Goal: Task Accomplishment & Management: Manage account settings

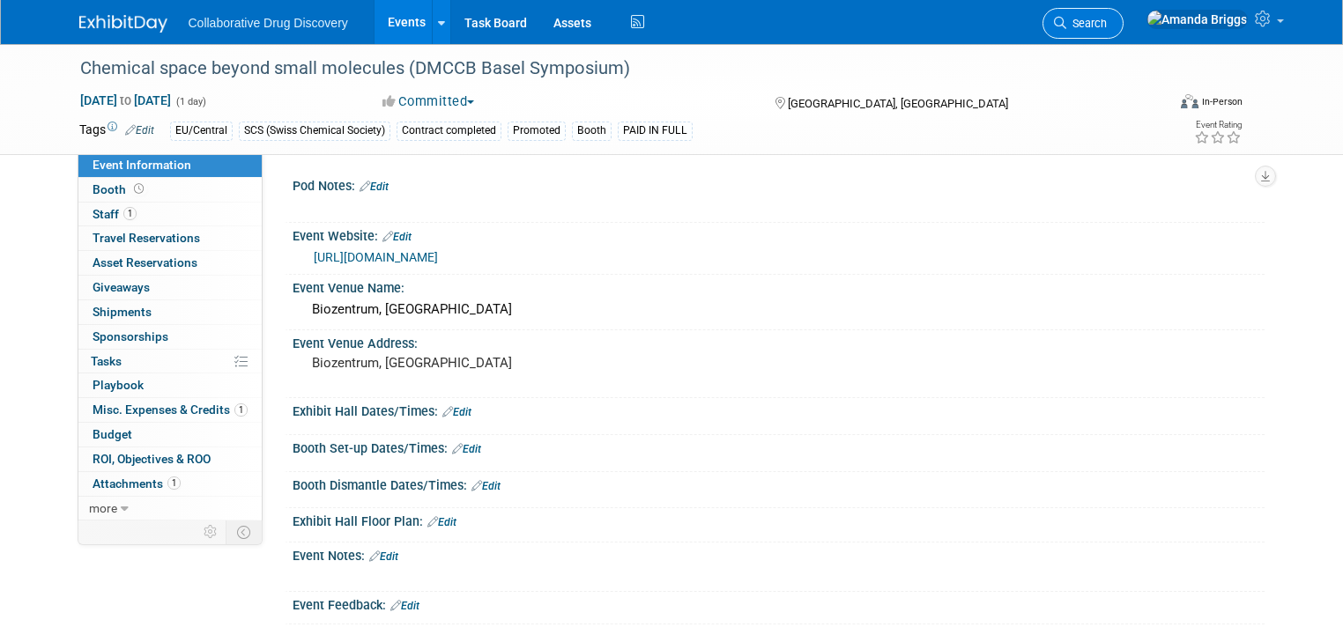
click at [1107, 25] on span "Search" at bounding box center [1086, 23] width 41 height 13
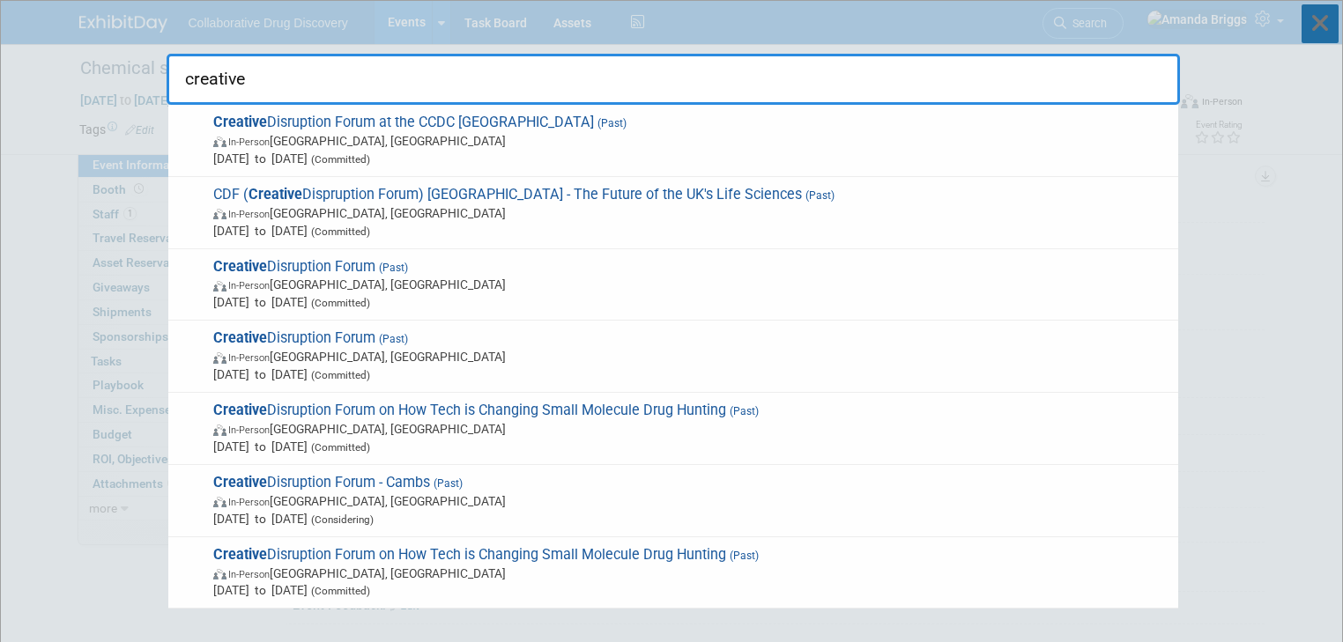
type input "creative"
click at [1317, 20] on icon at bounding box center [1319, 23] width 37 height 39
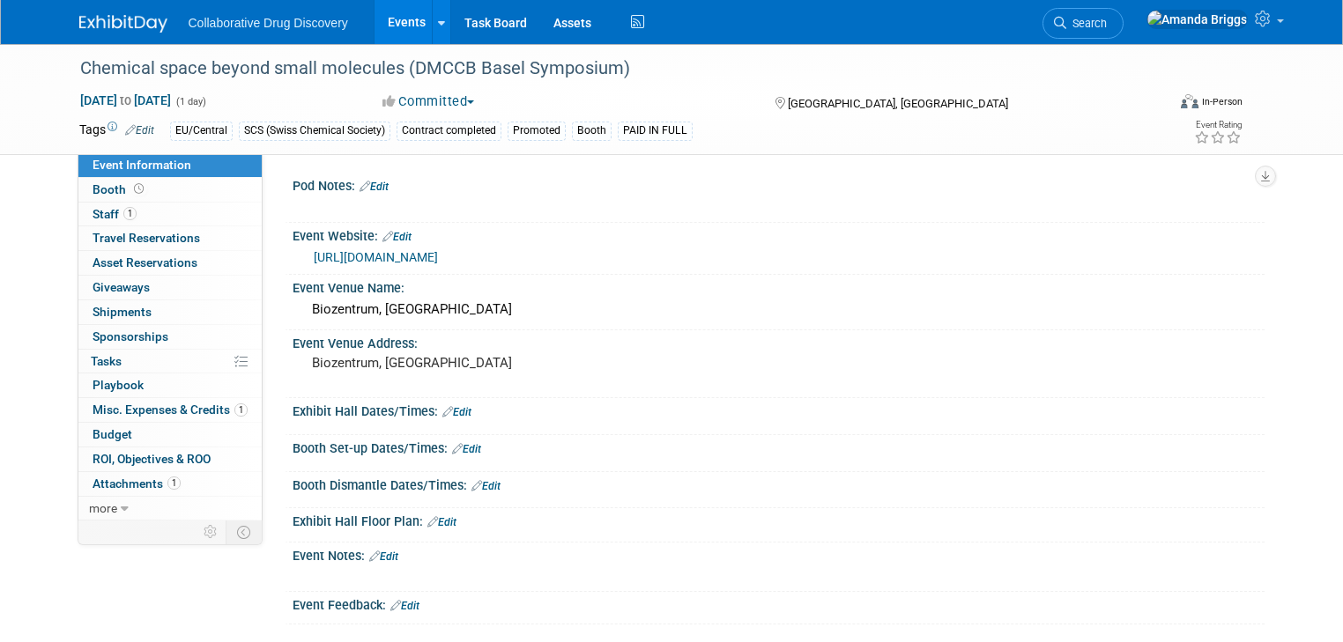
click at [395, 19] on link "Events" at bounding box center [406, 22] width 64 height 44
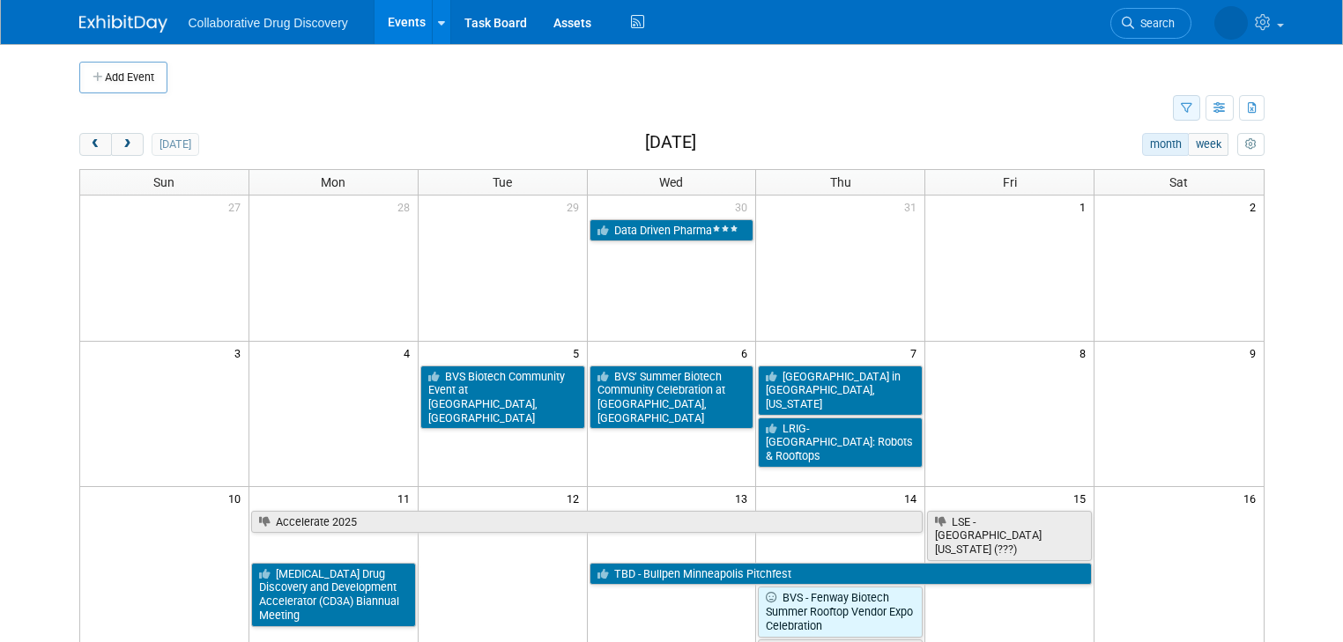
click at [1200, 109] on button "button" at bounding box center [1186, 108] width 27 height 26
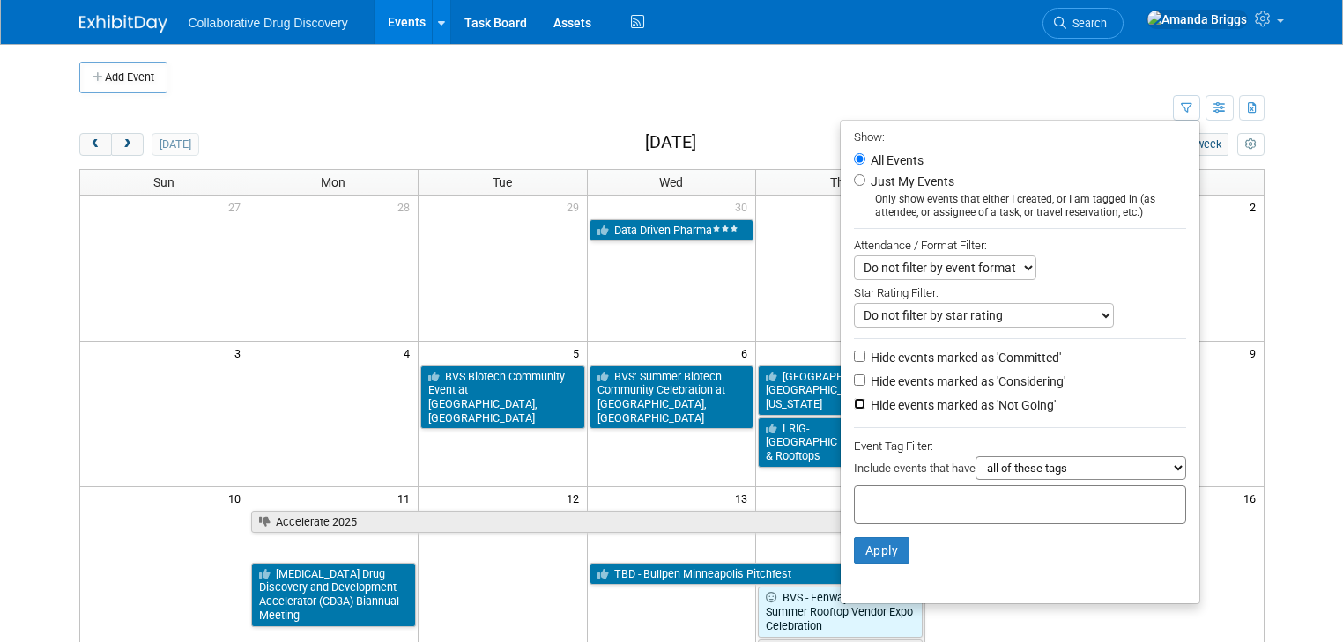
click at [865, 402] on input "Hide events marked as 'Not Going'" at bounding box center [859, 403] width 11 height 11
checkbox input "true"
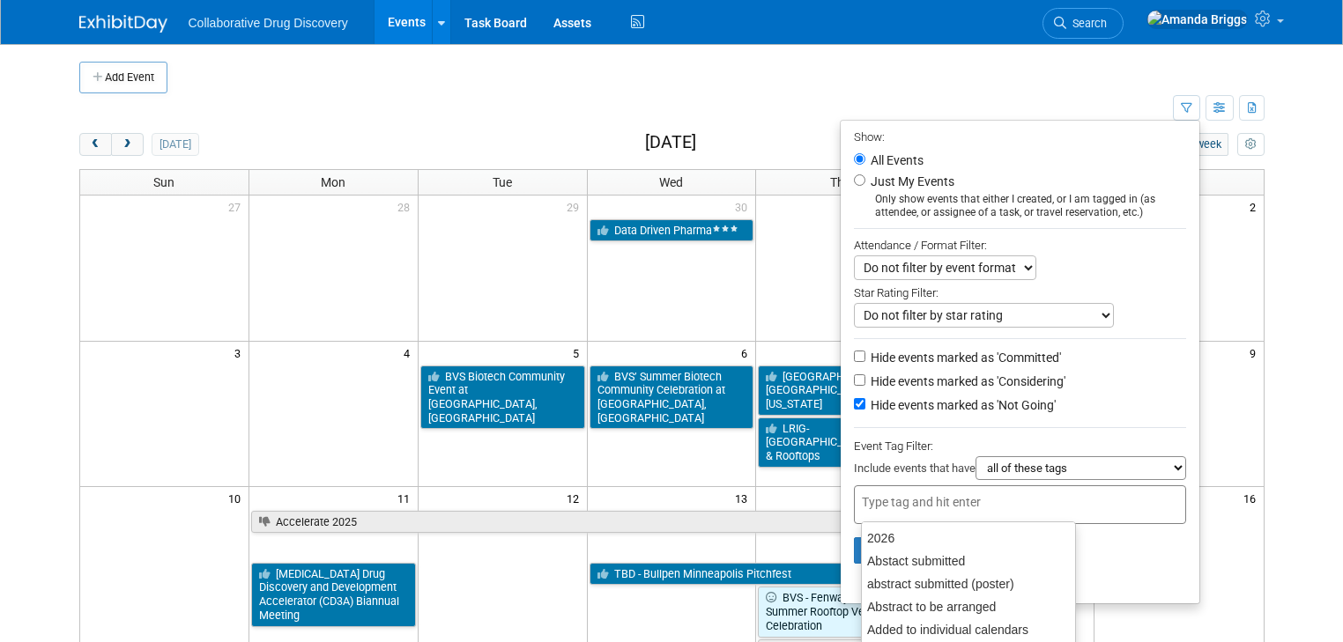
click at [875, 487] on div at bounding box center [1020, 504] width 332 height 39
type input "eu"
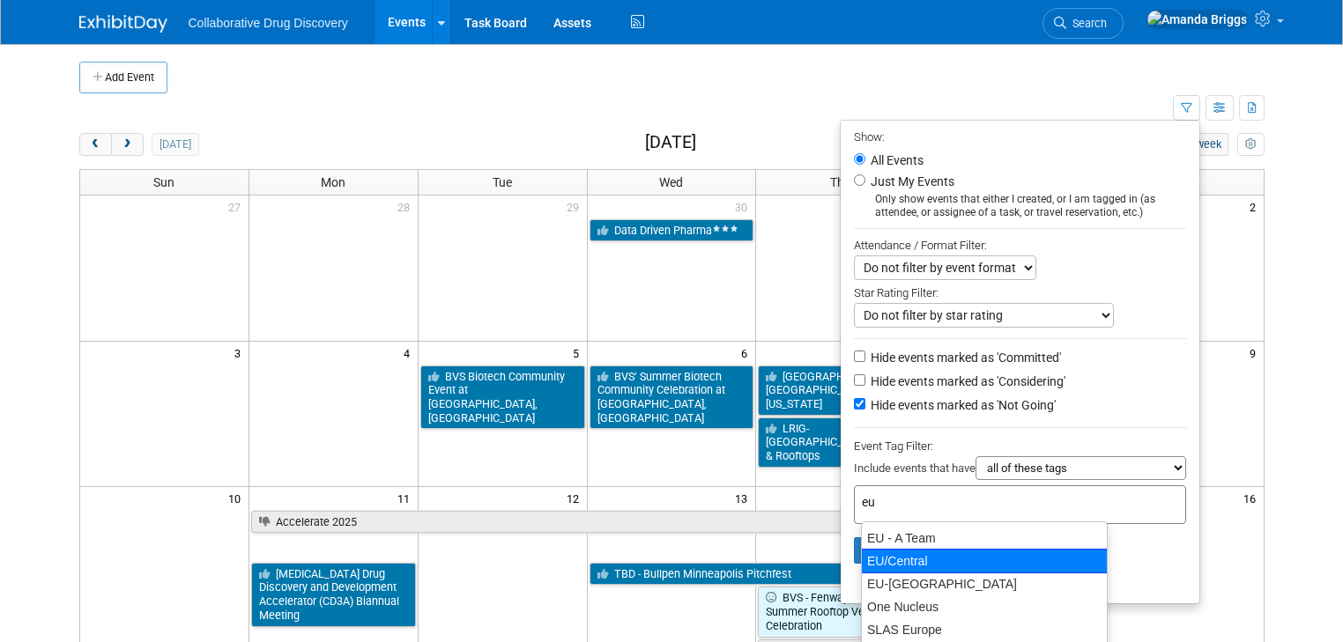
click at [888, 555] on div "EU/Central" at bounding box center [984, 561] width 247 height 25
type input "EU/Central"
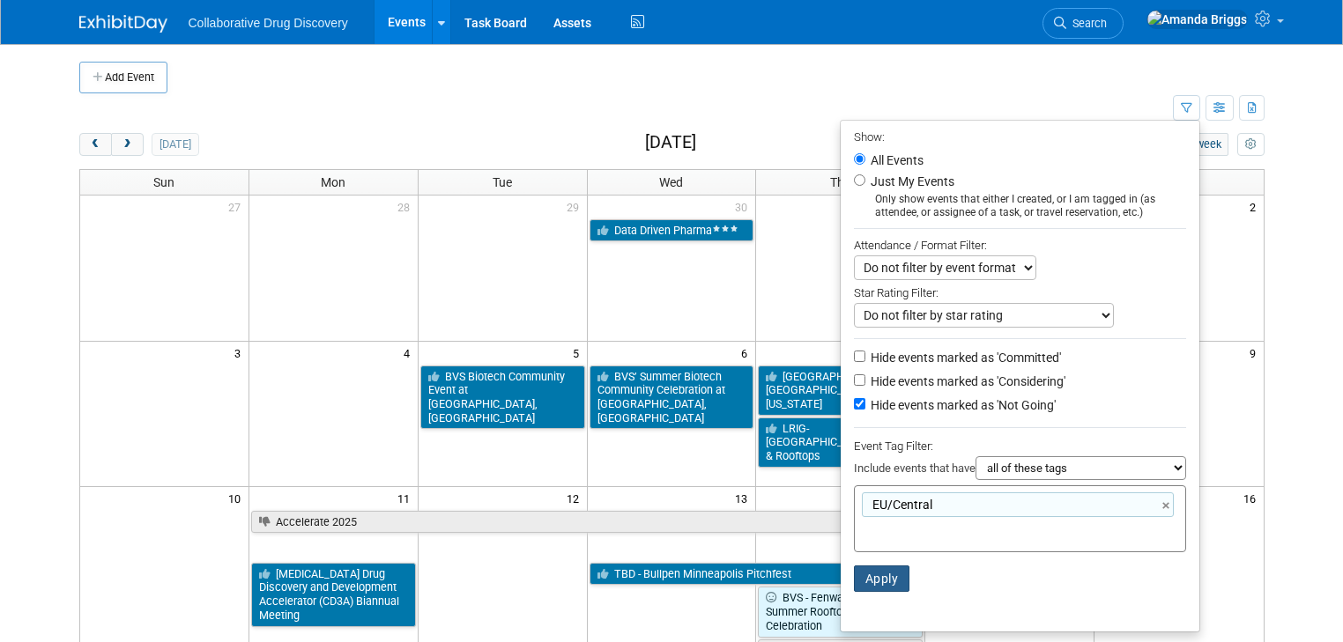
click at [887, 575] on button "Apply" at bounding box center [882, 579] width 56 height 26
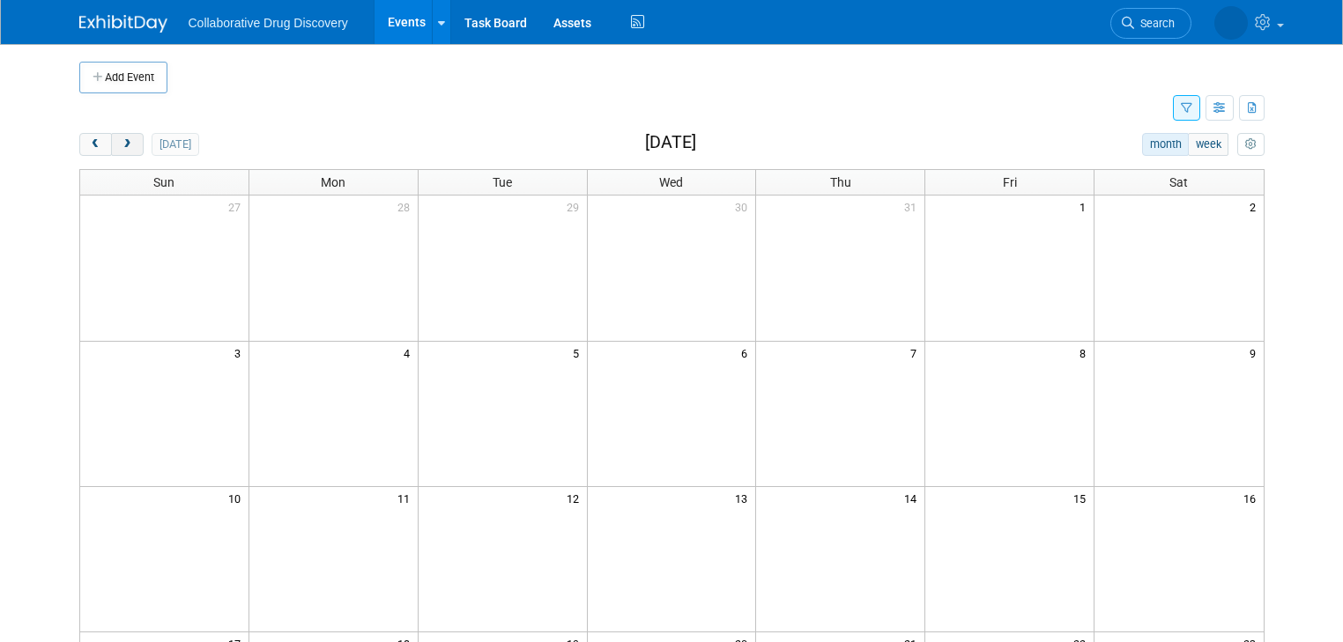
click at [121, 139] on span "next" at bounding box center [127, 144] width 13 height 11
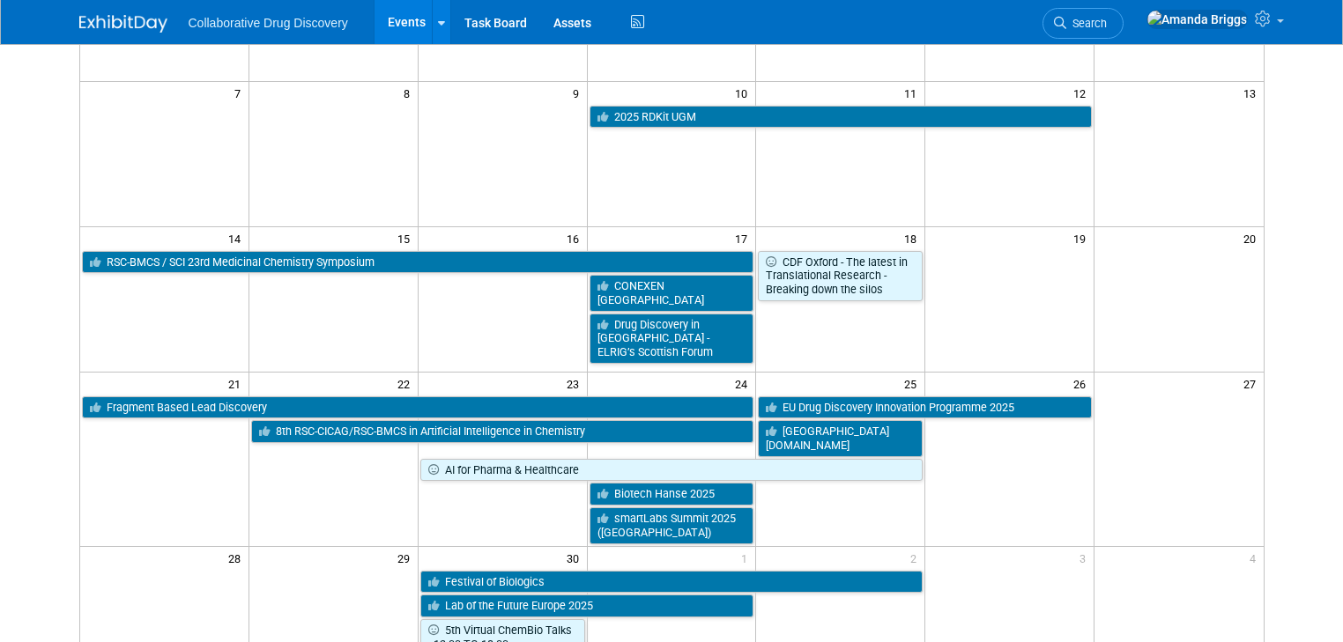
scroll to position [282, 0]
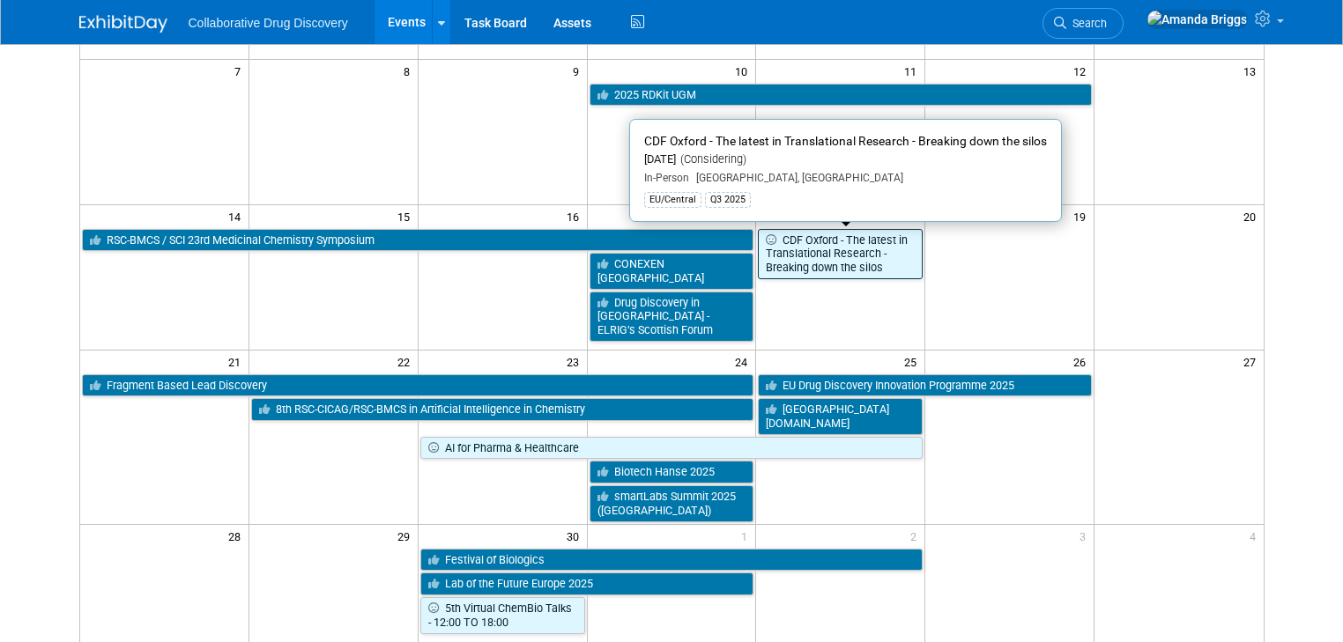
click at [832, 260] on link "CDF Oxford - The latest in Translational Research - Breaking down the silos" at bounding box center [840, 254] width 165 height 50
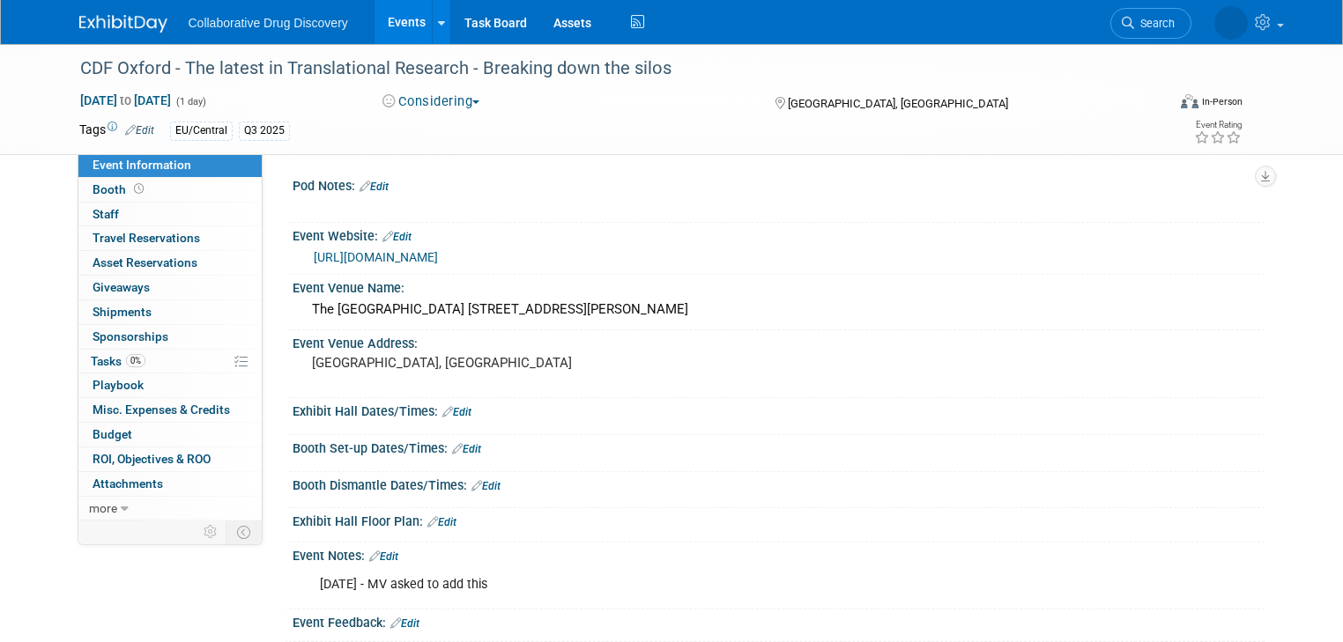
click at [473, 102] on span "button" at bounding box center [475, 102] width 7 height 4
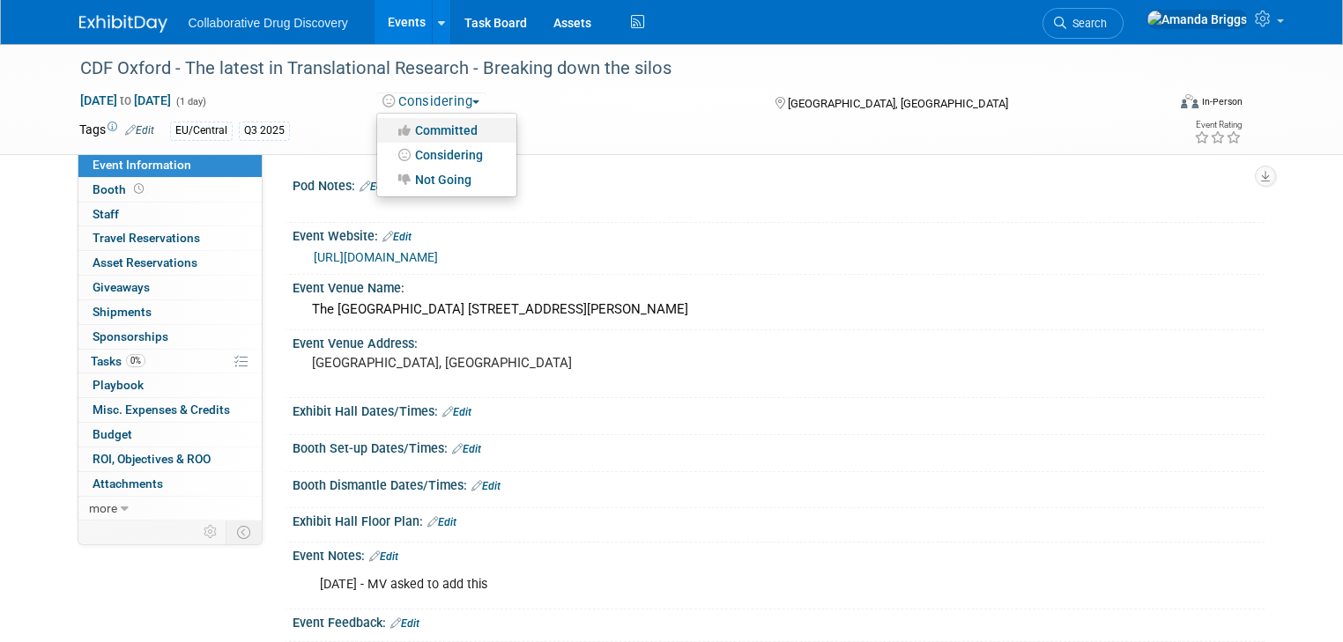
click at [465, 133] on link "Committed" at bounding box center [446, 130] width 139 height 25
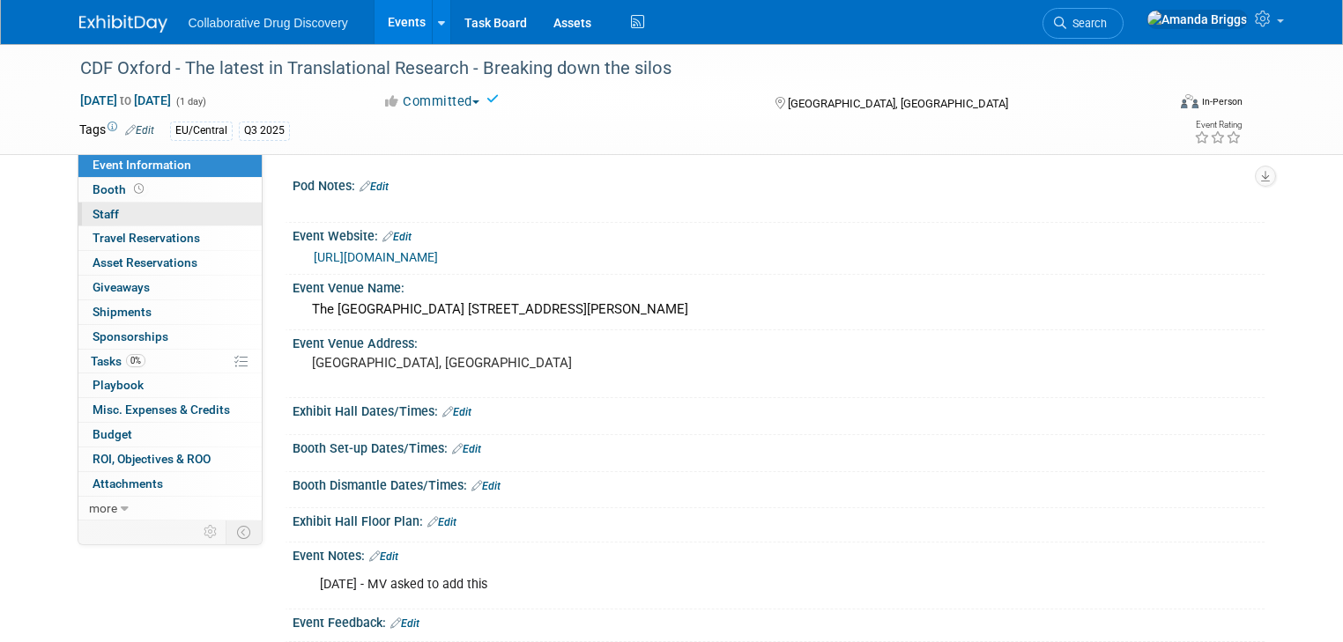
click at [95, 219] on span "Staff 0" at bounding box center [106, 214] width 26 height 14
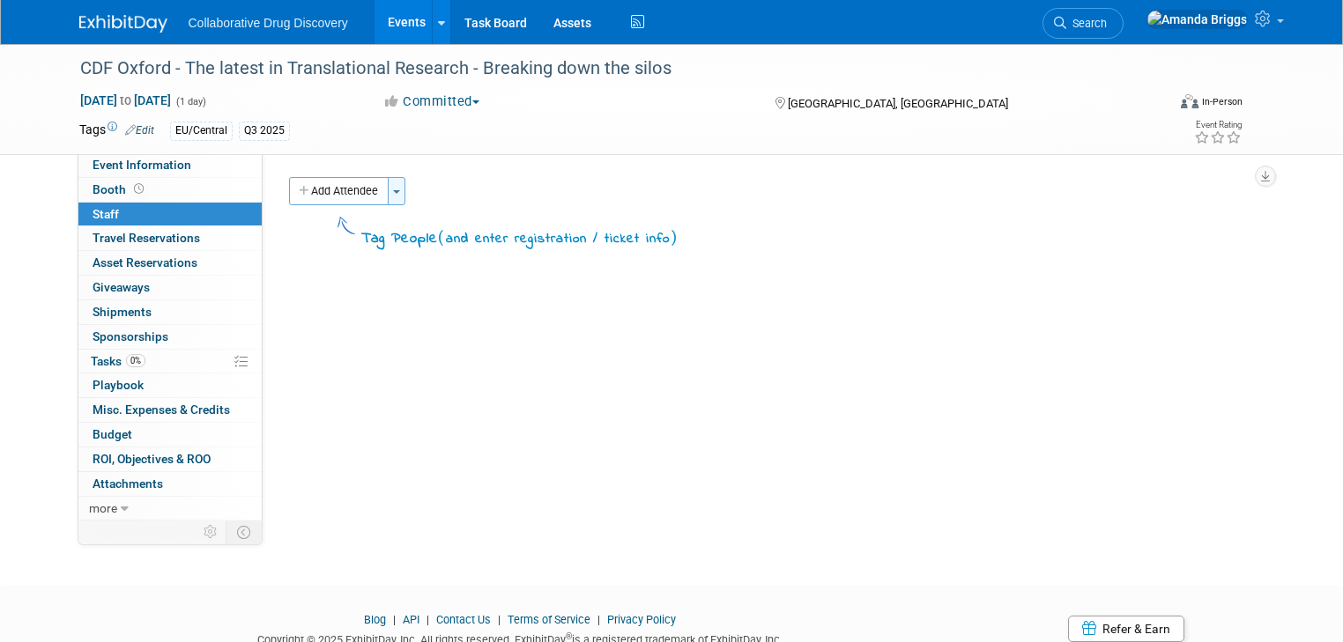
click at [393, 190] on span "button" at bounding box center [396, 192] width 7 height 4
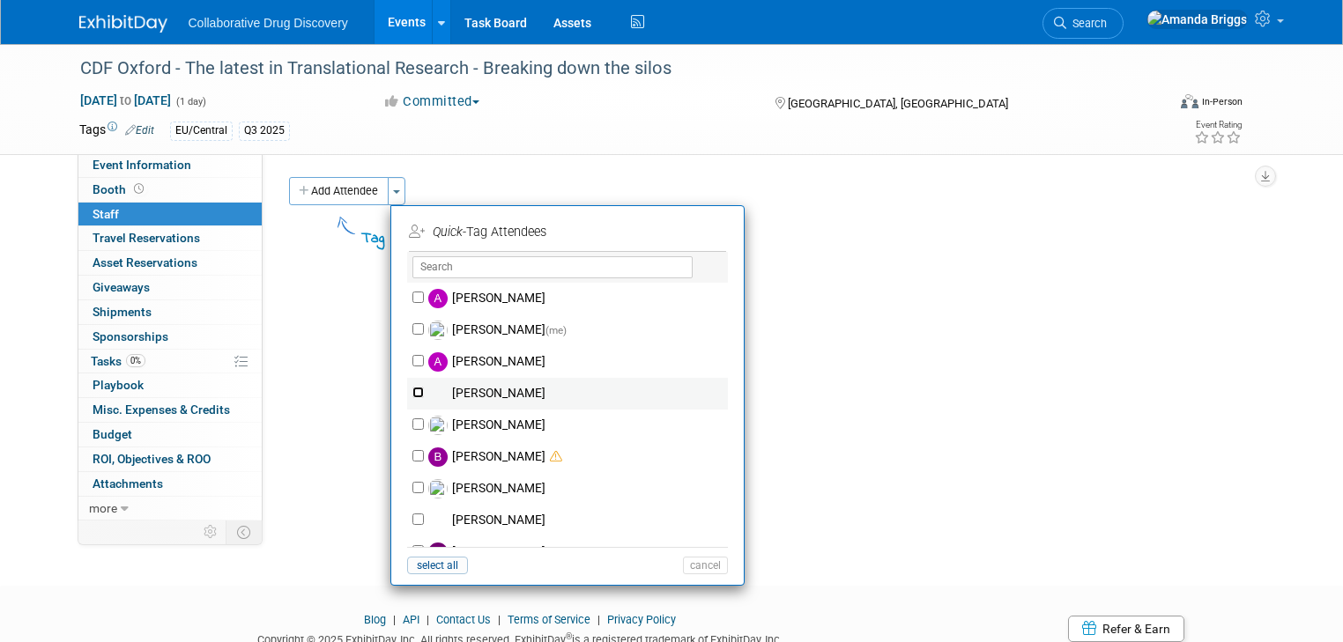
click at [412, 391] on input "Ben Retamal" at bounding box center [417, 392] width 11 height 11
checkbox input "true"
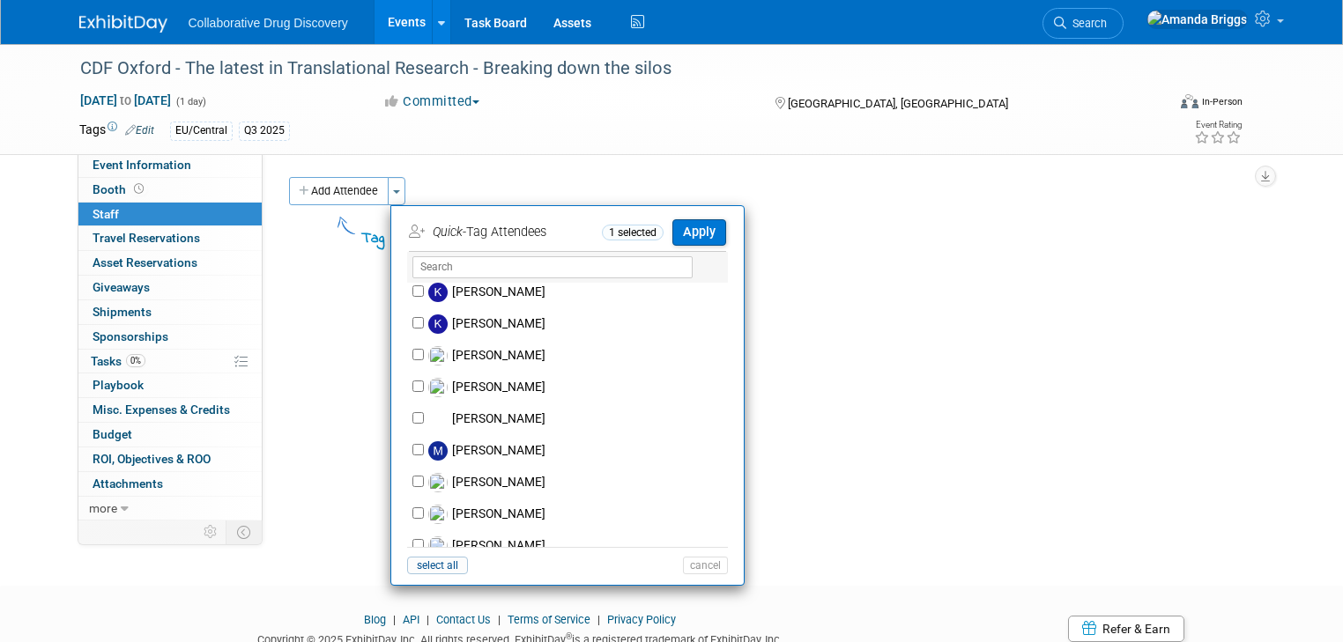
scroll to position [987, 0]
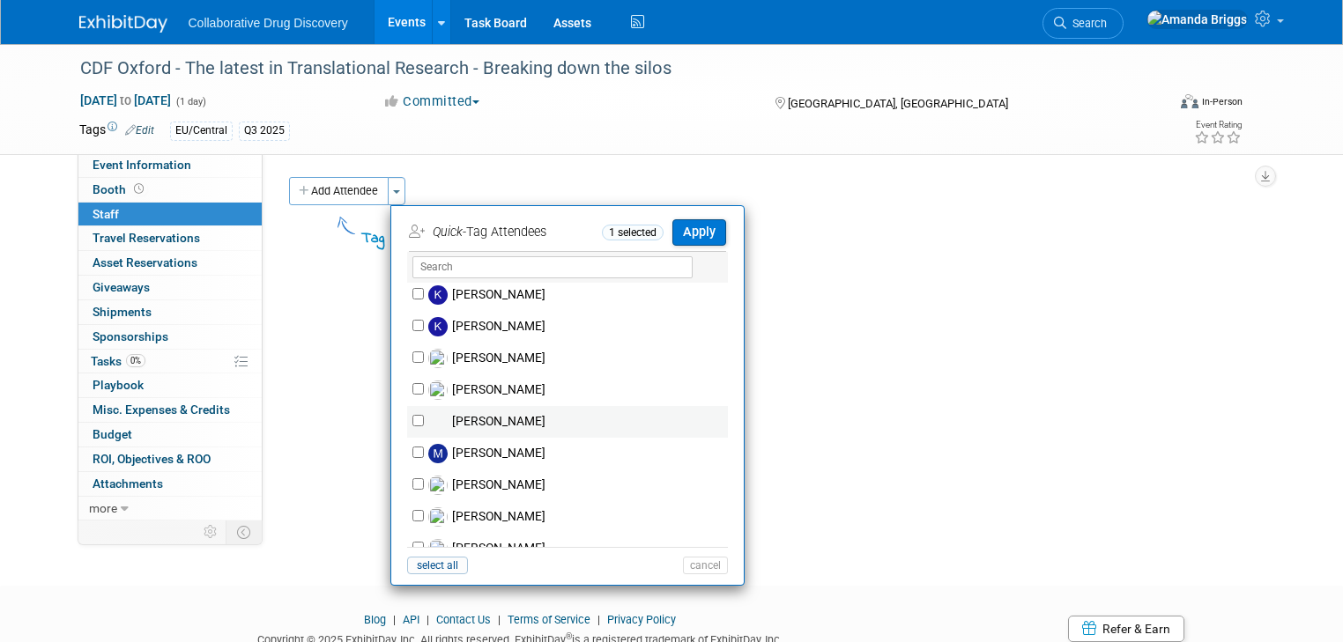
click at [424, 418] on label "Mariana Vaschetto" at bounding box center [579, 422] width 310 height 32
click at [412, 418] on input "Mariana Vaschetto" at bounding box center [417, 420] width 11 height 11
checkbox input "true"
click at [672, 236] on button "Apply" at bounding box center [699, 232] width 54 height 26
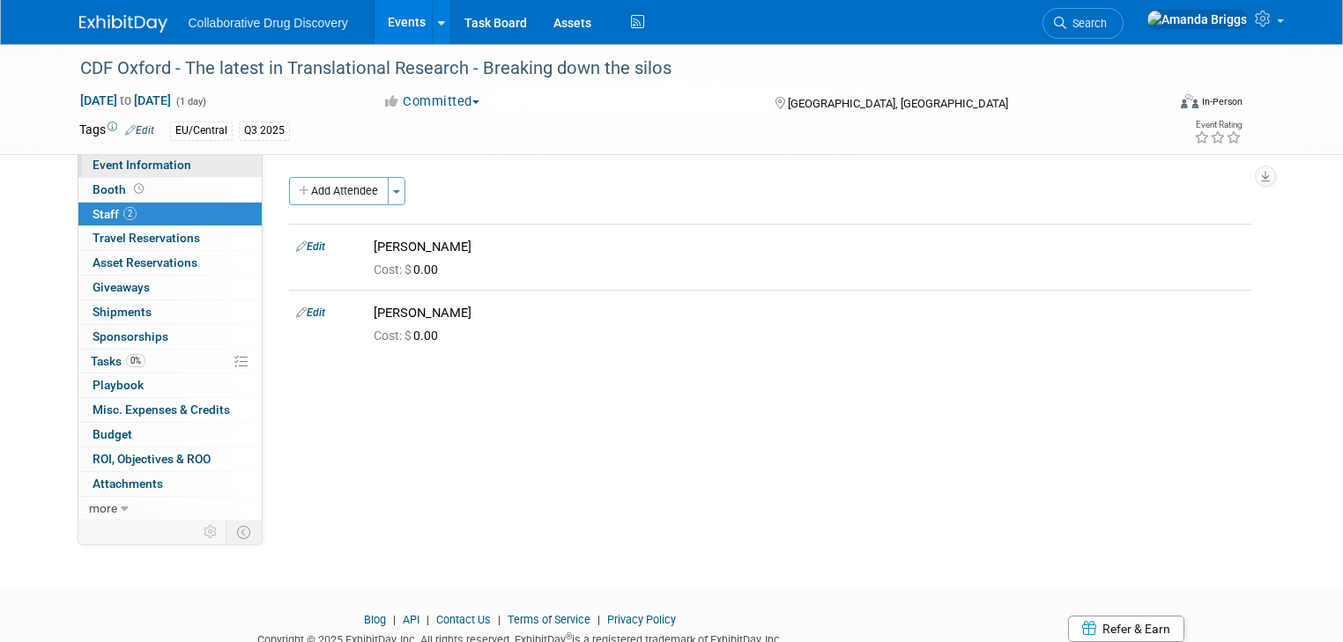
click at [148, 167] on span "Event Information" at bounding box center [142, 165] width 99 height 14
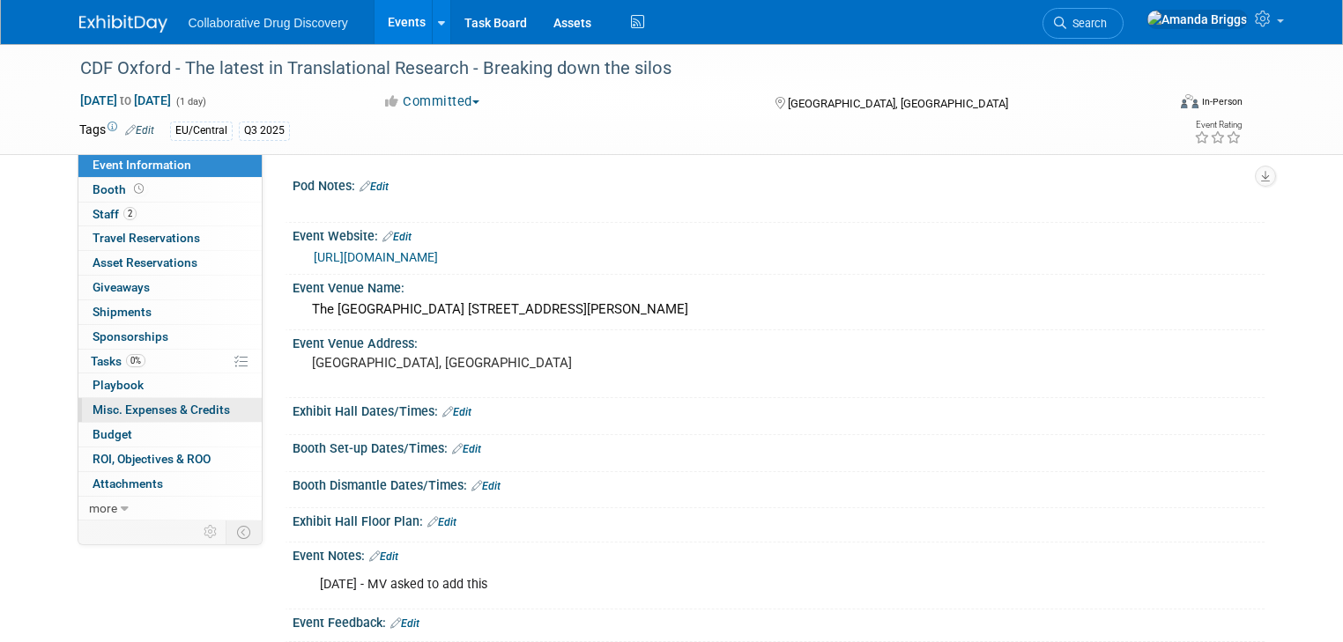
click at [161, 415] on span "Misc. Expenses & Credits 0" at bounding box center [161, 410] width 137 height 14
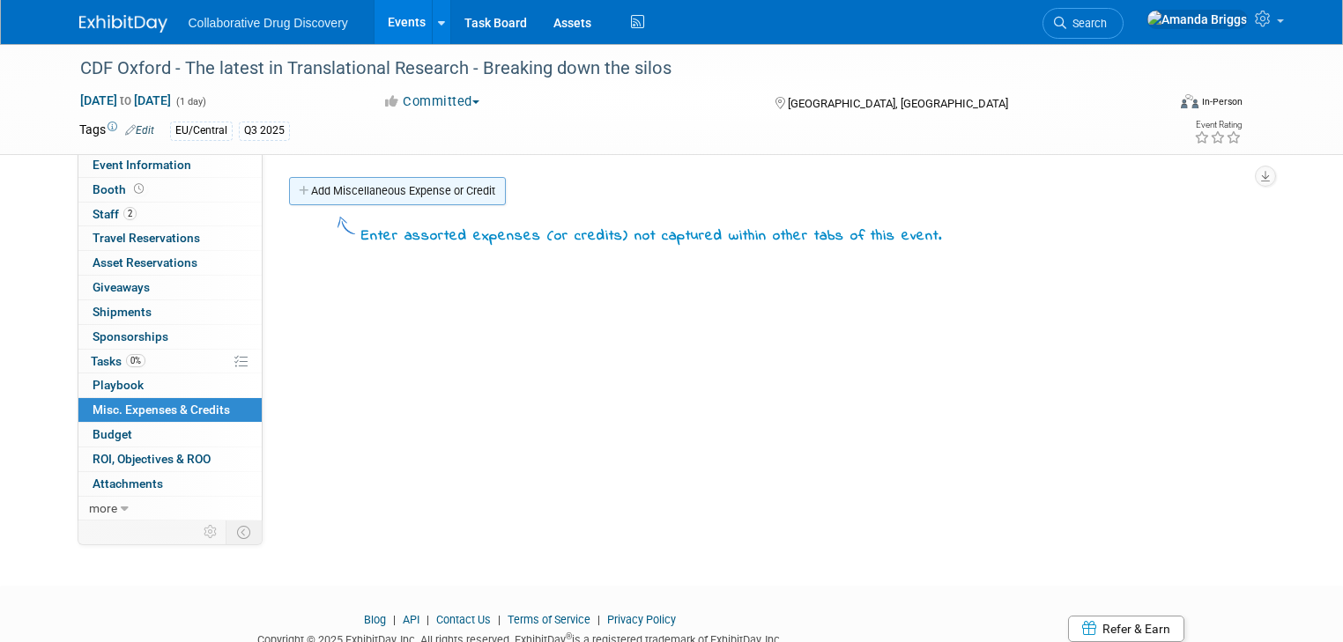
click at [391, 192] on link "Add Miscellaneous Expense or Credit" at bounding box center [397, 191] width 217 height 28
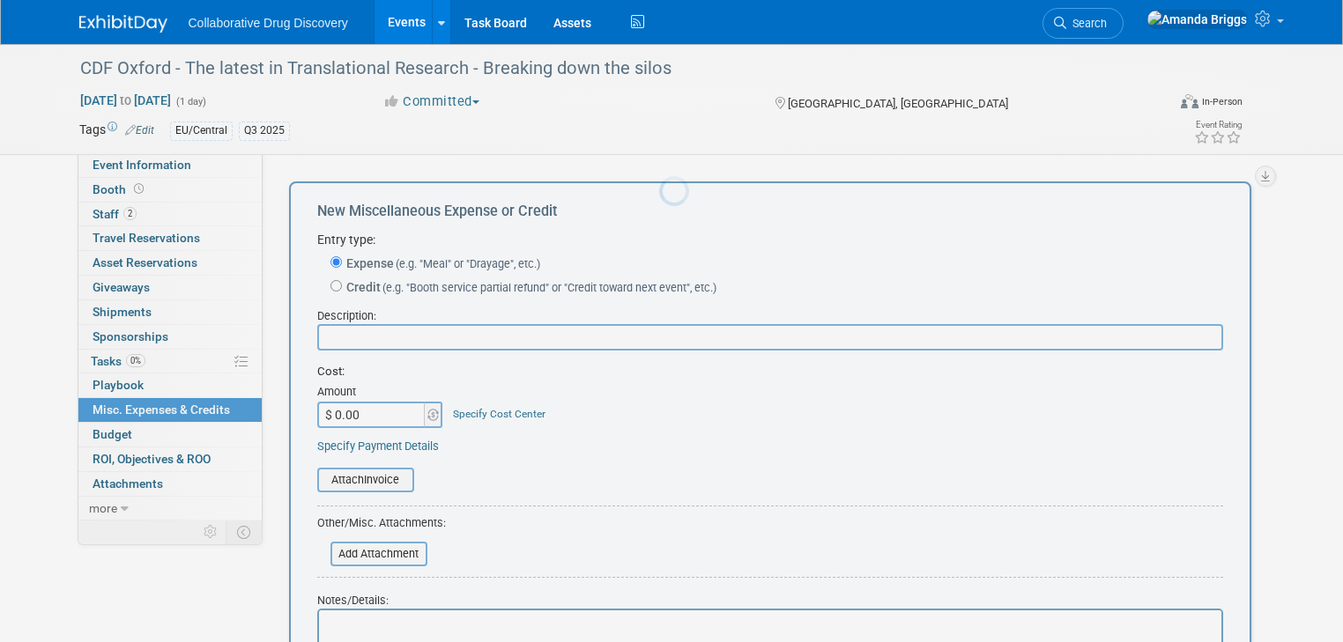
scroll to position [0, 0]
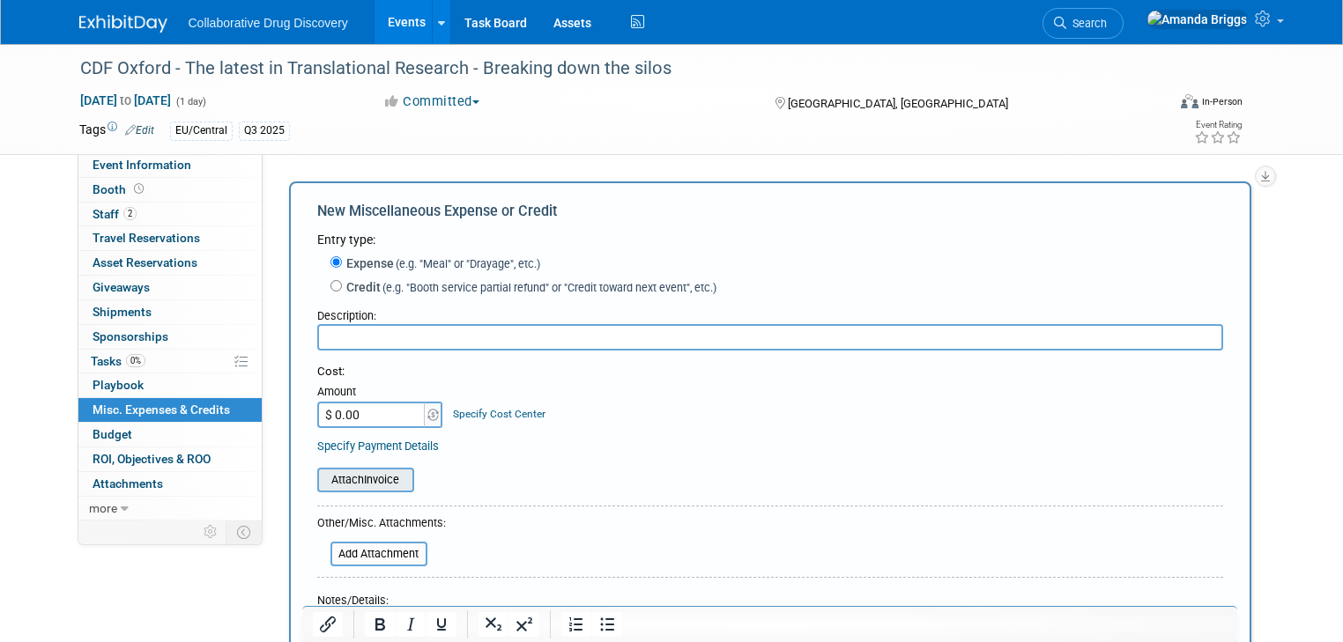
click at [358, 478] on input "file" at bounding box center [308, 480] width 210 height 21
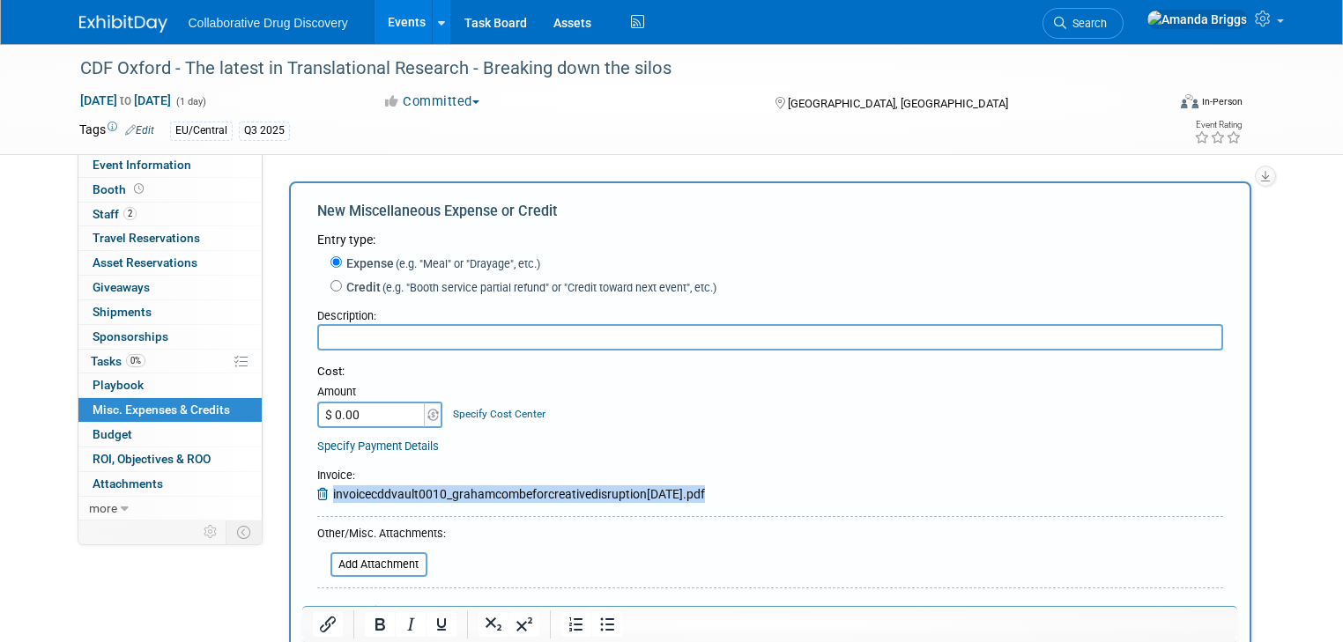
drag, startPoint x: 693, startPoint y: 493, endPoint x: 314, endPoint y: 489, distance: 379.8
click at [317, 489] on div "Invoice : invoicecddvault0010_grahamcombeforcreativedisruption18sept2025.pdf" at bounding box center [511, 485] width 388 height 35
copy div "invoicecddvault0010_grahamcombeforcreativedisruption18sept2025"
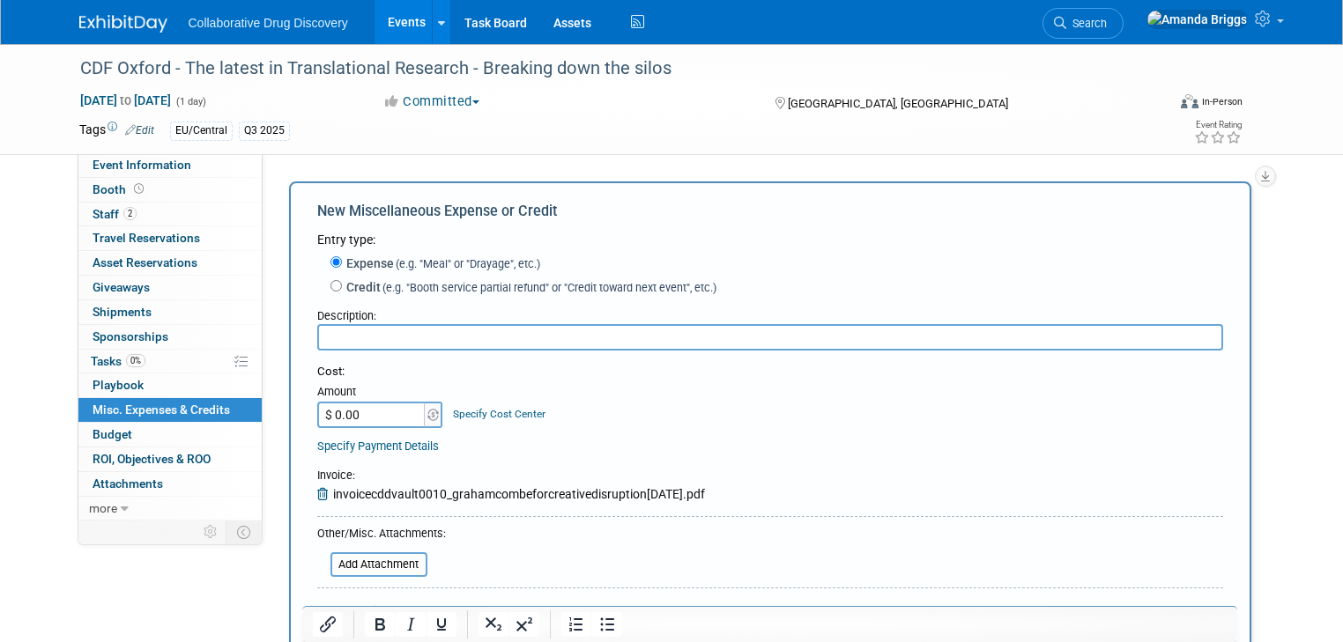
click at [354, 335] on input "text" at bounding box center [770, 337] width 906 height 26
click at [501, 487] on span "invoicecddvault0010_grahamcombeforcreativedisruption18sept2025.pdf" at bounding box center [519, 494] width 372 height 14
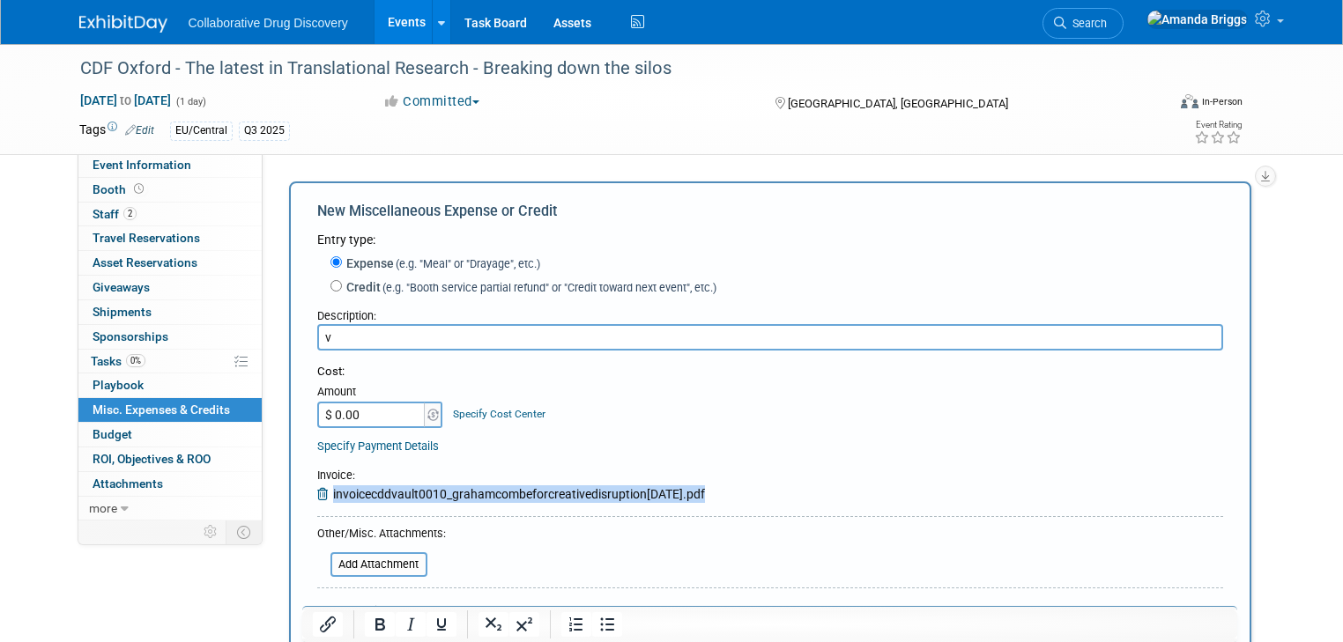
drag, startPoint x: 694, startPoint y: 497, endPoint x: 307, endPoint y: 500, distance: 386.8
click at [317, 500] on div "Invoice : invoicecddvault0010_grahamcombeforcreativedisruption18sept2025.pdf" at bounding box center [511, 485] width 388 height 35
copy div "invoicecddvault0010_grahamcombeforcreativedisruption18sept2025"
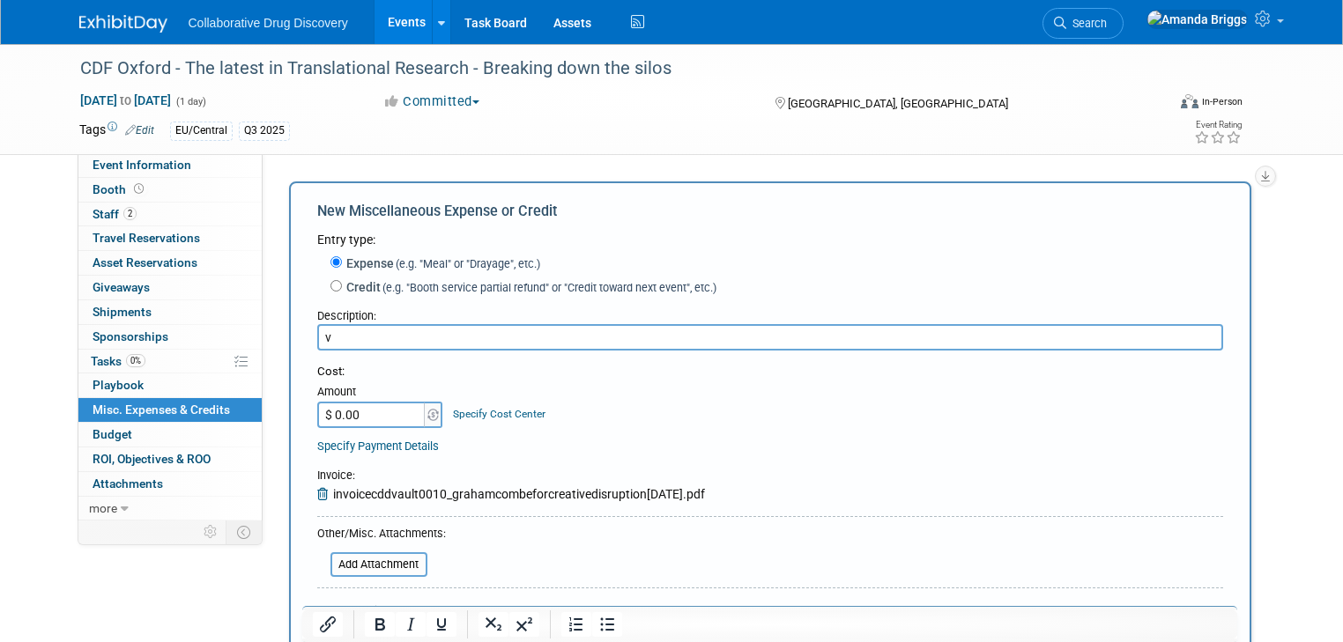
click at [323, 342] on input "v" at bounding box center [770, 337] width 906 height 26
drag, startPoint x: 321, startPoint y: 338, endPoint x: 307, endPoint y: 341, distance: 13.5
click at [317, 341] on input "v" at bounding box center [770, 337] width 906 height 26
paste input "invoicecddvault0010_grahamcombeforcreativedisruption18sept2025"
type input "invoicecddvault0010_grahamcombeforcreativedisruption18sept2025 - sent to CDD 28…"
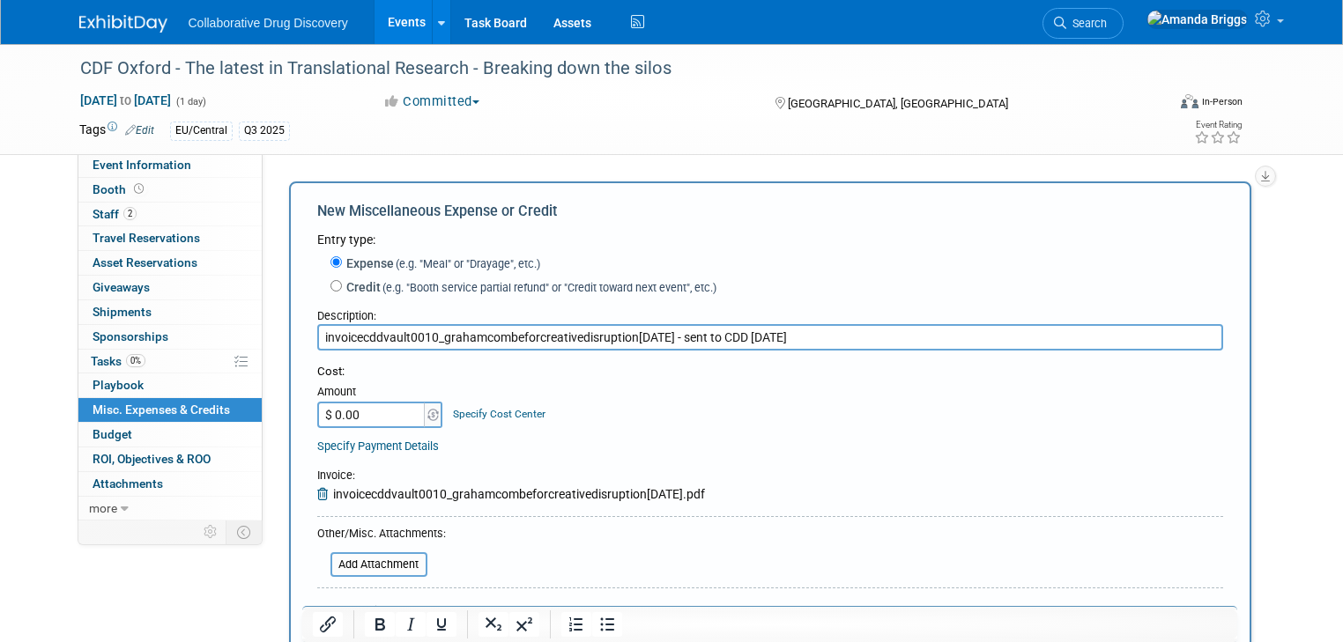
click at [485, 445] on div "Specify Payment Details" at bounding box center [770, 446] width 906 height 19
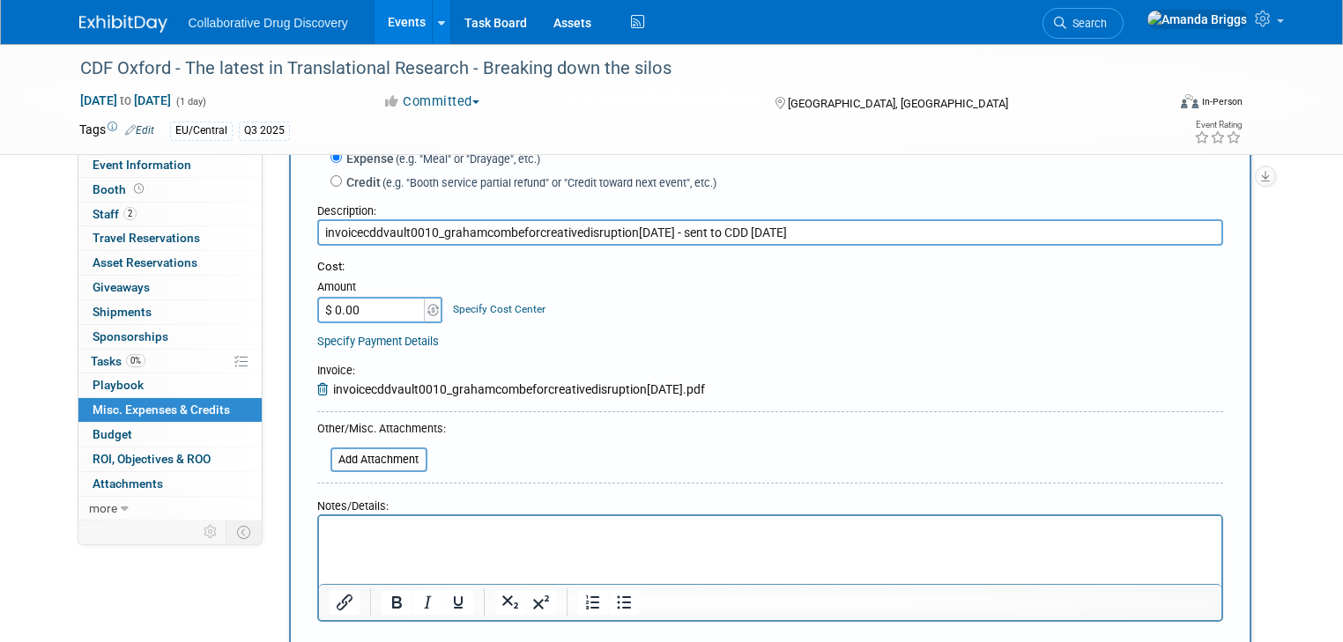
scroll to position [141, 0]
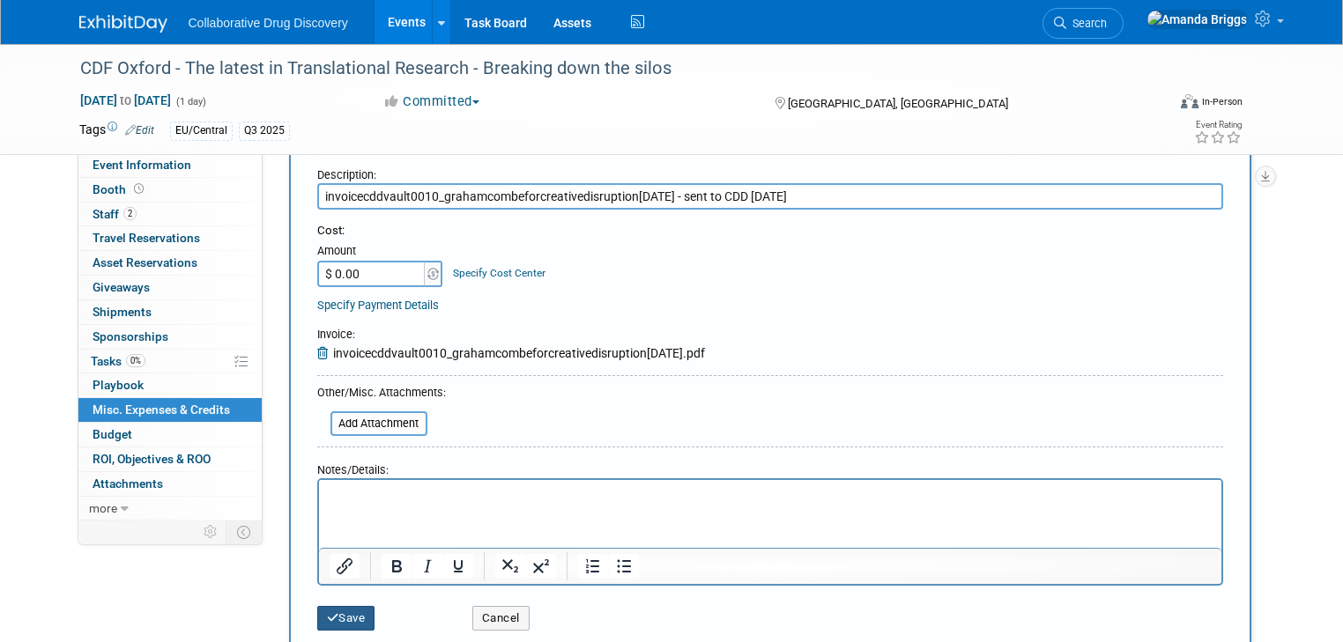
click at [336, 610] on button "Save" at bounding box center [346, 618] width 58 height 25
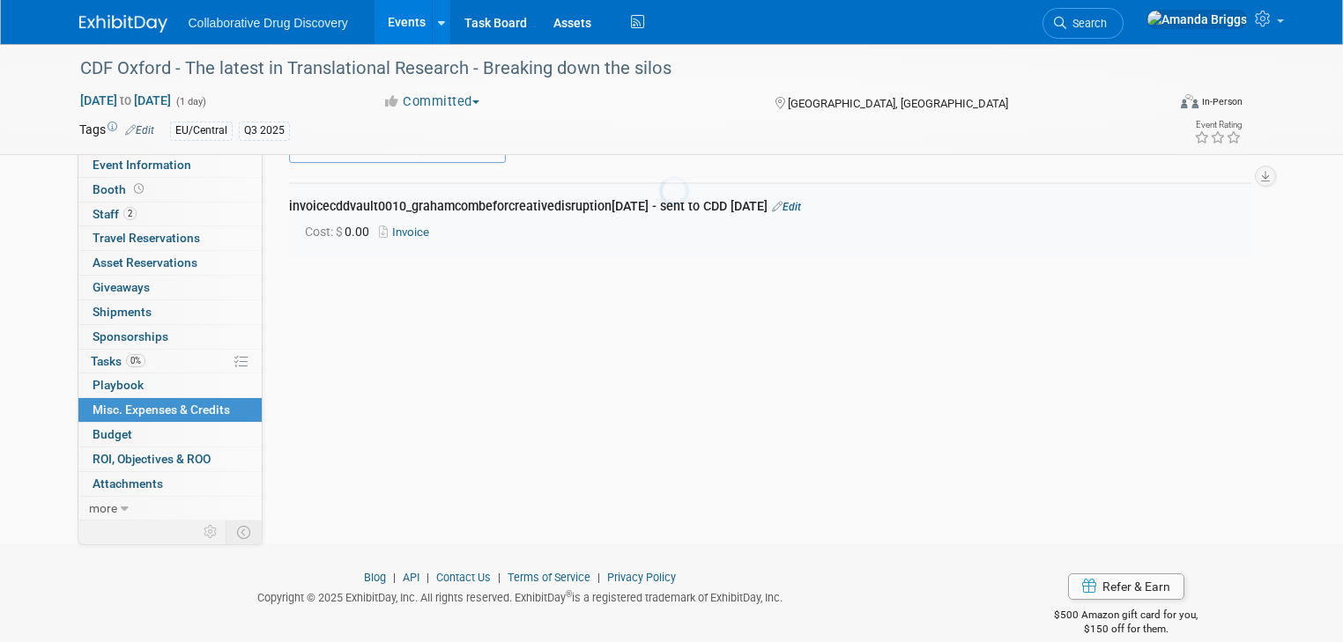
scroll to position [38, 0]
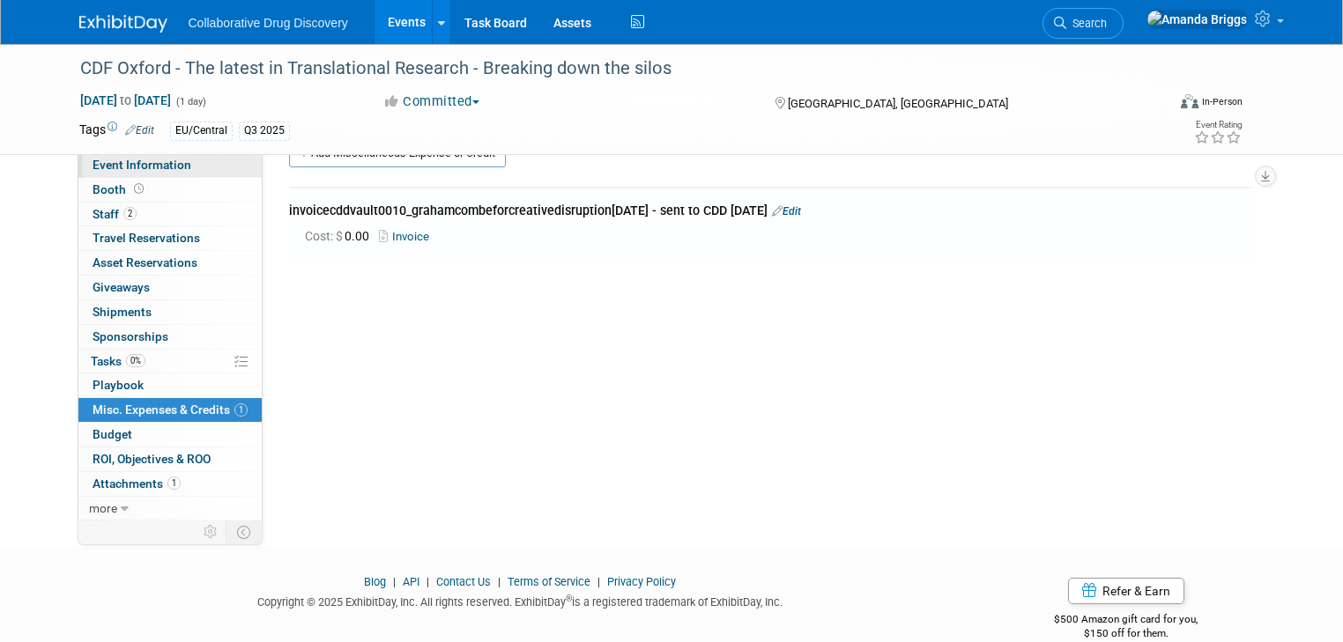
click at [137, 167] on span "Event Information" at bounding box center [142, 165] width 99 height 14
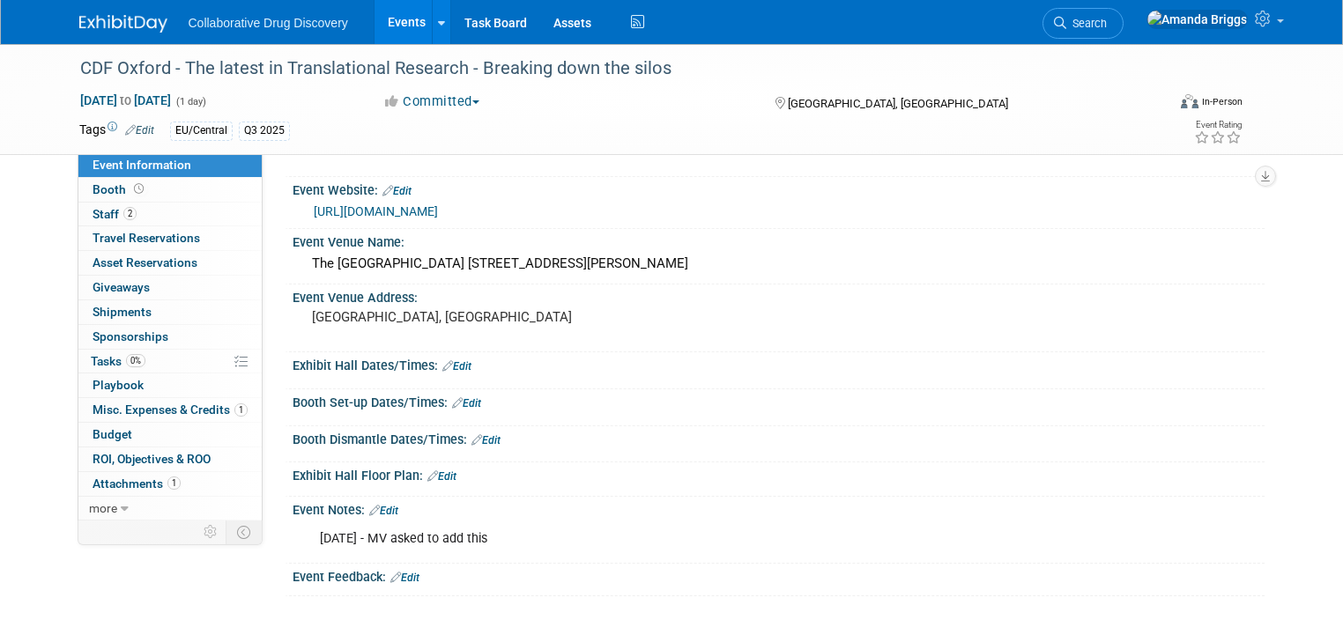
scroll to position [187, 0]
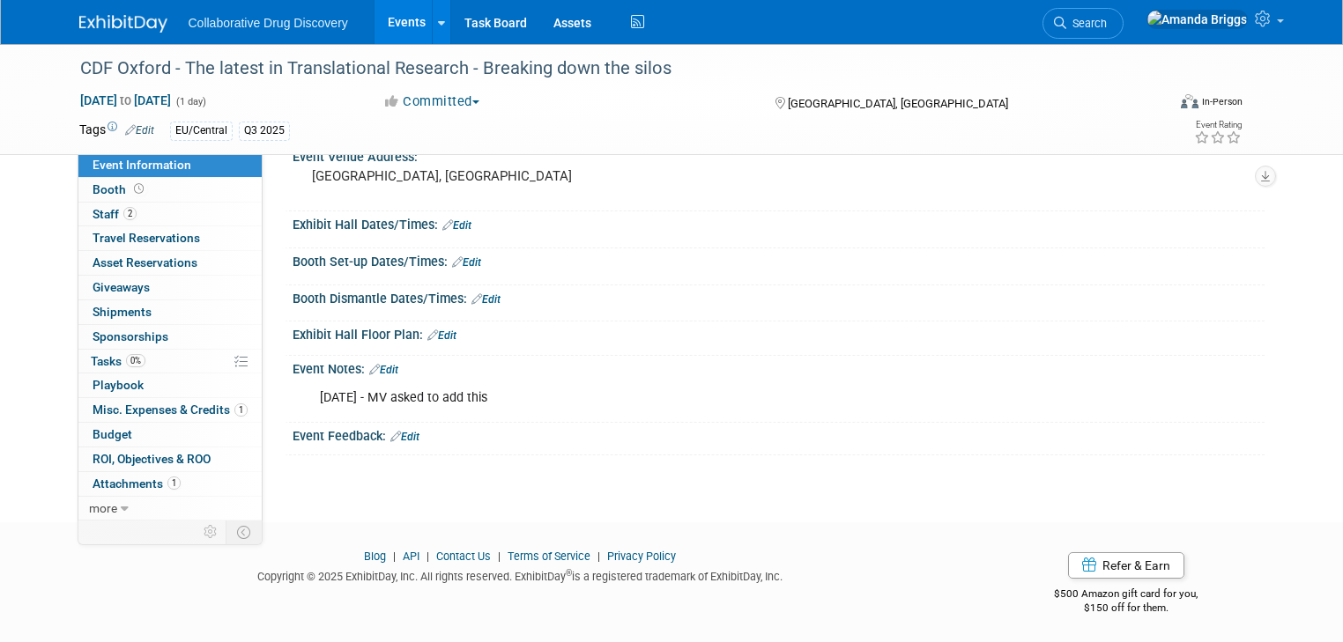
click at [382, 366] on link "Edit" at bounding box center [383, 370] width 29 height 12
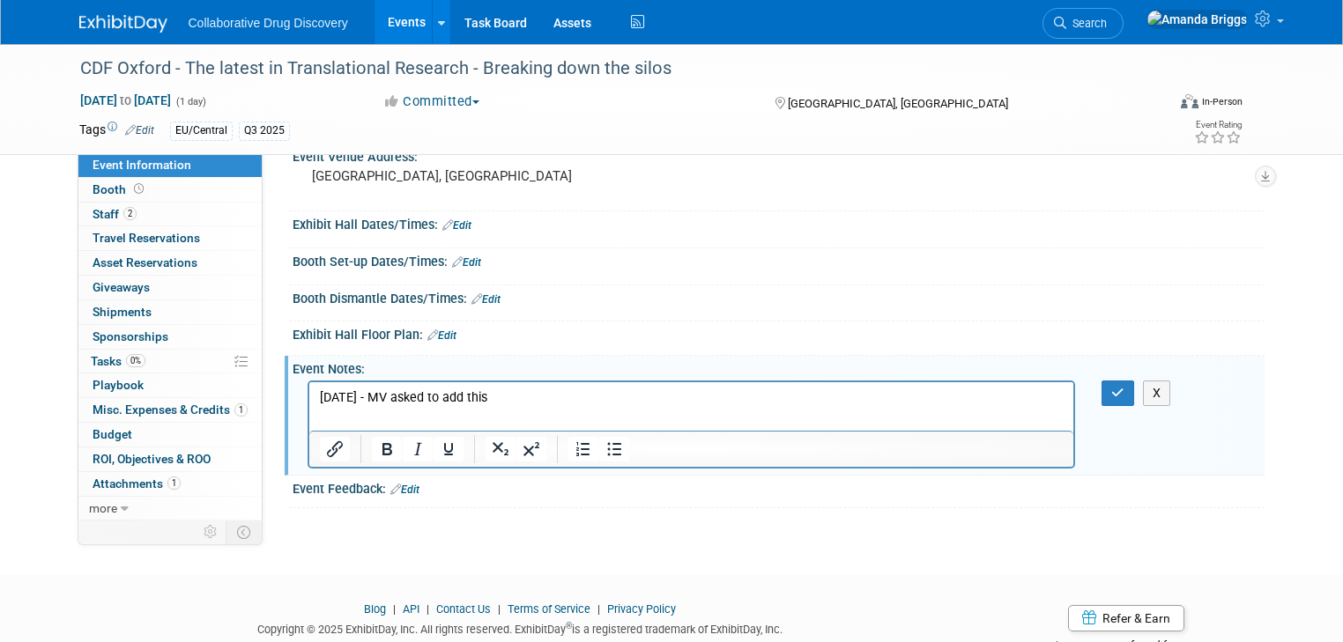
scroll to position [0, 0]
click at [1134, 395] on button "button" at bounding box center [1117, 394] width 33 height 26
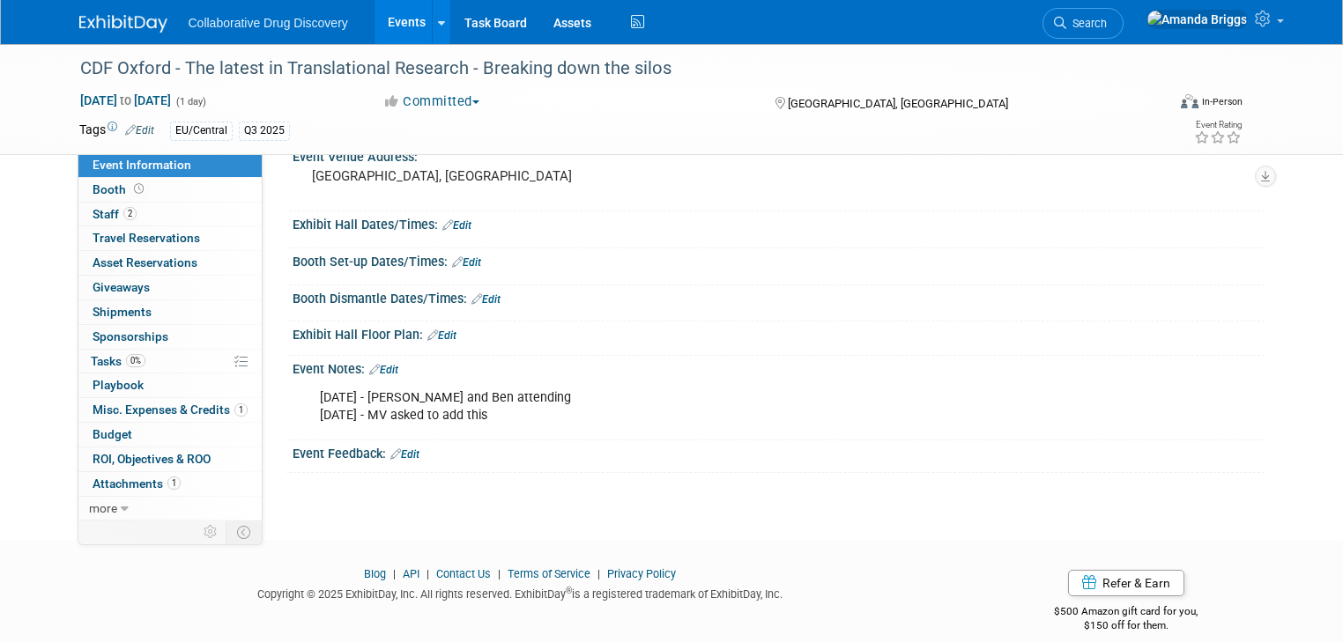
click at [135, 130] on link "Edit" at bounding box center [139, 130] width 29 height 12
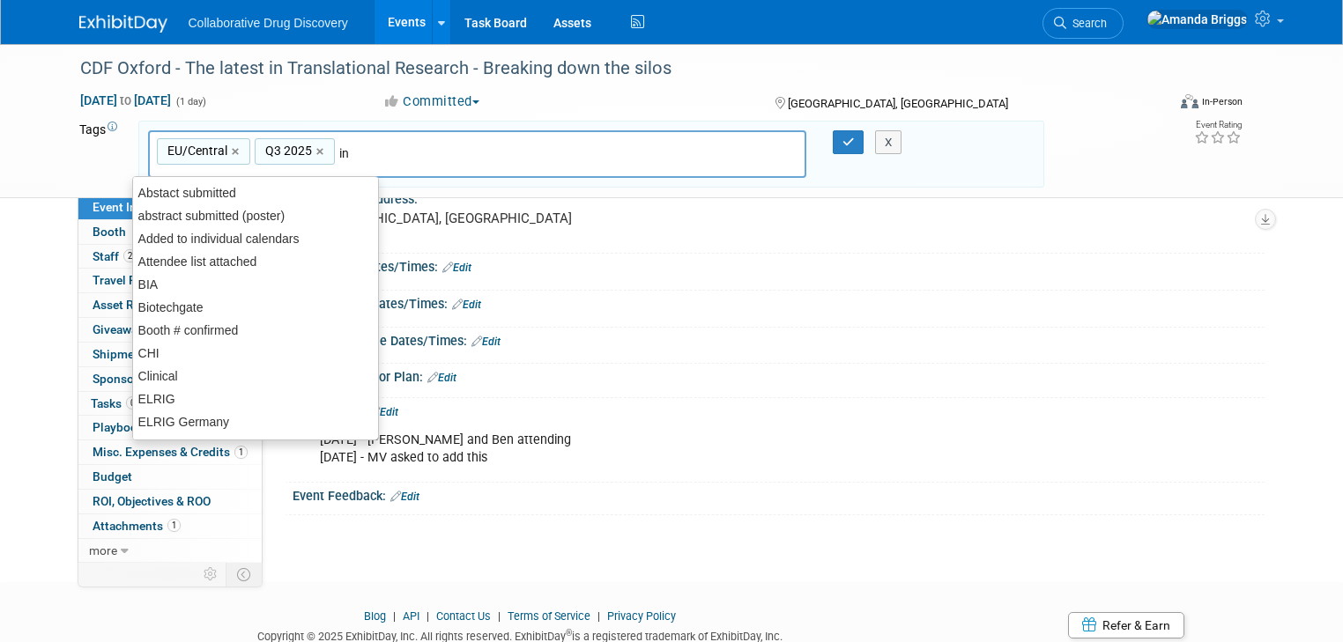
type input "inv"
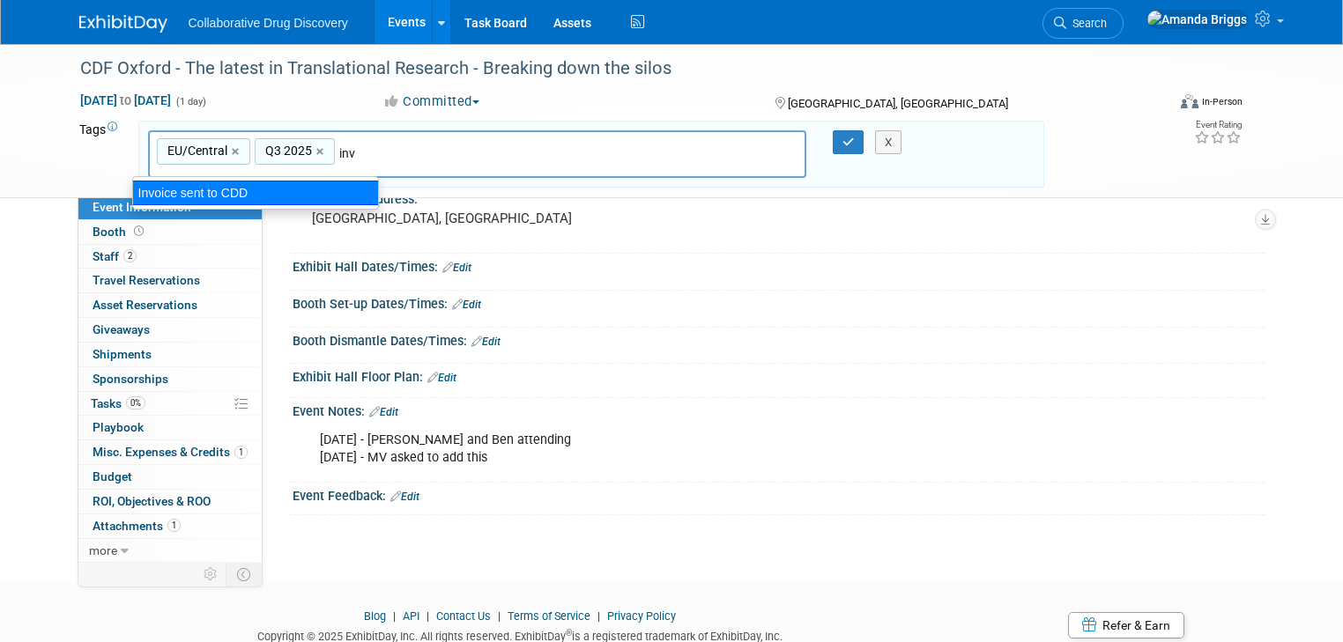
click at [224, 191] on div "Invoice sent to CDD" at bounding box center [255, 193] width 247 height 25
type input "EU/Central, Q3 2025, Invoice sent to CDD"
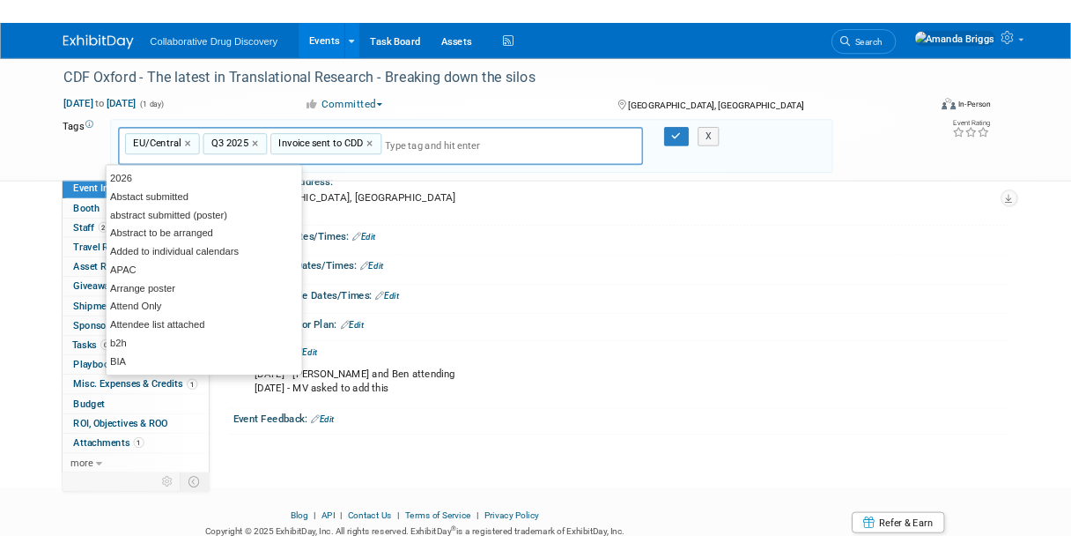
scroll to position [186, 0]
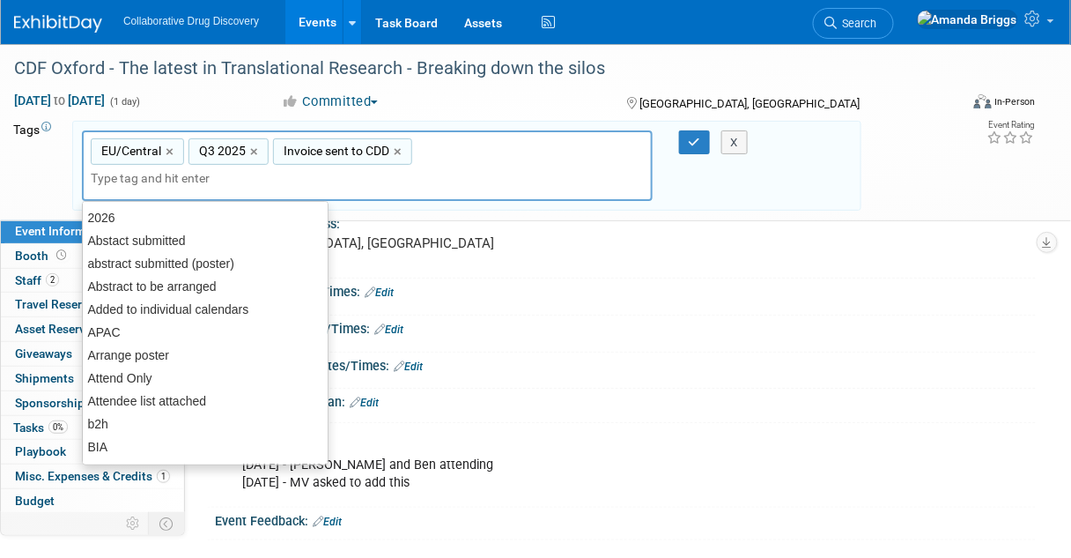
click at [492, 308] on div at bounding box center [625, 306] width 795 height 4
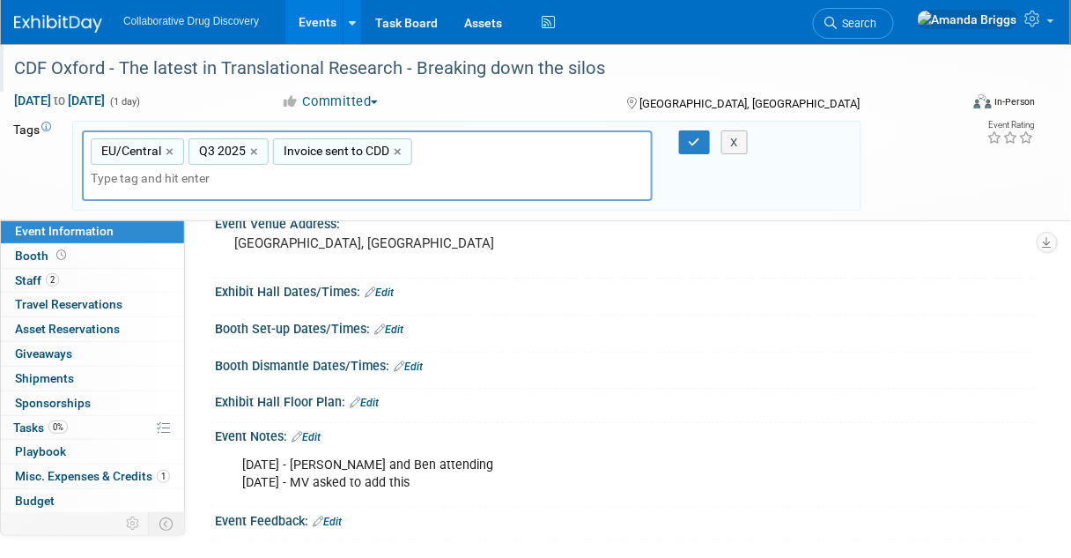
drag, startPoint x: 609, startPoint y: 71, endPoint x: 8, endPoint y: 76, distance: 600.9
click at [8, 76] on div "CDF Oxford - The latest in Translational Research - Breaking down the silos" at bounding box center [478, 69] width 941 height 32
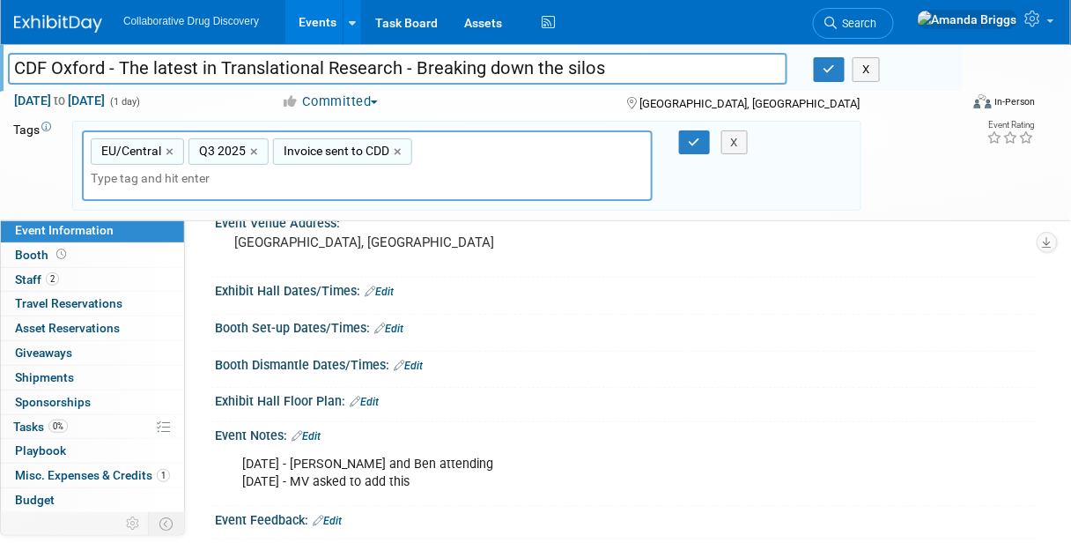
click at [312, 78] on input "CDF Oxford - The latest in Translational Research - Breaking down the silos" at bounding box center [398, 68] width 780 height 31
drag, startPoint x: 602, startPoint y: 64, endPoint x: 3, endPoint y: 56, distance: 599.2
click at [3, 56] on div "CDF Oxford - The latest in Translational Research - Breaking down the silos CDF…" at bounding box center [481, 68] width 962 height 48
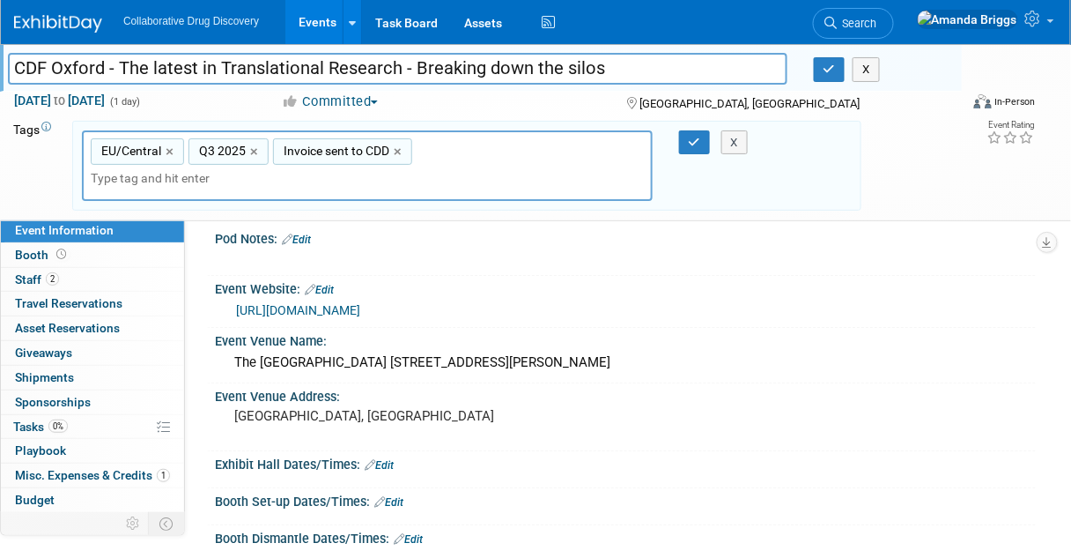
scroll to position [0, 0]
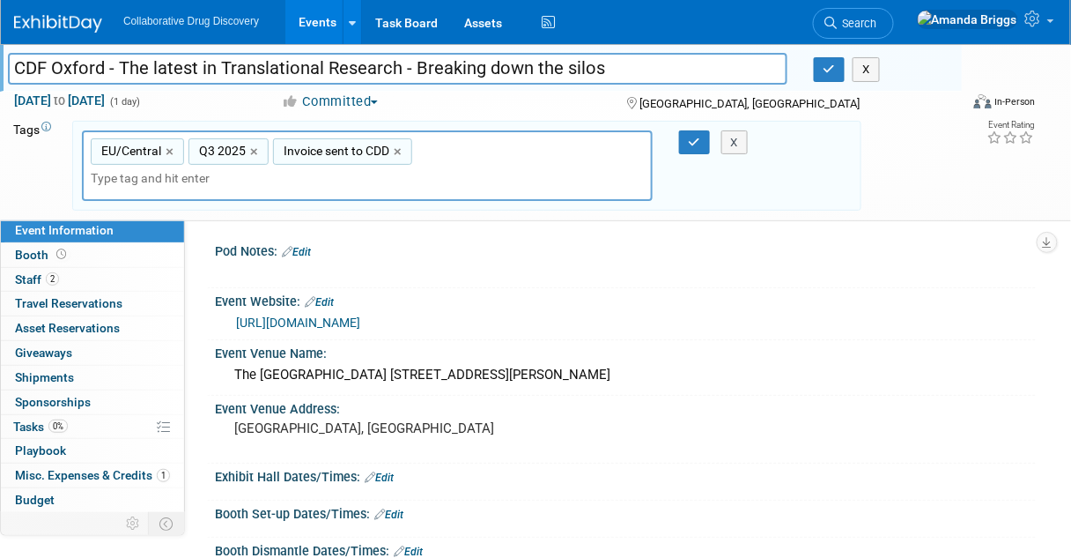
click at [329, 322] on link "https://www.eventbrite.co.uk/e/cdf-oxford-the-latest-in-translational-research-…" at bounding box center [298, 322] width 124 height 14
click at [374, 73] on input "CDF Oxford - The latest in Translational Research - Breaking down the silos" at bounding box center [398, 68] width 780 height 31
drag, startPoint x: 626, startPoint y: 70, endPoint x: 12, endPoint y: 67, distance: 614.1
click at [12, 67] on input "CDF Oxford - The latest in Translational Research - Breaking down the silos" at bounding box center [398, 68] width 780 height 31
click at [529, 282] on div "Pod Notes: Edit X" at bounding box center [621, 263] width 829 height 50
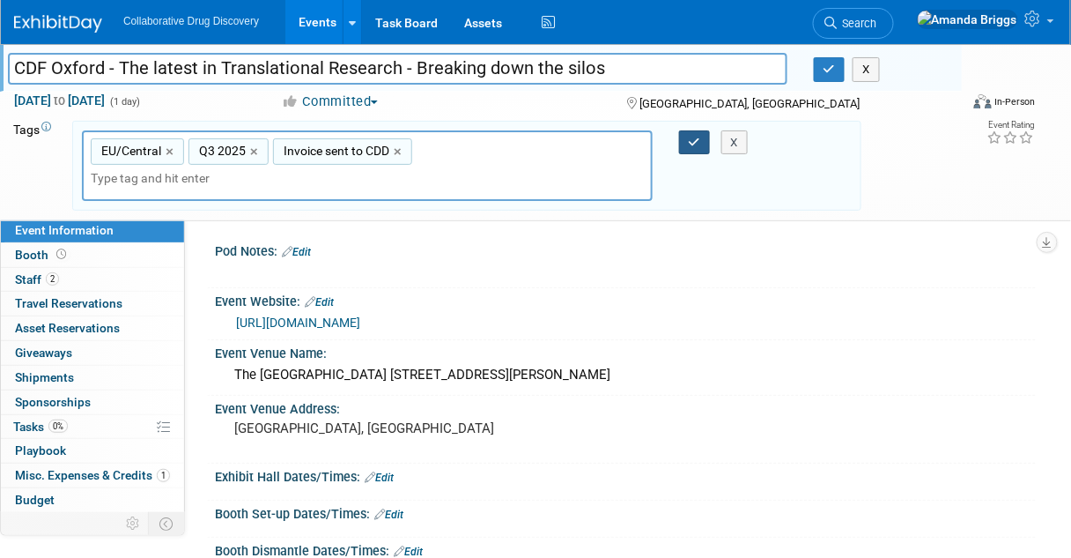
click at [689, 142] on icon "button" at bounding box center [695, 142] width 12 height 11
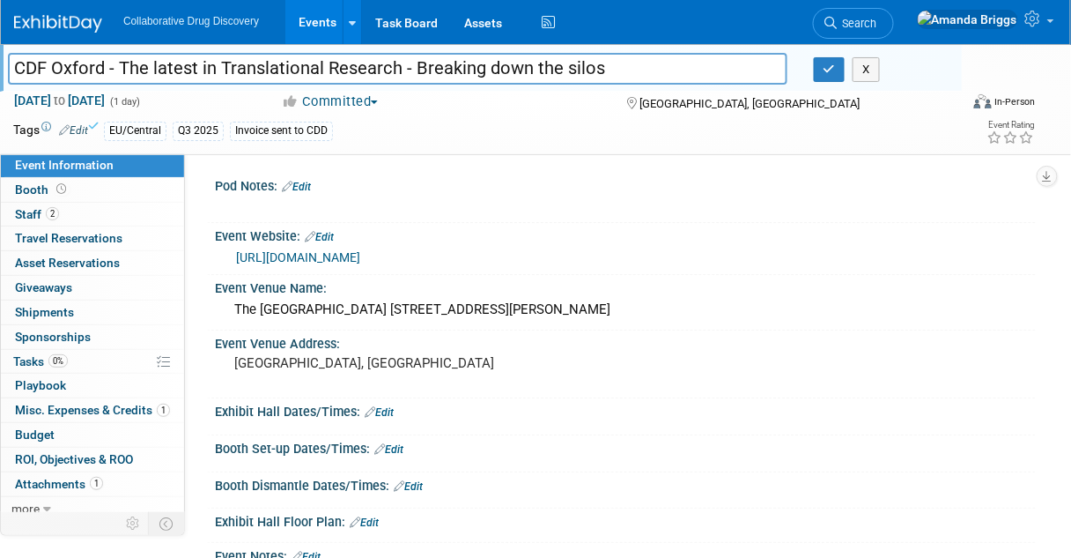
click at [81, 132] on link "Edit" at bounding box center [73, 130] width 29 height 12
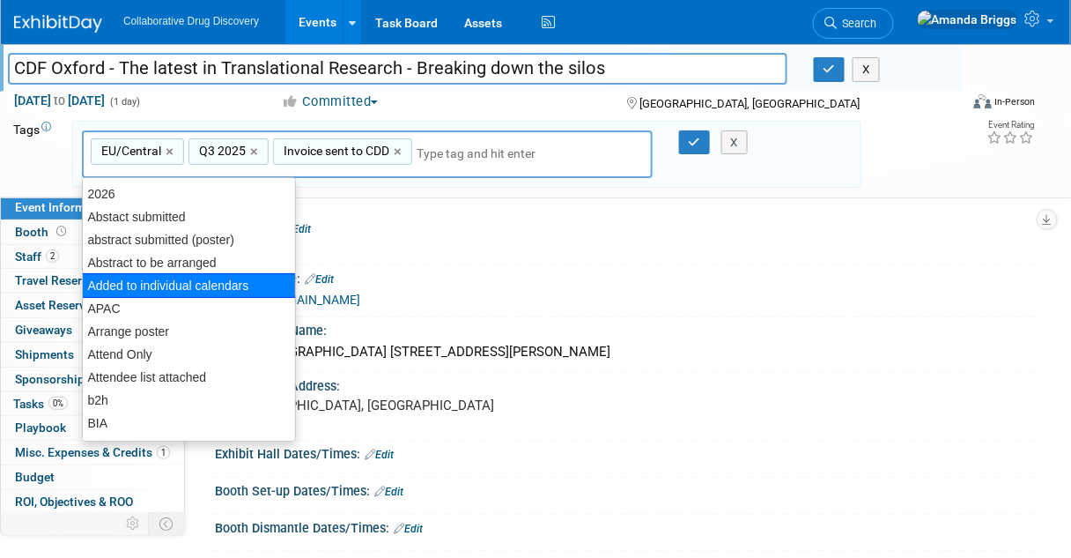
click at [107, 279] on div "Added to individual calendars" at bounding box center [189, 285] width 214 height 25
type input "EU/Central, Q3 2025, Invoice sent to CDD, Added to individual calendars"
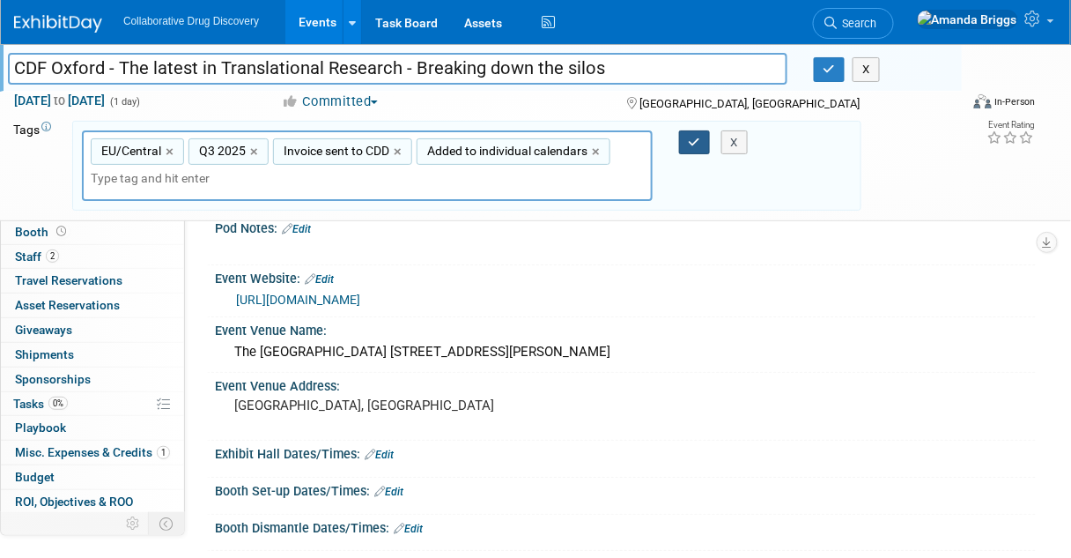
click at [700, 140] on icon "button" at bounding box center [695, 142] width 12 height 11
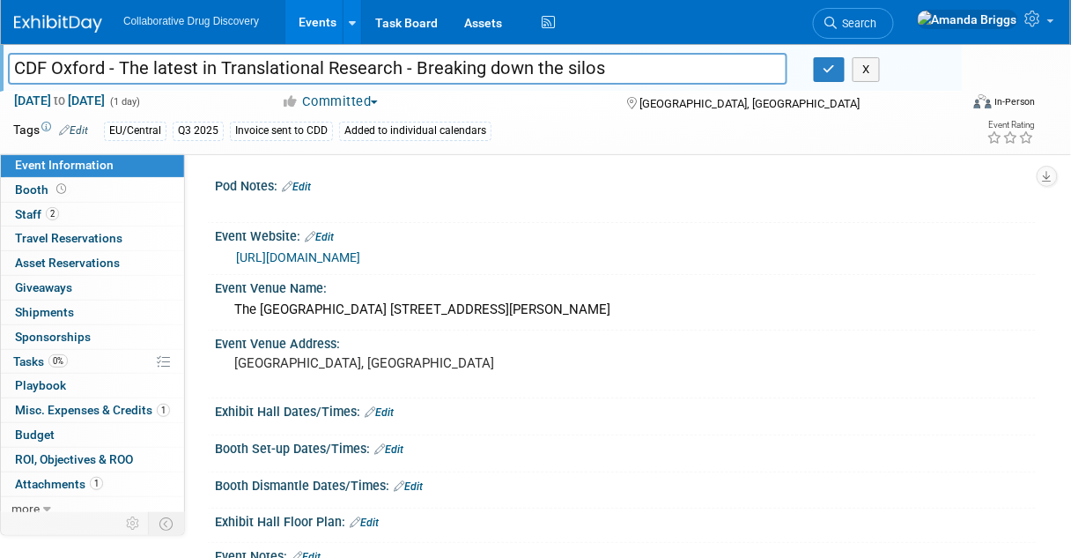
click at [315, 25] on link "Events" at bounding box center [317, 22] width 64 height 44
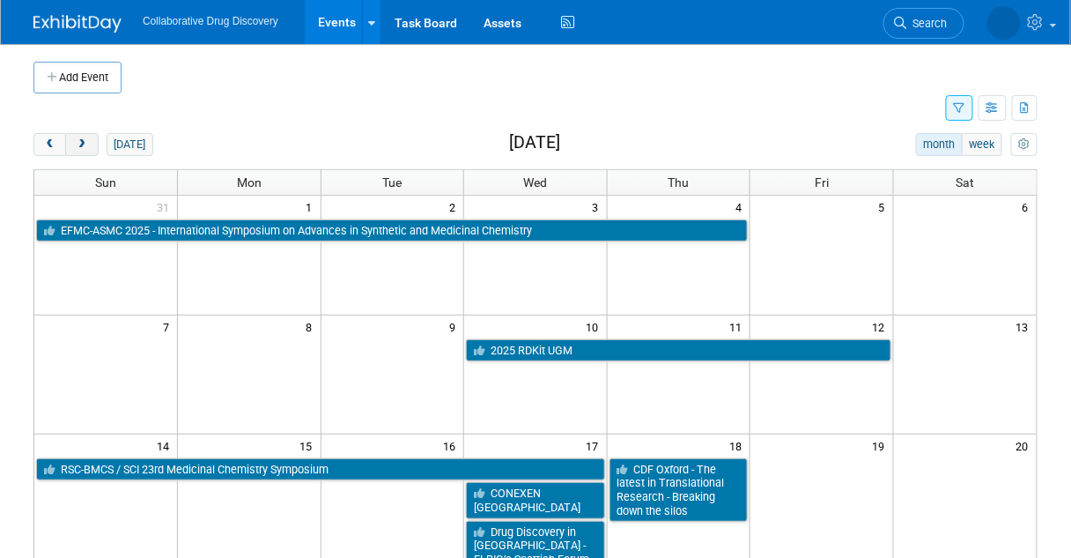
click at [87, 144] on button "next" at bounding box center [81, 144] width 33 height 23
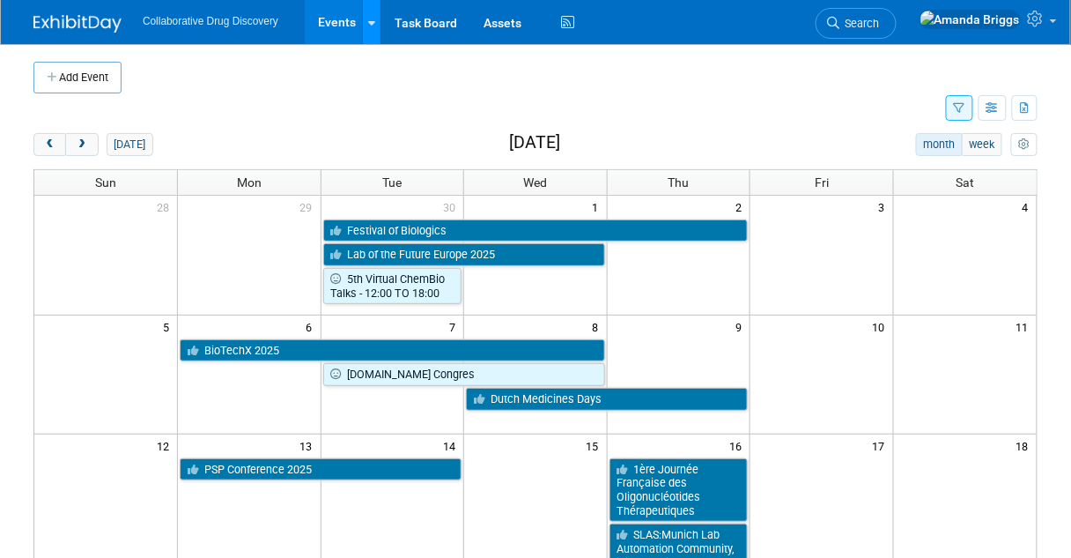
click at [375, 26] on link at bounding box center [371, 22] width 19 height 44
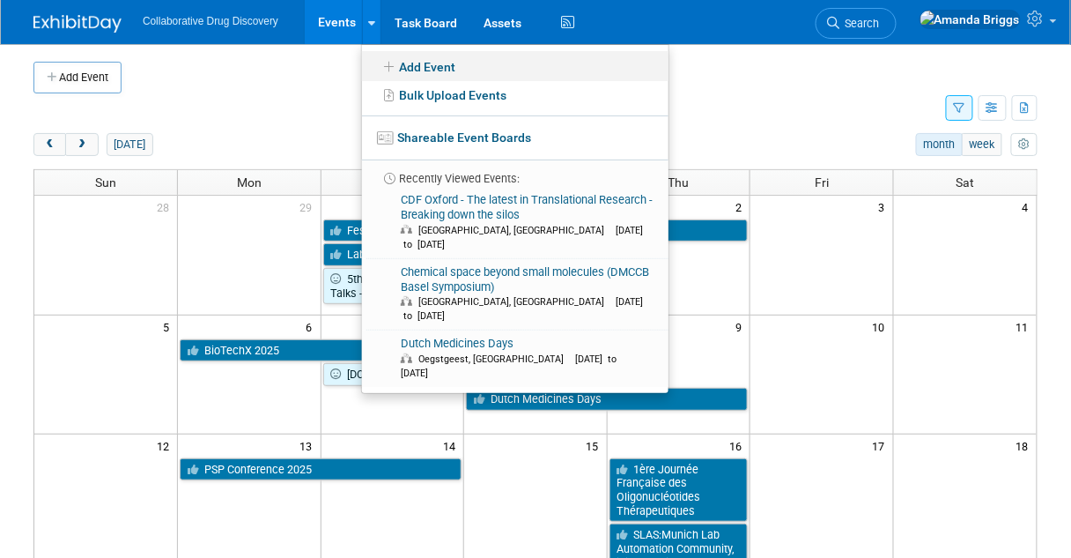
click at [389, 77] on link "Add Event" at bounding box center [515, 66] width 307 height 30
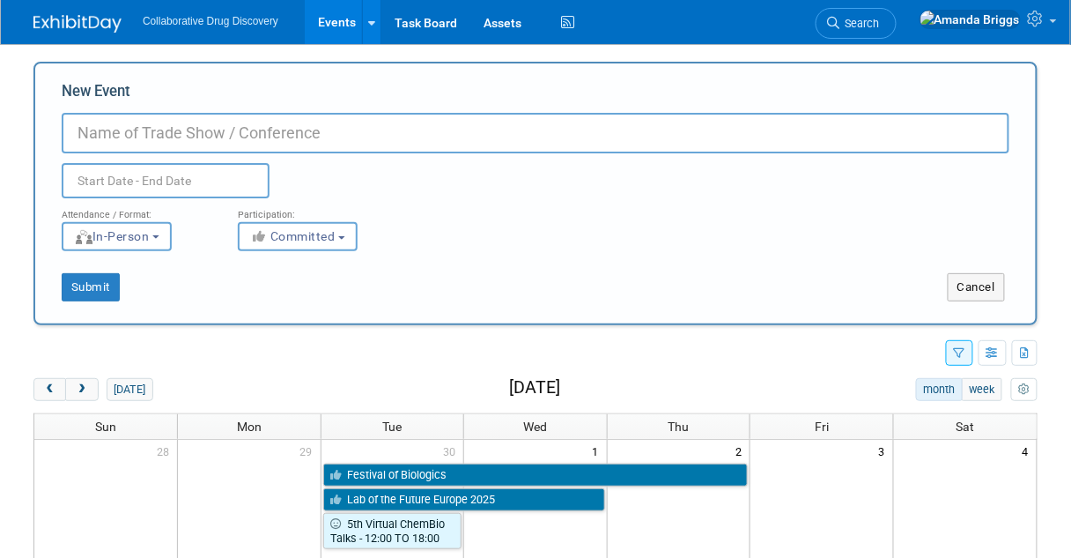
click at [147, 135] on input "New Event" at bounding box center [536, 133] width 948 height 41
paste input "CDF at [GEOGRAPHIC_DATA]"
type input "CDF at [GEOGRAPHIC_DATA]"
click at [136, 182] on input "text" at bounding box center [166, 180] width 208 height 35
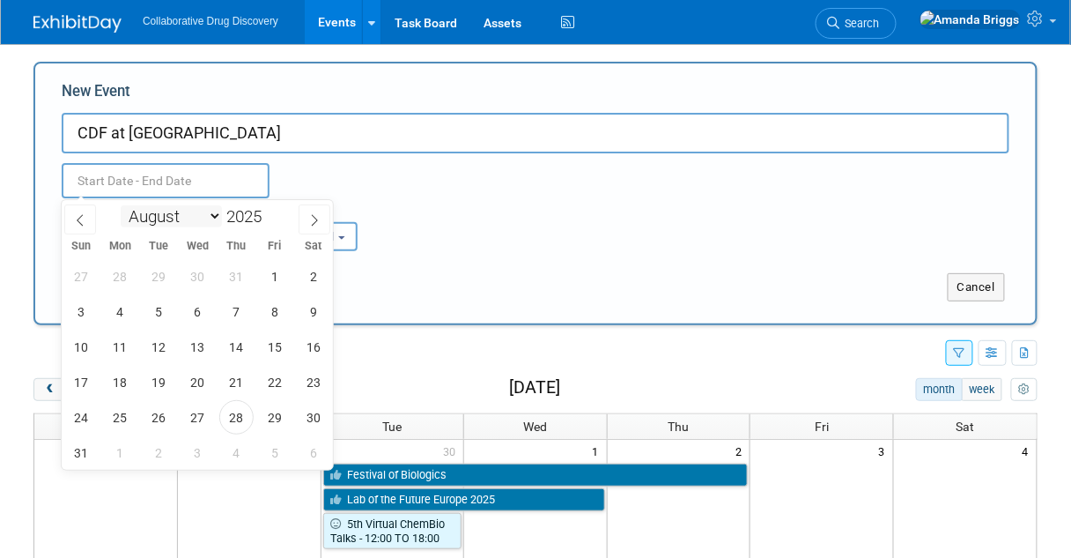
click at [206, 212] on select "January February March April May June July August September October November De…" at bounding box center [171, 216] width 101 height 22
select select "9"
click at [121, 205] on select "January February March April May June July August September October November De…" at bounding box center [171, 216] width 101 height 22
click at [239, 282] on span "2" at bounding box center [236, 276] width 34 height 34
type input "Oct 2, 2025 to Oct 2, 2025"
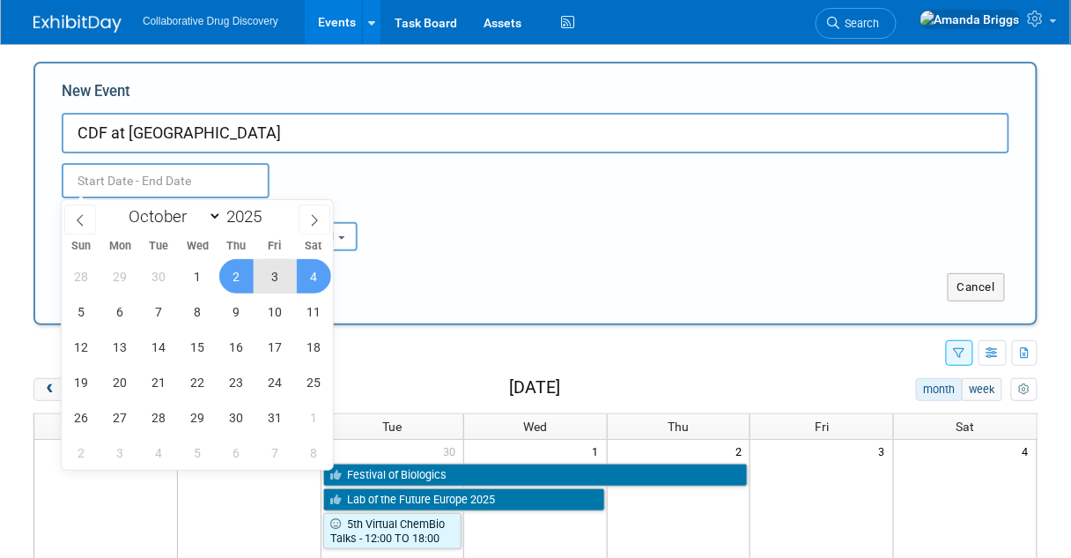
type input "Oct 2, 2025 to Oct 2, 2025"
click at [447, 257] on div "Submit Cancel" at bounding box center [535, 276] width 974 height 50
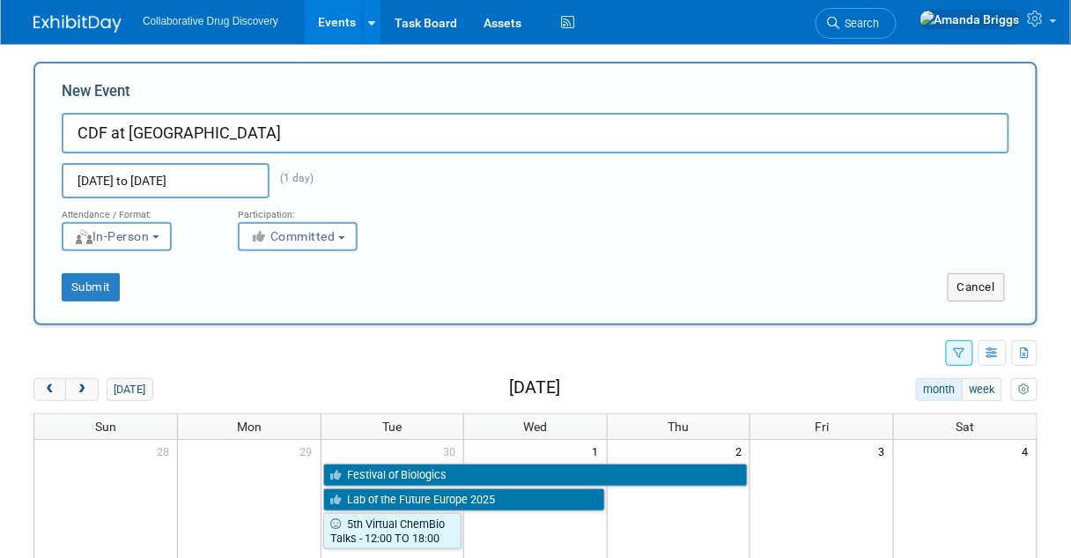
click at [352, 241] on button "Committed" at bounding box center [298, 236] width 120 height 29
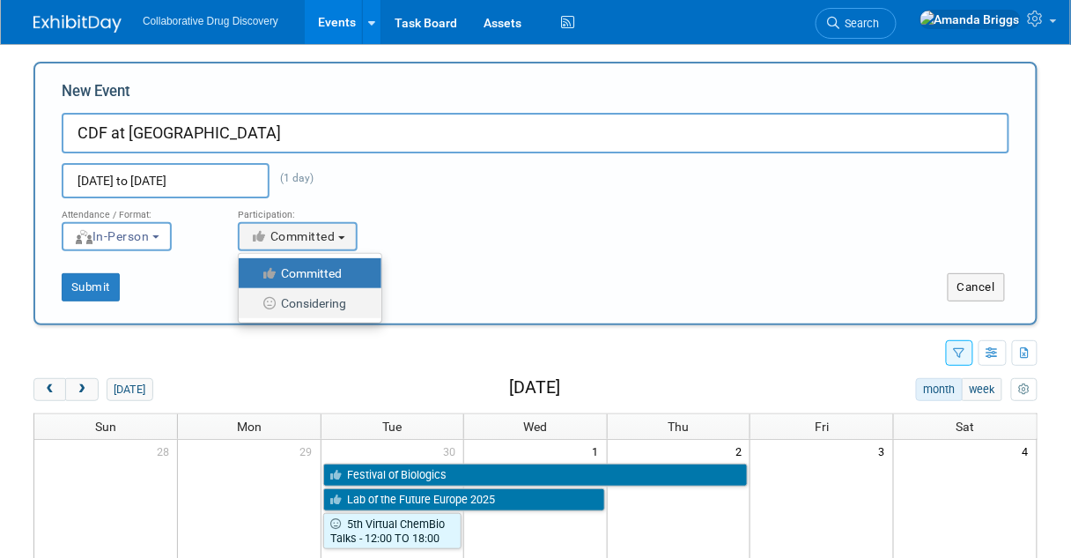
click at [322, 300] on label "Considering" at bounding box center [306, 303] width 116 height 23
click at [255, 300] on input "Considering" at bounding box center [248, 303] width 11 height 11
select select "2"
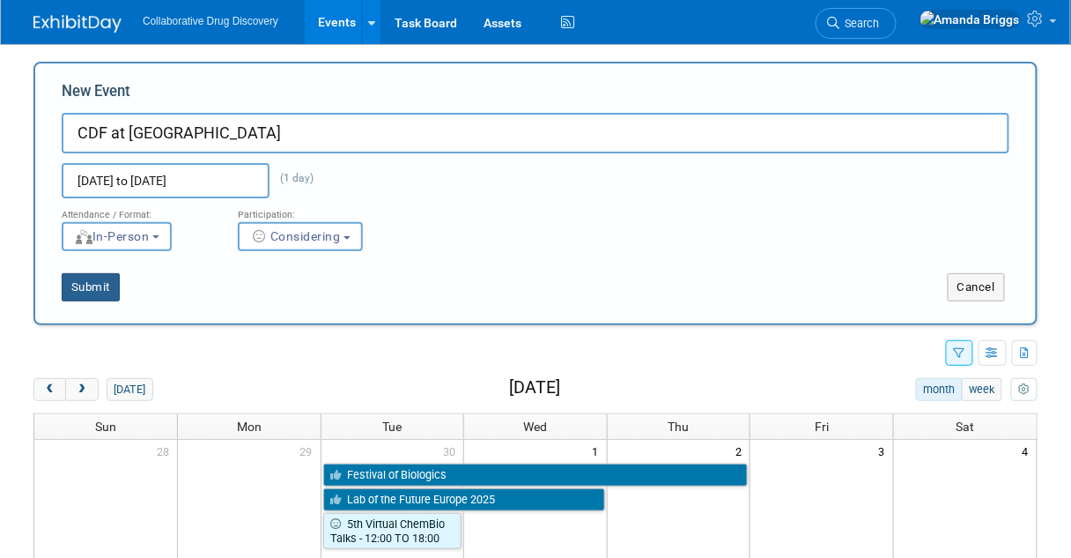
click at [97, 283] on button "Submit" at bounding box center [91, 287] width 58 height 28
type input "CDF at [GEOGRAPHIC_DATA]"
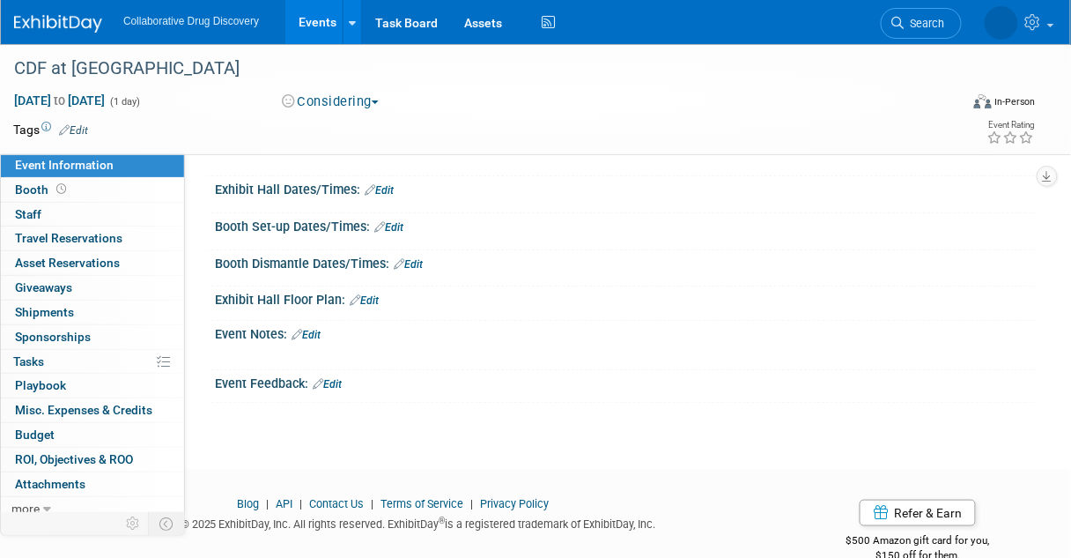
scroll to position [211, 0]
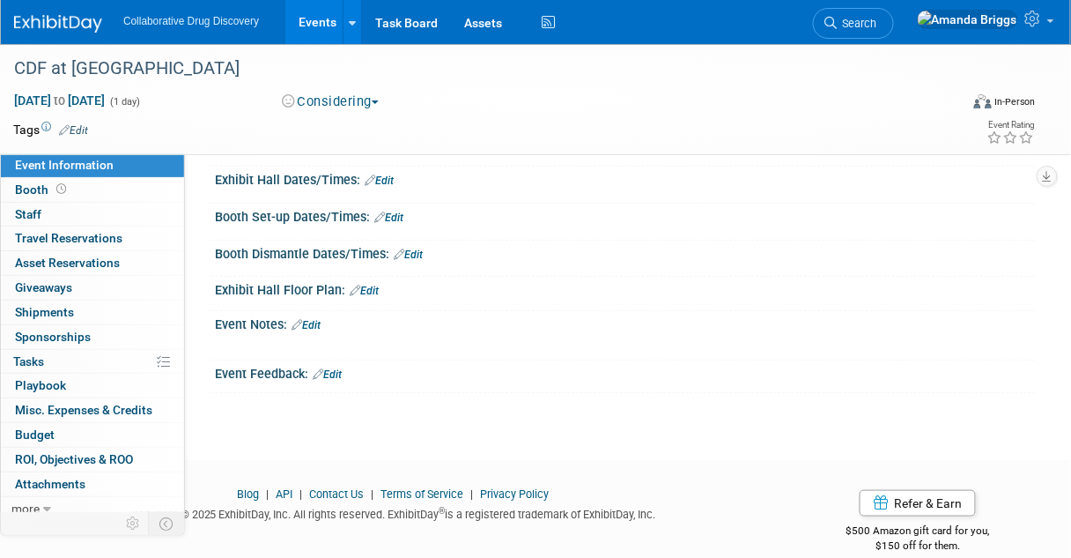
click at [310, 322] on link "Edit" at bounding box center [306, 325] width 29 height 12
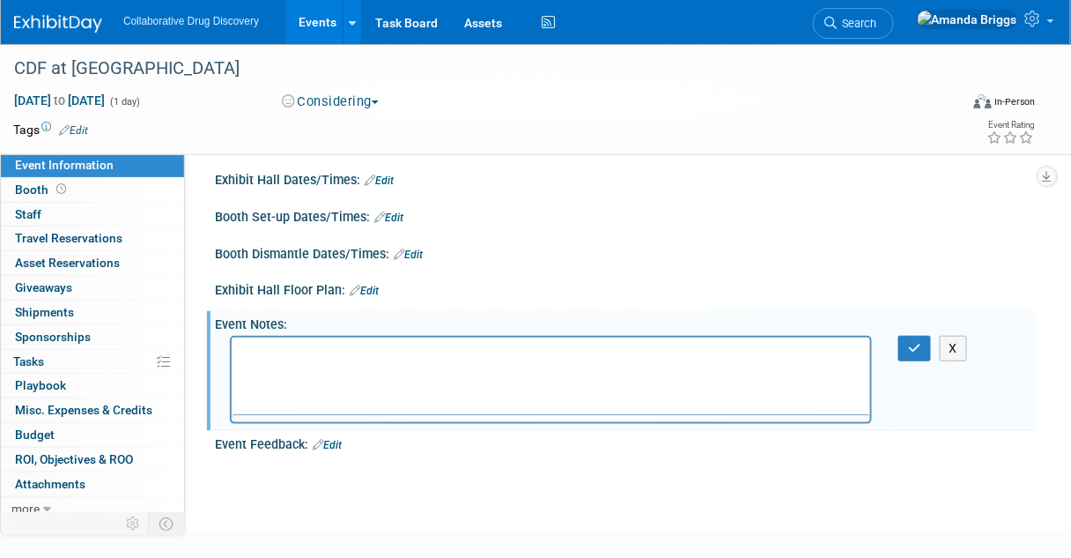
scroll to position [0, 0]
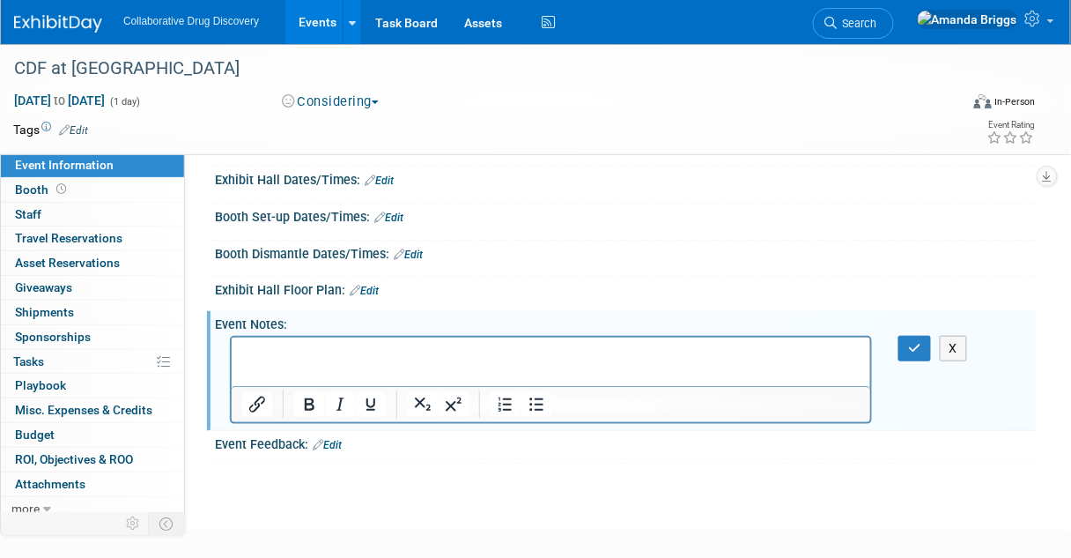
click at [245, 352] on p "Rich Text Area. Press ALT-0 for help." at bounding box center [550, 353] width 619 height 18
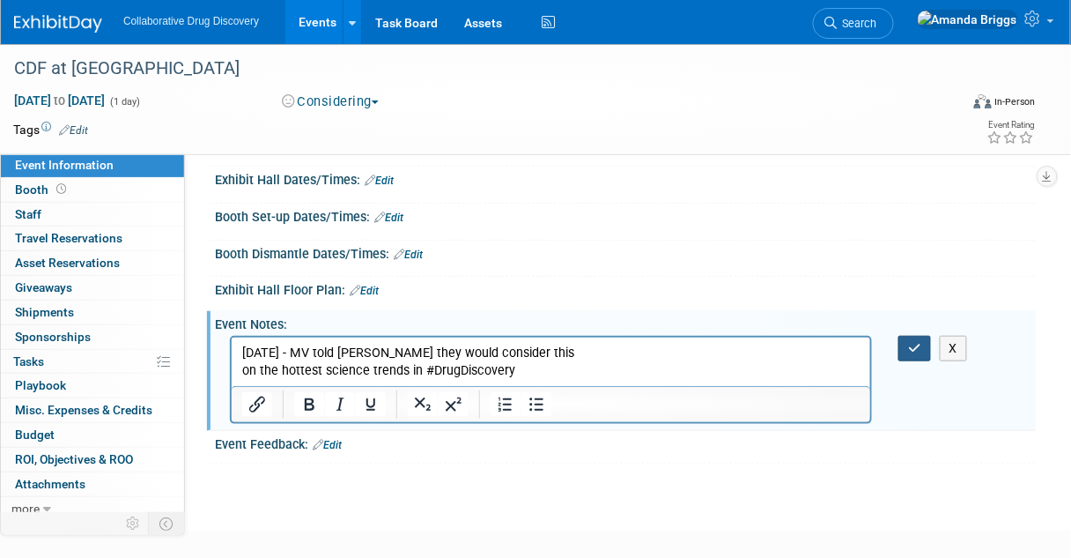
click at [908, 345] on button "button" at bounding box center [915, 349] width 33 height 26
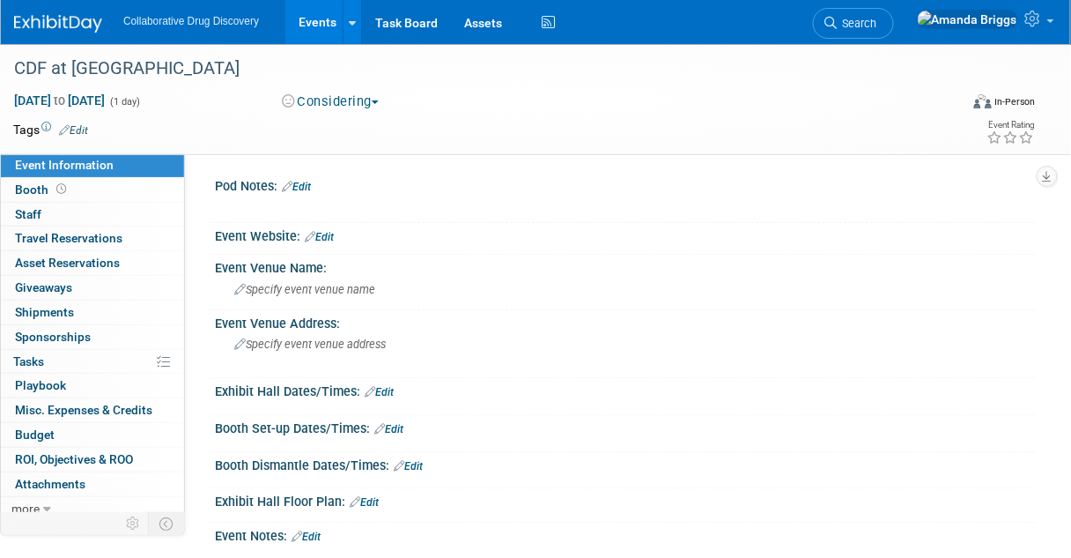
click at [322, 239] on link "Edit" at bounding box center [319, 237] width 29 height 12
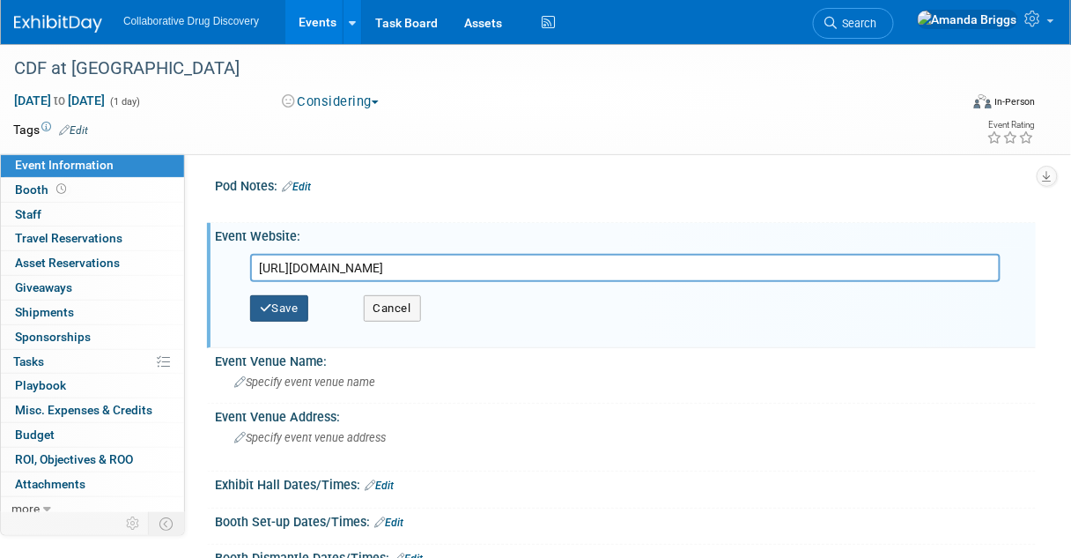
type input "https://www.eventbrite.com/e/1500516387909?aff=oddtdtcreator"
click at [289, 311] on button "Save" at bounding box center [279, 308] width 58 height 26
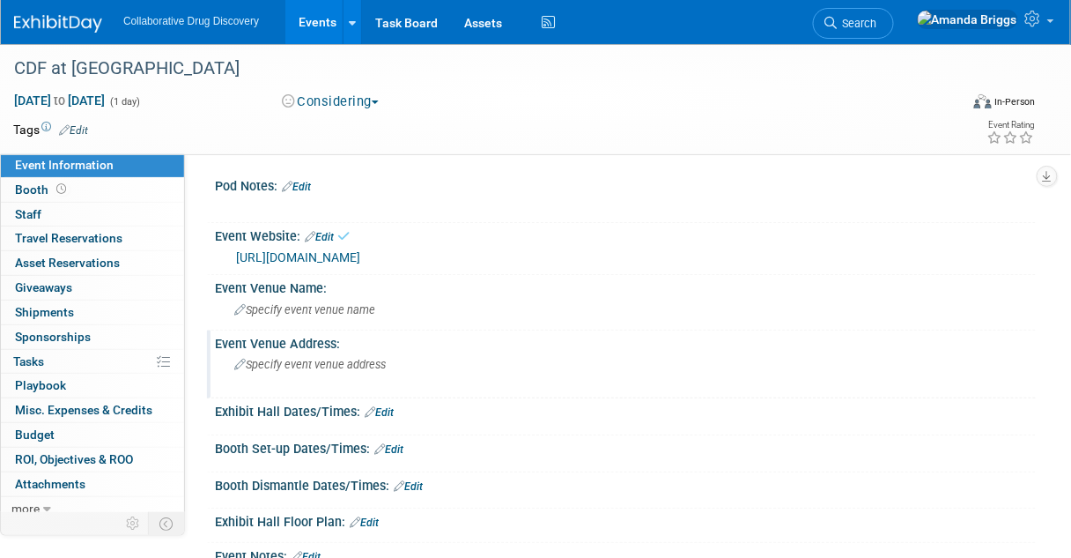
click at [286, 344] on div "Event Venue Address:" at bounding box center [625, 341] width 821 height 22
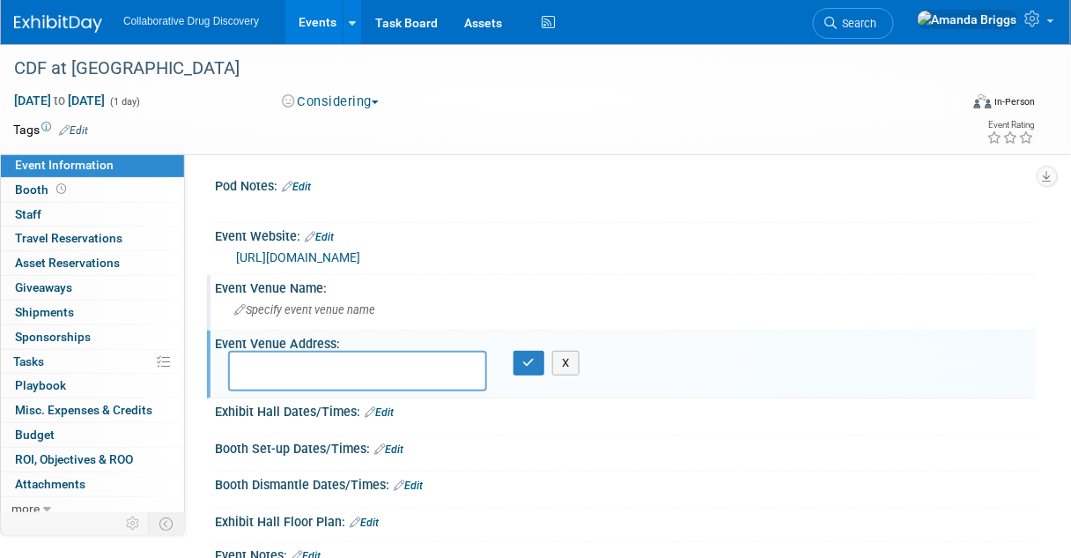
type textarea "W"
type textarea "London, UK"
click at [535, 364] on button "button" at bounding box center [530, 363] width 32 height 25
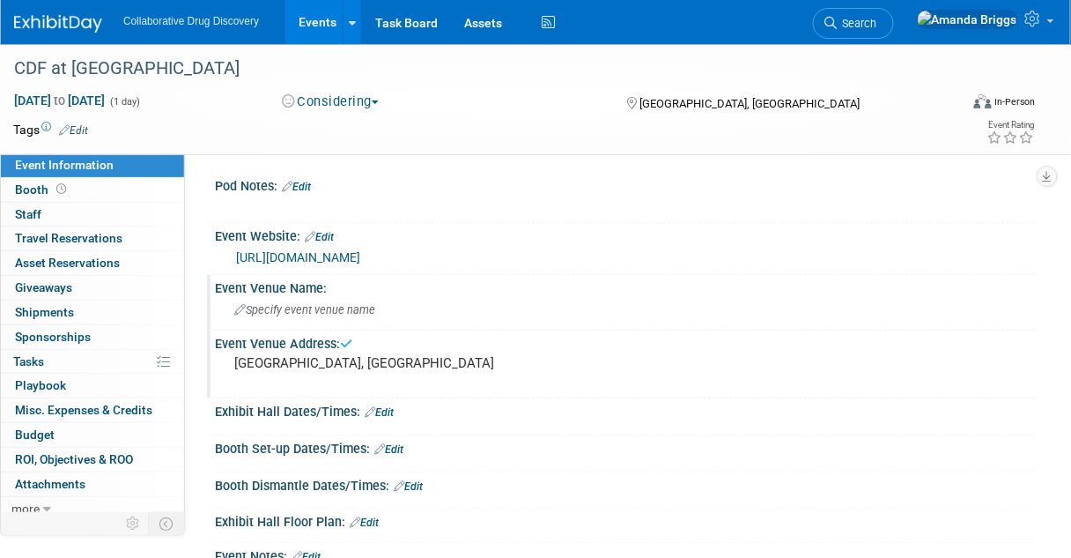
click at [248, 305] on span "Specify event venue name" at bounding box center [304, 309] width 141 height 13
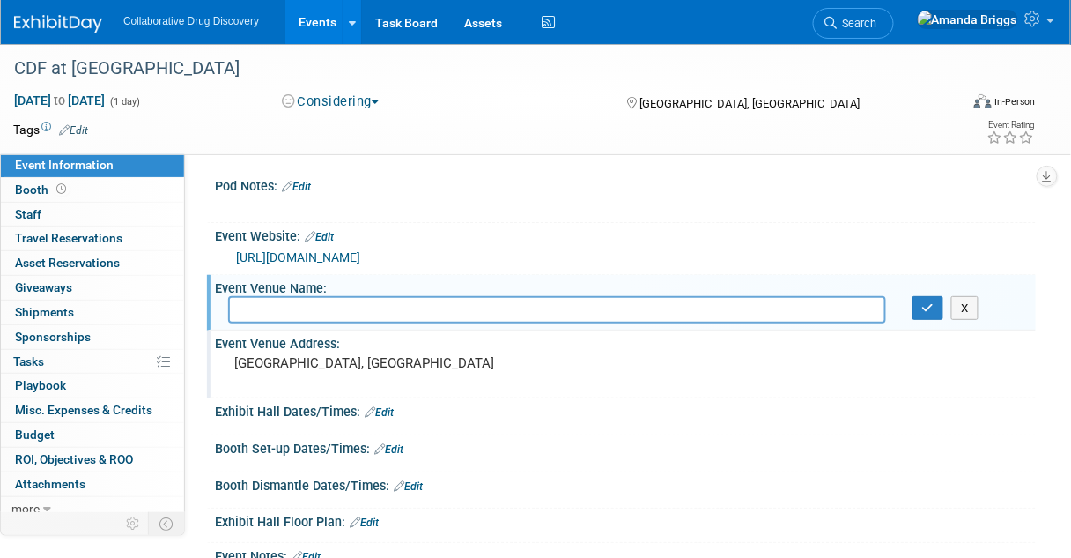
click at [306, 303] on input "text" at bounding box center [557, 309] width 658 height 27
type input "White City London"
click at [921, 308] on button "button" at bounding box center [929, 308] width 32 height 25
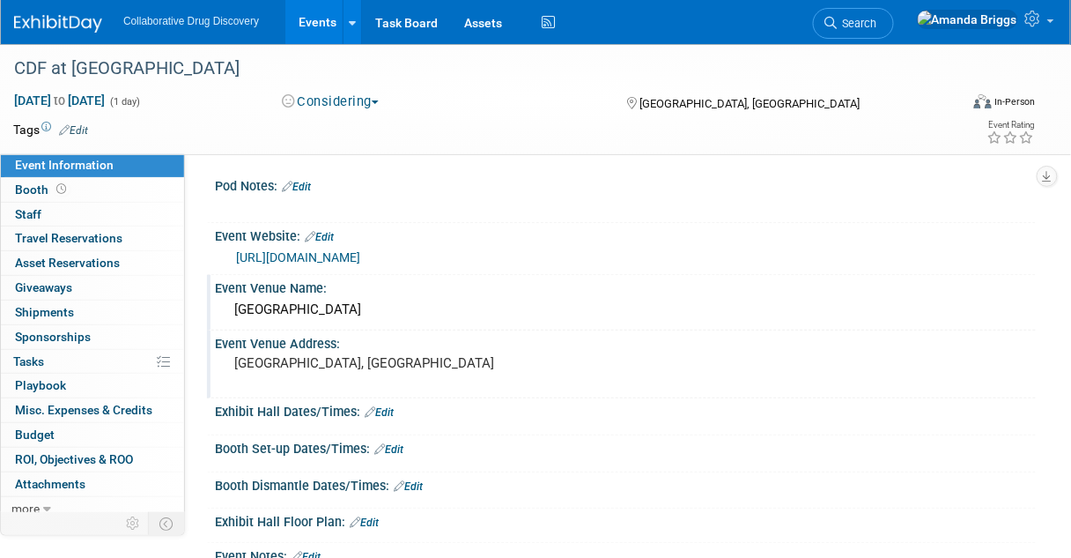
click at [334, 236] on link "Edit" at bounding box center [319, 237] width 29 height 12
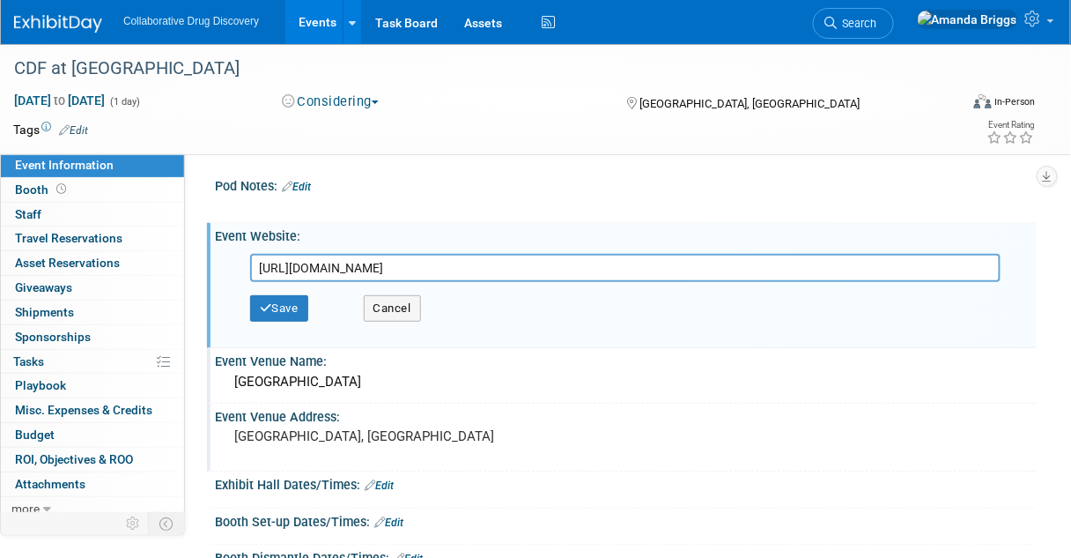
drag, startPoint x: 643, startPoint y: 273, endPoint x: 250, endPoint y: 270, distance: 393.0
click at [250, 270] on input "https://www.eventbrite.com/e/1500516387909?aff=oddtdtcreator" at bounding box center [625, 268] width 751 height 28
type input "https://www.eventbrite.com/e/1566563285959?aff=oddtdtcreator"
click at [430, 344] on div "Event Website: Edit https://www.eventbrite.com/e/1500516387909?aff=oddtdtcreato…" at bounding box center [621, 285] width 829 height 125
click at [290, 311] on button "Save" at bounding box center [279, 308] width 58 height 26
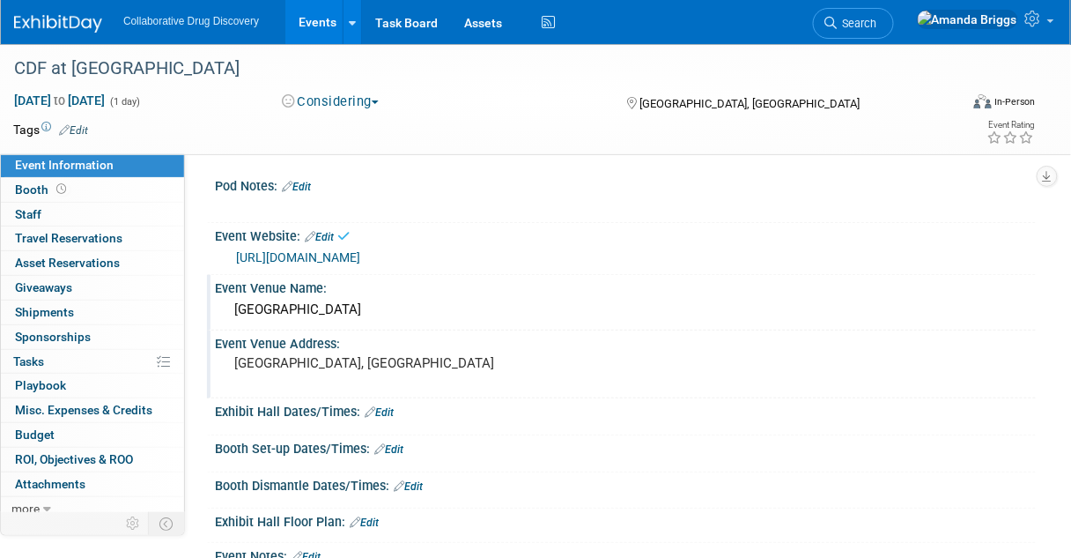
click at [83, 124] on link "Edit" at bounding box center [73, 130] width 29 height 12
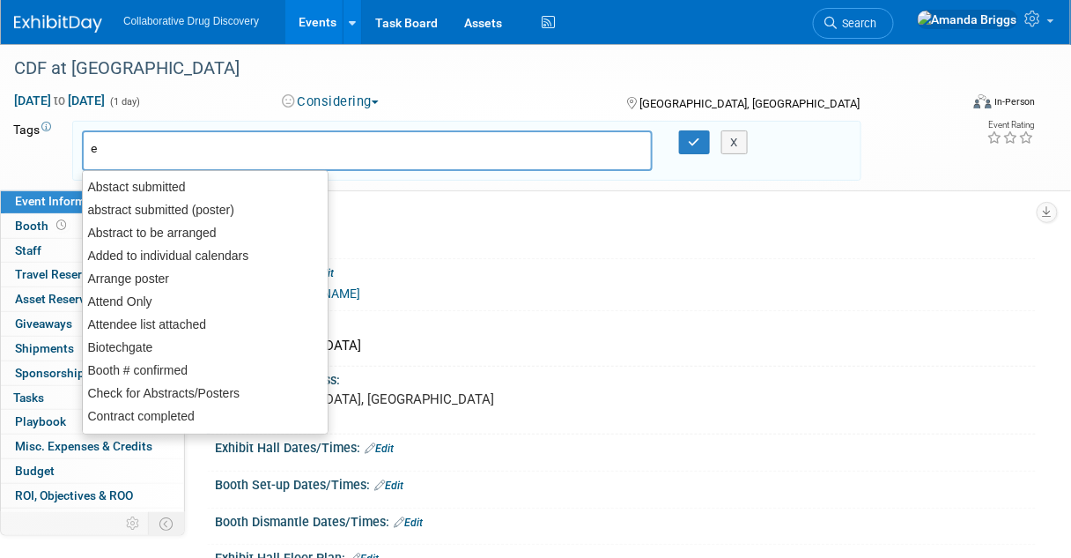
type input "eu"
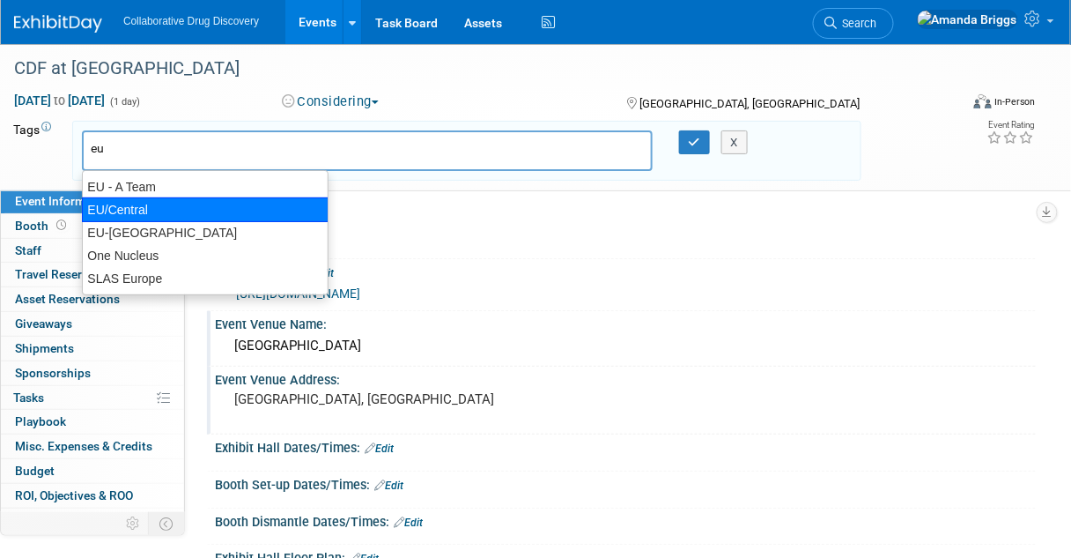
click at [108, 200] on div "EU/Central" at bounding box center [205, 209] width 247 height 25
type input "EU/Central"
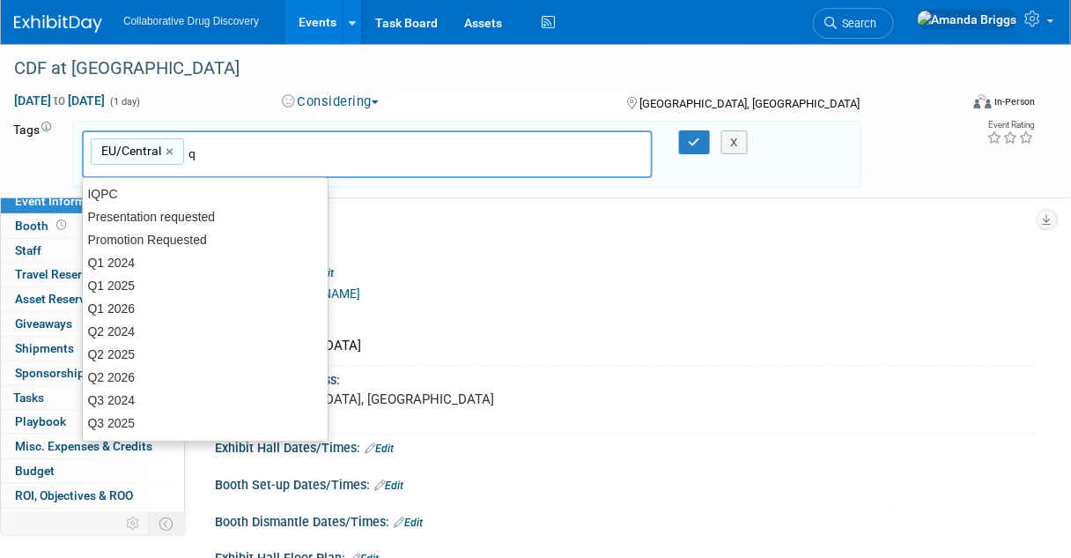
type input "q3"
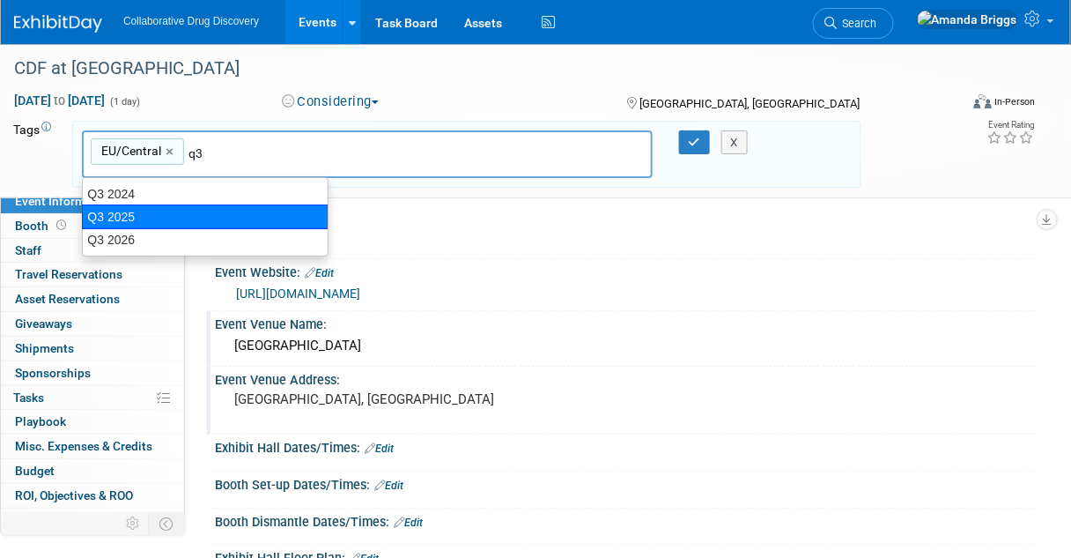
click at [152, 210] on div "Q3 2025" at bounding box center [205, 216] width 247 height 25
type input "EU/Central, Q3 2025"
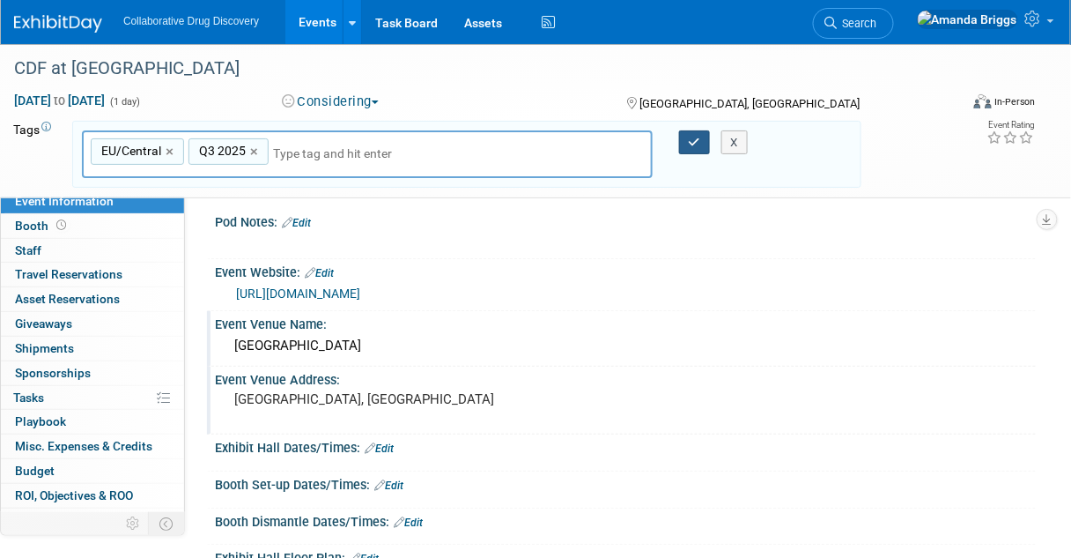
click at [685, 145] on button "button" at bounding box center [695, 142] width 32 height 25
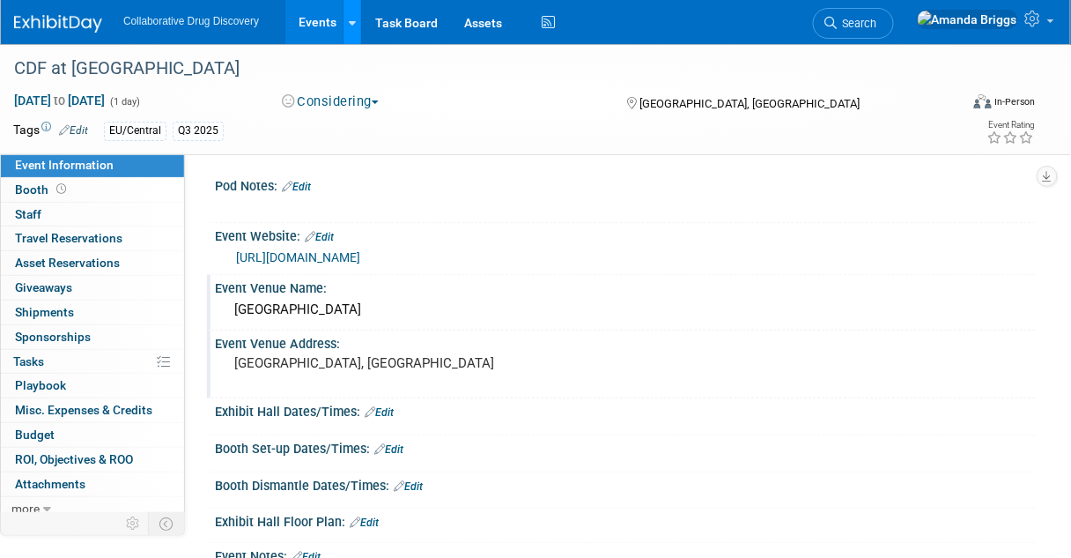
click at [349, 19] on icon at bounding box center [352, 23] width 7 height 11
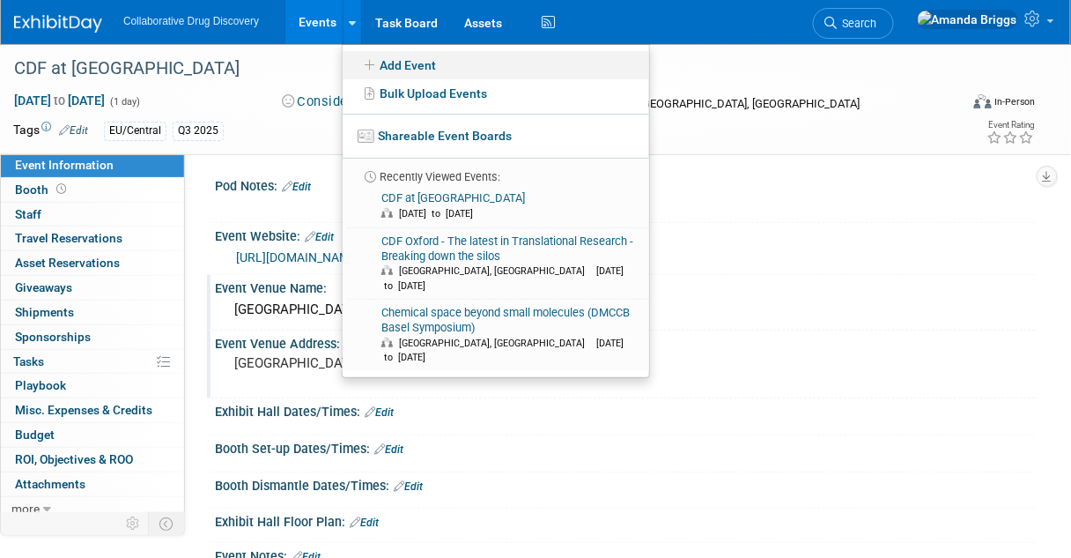
click at [384, 68] on link "Add Event" at bounding box center [496, 65] width 307 height 28
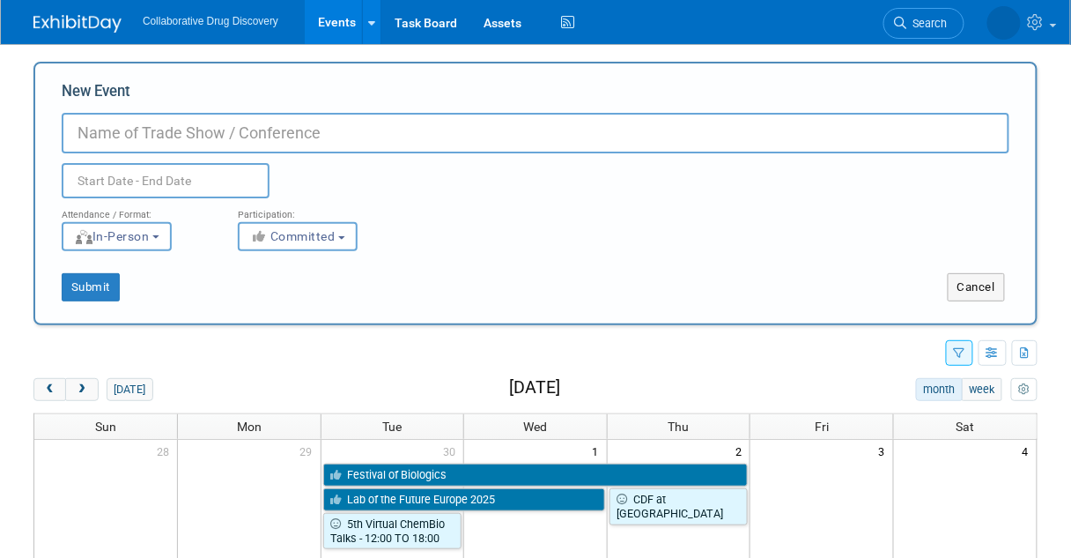
click at [244, 126] on input "New Event" at bounding box center [536, 133] width 948 height 41
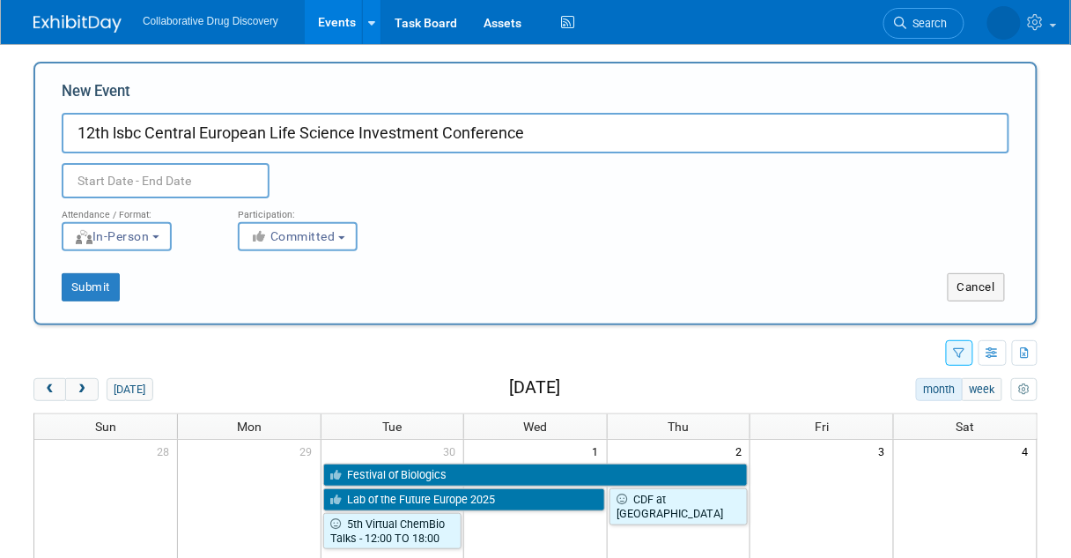
type input "12th lsbc Central European Life Science Investment Conference"
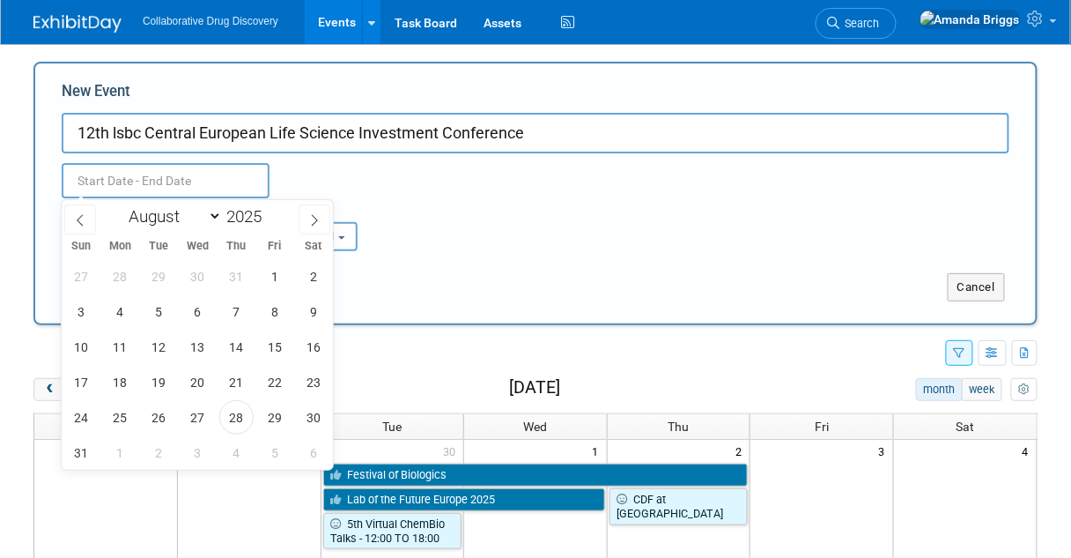
click at [141, 184] on input "text" at bounding box center [166, 180] width 208 height 35
click at [204, 215] on select "January February March April May June July August September October November De…" at bounding box center [171, 216] width 101 height 22
select select "9"
click at [121, 205] on select "January February March April May June July August September October November De…" at bounding box center [171, 216] width 101 height 22
click at [222, 419] on span "30" at bounding box center [236, 417] width 34 height 34
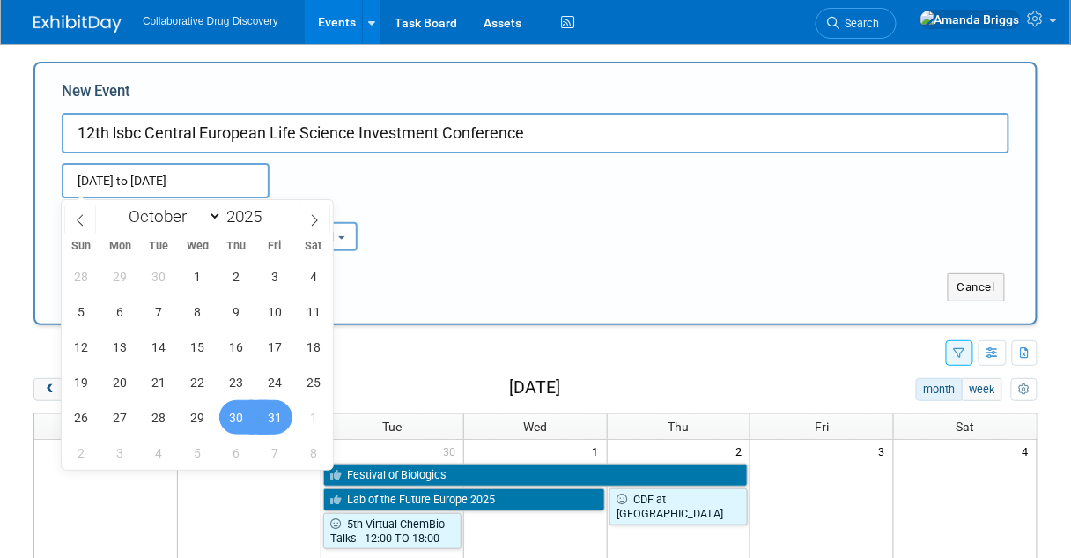
click at [268, 416] on span "31" at bounding box center [275, 417] width 34 height 34
type input "[DATE] to [DATE]"
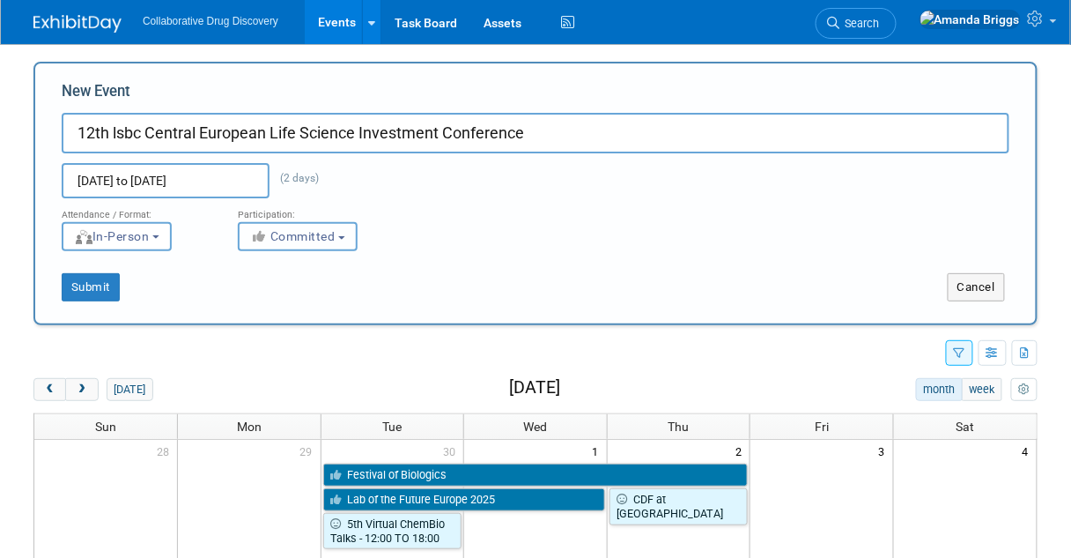
click at [348, 241] on button "Committed" at bounding box center [298, 236] width 120 height 29
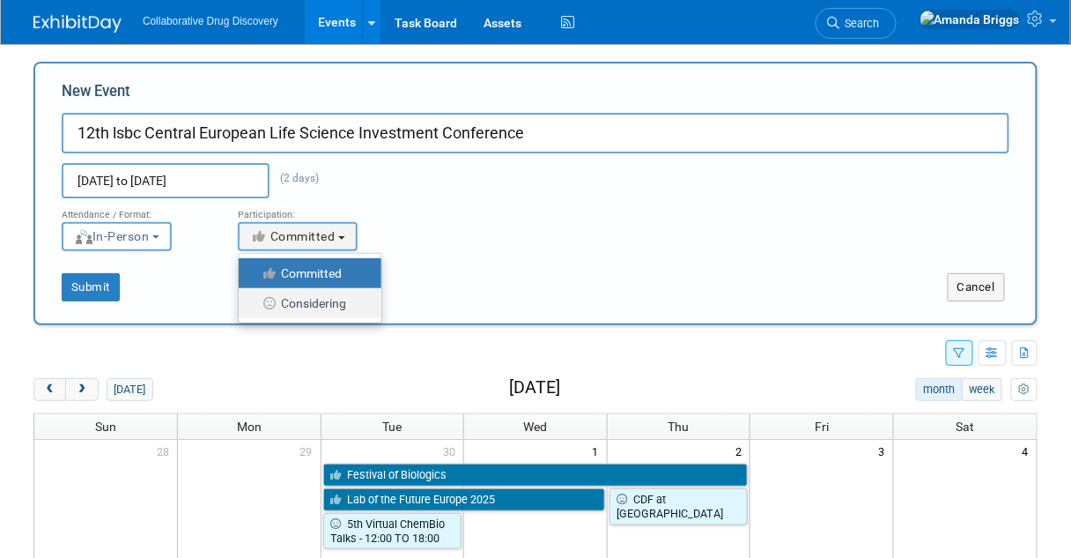
click at [333, 300] on label "Considering" at bounding box center [306, 303] width 116 height 23
click at [255, 300] on input "Considering" at bounding box center [248, 303] width 11 height 11
select select "2"
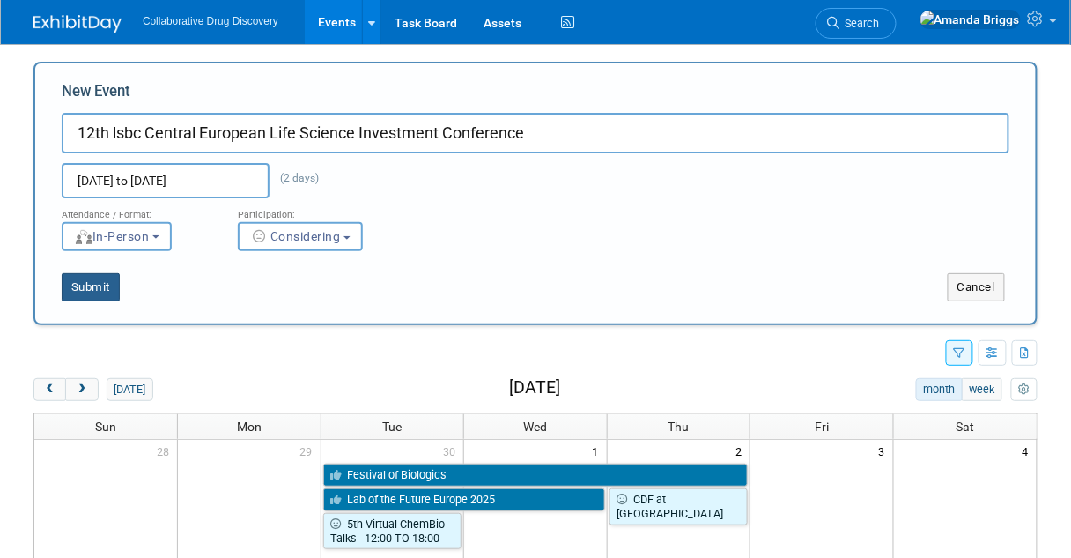
click at [89, 279] on button "Submit" at bounding box center [91, 287] width 58 height 28
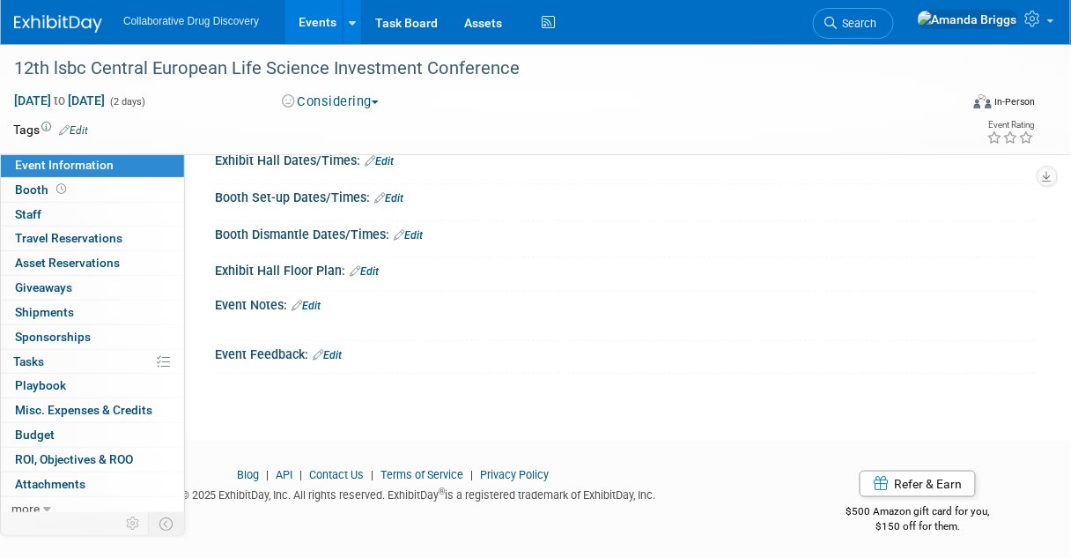
scroll to position [233, 0]
drag, startPoint x: 310, startPoint y: 296, endPoint x: 300, endPoint y: 306, distance: 14.3
click at [310, 298] on link "Edit" at bounding box center [306, 304] width 29 height 12
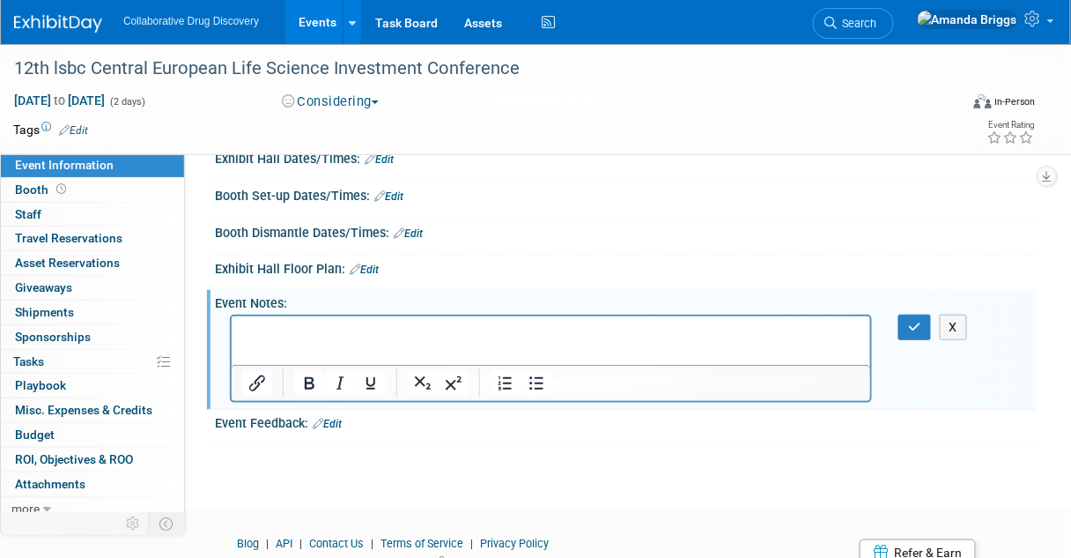
scroll to position [0, 0]
drag, startPoint x: 334, startPoint y: 338, endPoint x: 563, endPoint y: 335, distance: 229.1
click at [563, 335] on p "07AUG2025 - Ben asked Graham Combe for info on this:" at bounding box center [550, 331] width 619 height 18
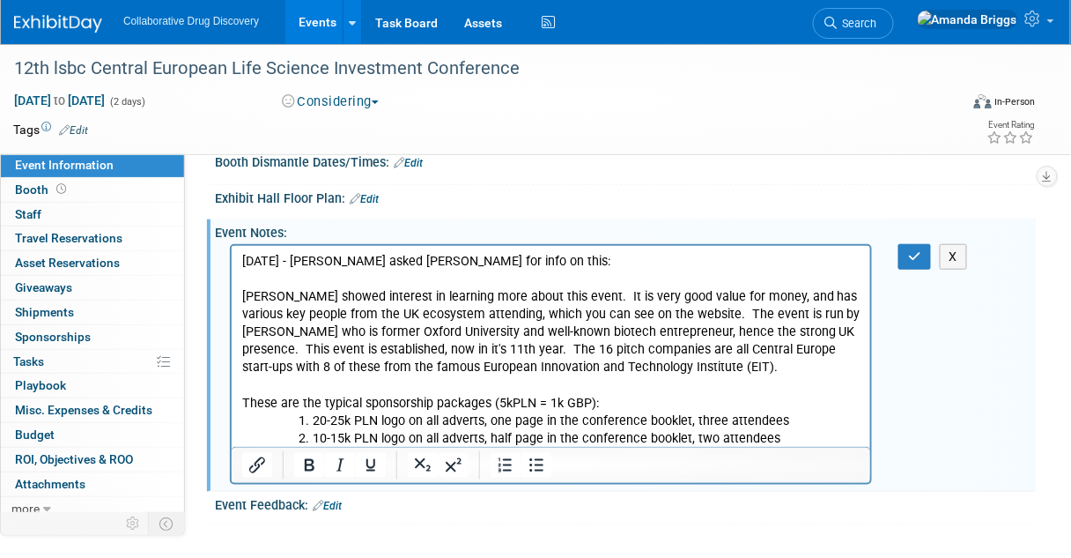
scroll to position [374, 0]
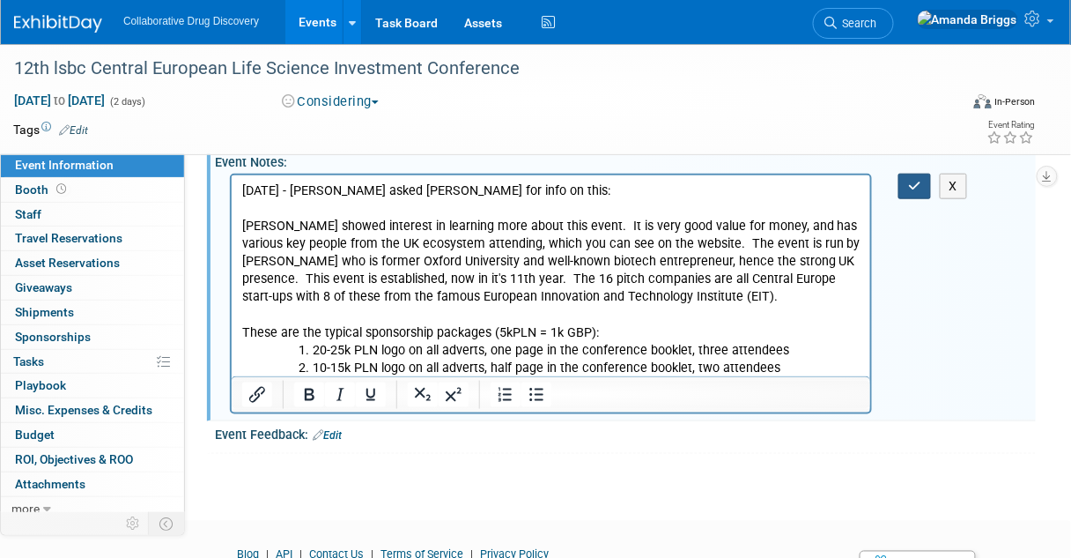
click at [917, 190] on button "button" at bounding box center [915, 187] width 33 height 26
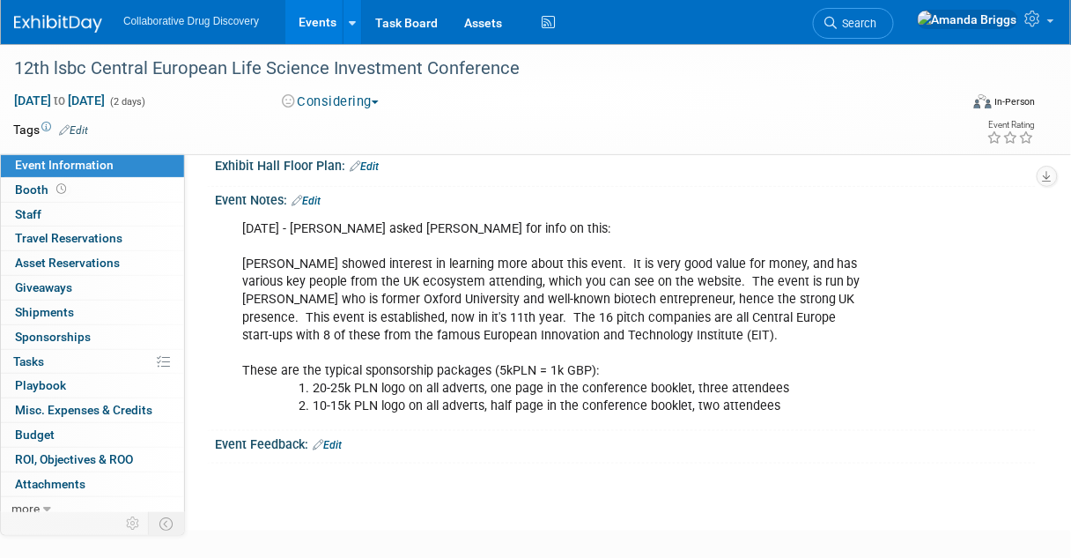
scroll to position [303, 0]
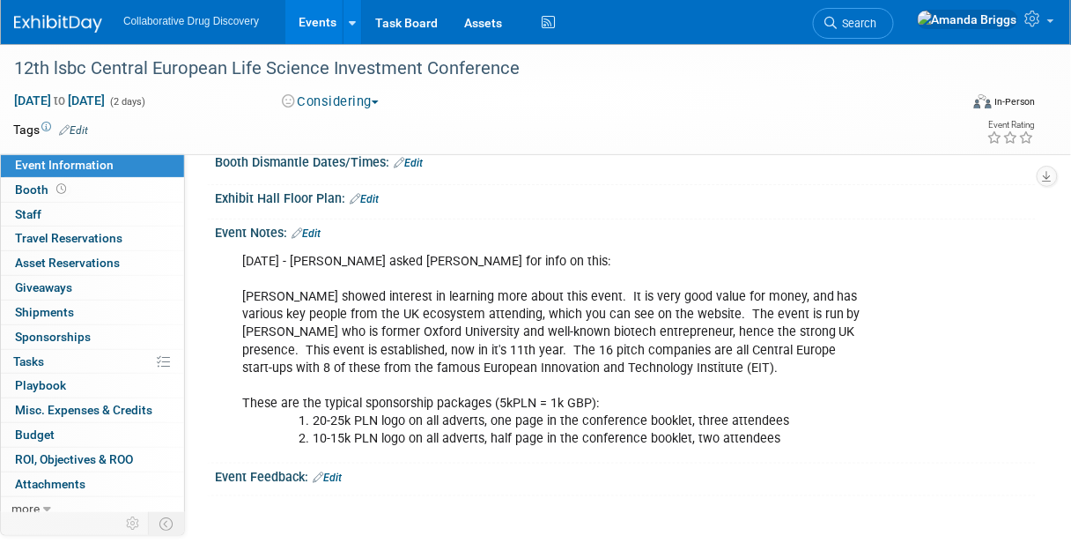
click at [85, 125] on link "Edit" at bounding box center [73, 130] width 29 height 12
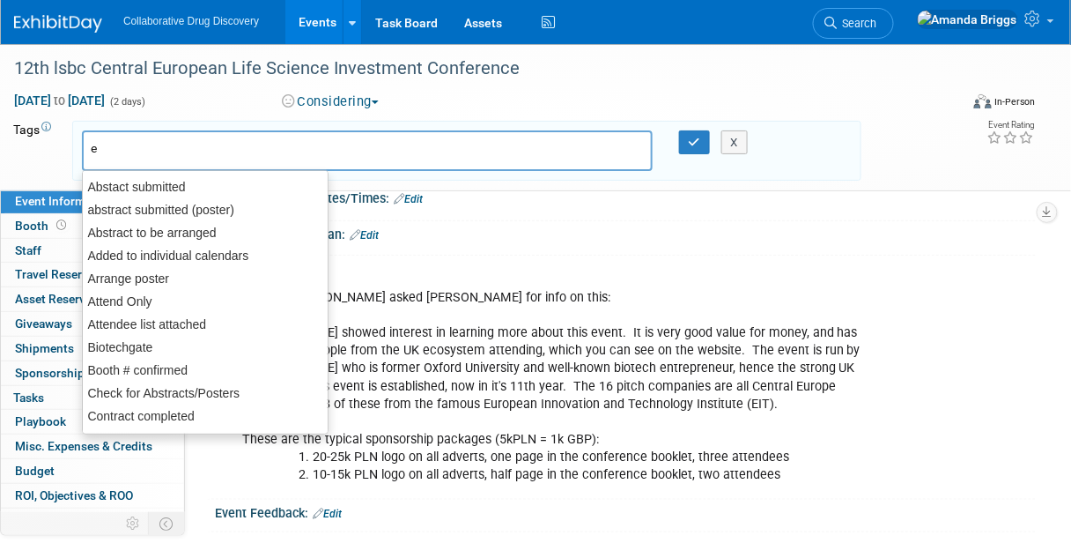
type input "eu"
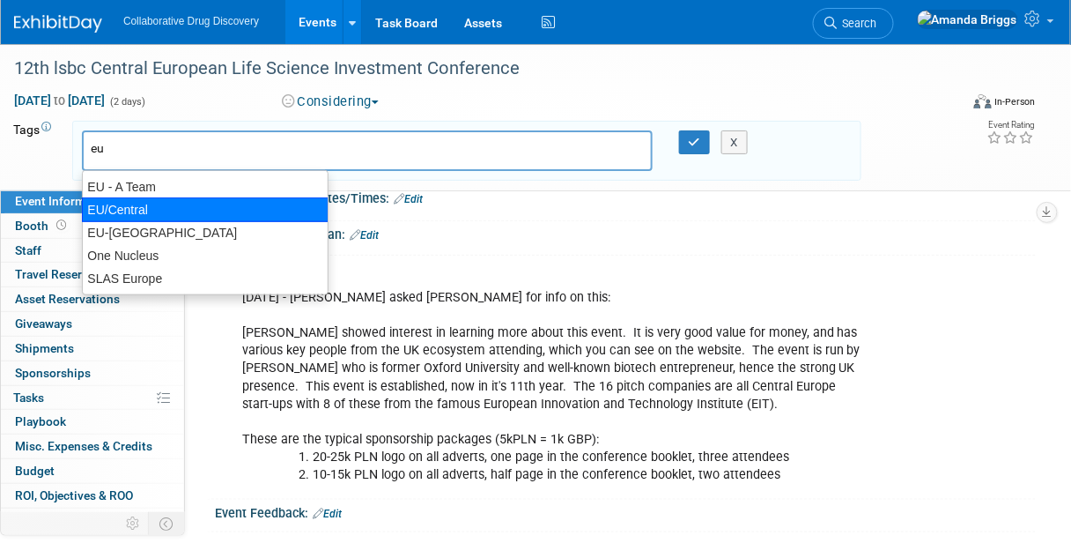
click at [107, 200] on div "EU/Central" at bounding box center [205, 209] width 247 height 25
type input "EU/Central"
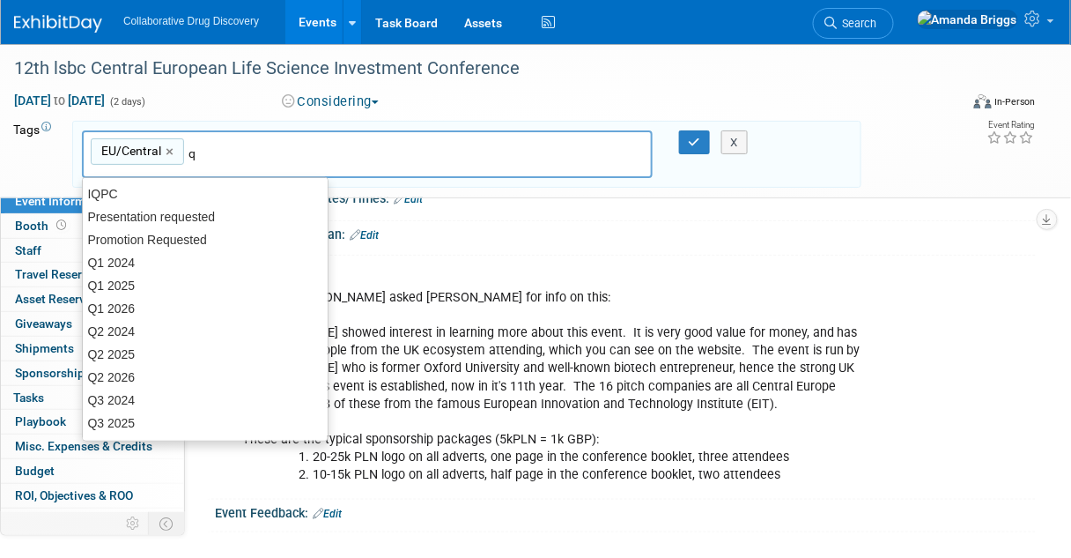
type input "q3"
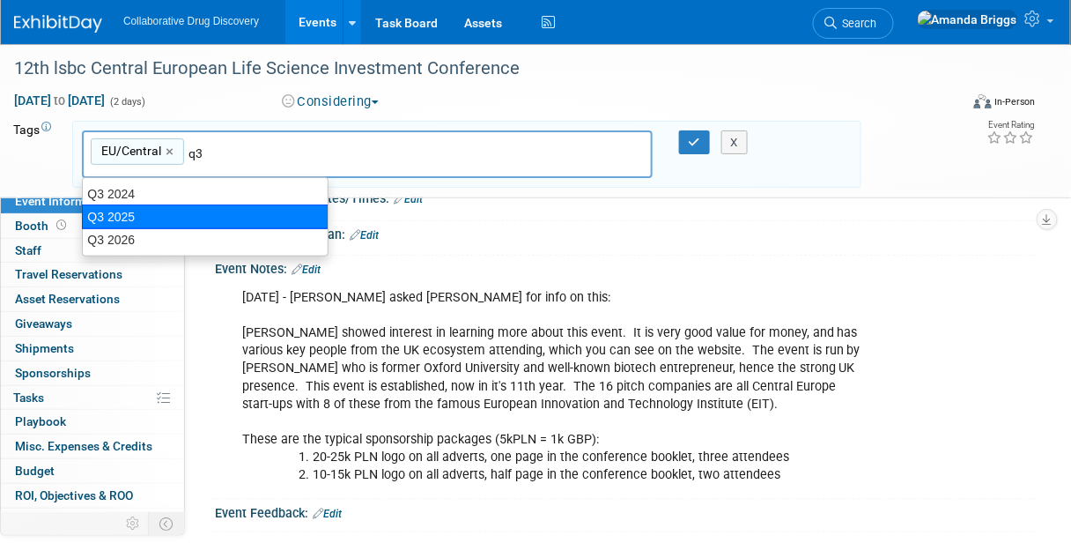
click at [143, 217] on div "Q3 2025" at bounding box center [205, 216] width 247 height 25
type input "EU/Central, Q3 2025"
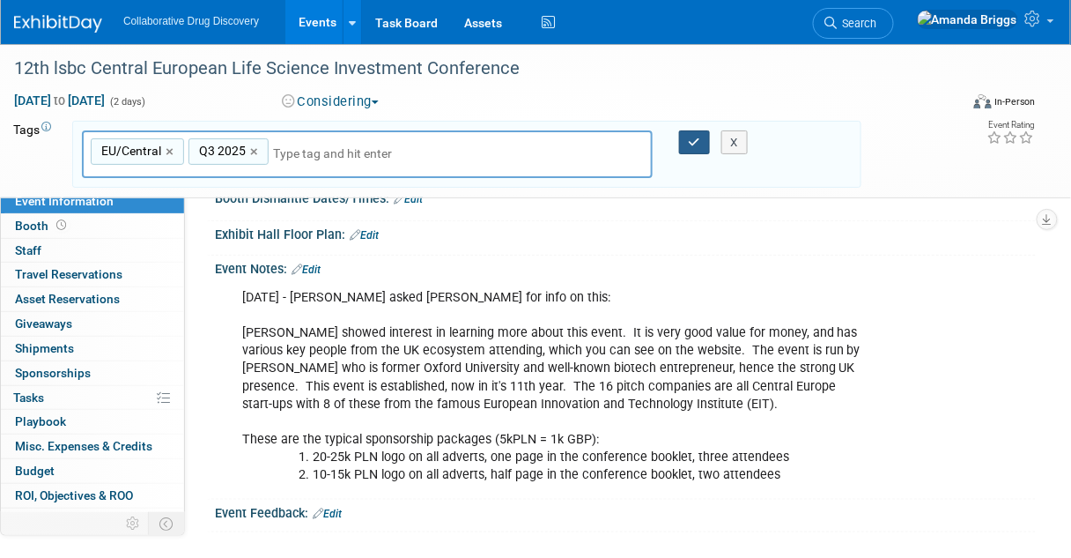
click at [700, 138] on icon "button" at bounding box center [695, 142] width 12 height 11
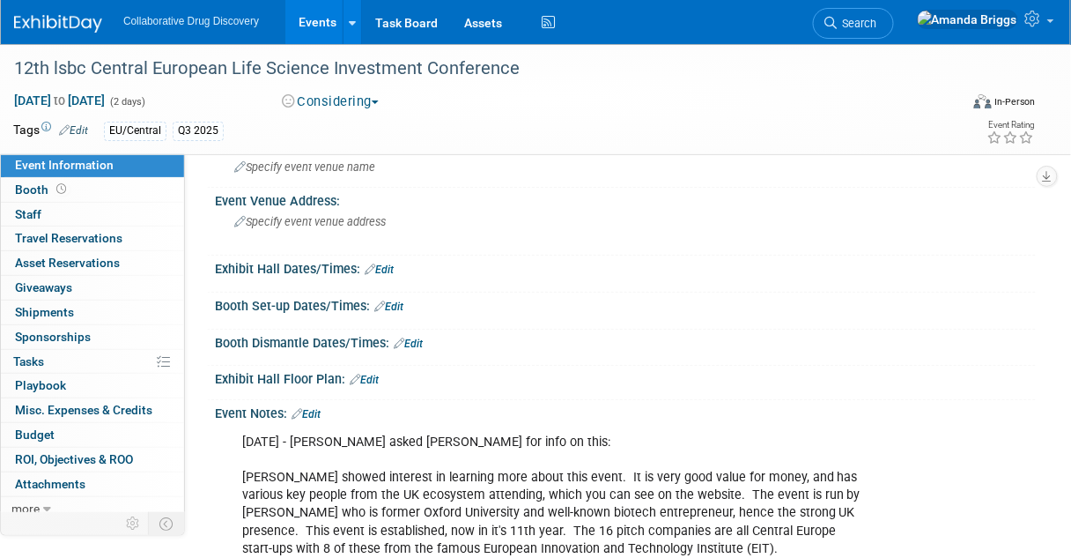
scroll to position [92, 0]
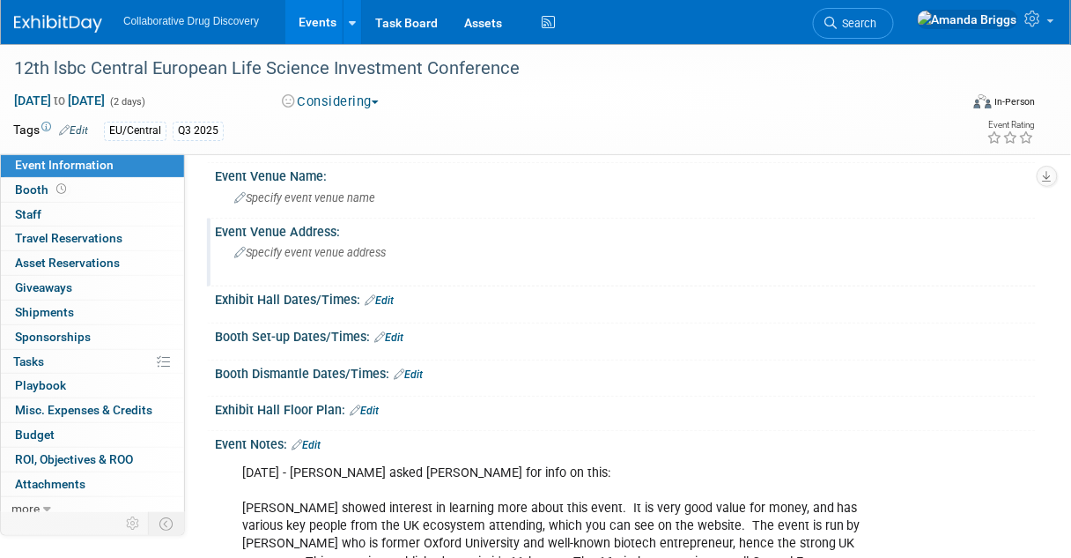
click at [315, 251] on span "Specify event venue address" at bounding box center [310, 252] width 152 height 13
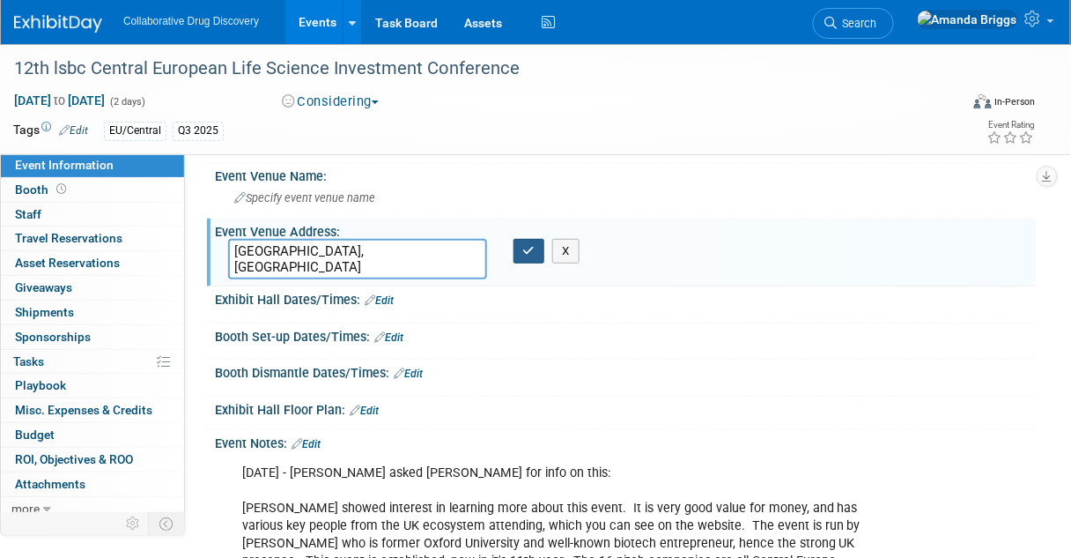
type textarea "Krakow, Poland"
click at [526, 245] on icon "button" at bounding box center [529, 250] width 12 height 11
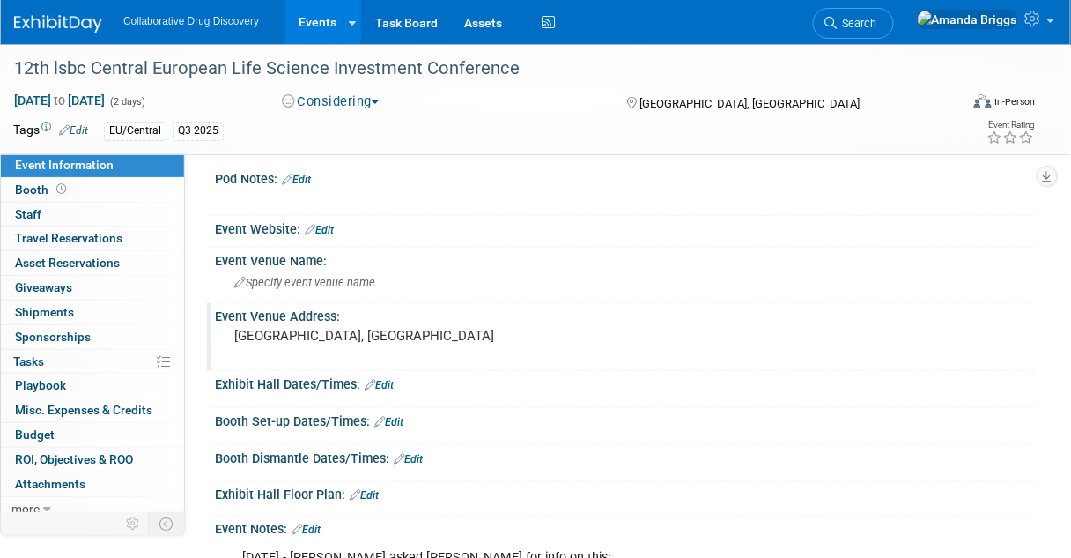
scroll to position [0, 0]
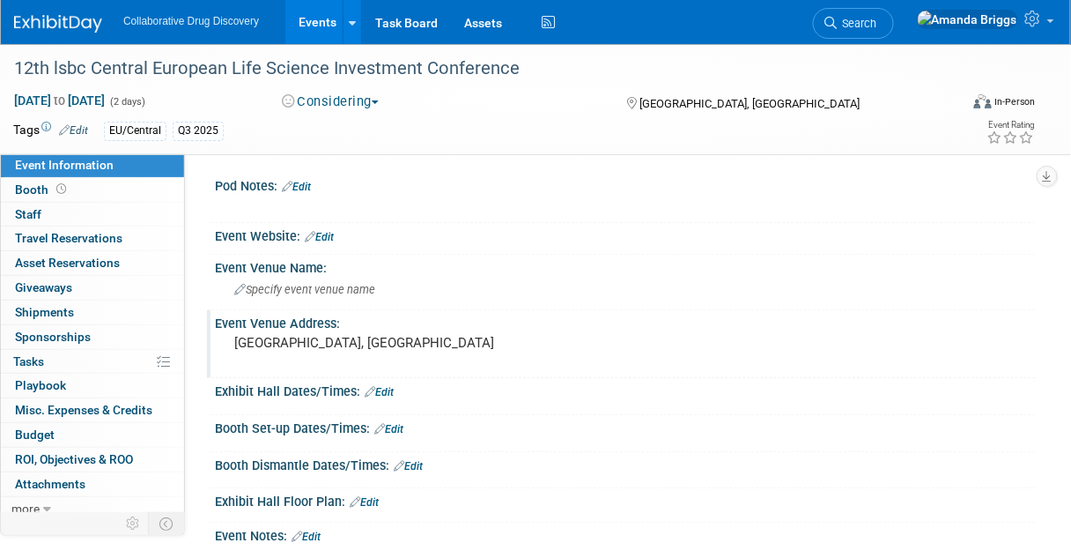
click at [324, 237] on link "Edit" at bounding box center [319, 237] width 29 height 12
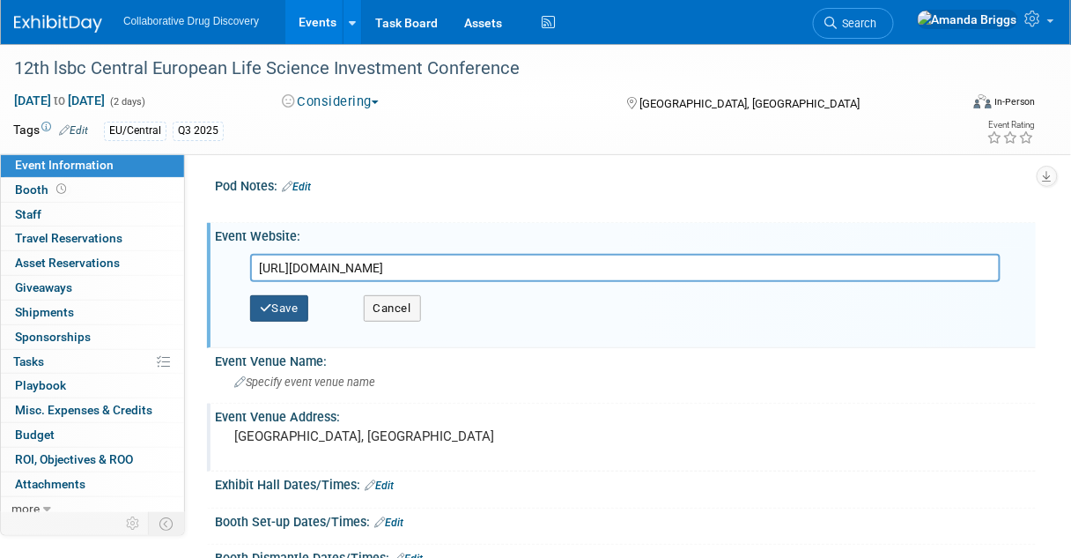
type input "https://pe-lsbc2025.pl/"
click at [292, 305] on button "Save" at bounding box center [279, 308] width 58 height 26
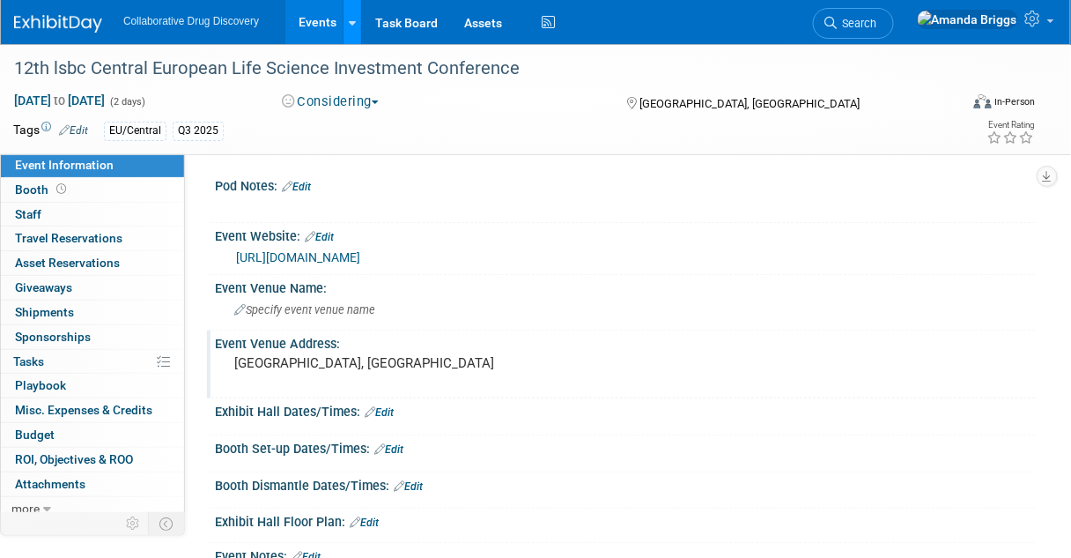
click at [349, 25] on icon at bounding box center [352, 23] width 7 height 11
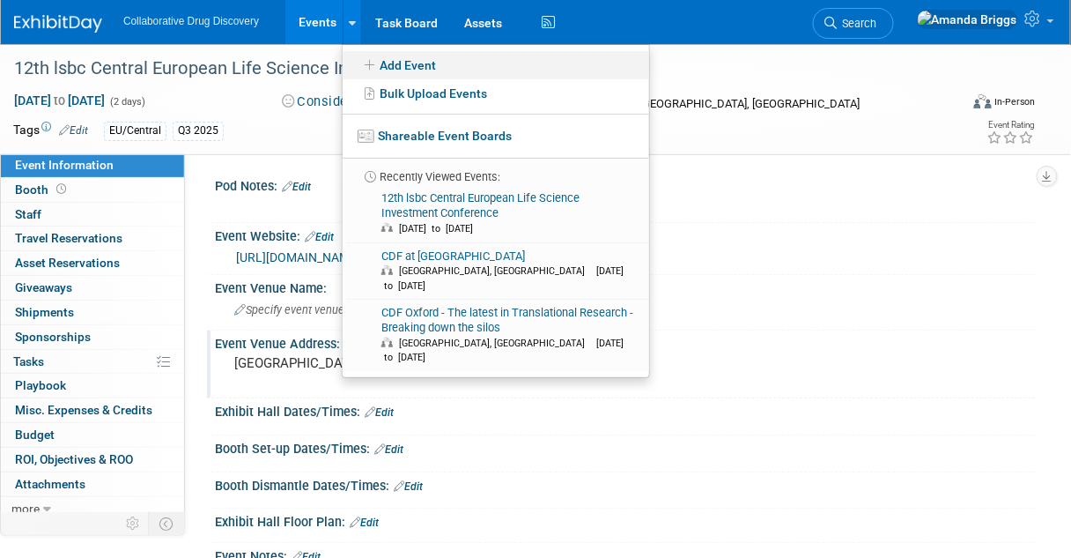
click at [414, 70] on link "Add Event" at bounding box center [496, 65] width 307 height 28
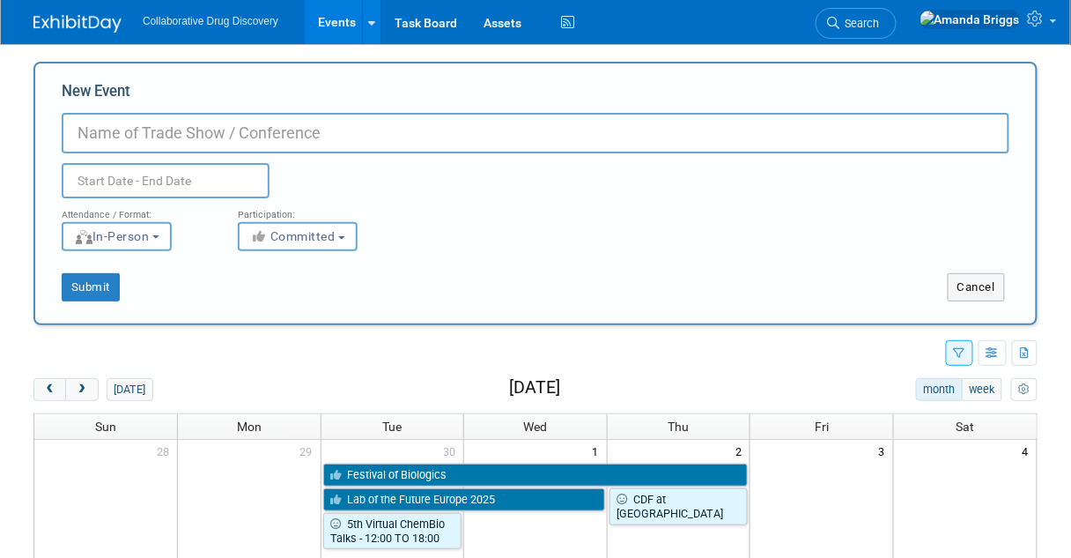
click at [216, 132] on input "New Event" at bounding box center [536, 133] width 948 height 41
type input "Bio-Neuroscience"
click at [189, 182] on input "text" at bounding box center [166, 180] width 208 height 35
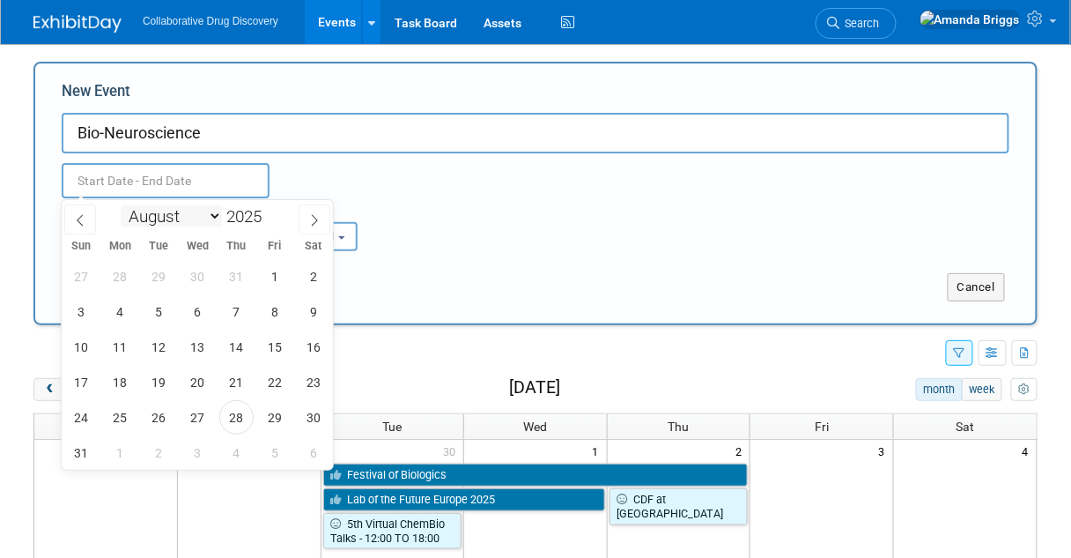
click at [211, 214] on select "January February March April May June July August September October November De…" at bounding box center [171, 216] width 101 height 22
select select "1"
click at [121, 205] on select "January February March April May June July August September October November De…" at bounding box center [171, 216] width 101 height 22
click at [120, 419] on span "24" at bounding box center [120, 417] width 34 height 34
click at [187, 419] on span "26" at bounding box center [198, 417] width 34 height 34
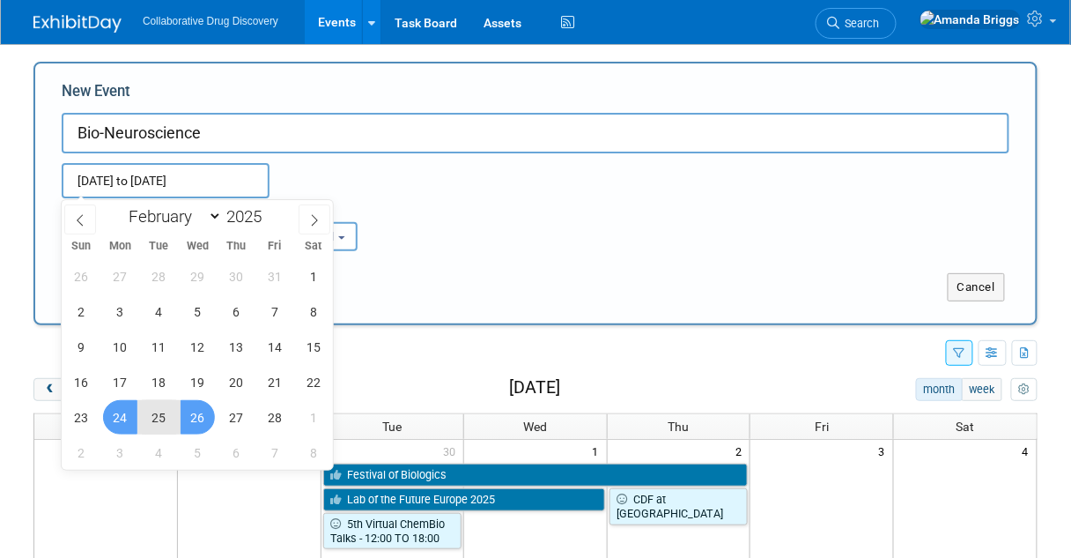
type input "[DATE] to [DATE]"
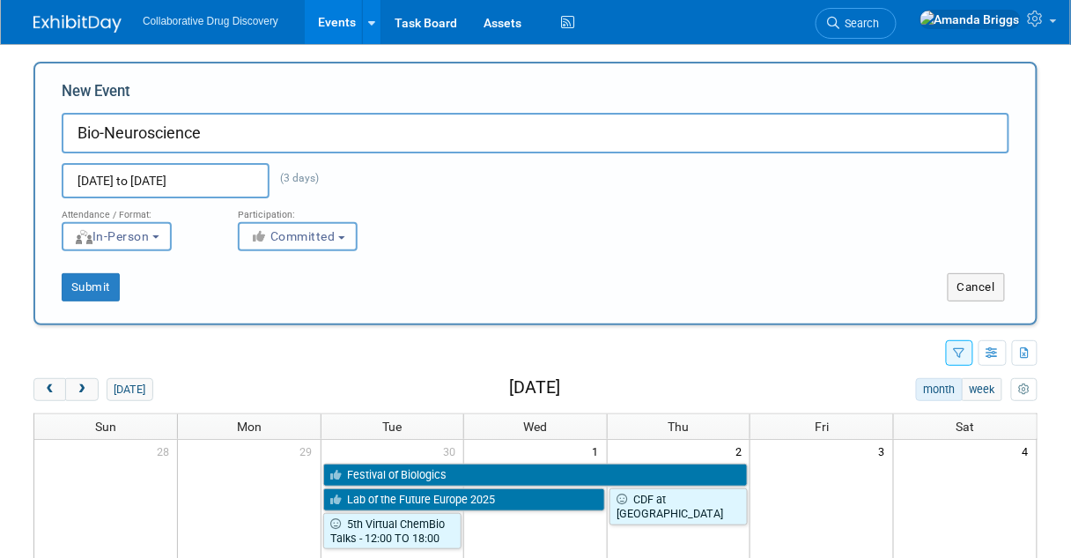
click at [343, 236] on b "button" at bounding box center [341, 238] width 7 height 4
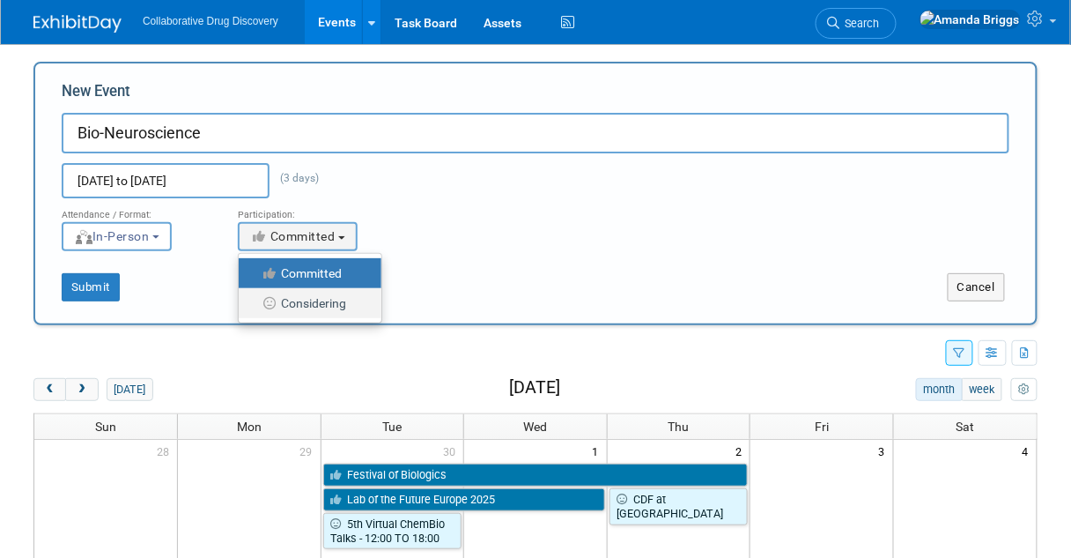
click at [329, 302] on label "Considering" at bounding box center [306, 303] width 116 height 23
click at [255, 302] on input "Considering" at bounding box center [248, 303] width 11 height 11
select select "2"
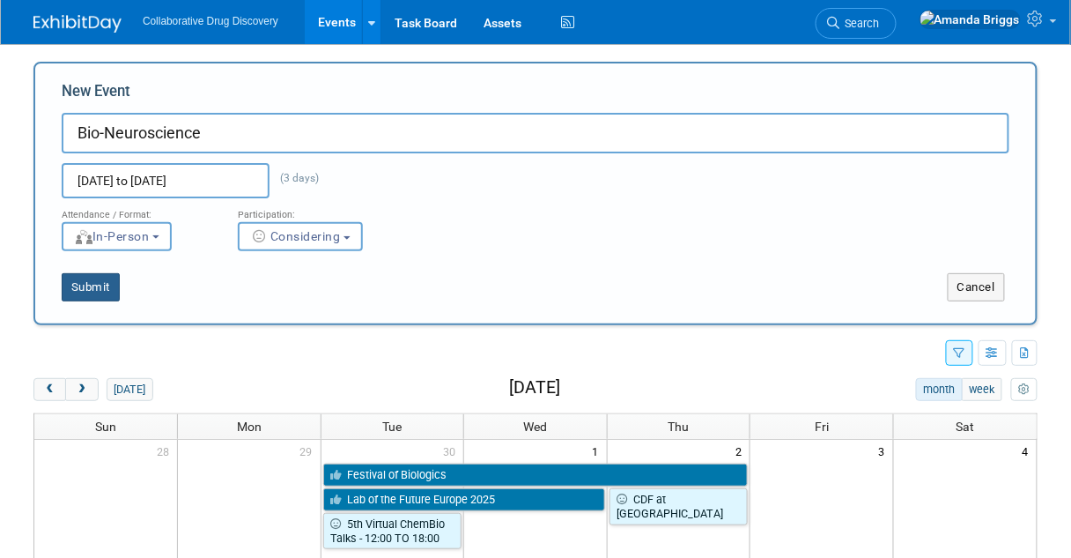
click at [100, 291] on button "Submit" at bounding box center [91, 287] width 58 height 28
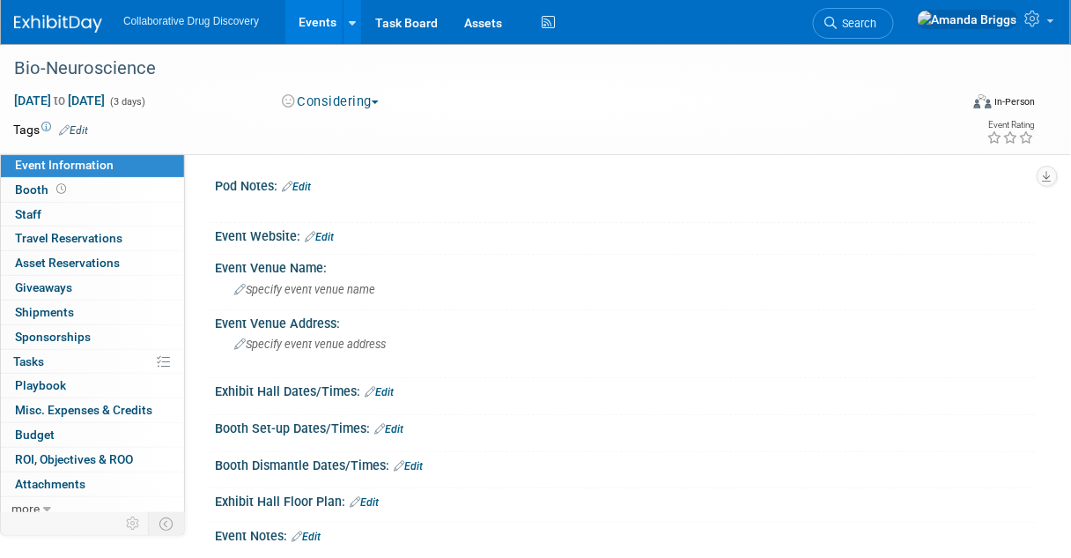
click at [329, 237] on link "Edit" at bounding box center [319, 237] width 29 height 12
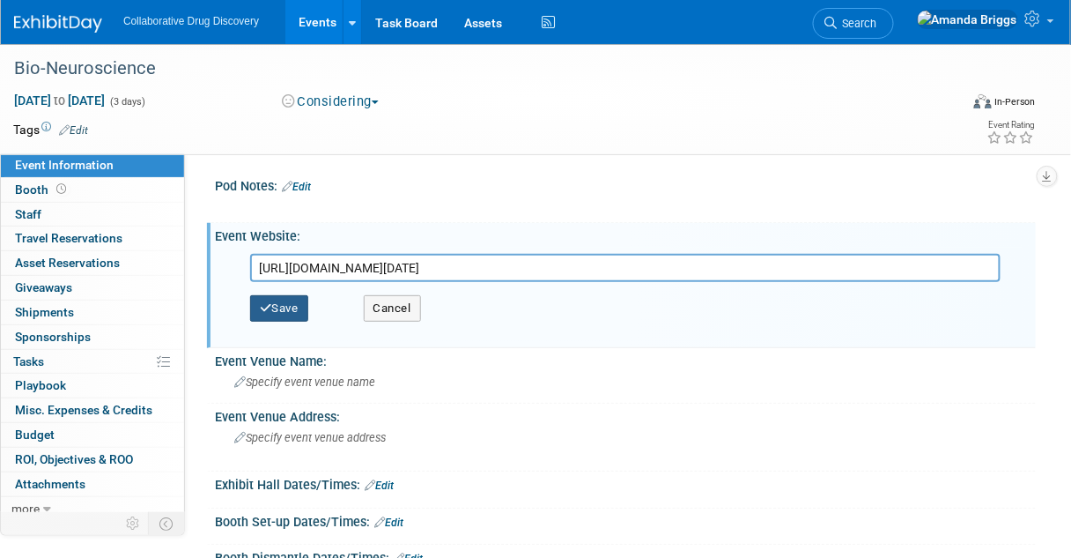
type input "[URL][DOMAIN_NAME][DATE]"
click at [294, 306] on button "Save" at bounding box center [279, 308] width 58 height 26
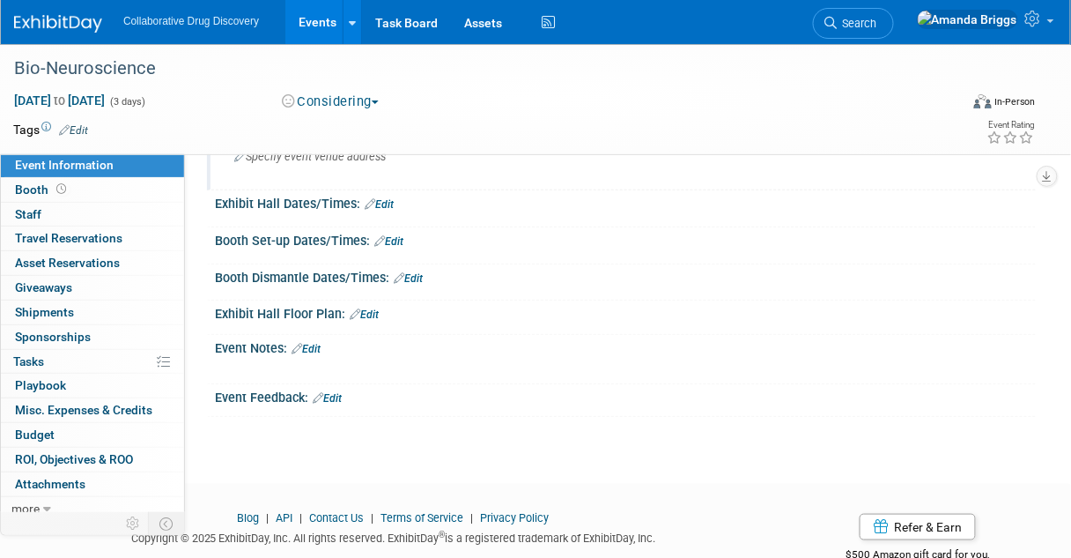
scroll to position [211, 0]
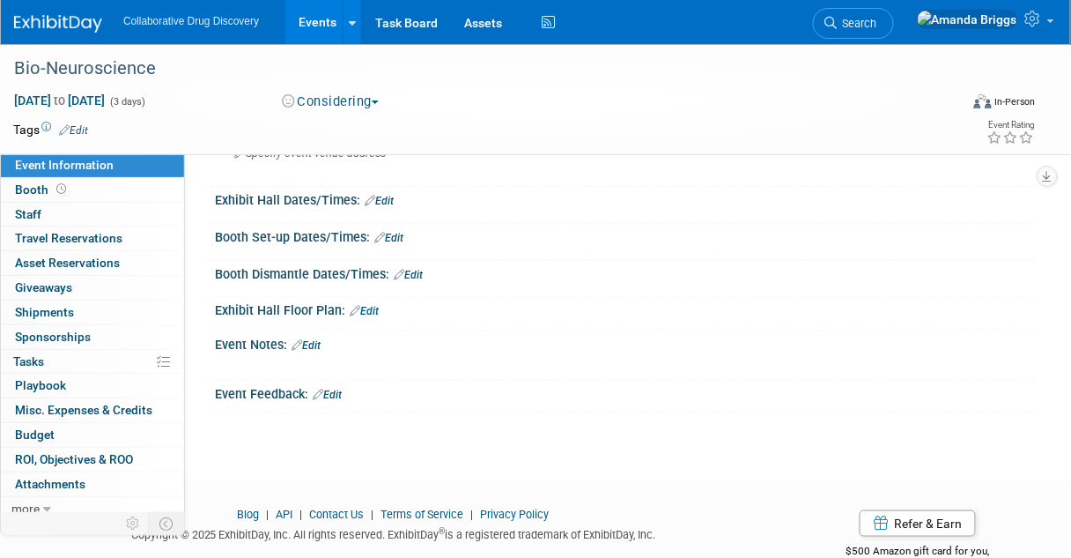
click at [311, 341] on link "Edit" at bounding box center [306, 345] width 29 height 12
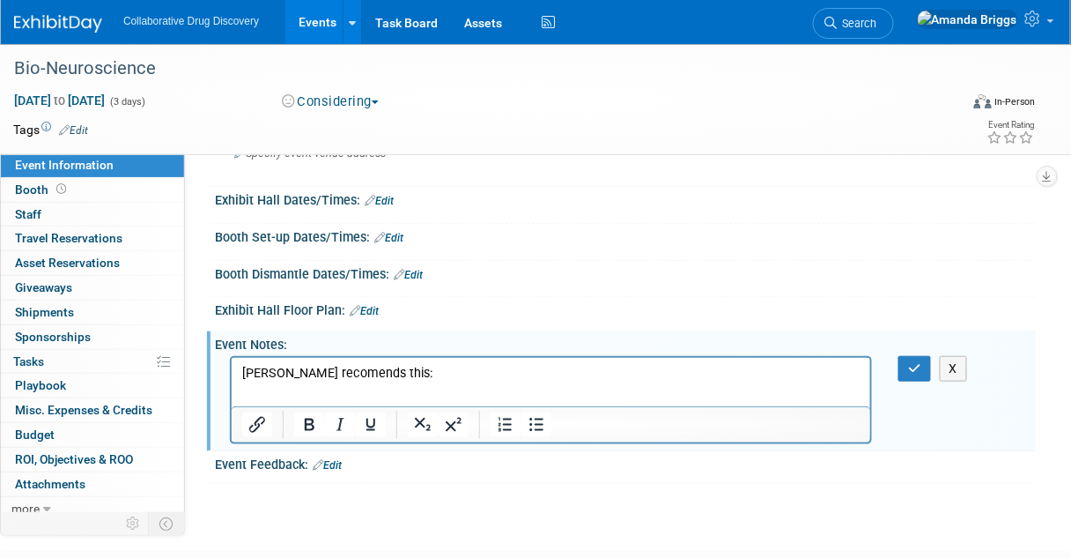
scroll to position [0, 0]
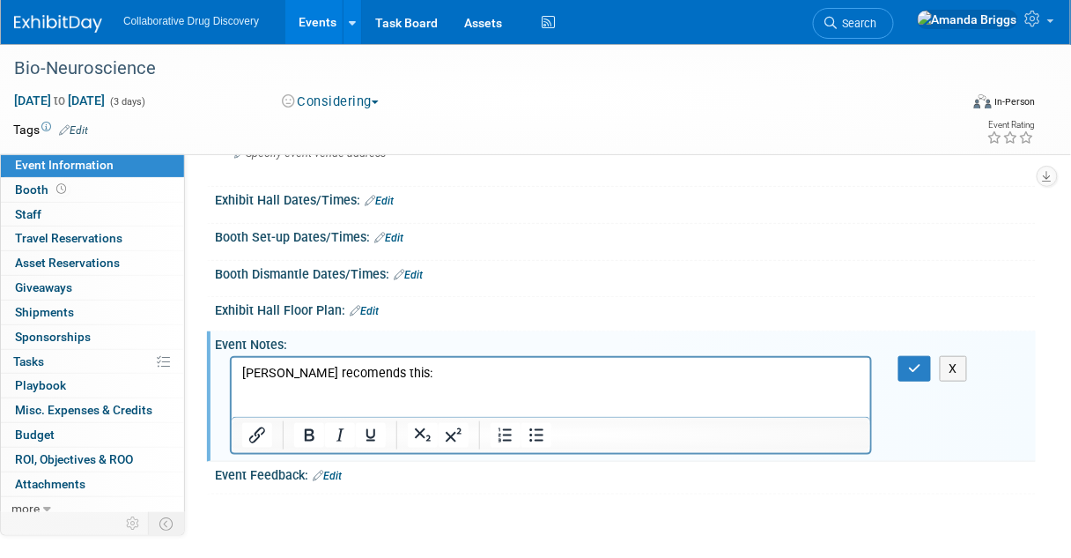
click at [245, 388] on p "Rich Text Area. Press ALT-0 for help." at bounding box center [550, 391] width 619 height 18
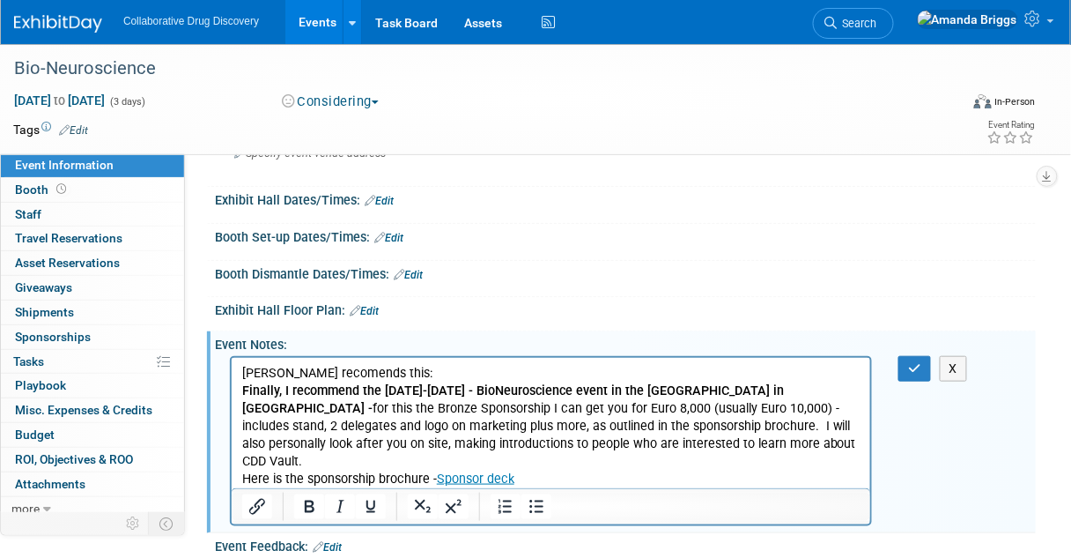
click at [241, 372] on p "Granham Combe recomends this:" at bounding box center [550, 373] width 619 height 18
click at [910, 363] on icon "button" at bounding box center [914, 368] width 13 height 12
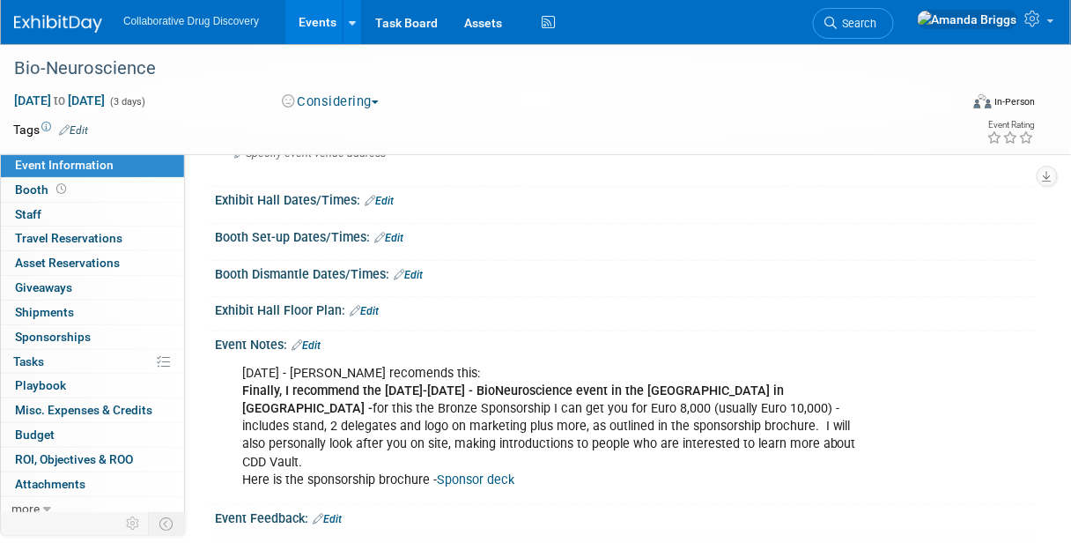
click at [532, 458] on div "27AUG2025 - Granham Combe recomends this: Finally, I recommend the 24-26 Februa…" at bounding box center [551, 427] width 642 height 142
click at [321, 341] on link "Edit" at bounding box center [306, 345] width 29 height 12
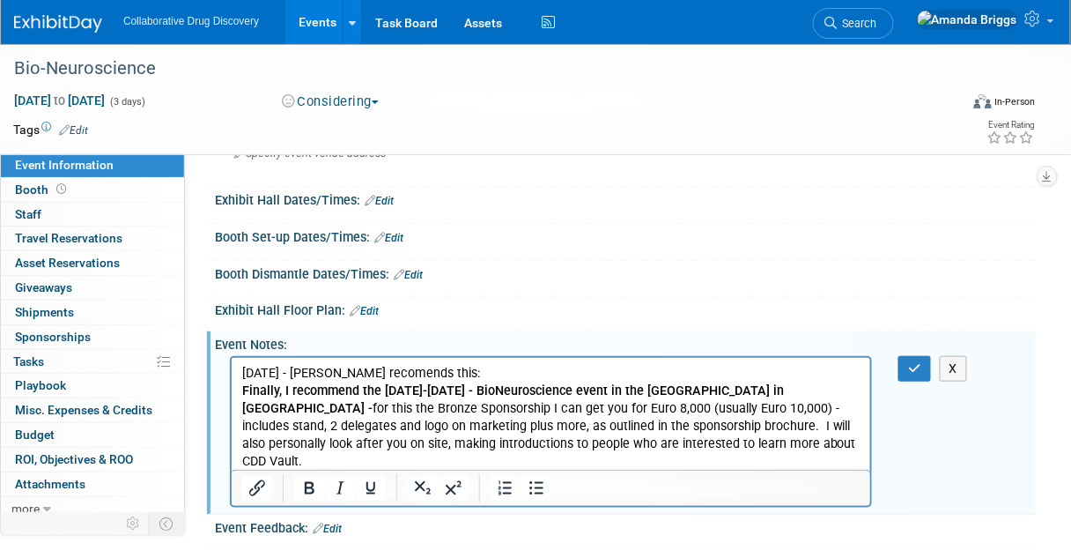
click at [552, 458] on p "27AUG2025 - Granham Combe recomends this: Finally, I recommend the 24-26 Februa…" at bounding box center [550, 426] width 619 height 124
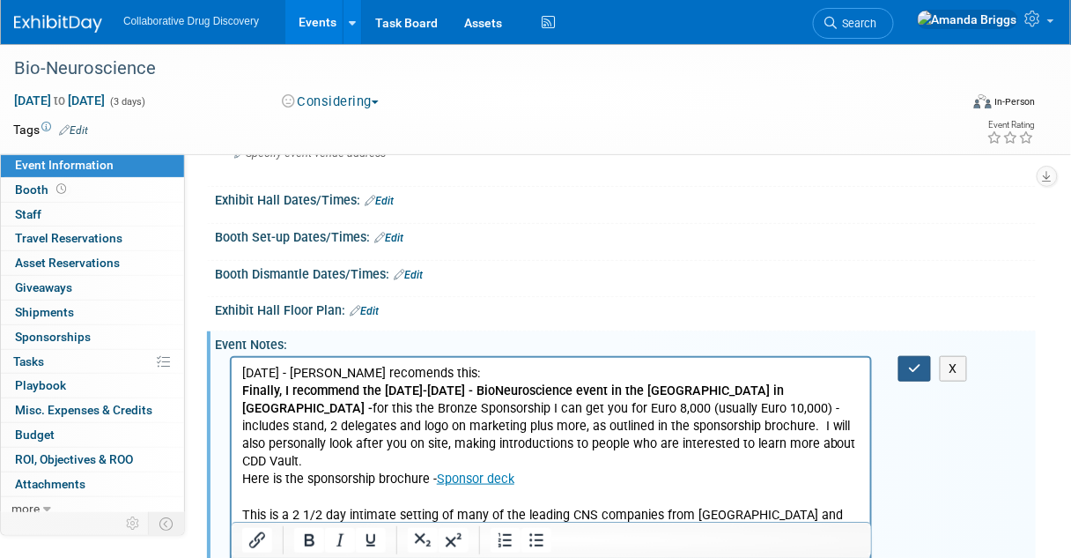
click at [923, 367] on button "button" at bounding box center [915, 369] width 33 height 26
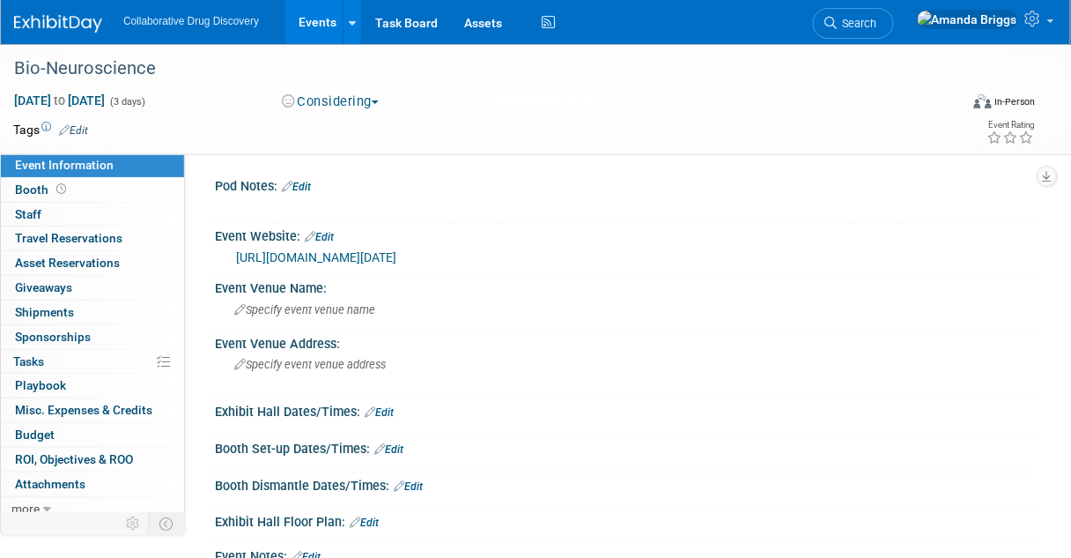
click at [80, 126] on link "Edit" at bounding box center [73, 130] width 29 height 12
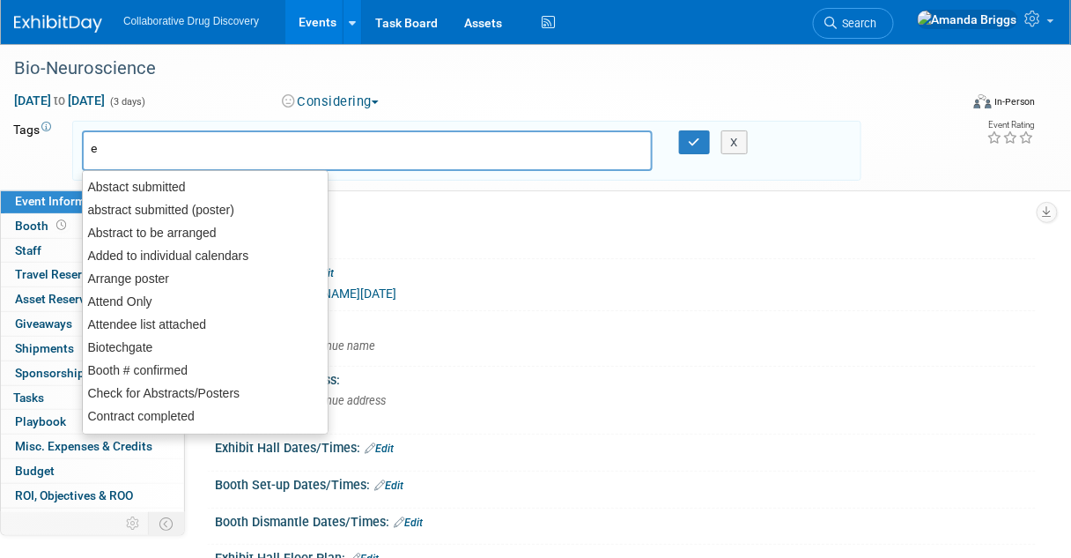
type input "eu"
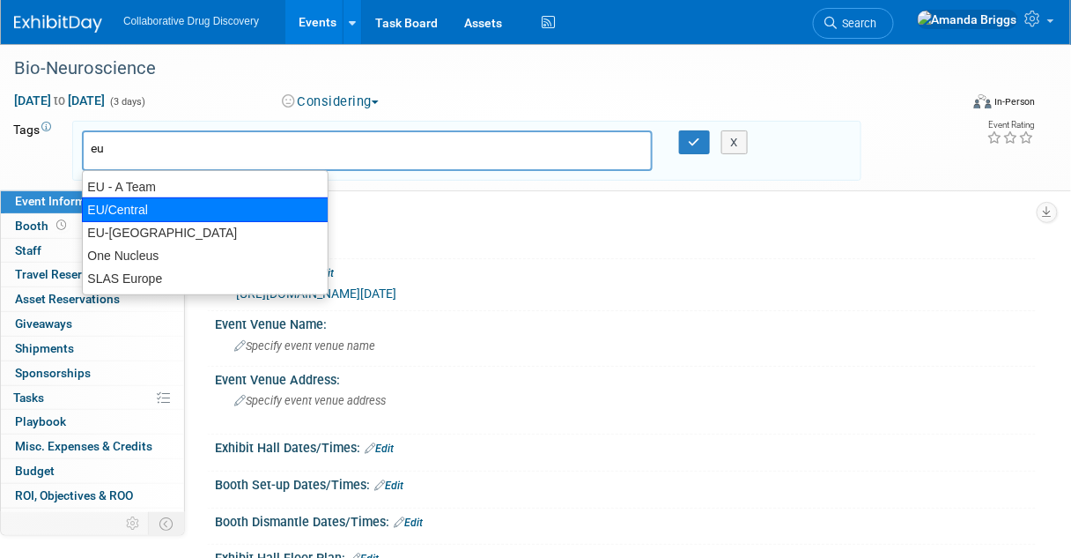
click at [131, 205] on div "EU/Central" at bounding box center [205, 209] width 247 height 25
type input "EU/Central"
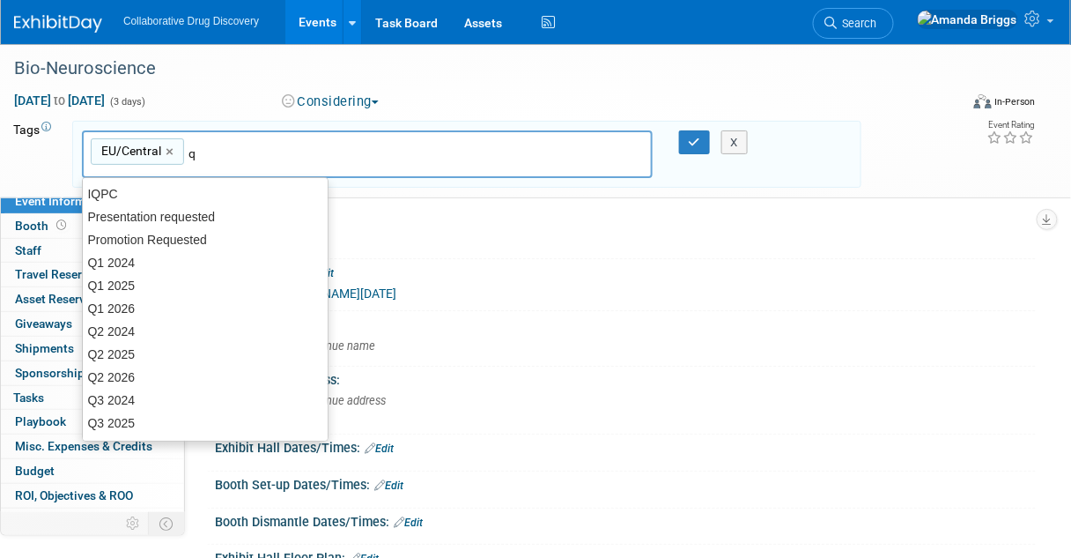
type input "q1"
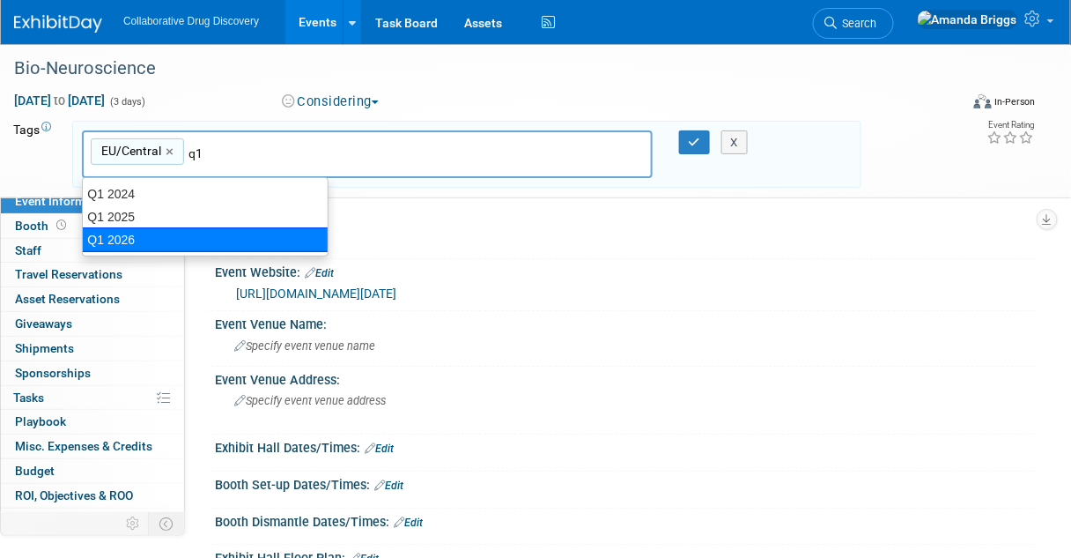
click at [171, 241] on div "Q1 2026" at bounding box center [205, 239] width 247 height 25
type input "EU/Central, Q1 2026"
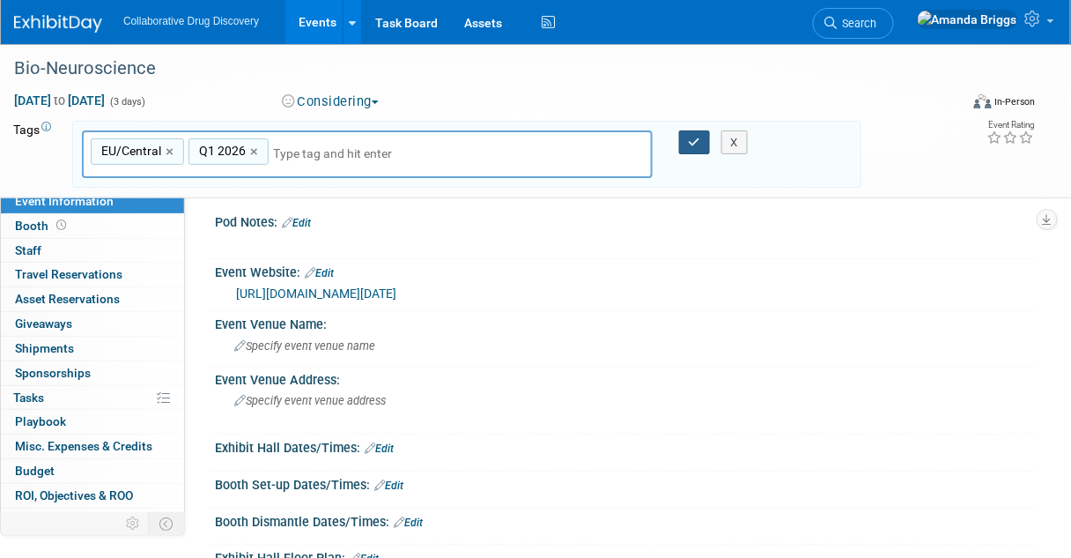
click at [700, 149] on button "button" at bounding box center [695, 142] width 32 height 25
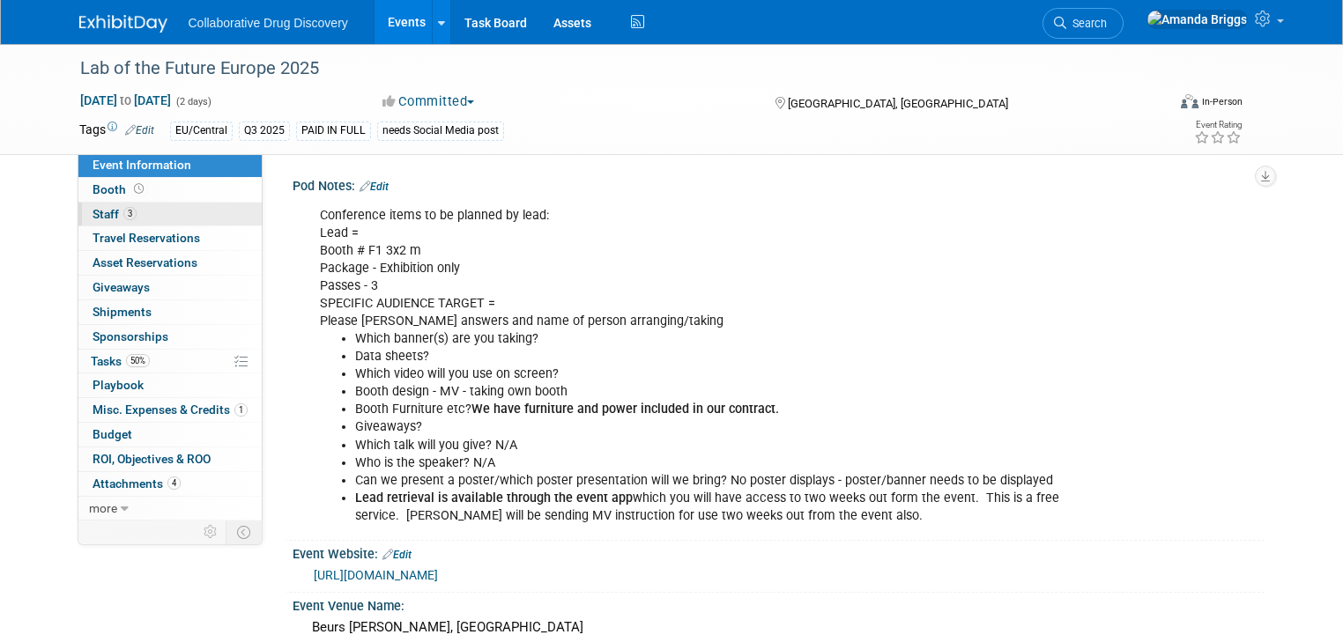
click at [94, 211] on span "Staff 3" at bounding box center [115, 214] width 44 height 14
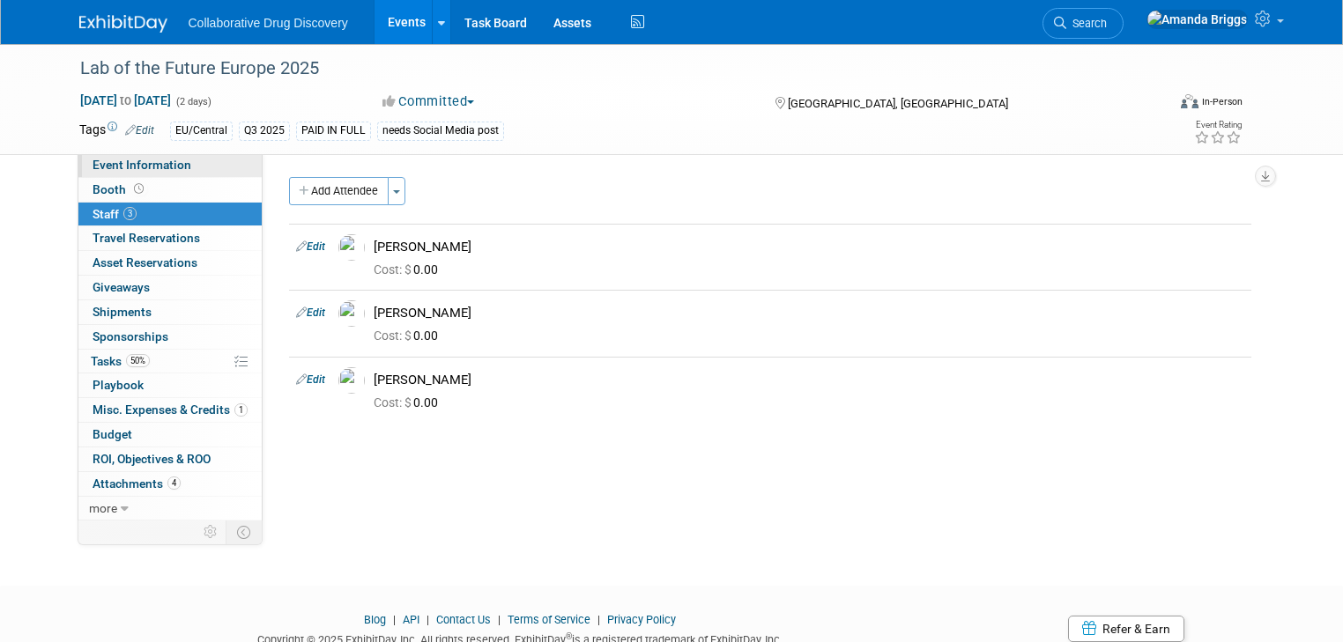
click at [130, 166] on span "Event Information" at bounding box center [142, 165] width 99 height 14
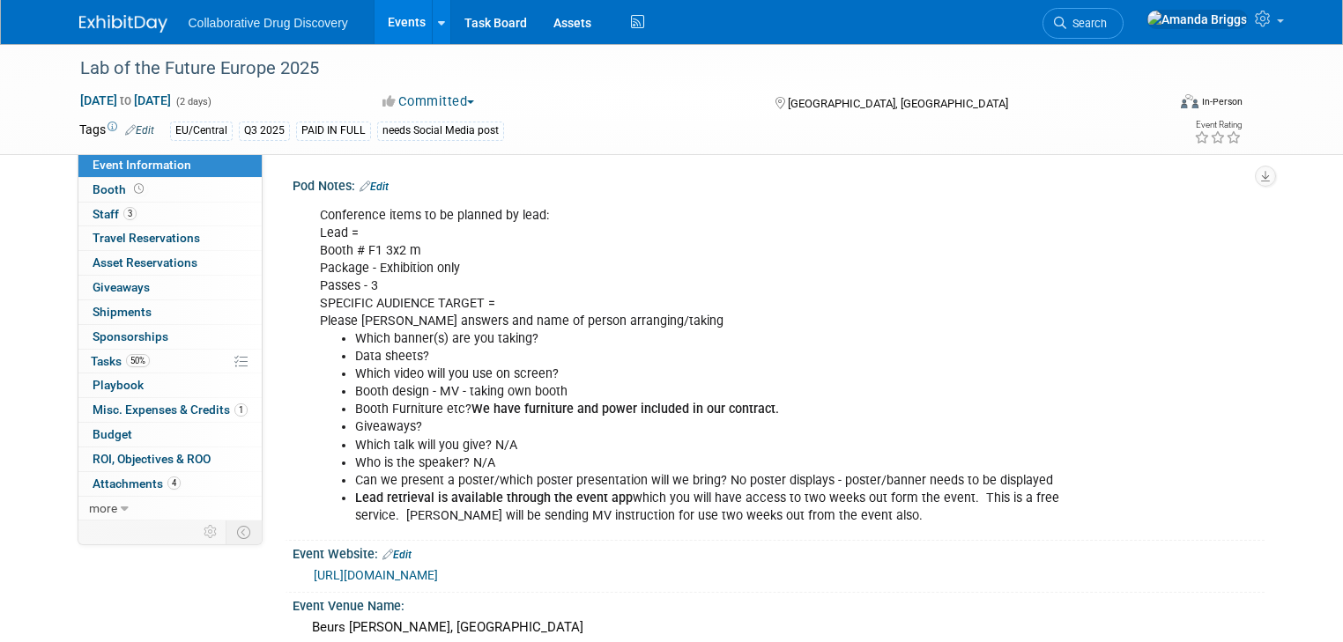
click at [370, 190] on link "Edit" at bounding box center [373, 187] width 29 height 12
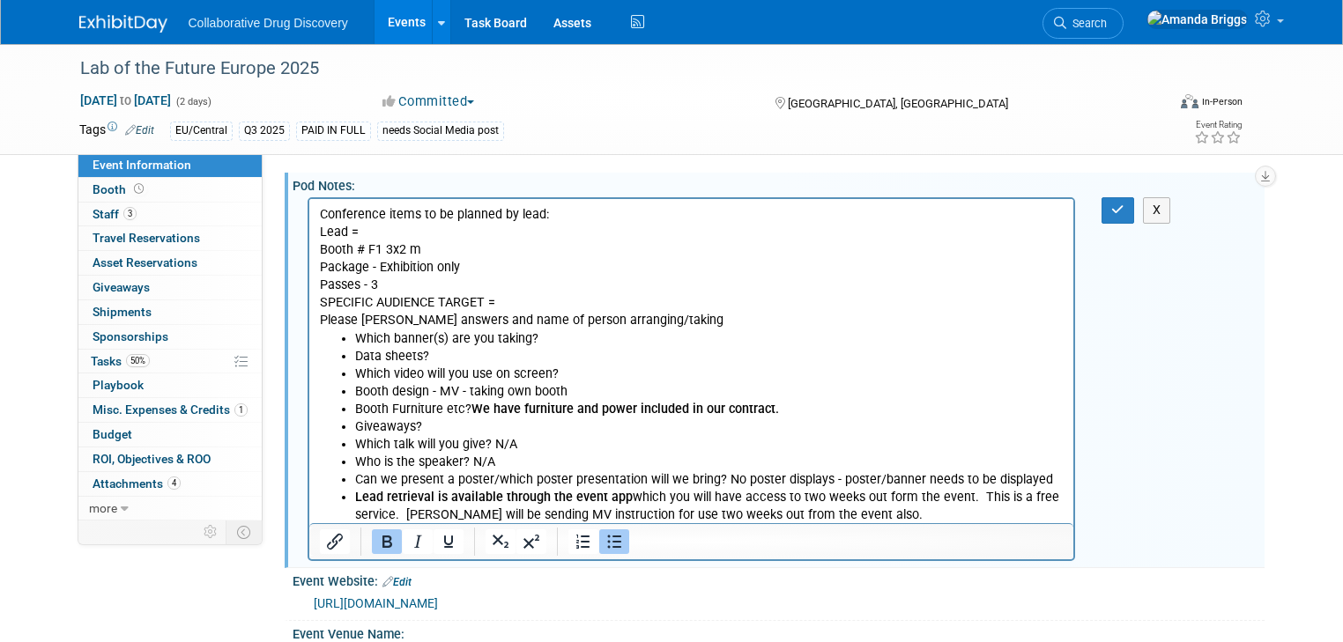
click at [790, 416] on li "Booth Furniture etc? We have furniture and power included in our contract." at bounding box center [708, 410] width 709 height 18
click at [1124, 212] on icon "button" at bounding box center [1117, 210] width 13 height 12
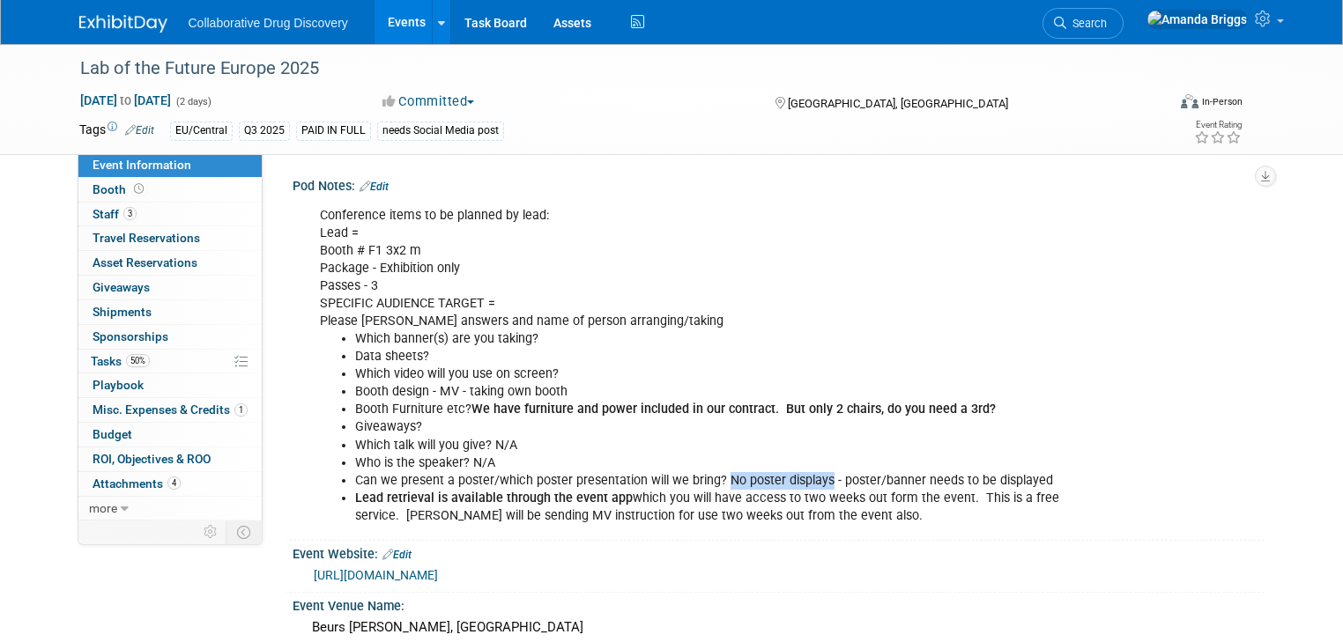
drag, startPoint x: 710, startPoint y: 480, endPoint x: 811, endPoint y: 476, distance: 100.5
click at [811, 476] on li "Can we present a poster/which poster presentation will we bring? No poster disp…" at bounding box center [710, 481] width 710 height 18
click at [370, 188] on link "Edit" at bounding box center [373, 187] width 29 height 12
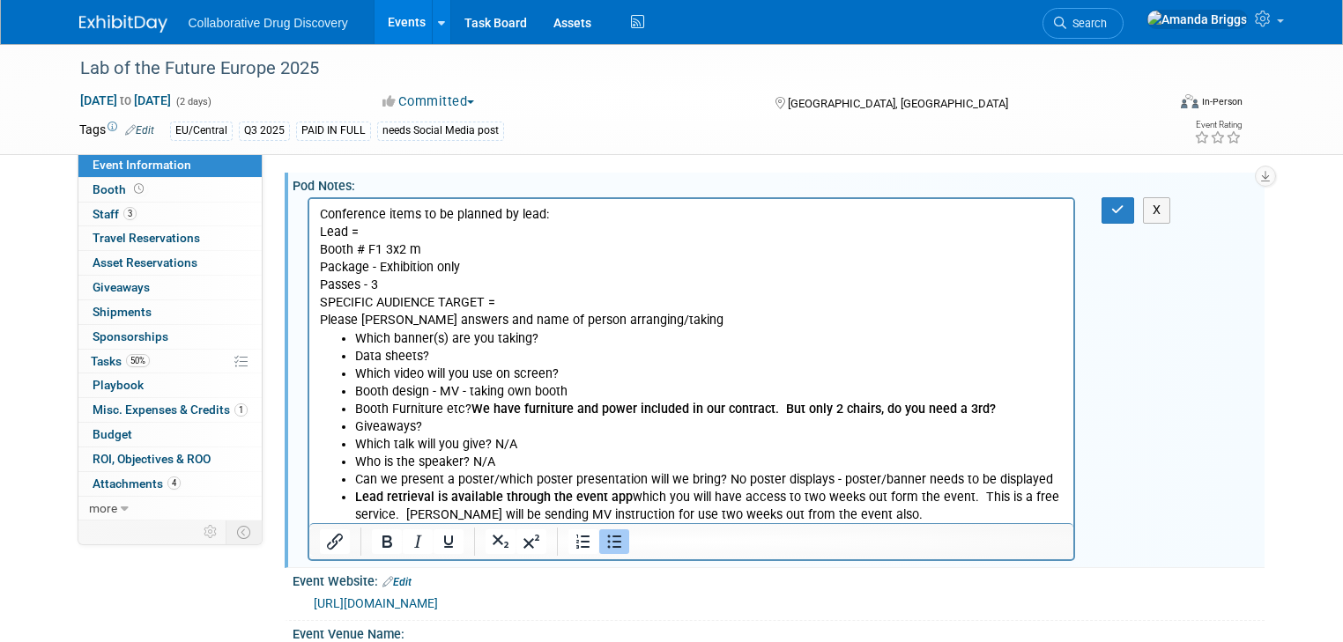
drag, startPoint x: 724, startPoint y: 477, endPoint x: 1077, endPoint y: 487, distance: 352.6
click at [1063, 487] on li "Can we present a poster/which poster presentation will we bring? No poster disp…" at bounding box center [708, 480] width 709 height 18
click at [443, 547] on icon "Underline" at bounding box center [447, 542] width 9 height 12
click at [515, 497] on b "Lead retrieval is available through the event app" at bounding box center [493, 497] width 278 height 15
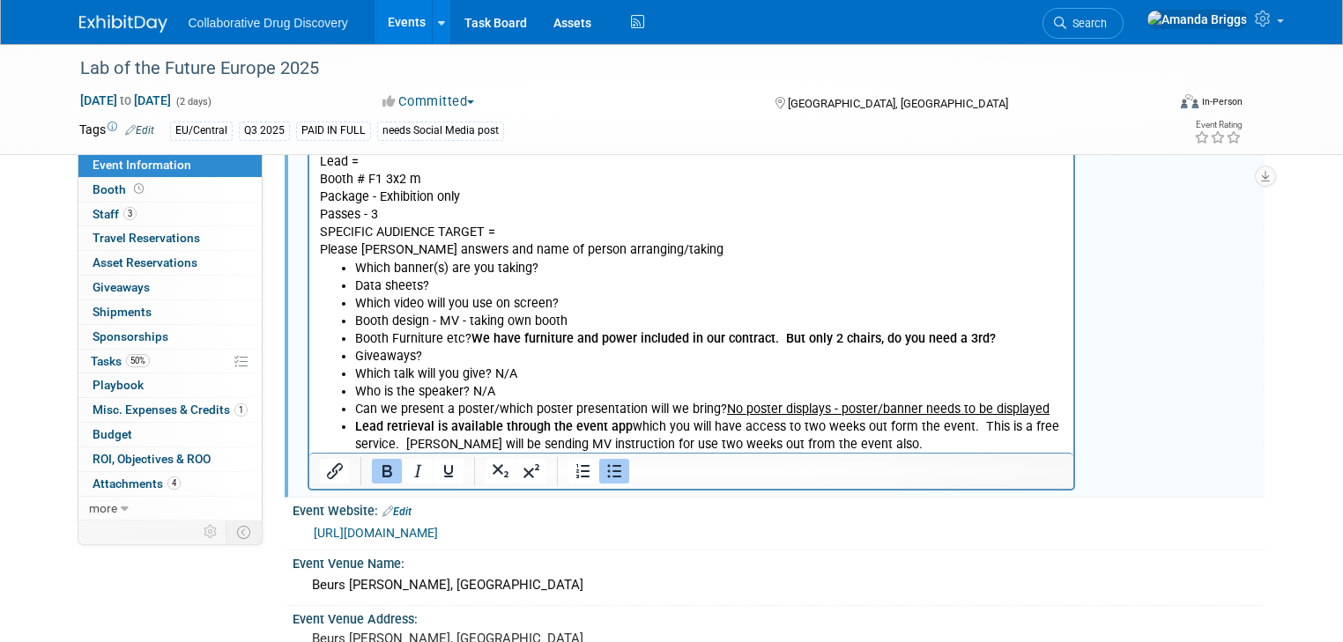
click at [897, 426] on li "Lead retrieval is available through the event app which you will have access to…" at bounding box center [708, 436] width 709 height 35
click at [722, 561] on div "Event Venue Name:" at bounding box center [779, 562] width 972 height 22
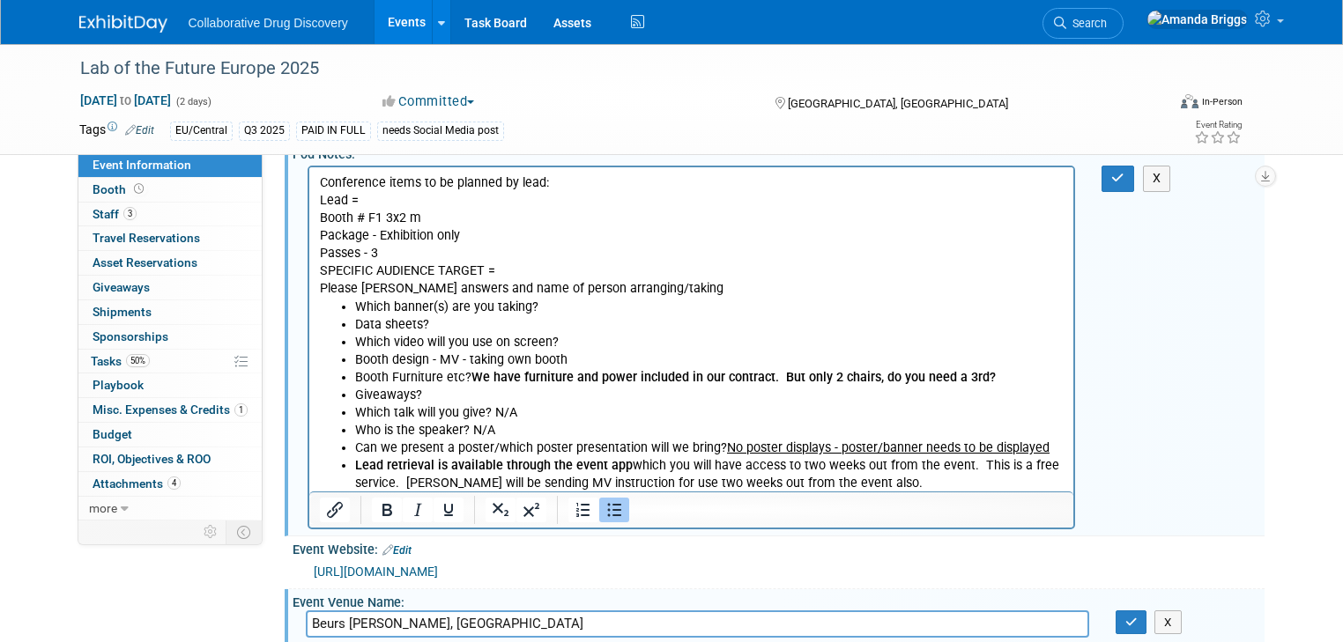
scroll to position [0, 0]
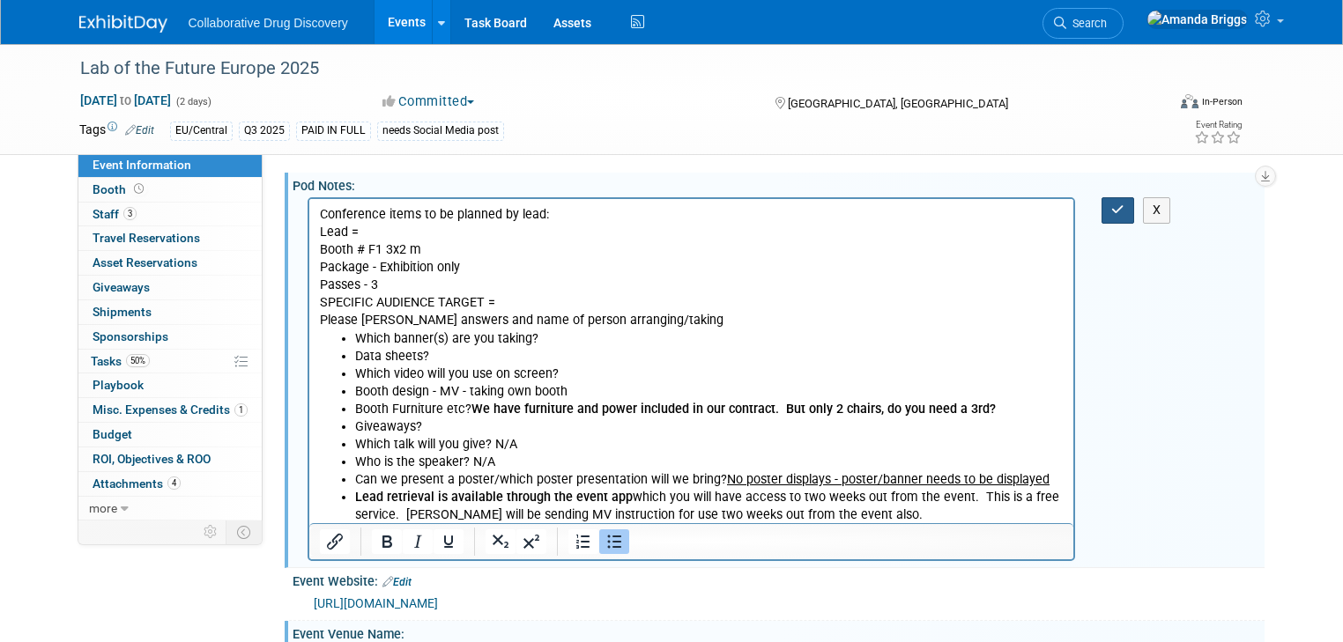
click at [1121, 208] on button "button" at bounding box center [1117, 210] width 33 height 26
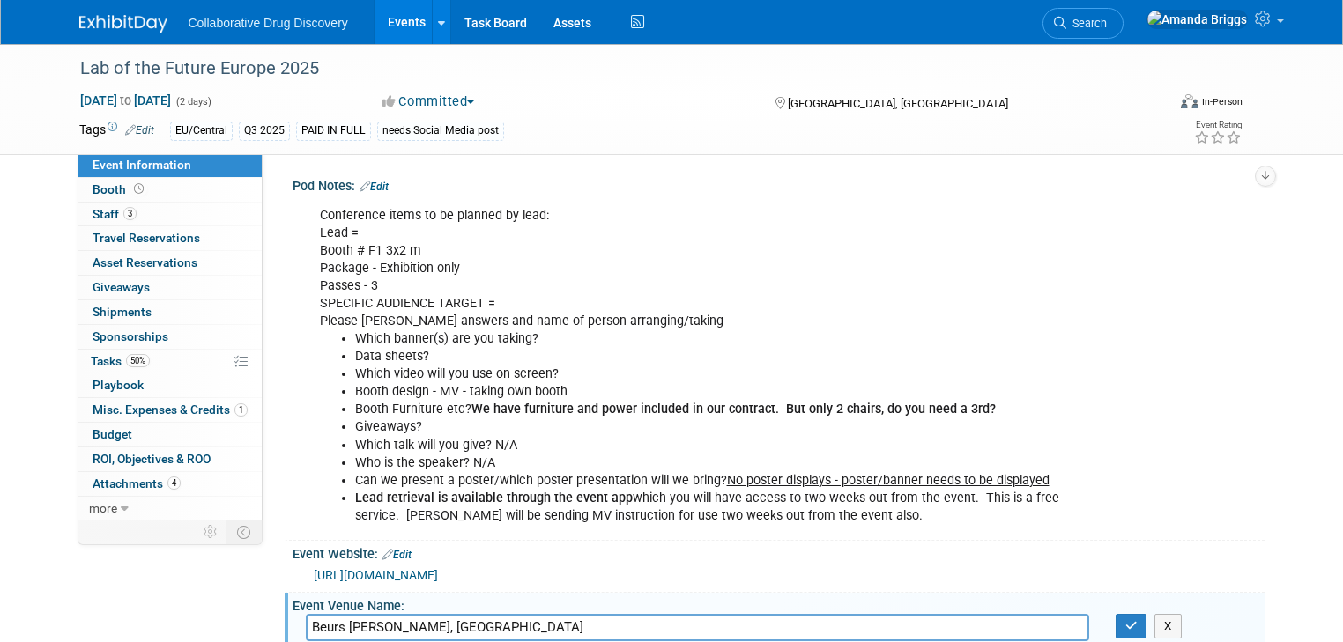
click at [374, 185] on link "Edit" at bounding box center [373, 187] width 29 height 12
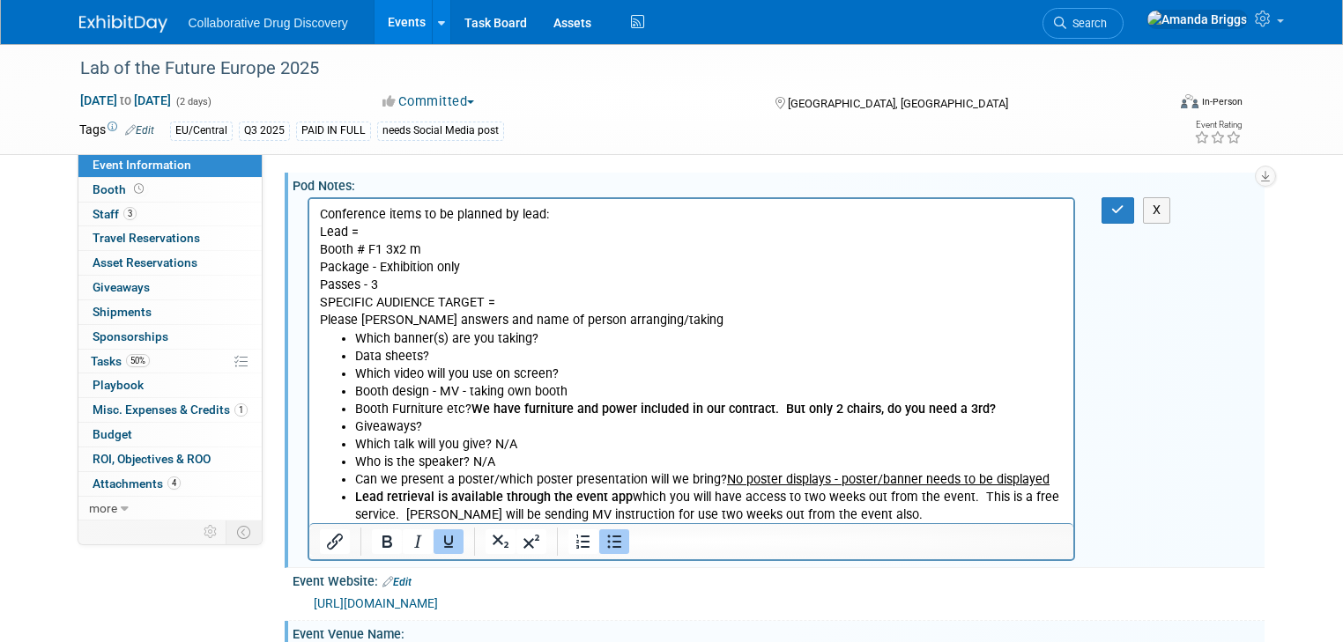
drag, startPoint x: 1052, startPoint y: 480, endPoint x: 828, endPoint y: 480, distance: 223.8
click at [828, 480] on li "Can we present a poster/which poster presentation will we bring? No poster disp…" at bounding box center [708, 480] width 709 height 18
click at [970, 485] on li "Can we present a poster/which poster presentation will we bring? No poster disp…" at bounding box center [708, 480] width 709 height 18
click at [1124, 215] on icon "button" at bounding box center [1117, 210] width 13 height 12
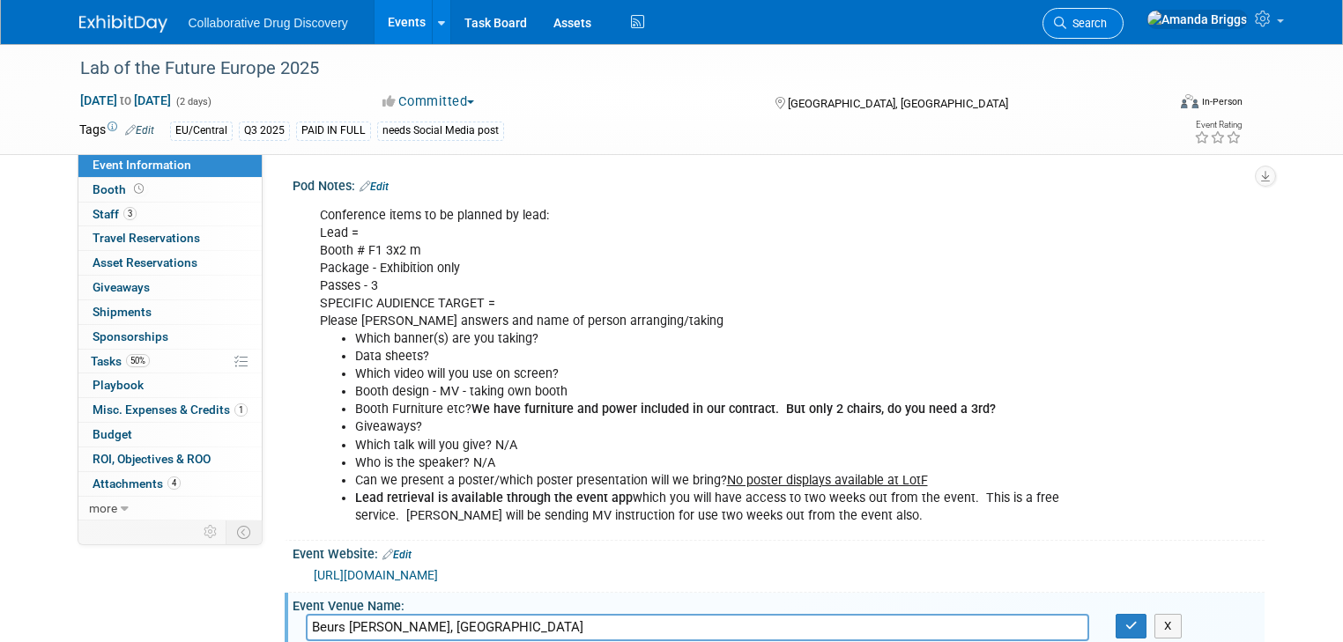
click at [1107, 26] on span "Search" at bounding box center [1086, 23] width 41 height 13
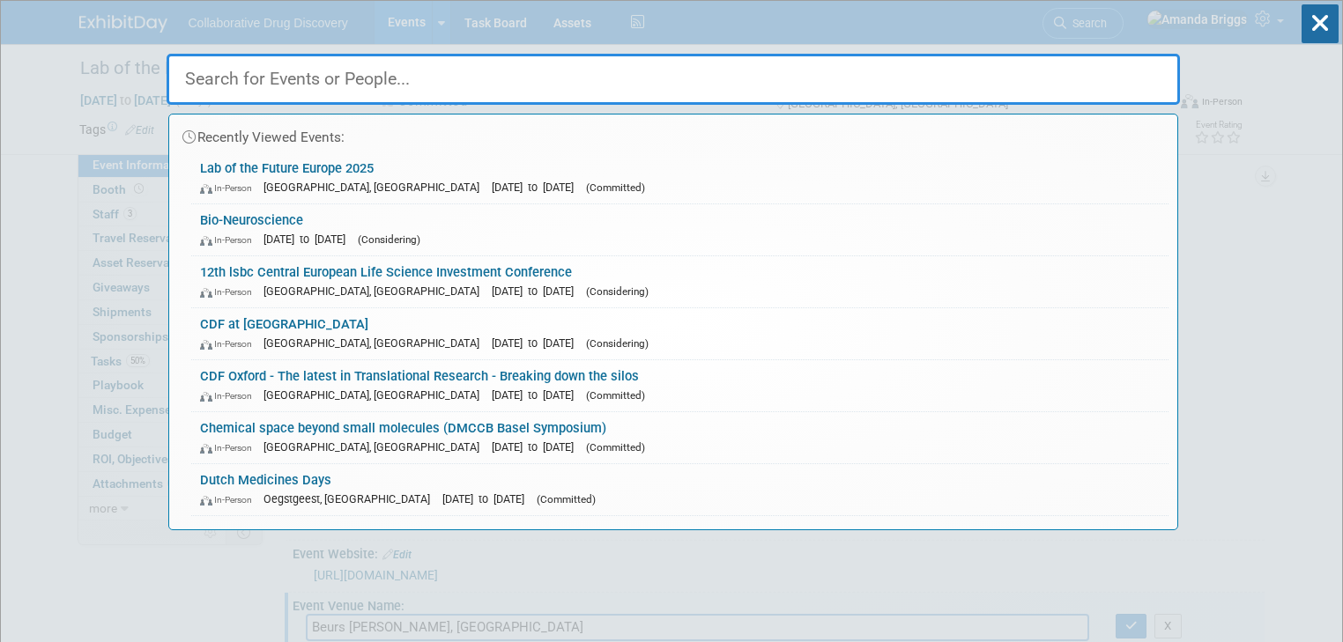
paste input "EU Drug Discovery Innovation Programme 2025"
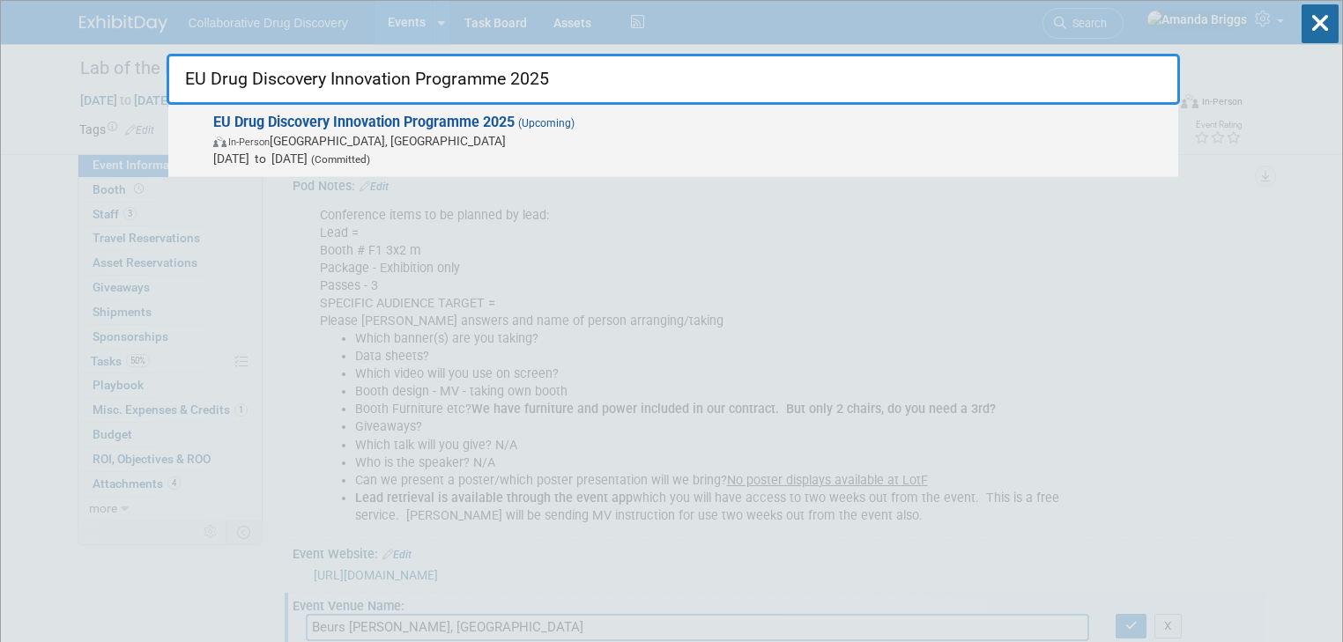
type input "EU Drug Discovery Innovation Programme 2025"
click at [373, 120] on strong "EU Drug Discovery Innovation Programme 2025" at bounding box center [363, 122] width 301 height 17
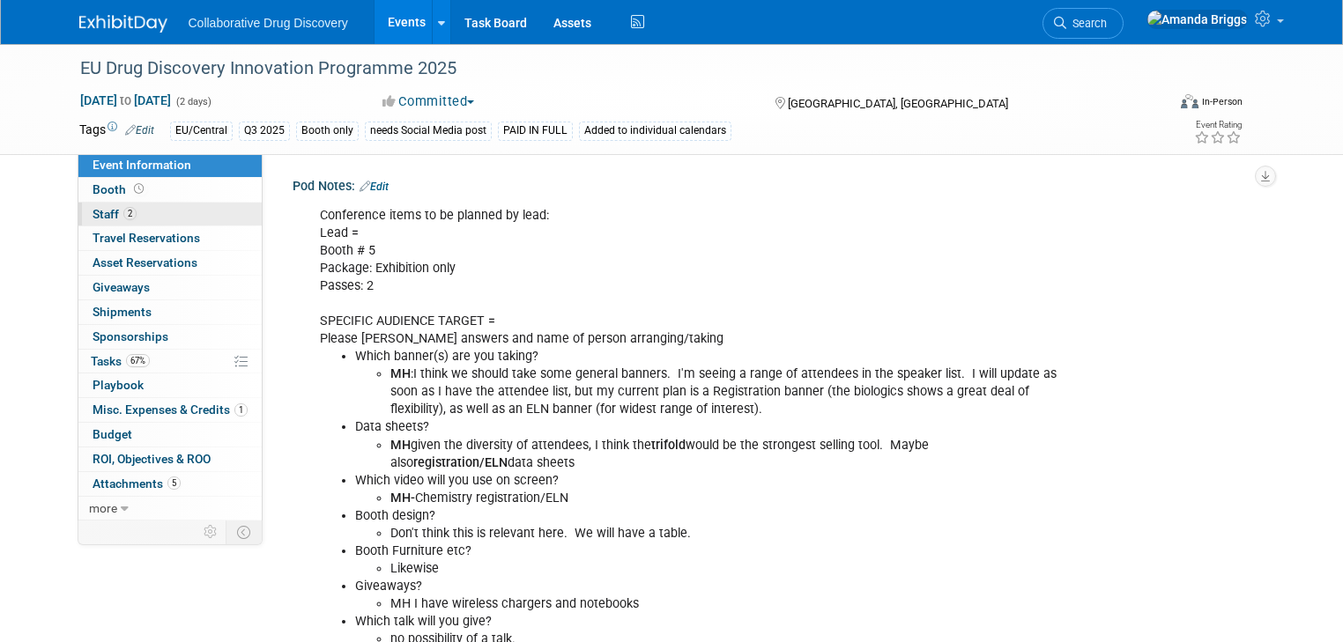
click at [99, 218] on span "Staff 2" at bounding box center [115, 214] width 44 height 14
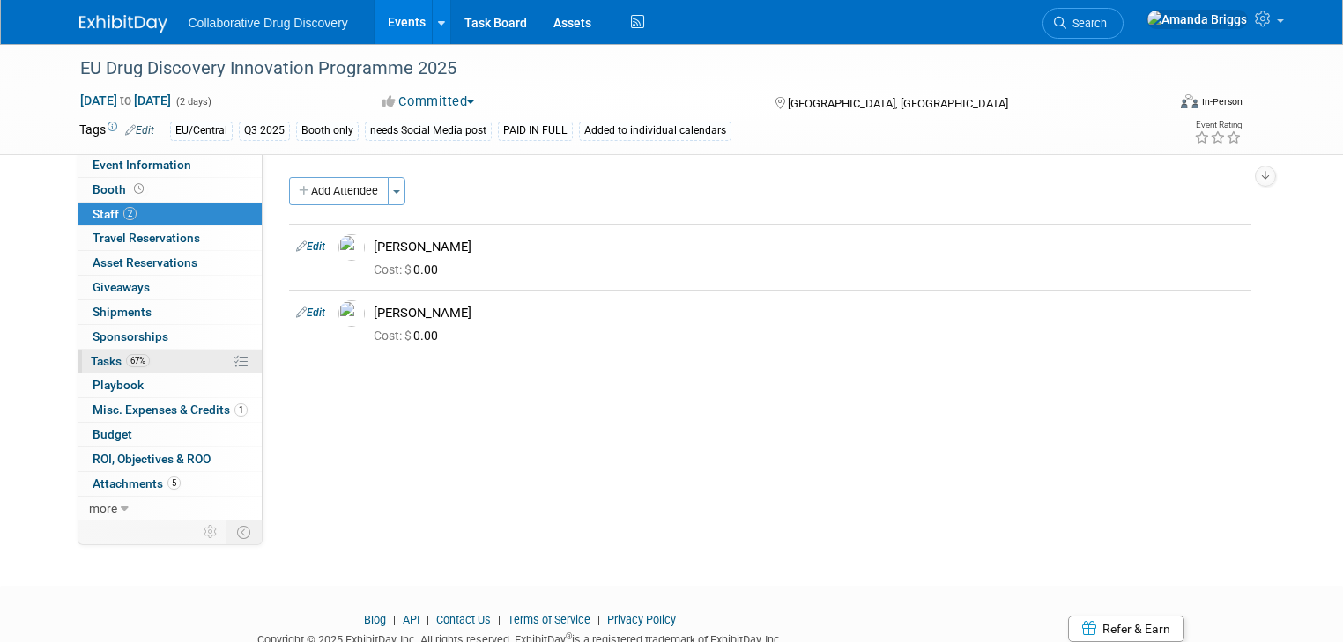
click at [101, 363] on span "Tasks 67%" at bounding box center [120, 361] width 59 height 14
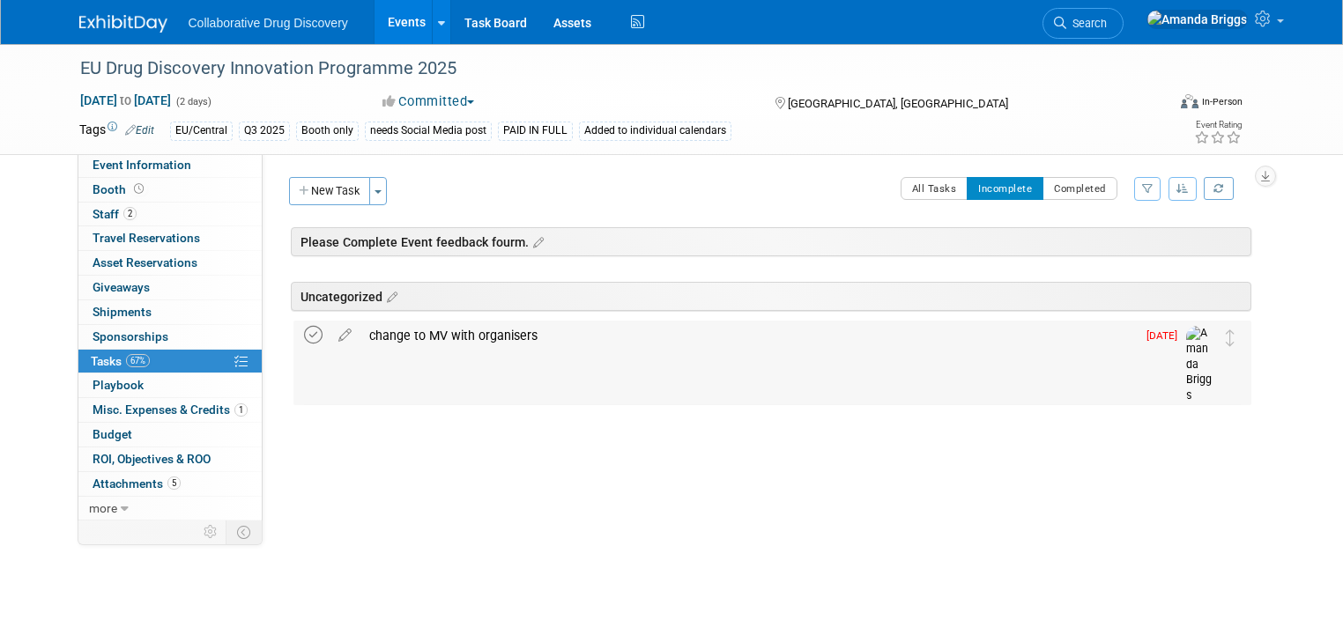
click at [304, 340] on icon at bounding box center [313, 335] width 19 height 19
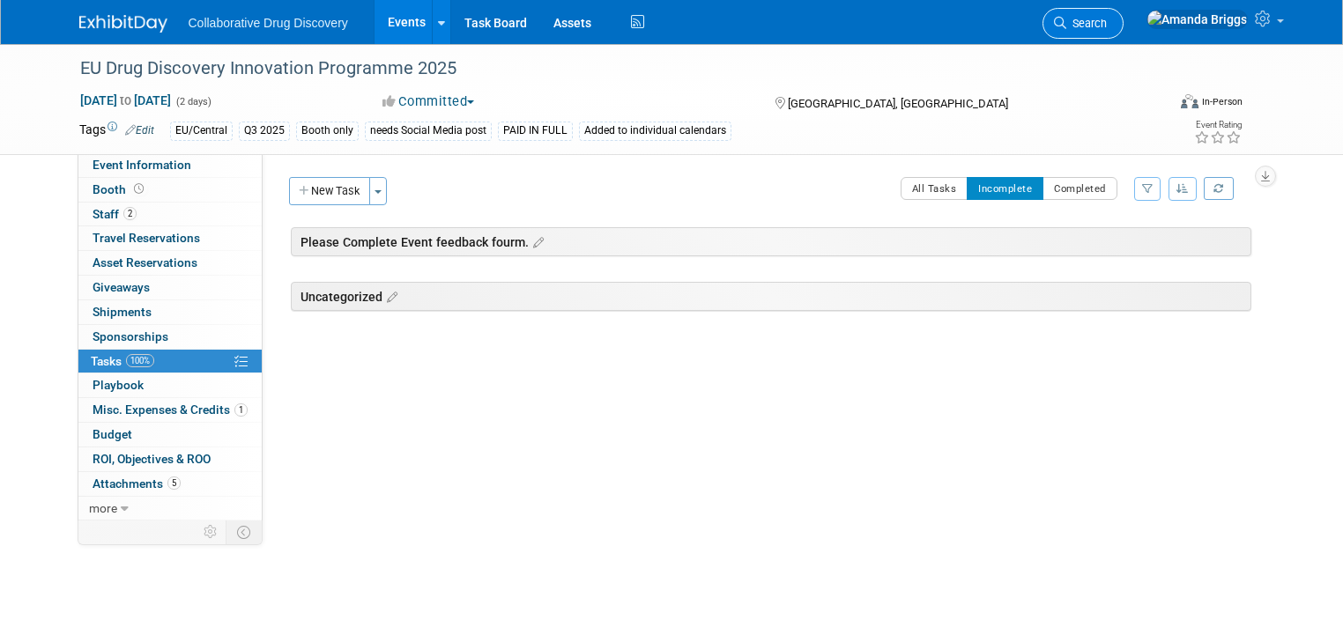
click at [1107, 28] on span "Search" at bounding box center [1086, 23] width 41 height 13
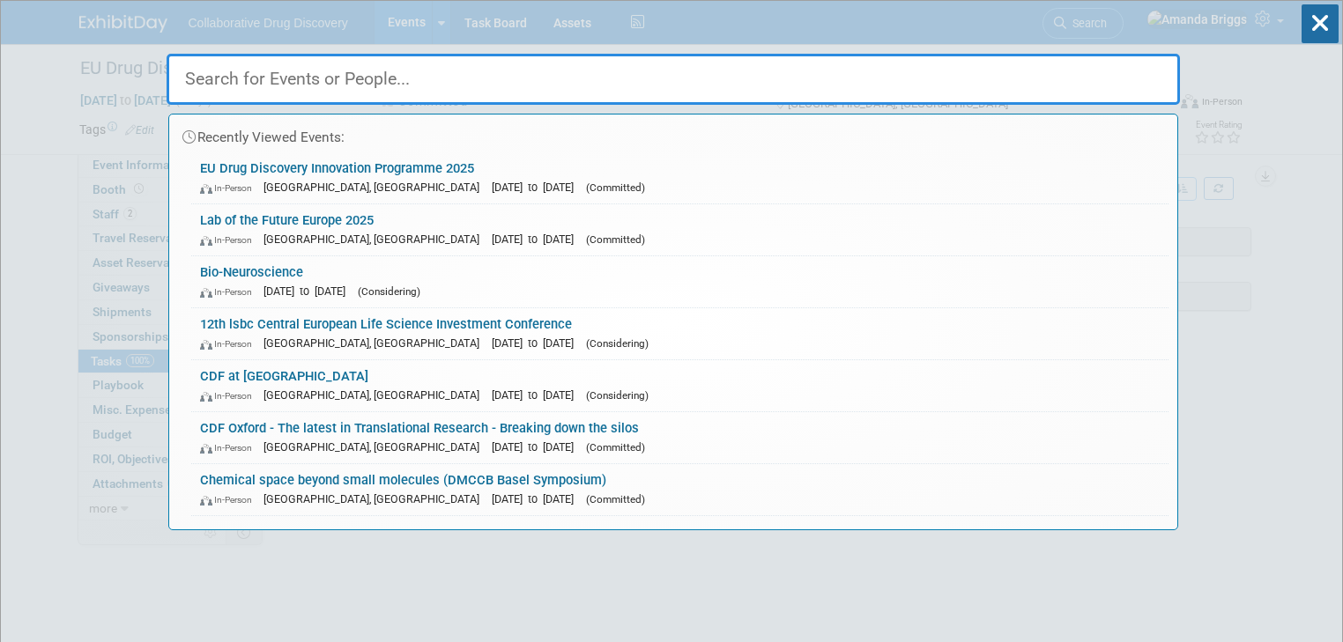
click at [453, 81] on input "text" at bounding box center [673, 79] width 1013 height 51
paste input "Engineering biology for drug discovery"
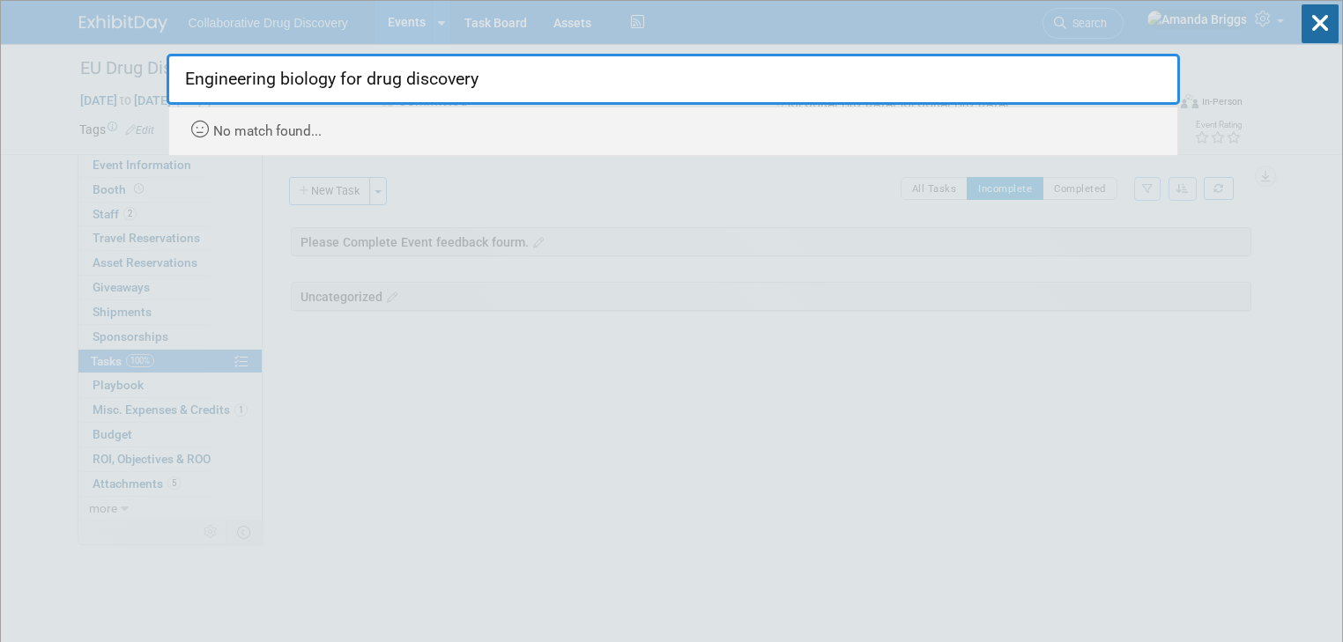
type input "Engineering biology for drug discovery"
click at [1311, 25] on icon at bounding box center [1319, 23] width 37 height 39
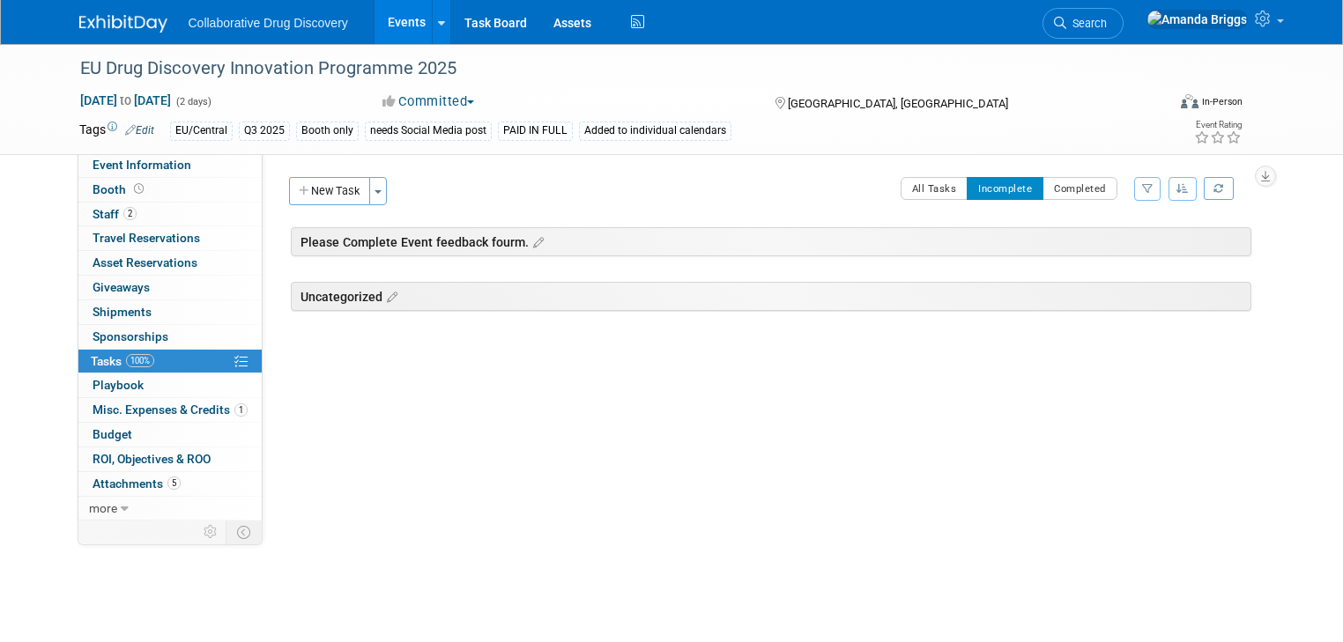
click at [391, 21] on link "Events" at bounding box center [406, 22] width 64 height 44
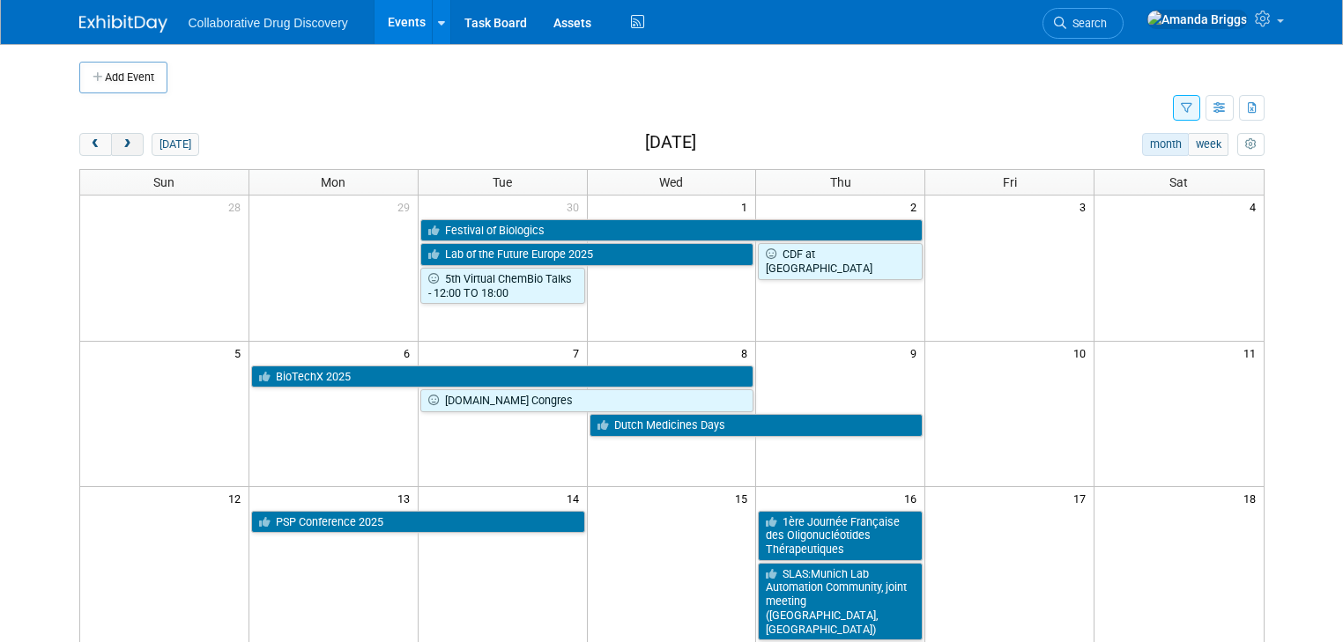
click at [121, 143] on span "next" at bounding box center [127, 144] width 13 height 11
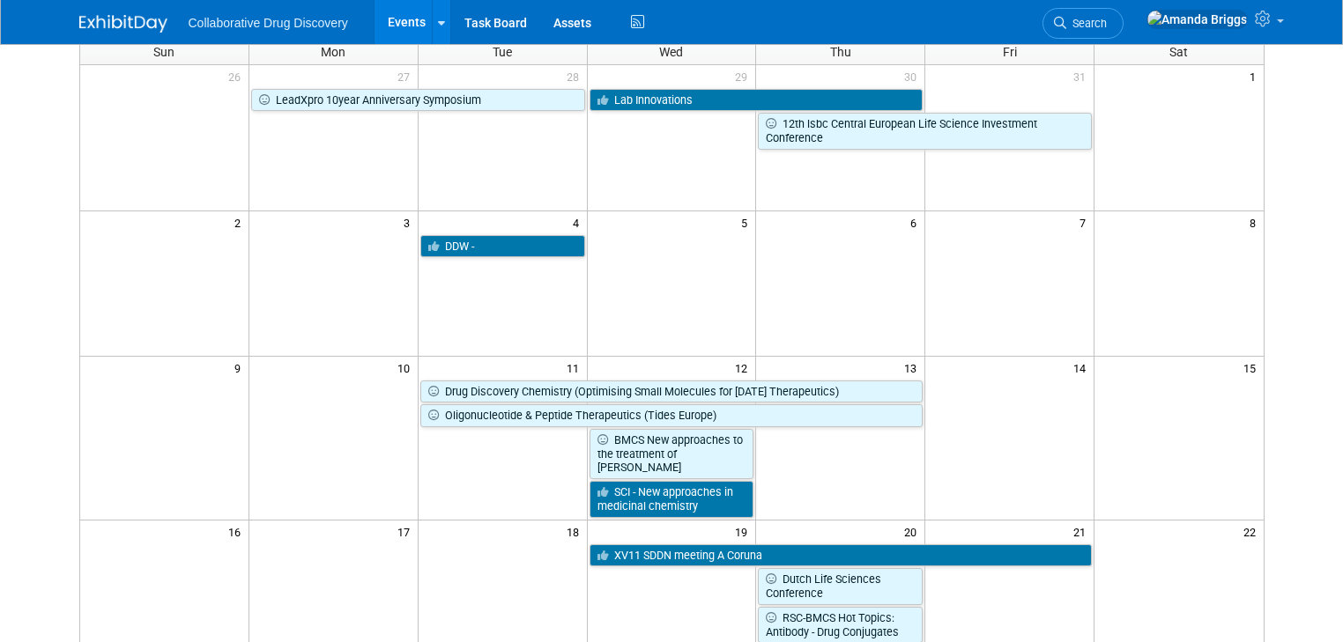
scroll to position [141, 0]
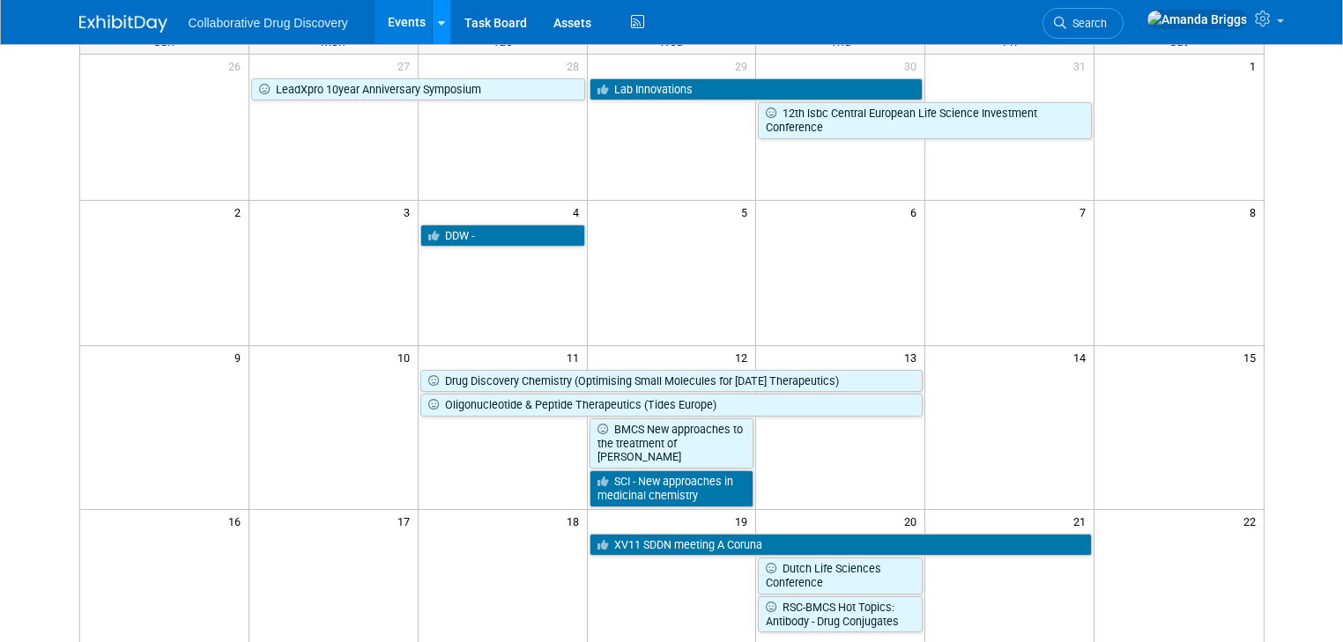
click at [438, 21] on icon at bounding box center [441, 23] width 7 height 11
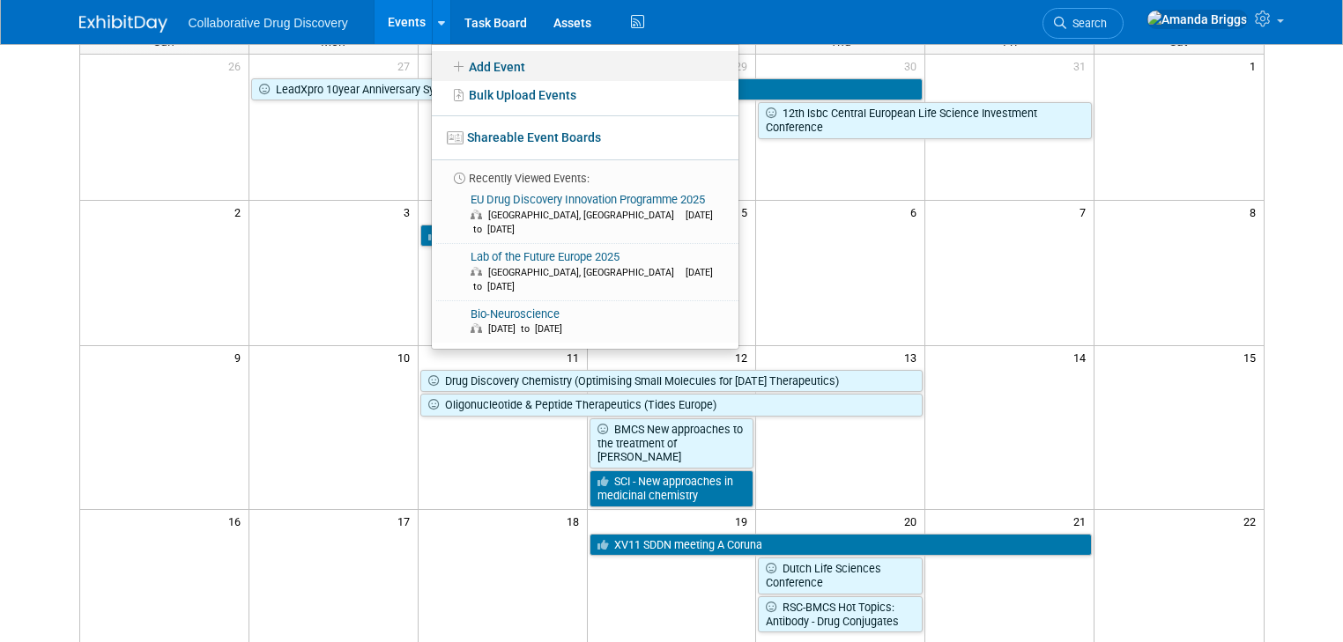
click at [483, 69] on link "Add Event" at bounding box center [585, 66] width 307 height 30
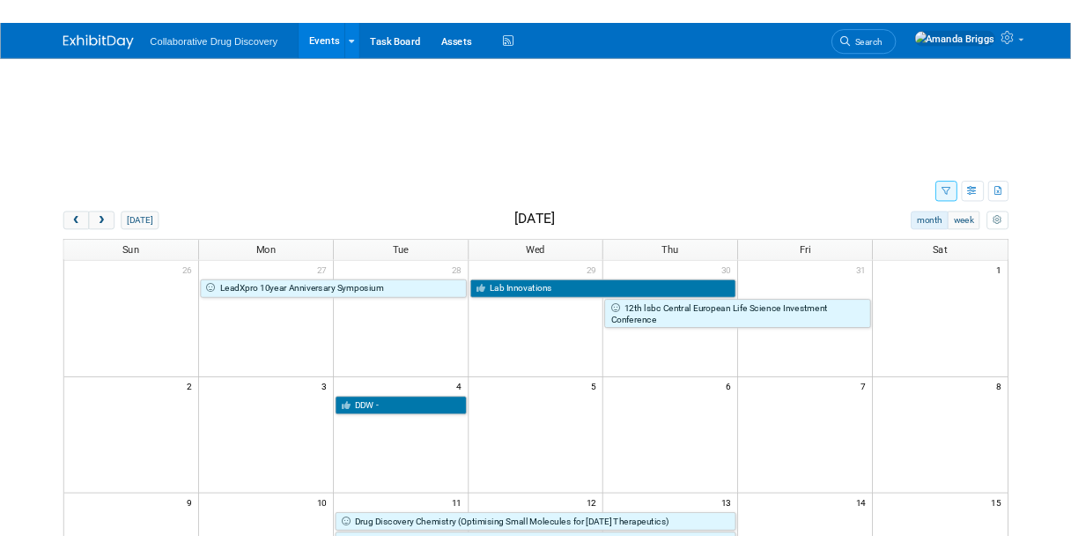
scroll to position [0, 0]
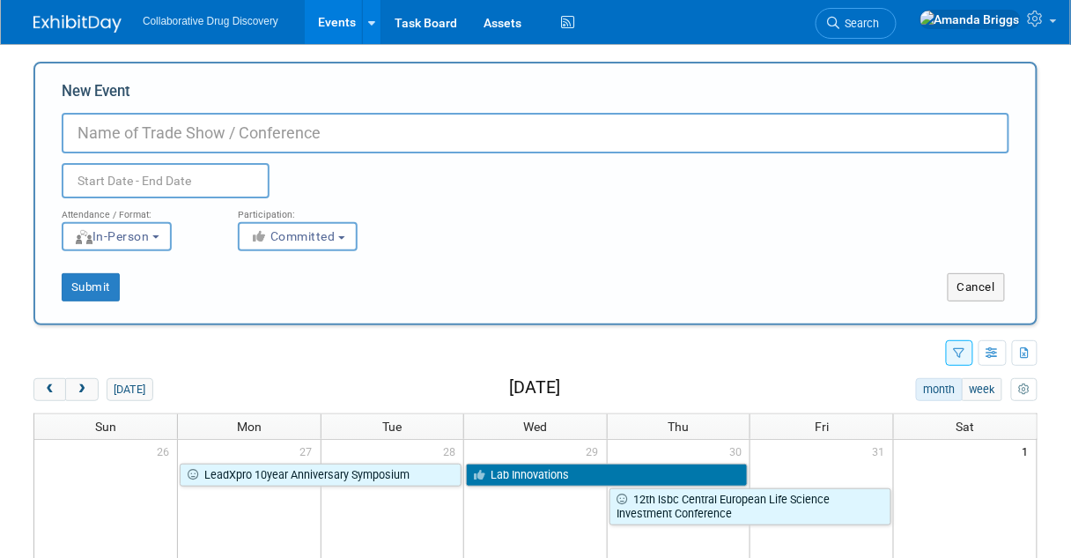
click at [207, 144] on input "New Event" at bounding box center [536, 133] width 948 height 41
paste input "ELRIG’s UK Forum"
type input "ELRIG’s UK Forum"
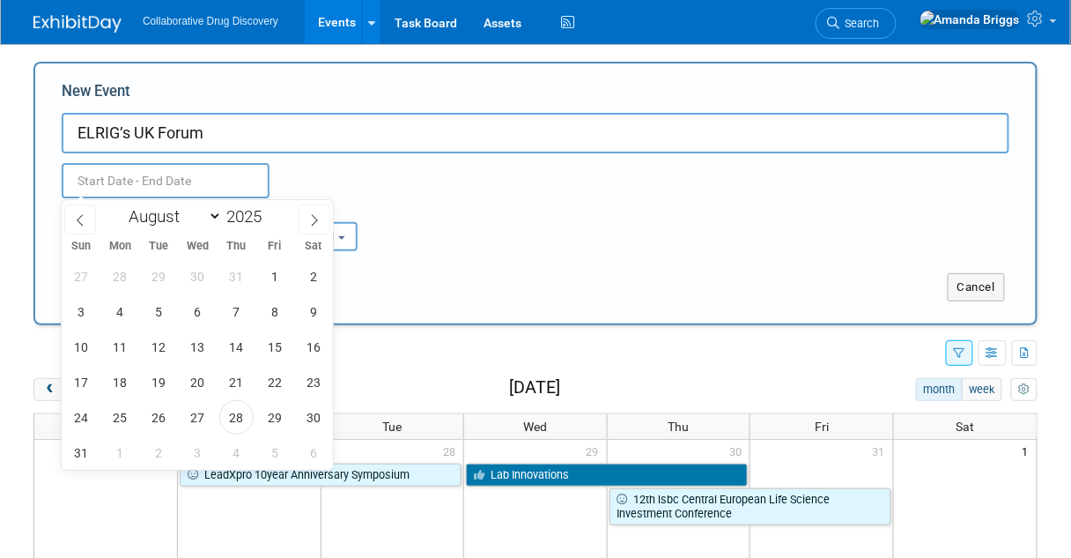
click at [181, 187] on input "text" at bounding box center [166, 180] width 208 height 35
click at [216, 219] on select "January February March April May June July August September October November De…" at bounding box center [171, 216] width 101 height 22
select select "10"
click at [121, 205] on select "January February March April May June July August September October November De…" at bounding box center [171, 216] width 101 height 22
click at [233, 352] on span "13" at bounding box center [236, 347] width 34 height 34
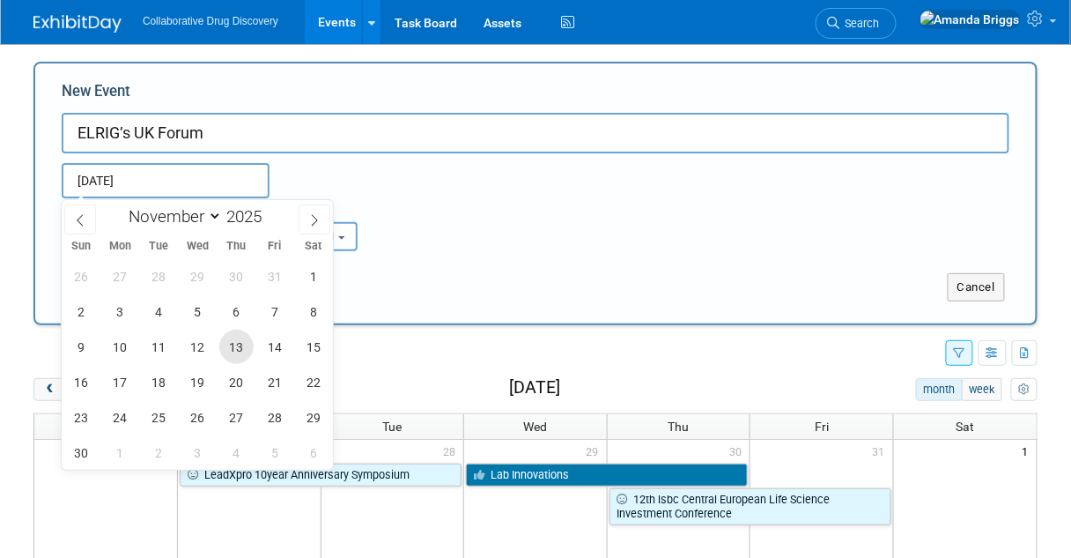
type input "[DATE] to [DATE]"
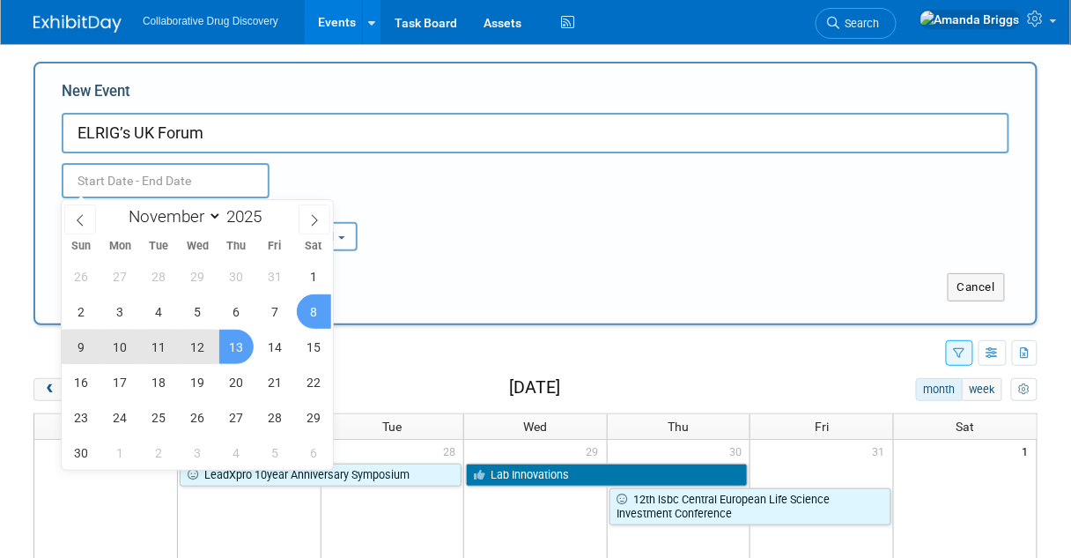
type input "[DATE] to [DATE]"
click at [391, 219] on div "Participation: <i class="fas fa-thumbs-up" style="color: #a5a5a5; padding-right…" at bounding box center [313, 224] width 176 height 53
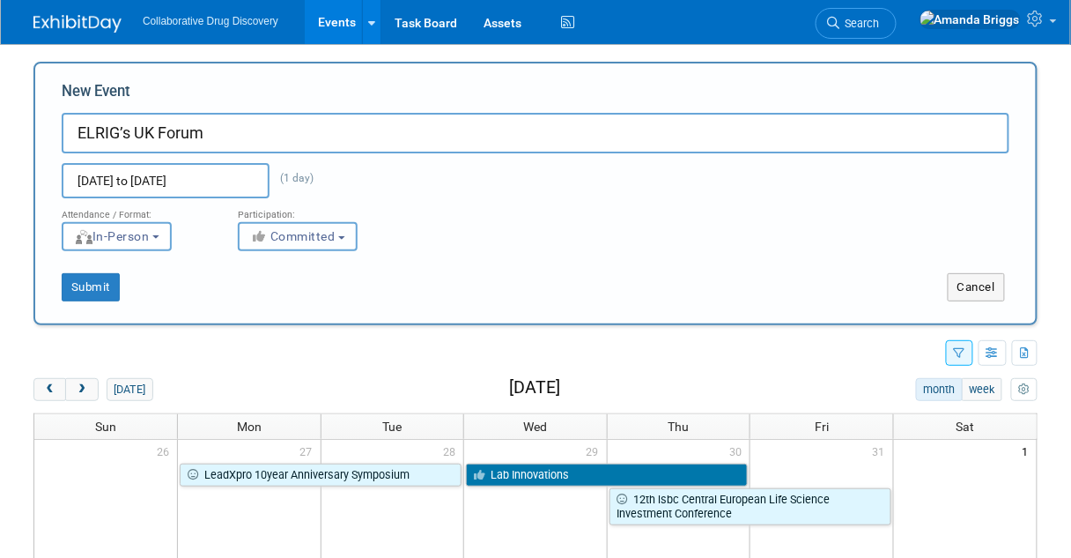
click at [345, 237] on b "button" at bounding box center [341, 238] width 7 height 4
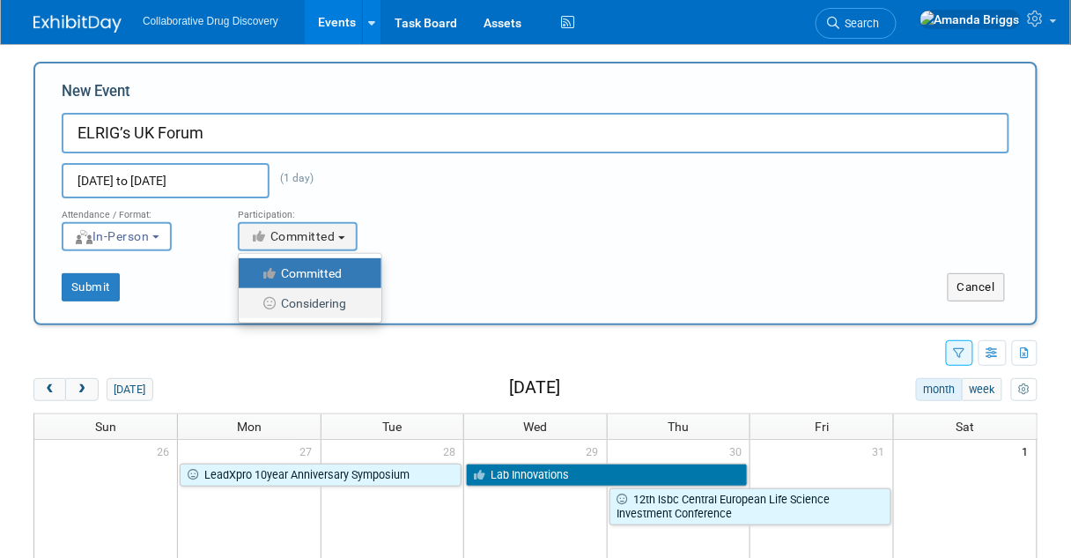
click at [327, 305] on label "Considering" at bounding box center [306, 303] width 116 height 23
click at [255, 305] on input "Considering" at bounding box center [248, 303] width 11 height 11
select select "2"
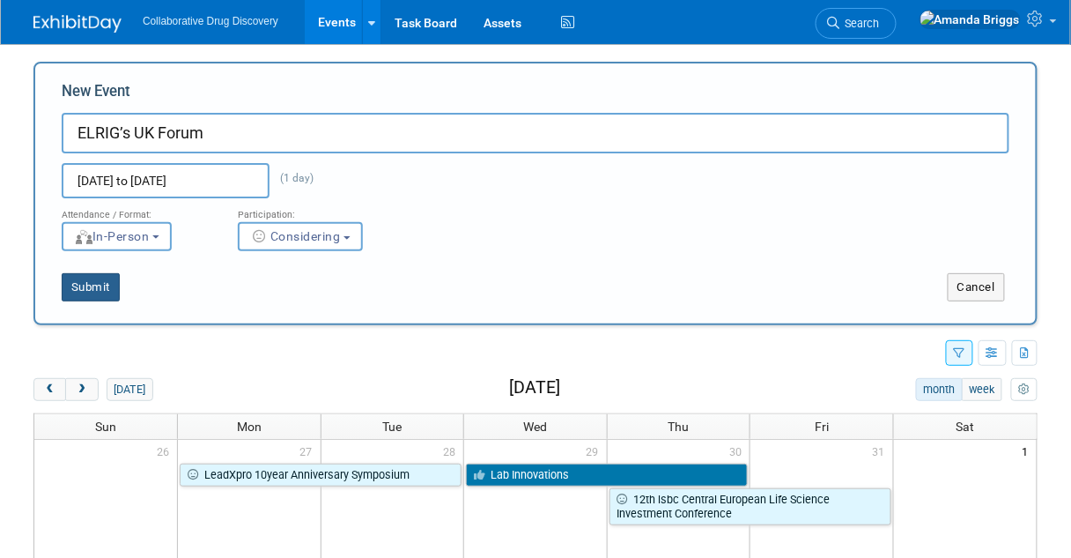
click at [89, 287] on button "Submit" at bounding box center [91, 287] width 58 height 28
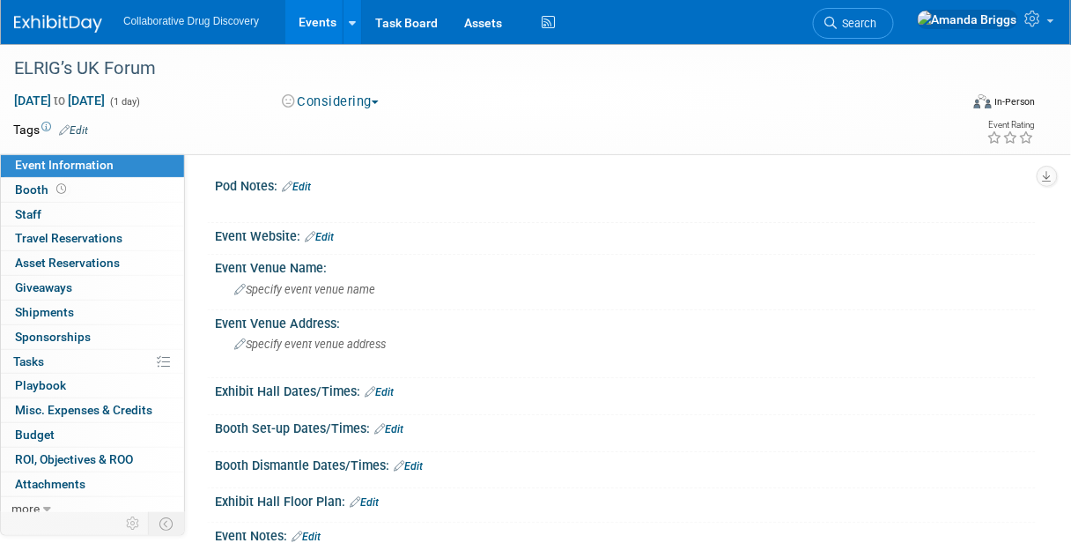
click at [332, 239] on link "Edit" at bounding box center [319, 237] width 29 height 12
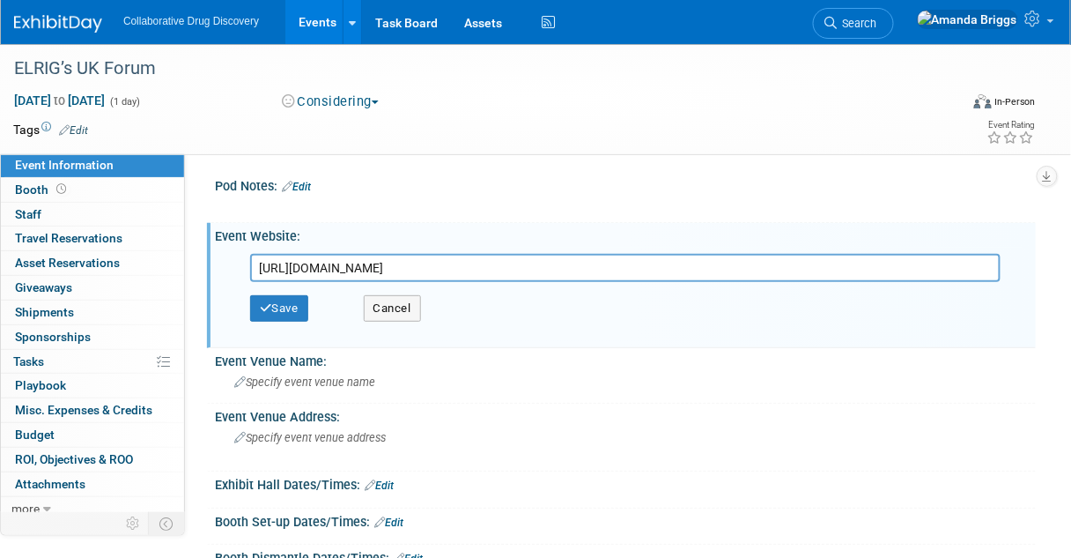
scroll to position [0, 584]
type input "https://elrig.org/portfolio/outside-the-norm-engineering-biology-for-drug-disco…"
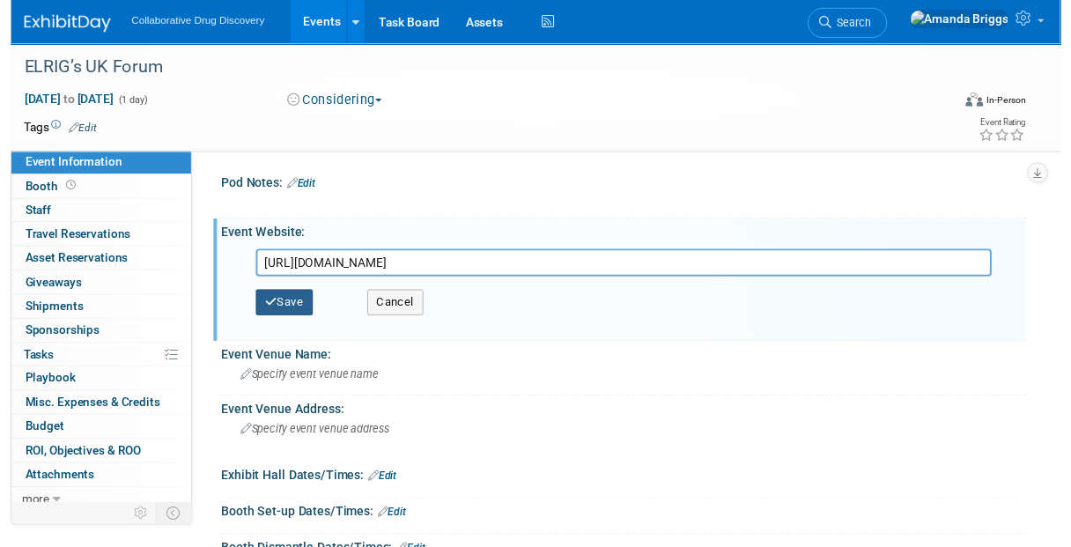
scroll to position [0, 0]
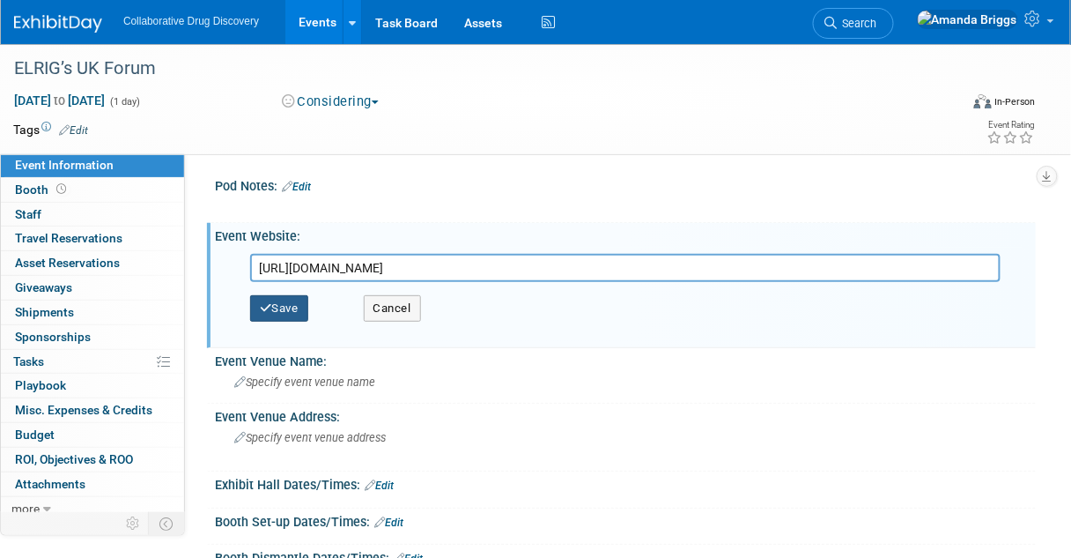
click at [275, 307] on button "Save" at bounding box center [279, 308] width 58 height 26
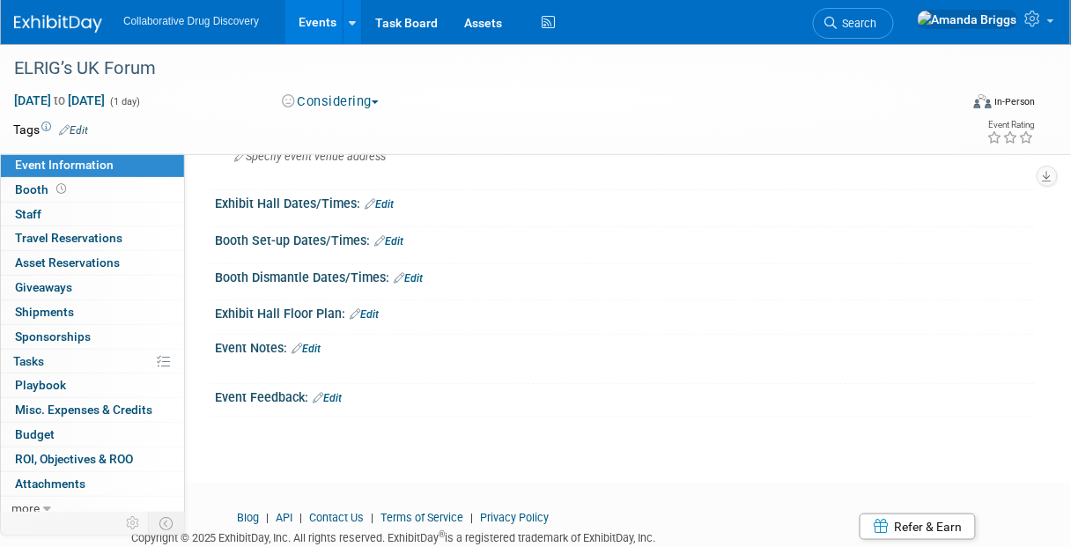
scroll to position [281, 0]
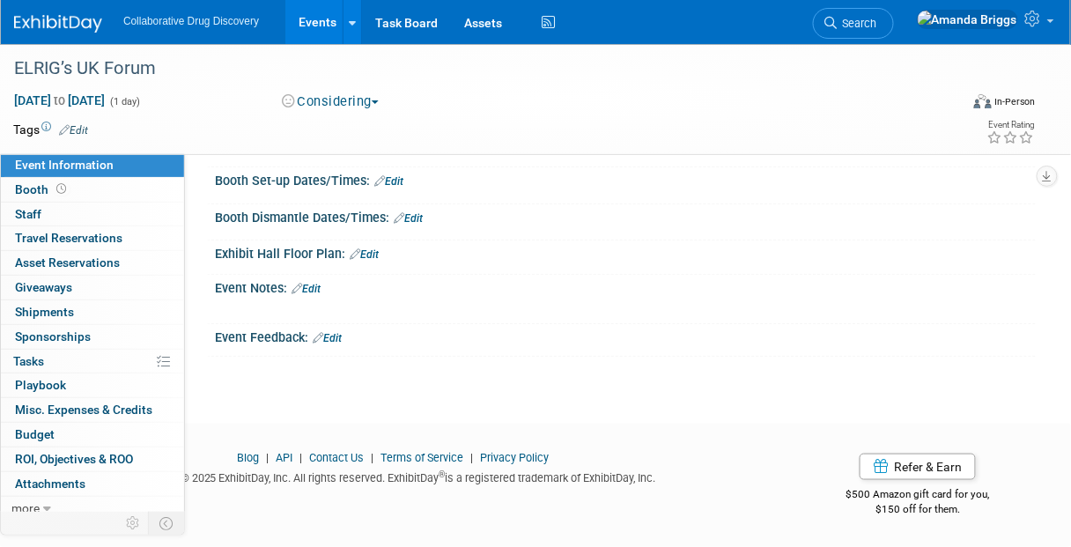
click at [319, 292] on link "Edit" at bounding box center [306, 289] width 29 height 12
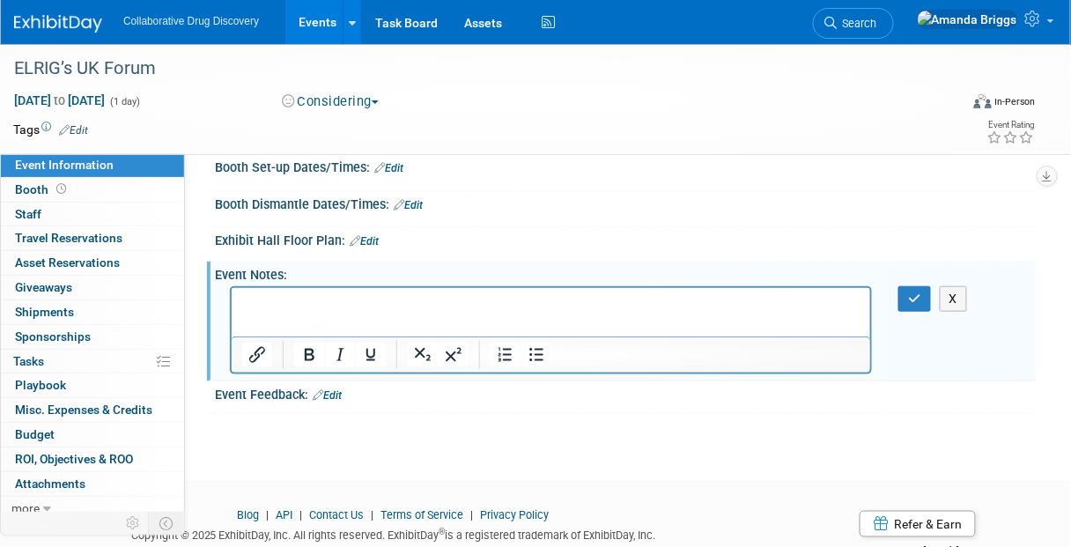
scroll to position [0, 0]
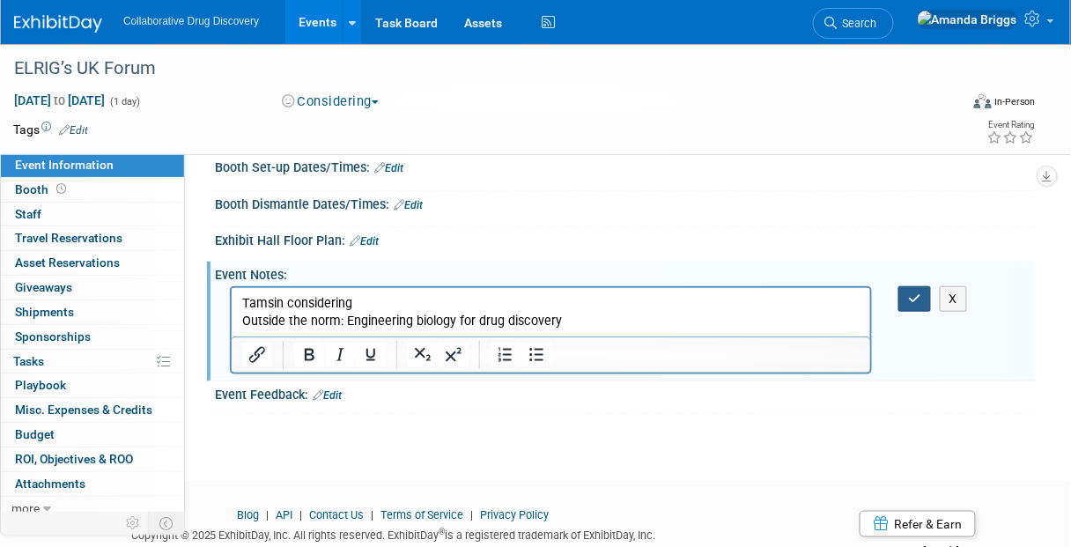
click at [916, 305] on icon "button" at bounding box center [914, 299] width 13 height 12
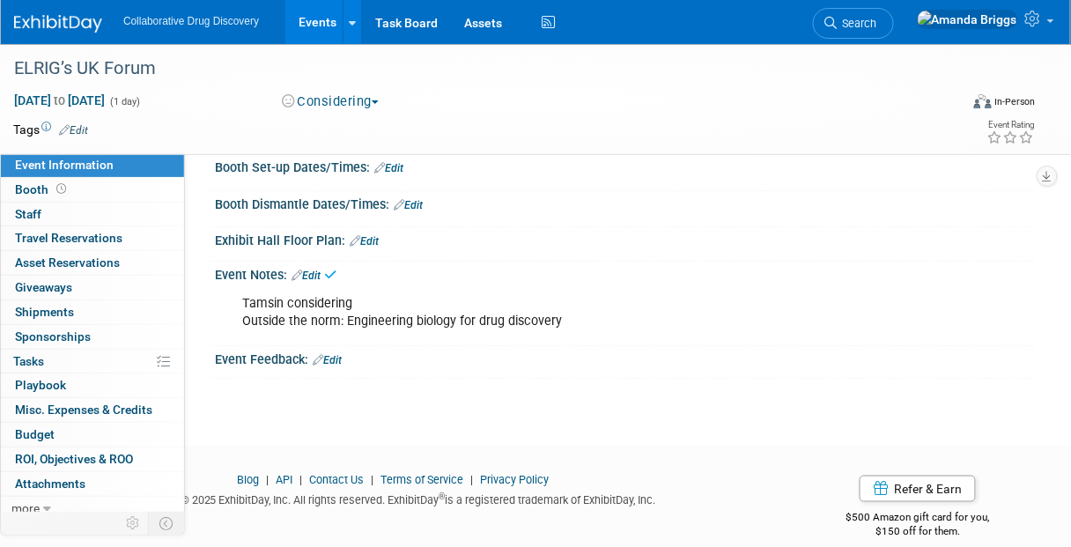
click at [79, 125] on link "Edit" at bounding box center [73, 130] width 29 height 12
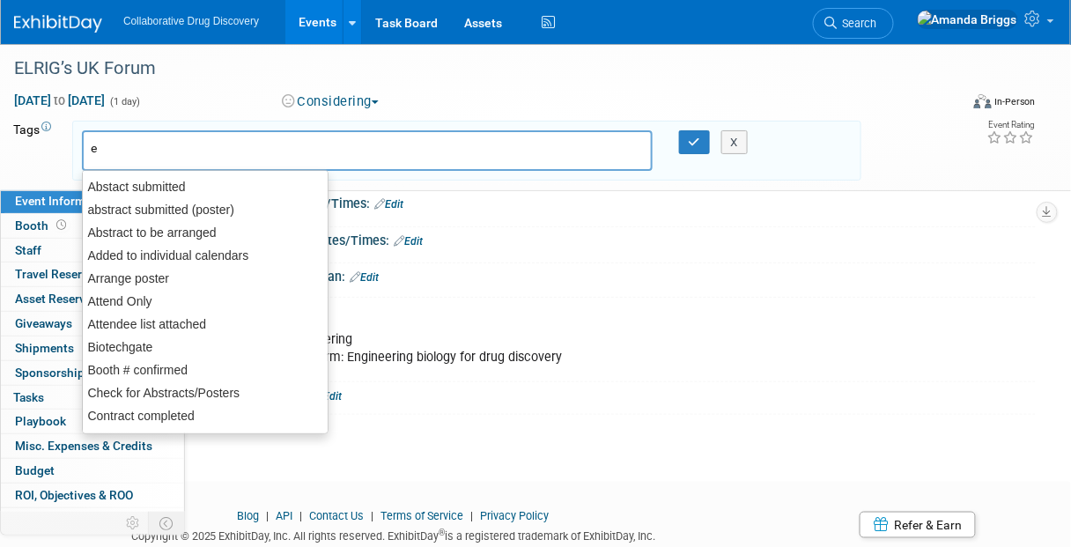
type input "eu"
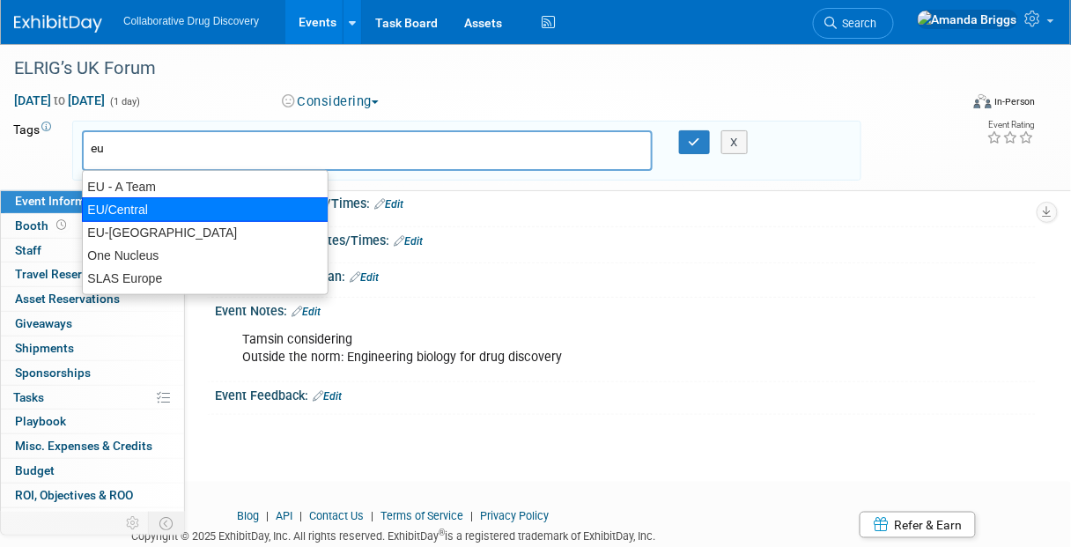
click at [131, 215] on div "EU/Central" at bounding box center [205, 209] width 247 height 25
type input "EU/Central"
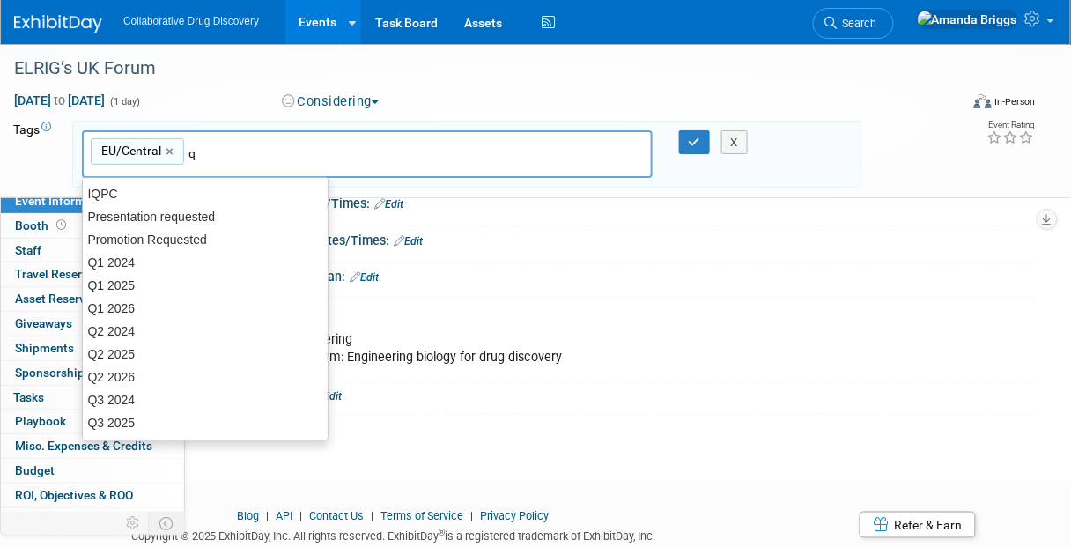
type input "q3"
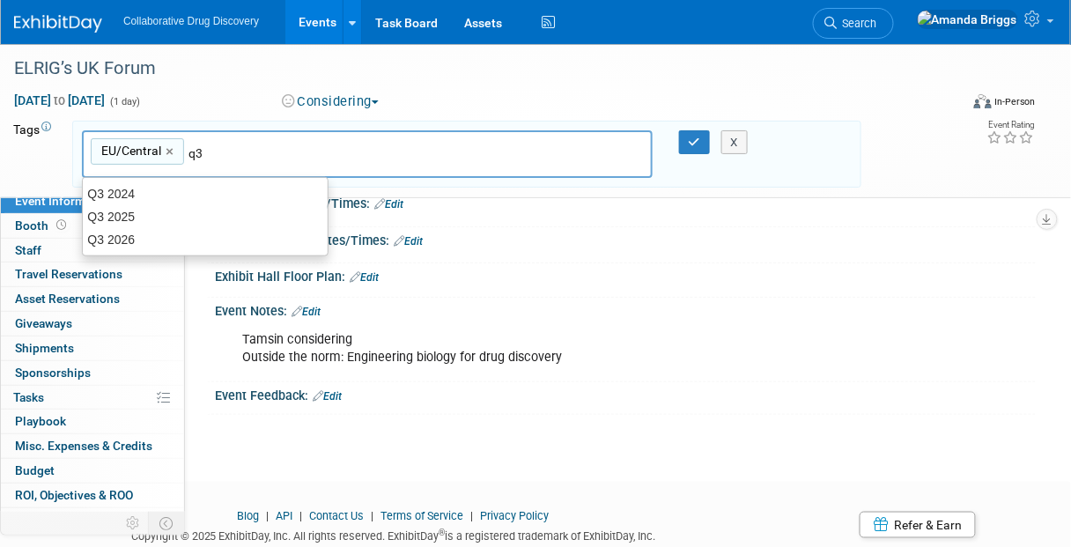
click at [139, 216] on div "Q3 2025" at bounding box center [205, 216] width 245 height 23
type input "EU/Central, Q3 2025"
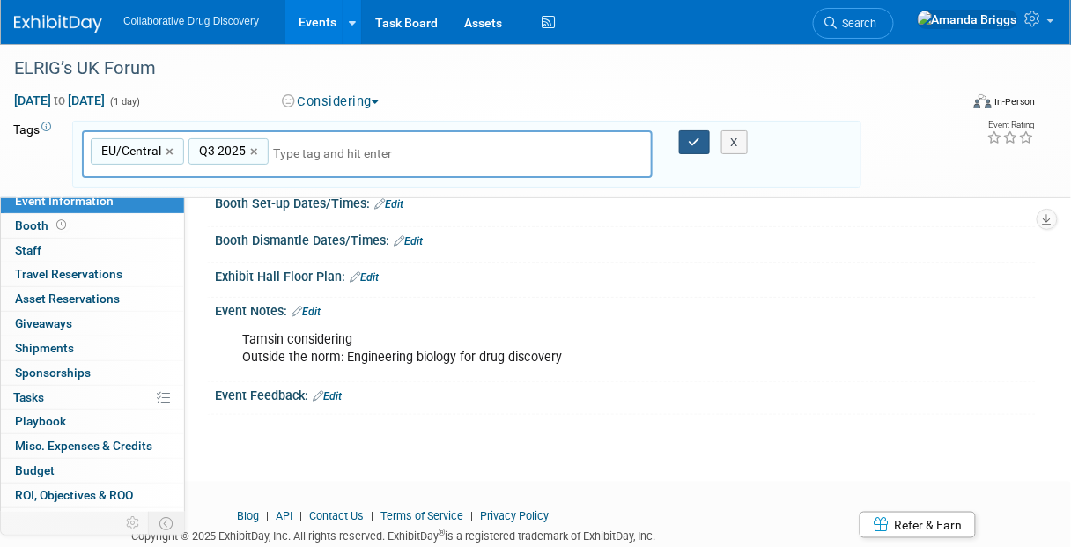
click at [698, 145] on icon "button" at bounding box center [695, 142] width 12 height 11
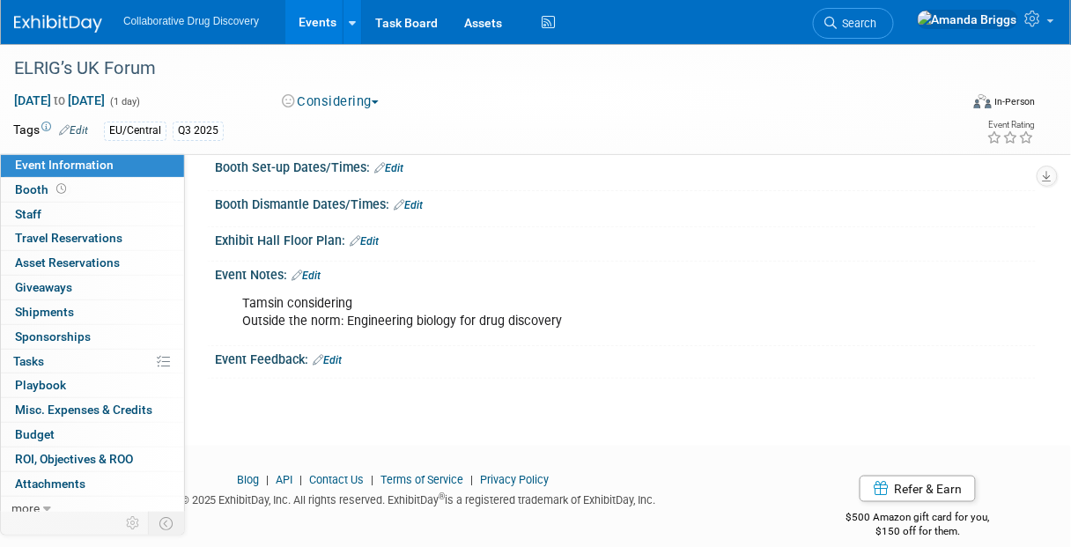
scroll to position [316, 0]
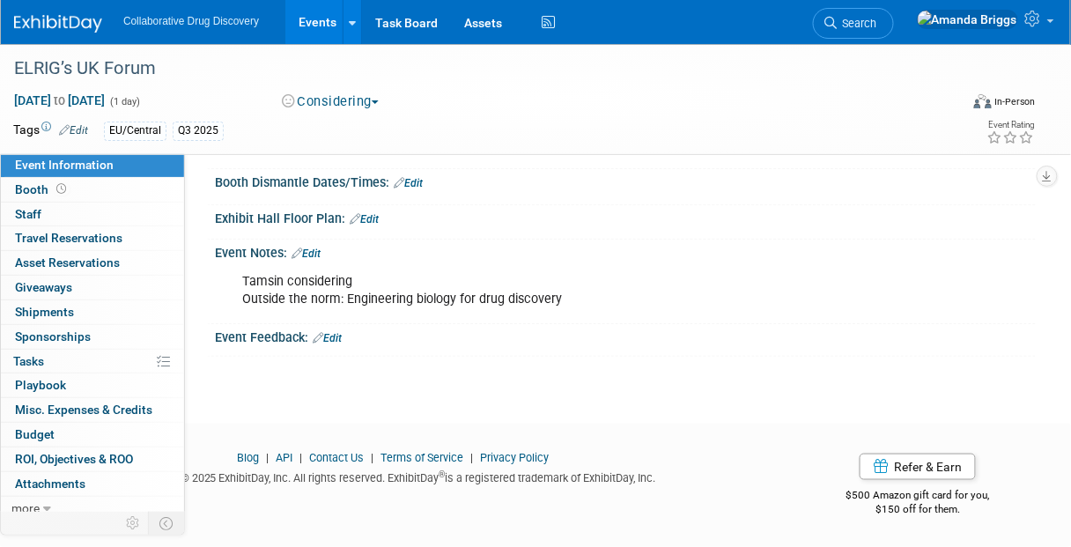
click at [317, 254] on link "Edit" at bounding box center [306, 254] width 29 height 12
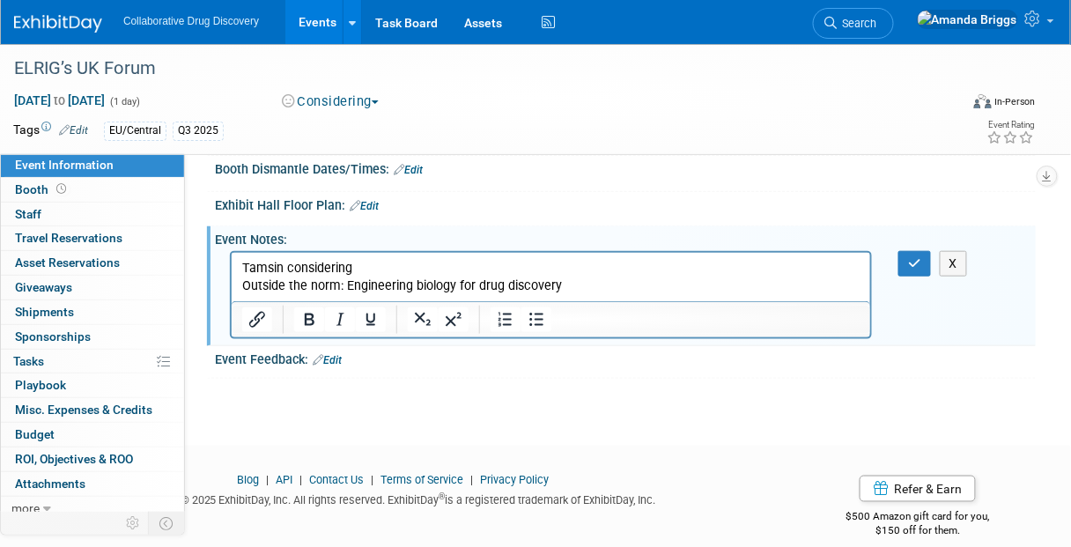
scroll to position [0, 0]
click at [576, 281] on p "Tamsin considering Outside the norm: Engineering biology for drug discovery" at bounding box center [550, 276] width 619 height 35
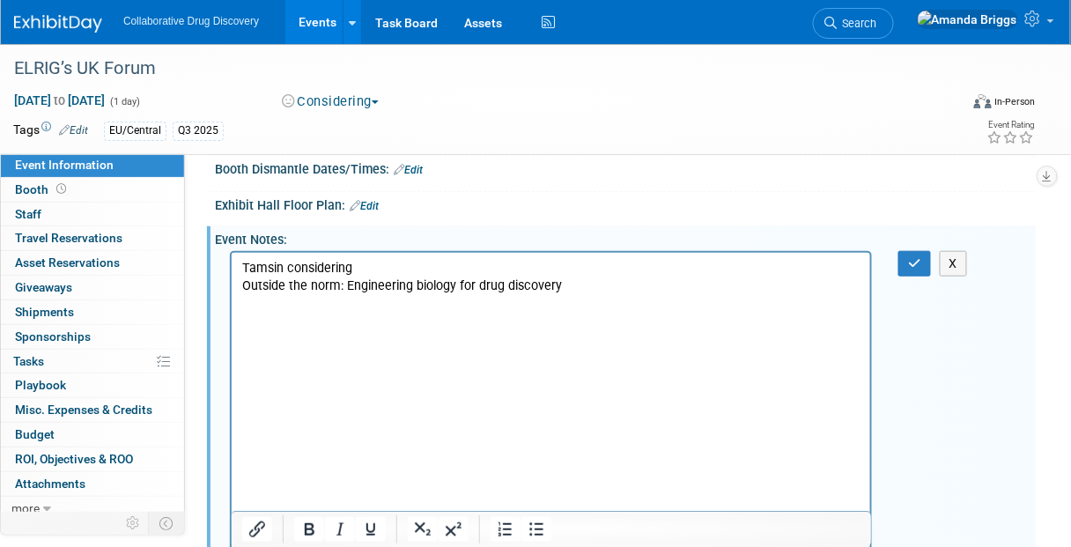
scroll to position [609, 0]
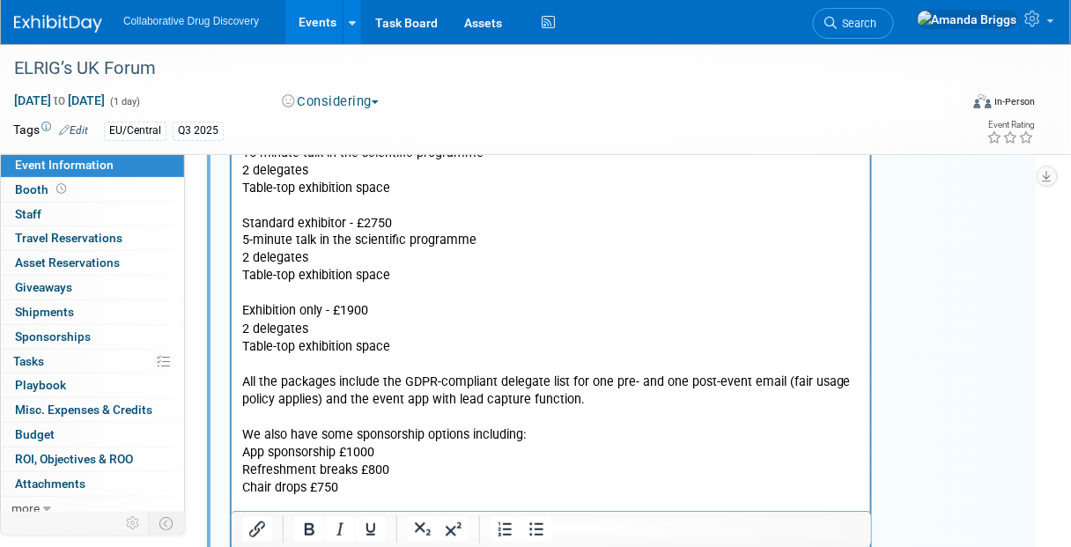
click at [645, 337] on p "2 delegates" at bounding box center [550, 331] width 619 height 18
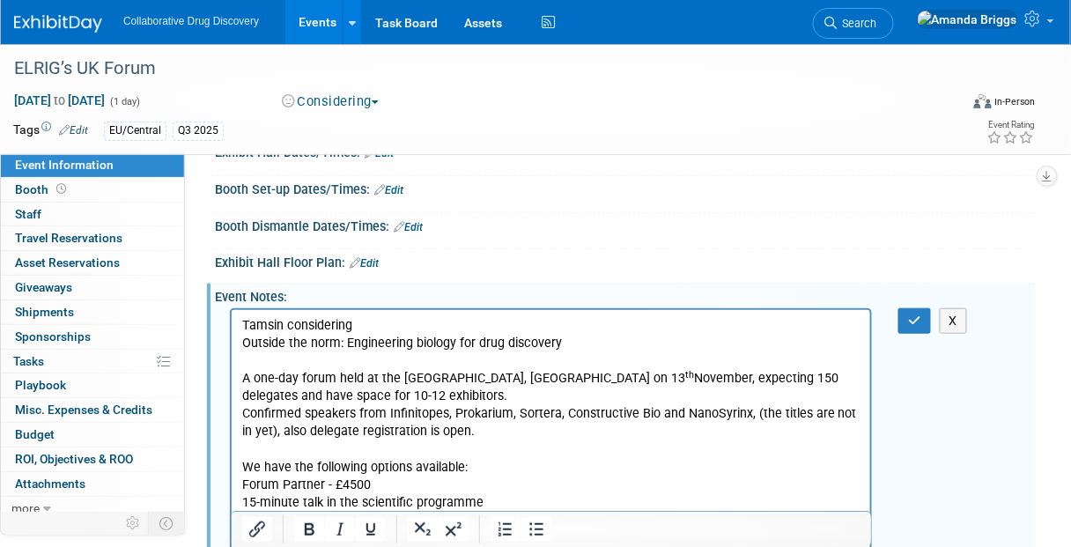
scroll to position [256, 0]
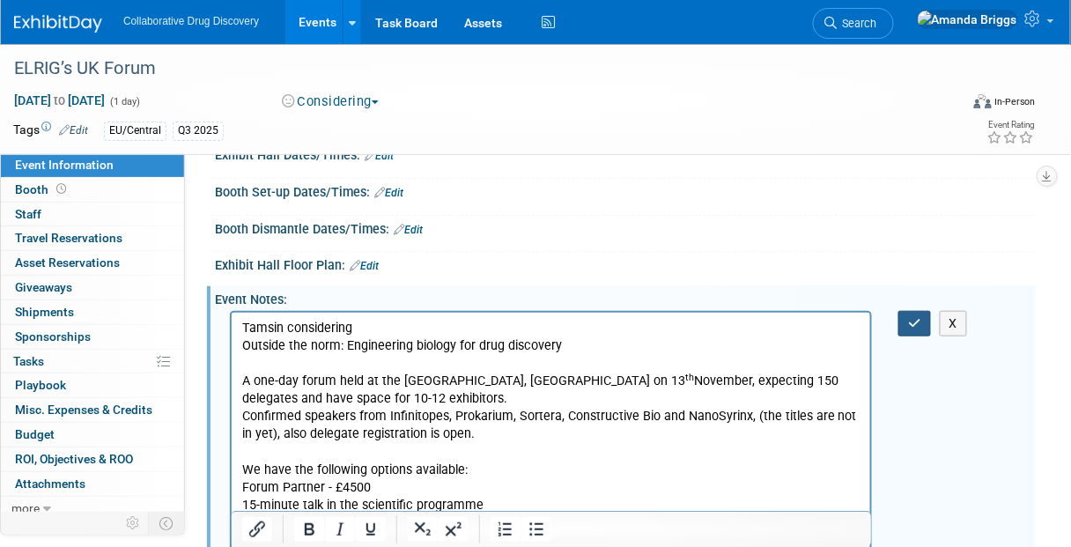
click at [925, 337] on button "button" at bounding box center [915, 324] width 33 height 26
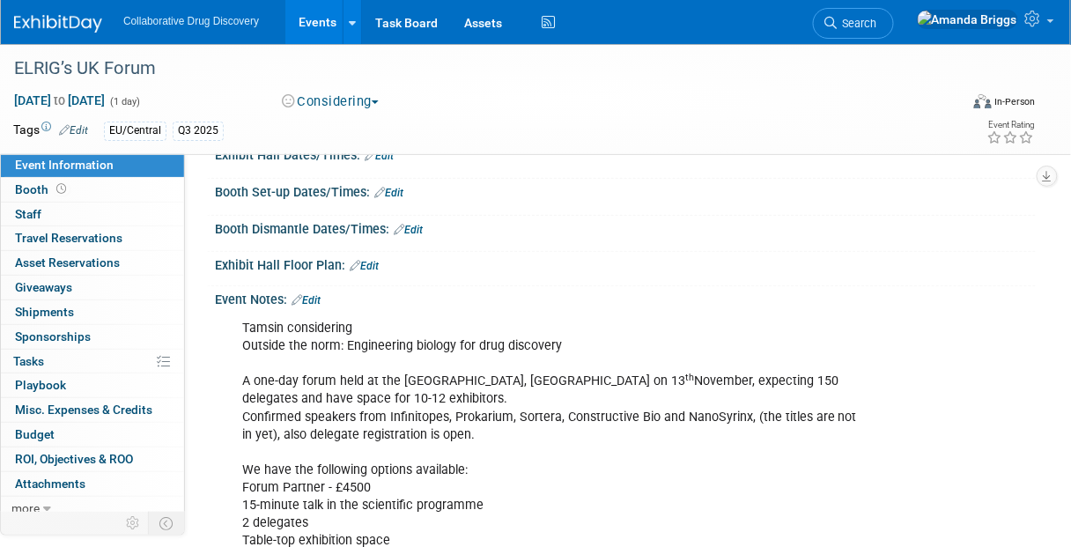
click at [312, 307] on link "Edit" at bounding box center [306, 300] width 29 height 12
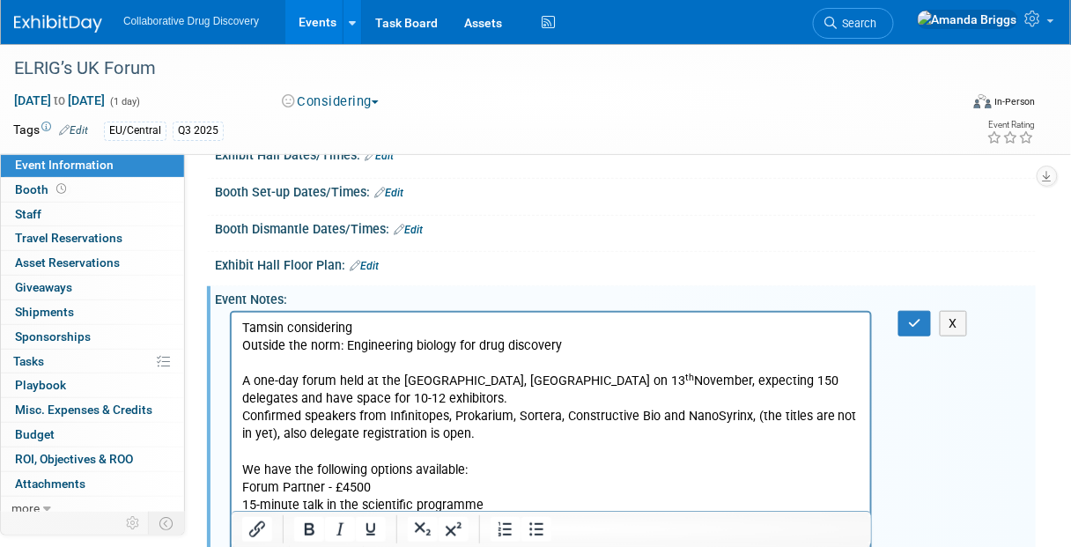
scroll to position [0, 0]
click at [926, 336] on button "button" at bounding box center [915, 324] width 33 height 26
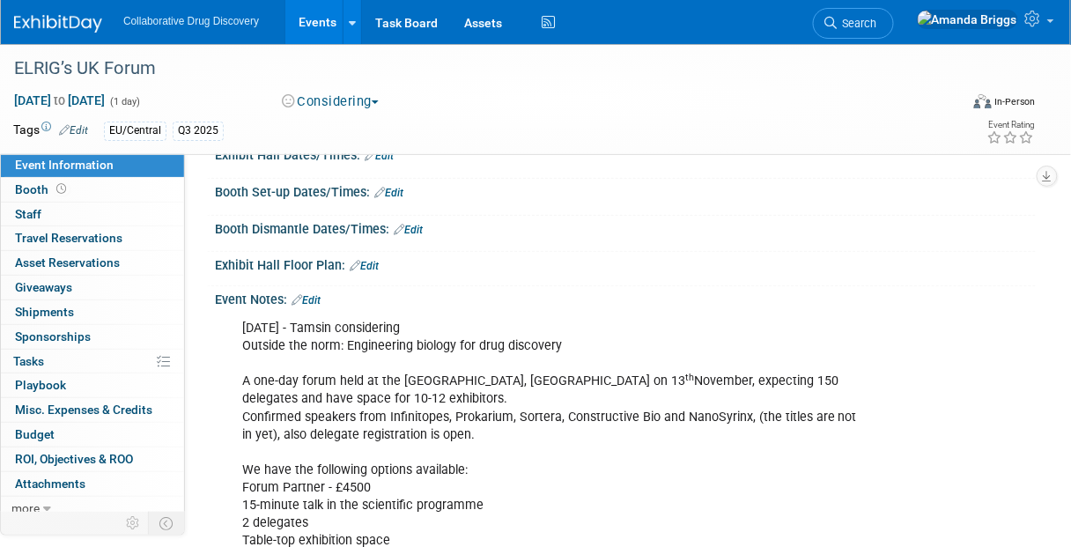
click at [324, 31] on link "Events" at bounding box center [317, 22] width 64 height 44
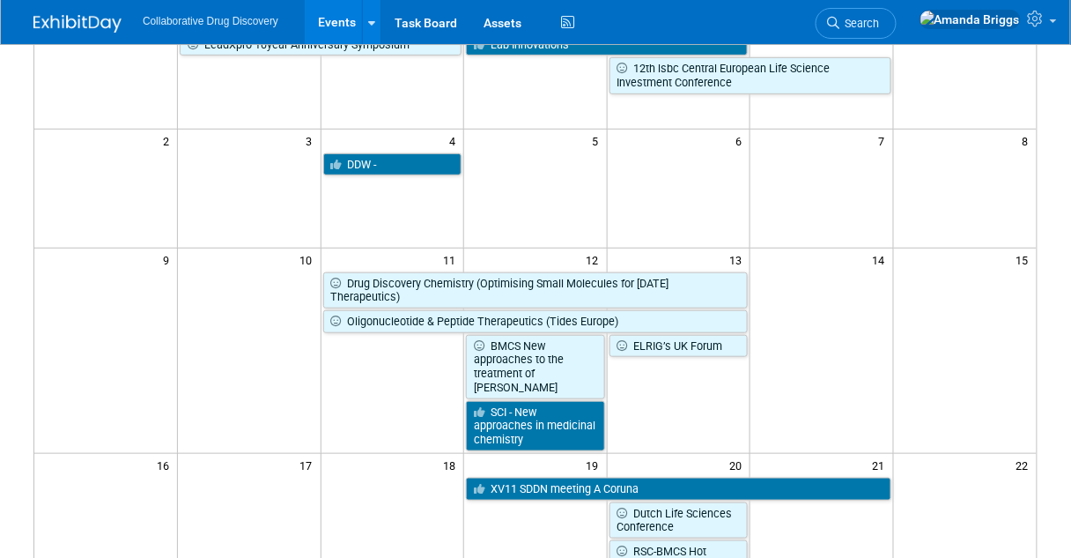
scroll to position [211, 0]
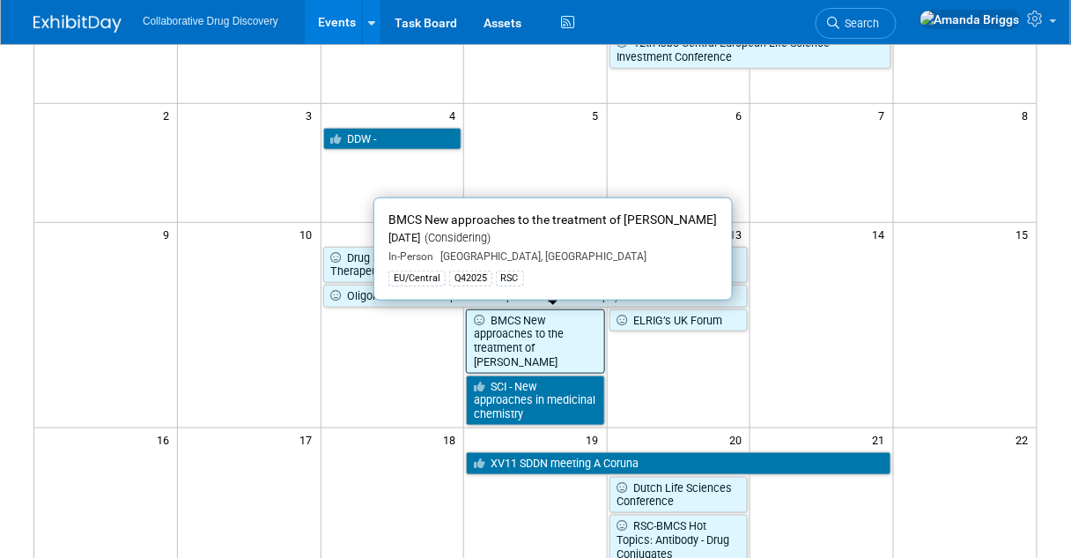
click at [556, 330] on link "BMCS New approaches to the treatment of [PERSON_NAME]" at bounding box center [535, 341] width 139 height 64
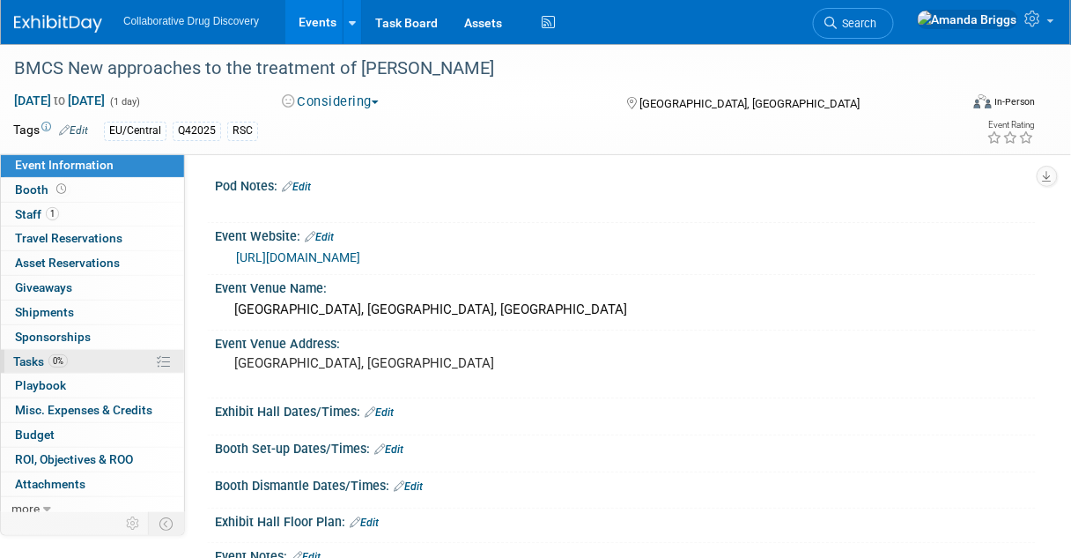
click at [19, 361] on span "Tasks 0%" at bounding box center [40, 361] width 55 height 14
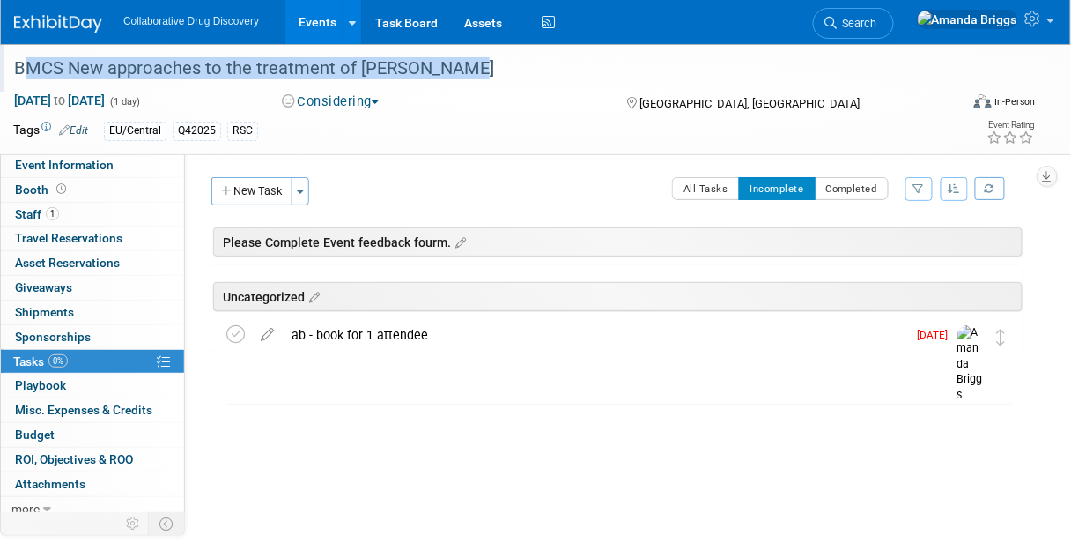
drag, startPoint x: 470, startPoint y: 60, endPoint x: 15, endPoint y: 59, distance: 454.6
click at [15, 59] on div "BMCS New approaches to the treatment of Parkinson’s" at bounding box center [478, 69] width 941 height 32
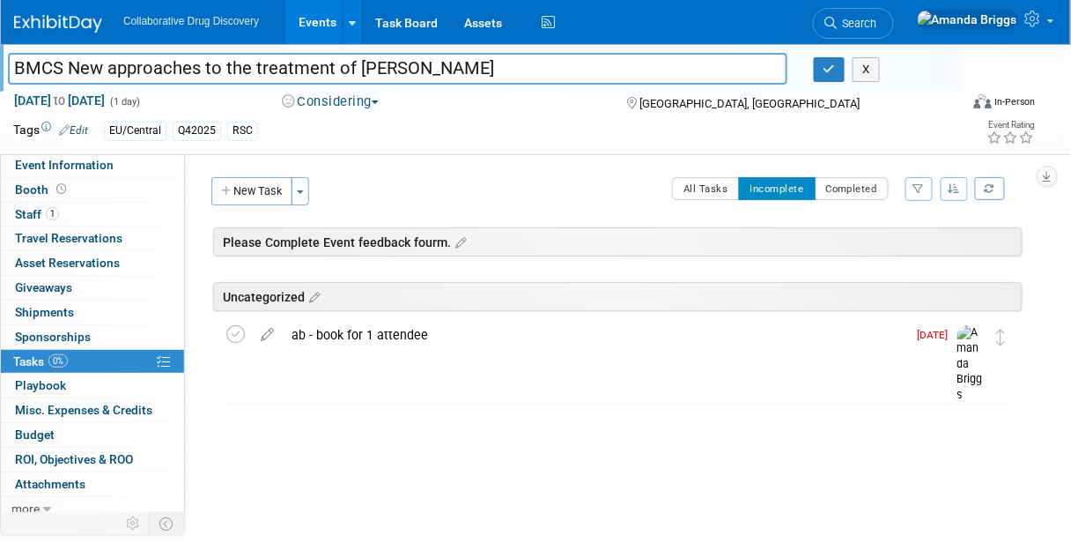
click at [483, 79] on input "BMCS New approaches to the treatment of Parkinson’s" at bounding box center [398, 68] width 780 height 31
drag, startPoint x: 482, startPoint y: 67, endPoint x: -16, endPoint y: 57, distance: 497.9
click at [0, 57] on html "Collaborative Drug Discovery Events Add Event Bulk Upload Events Shareable Even…" at bounding box center [535, 279] width 1071 height 558
click at [56, 168] on span "Event Information" at bounding box center [64, 165] width 99 height 14
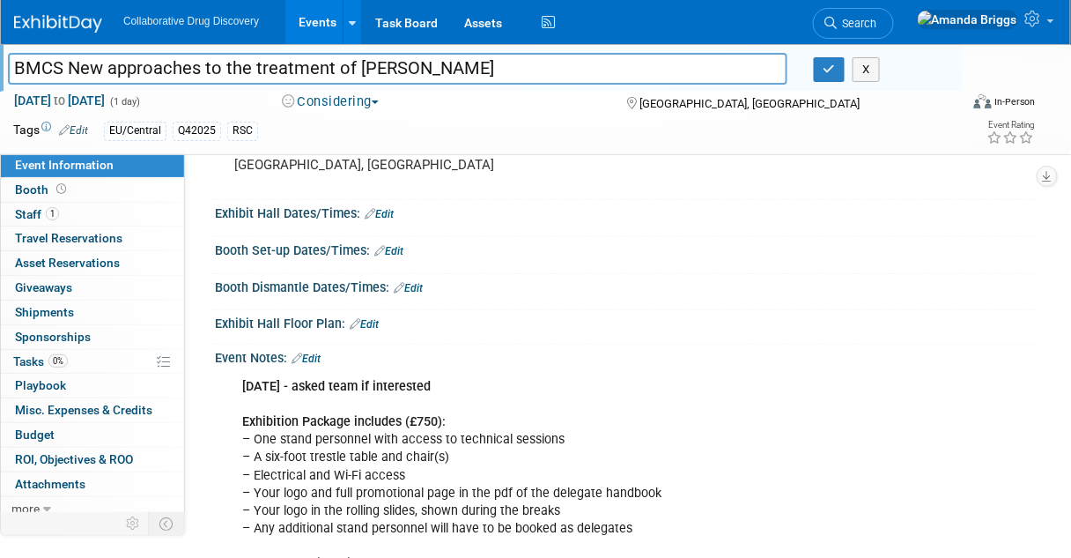
scroll to position [211, 0]
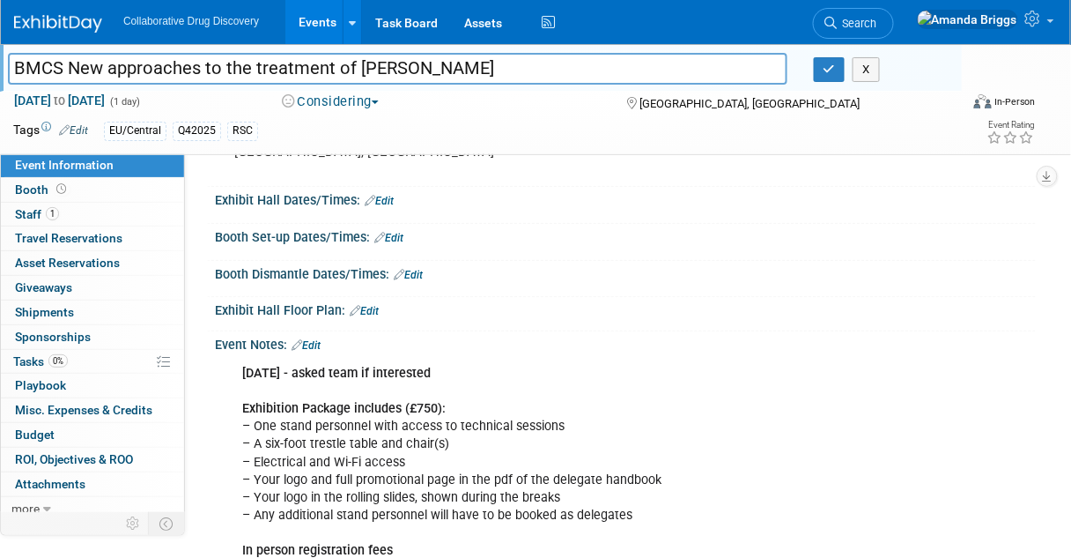
click at [320, 342] on link "Edit" at bounding box center [306, 345] width 29 height 12
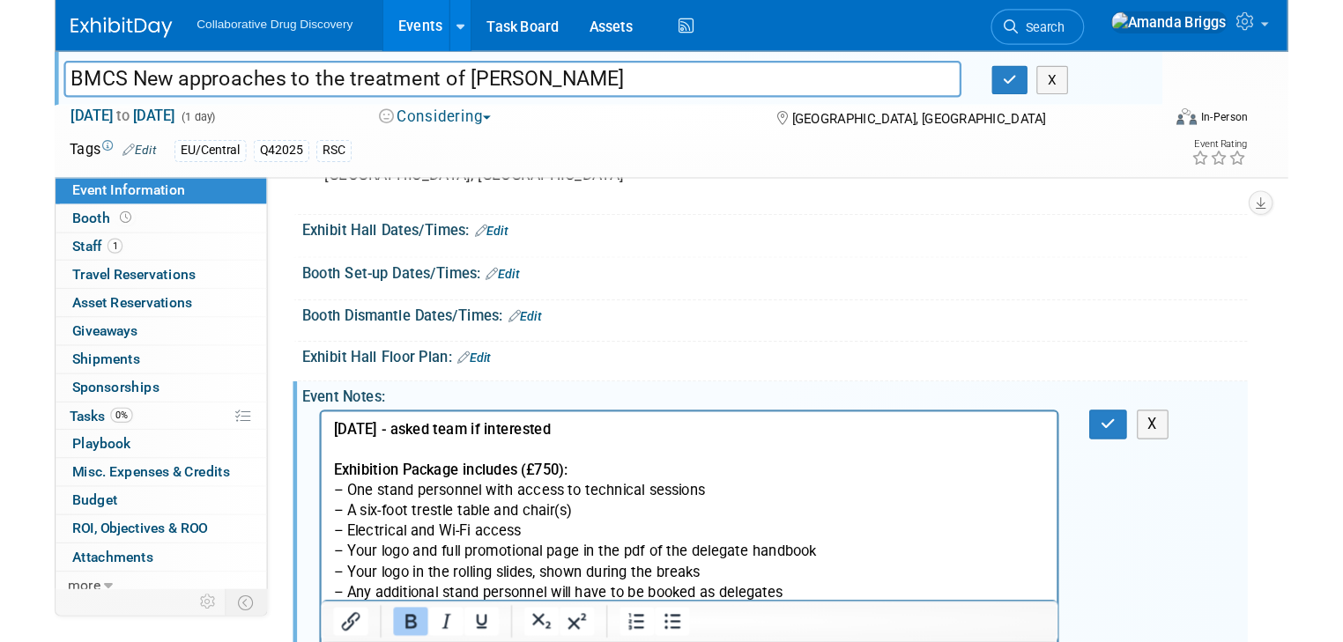
scroll to position [0, 0]
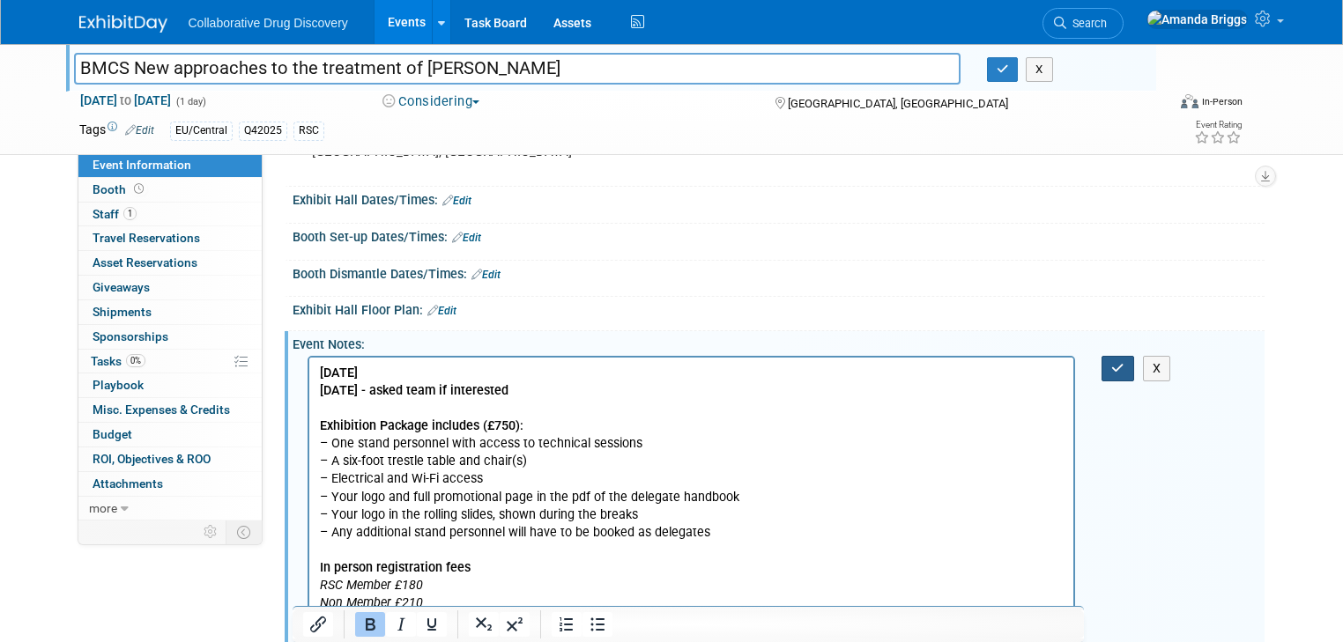
click at [1071, 363] on button "button" at bounding box center [1117, 369] width 33 height 26
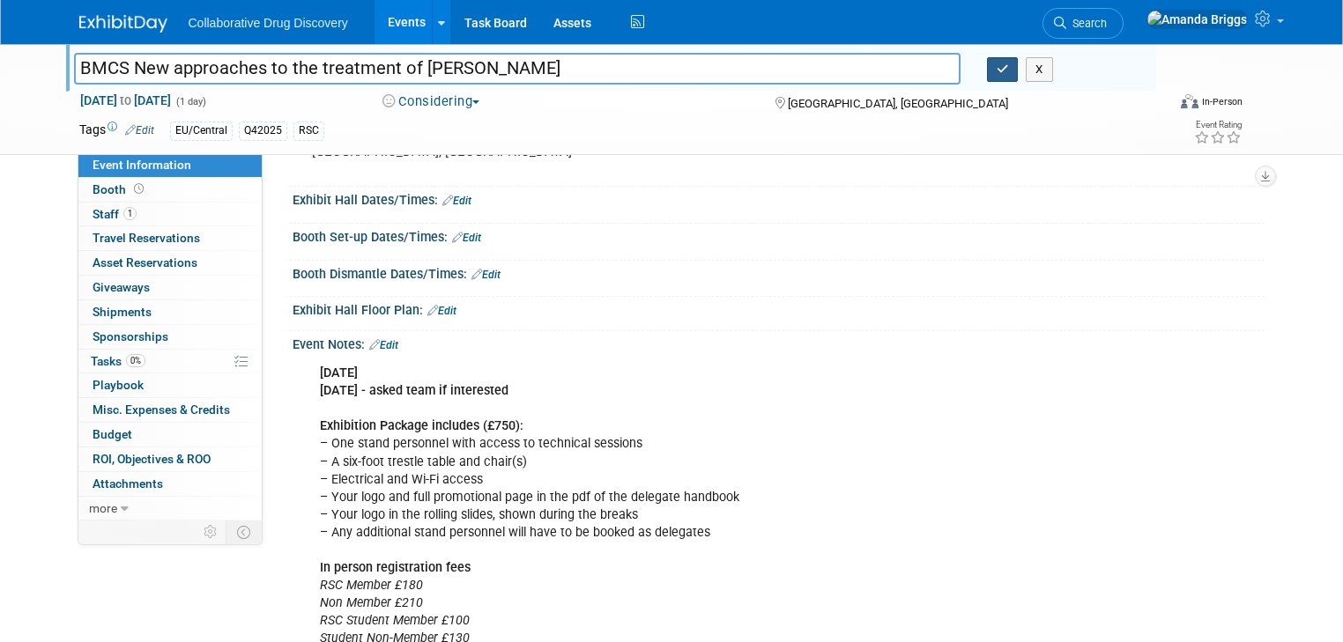
click at [1008, 76] on button "button" at bounding box center [1003, 69] width 32 height 25
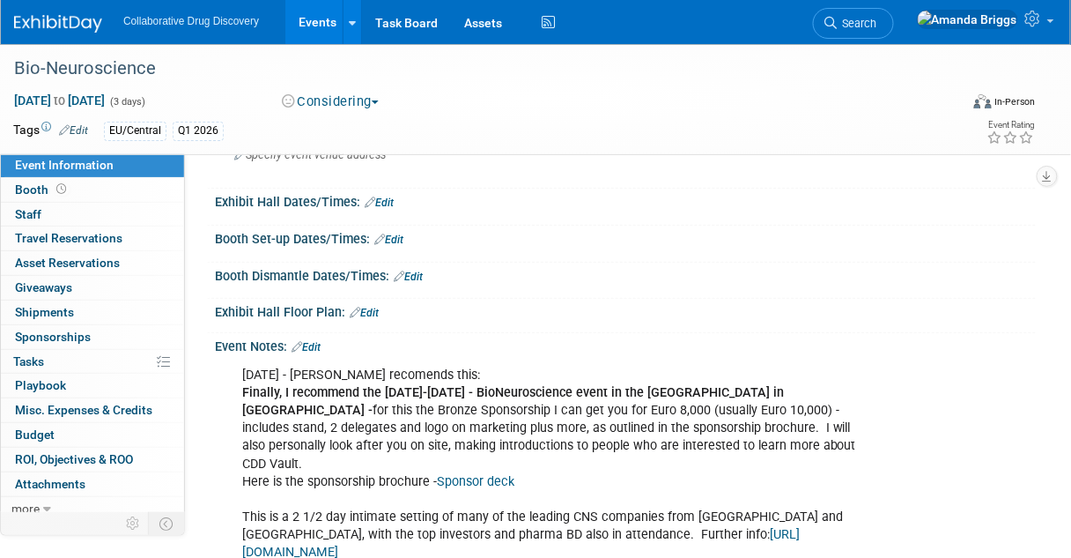
scroll to position [211, 0]
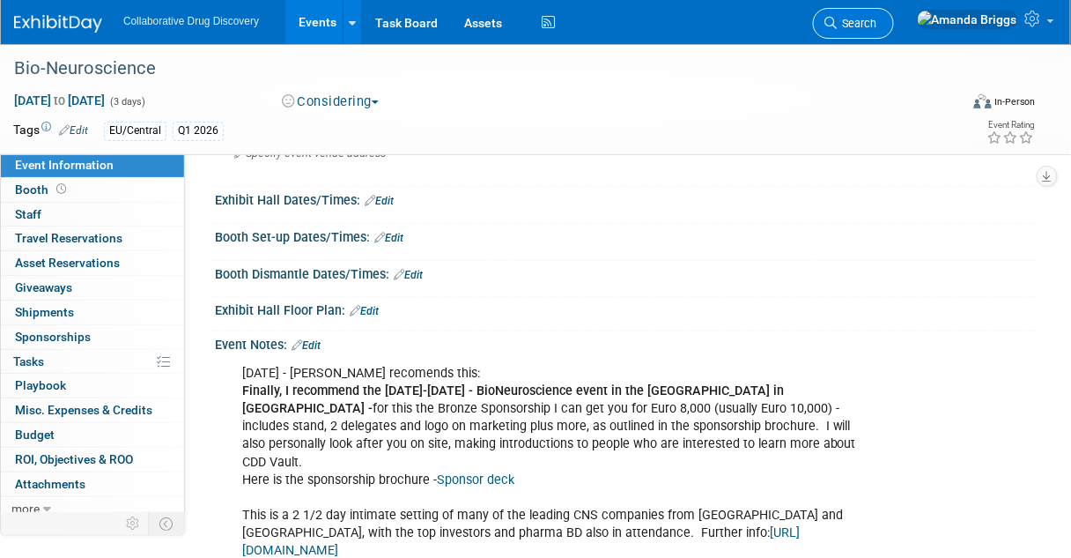
click at [878, 19] on span "Search" at bounding box center [857, 23] width 41 height 13
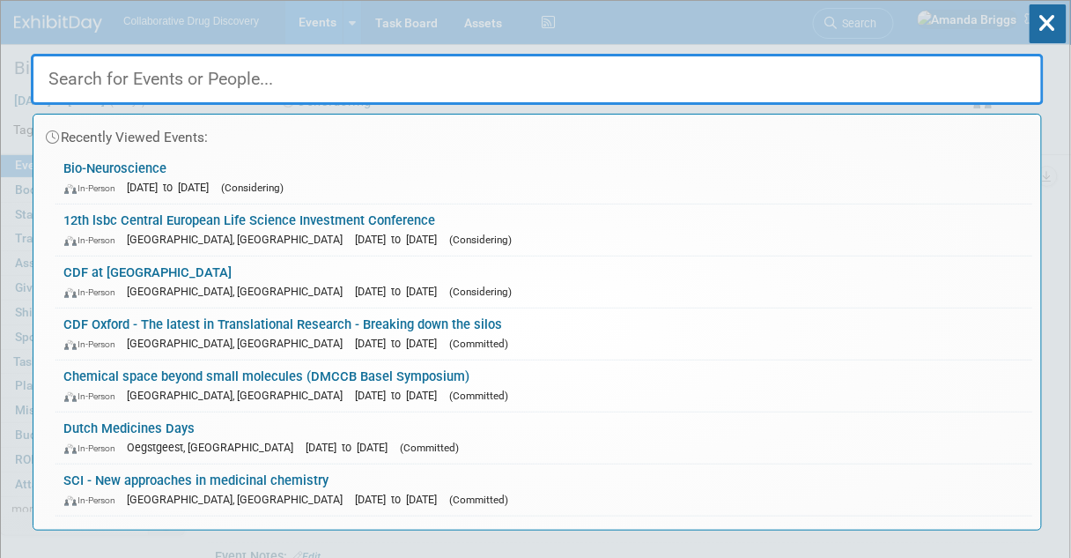
click at [315, 85] on input "text" at bounding box center [537, 79] width 1013 height 51
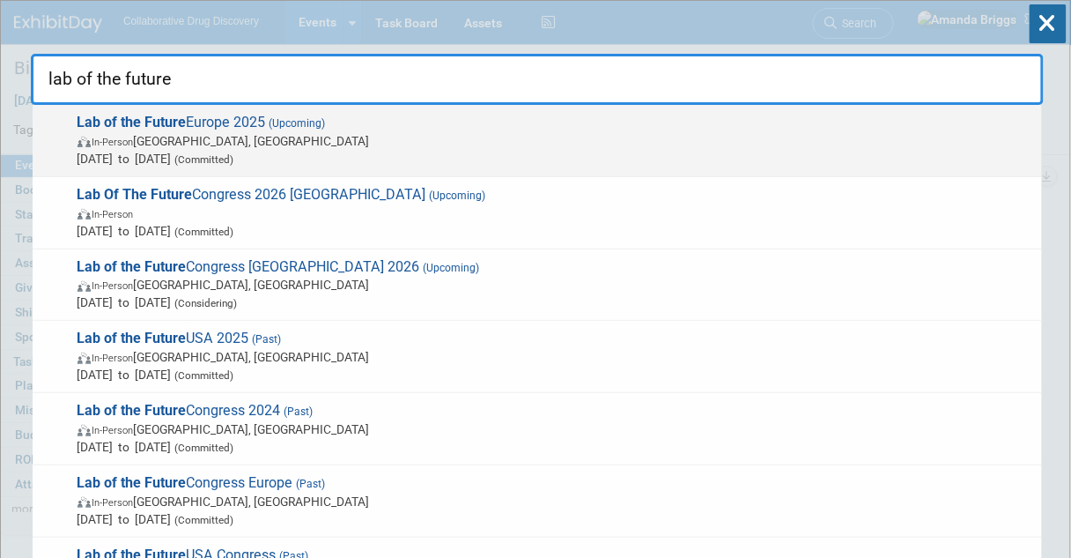
type input "lab of the future"
click at [169, 120] on strong "Lab of the Future" at bounding box center [132, 122] width 109 height 17
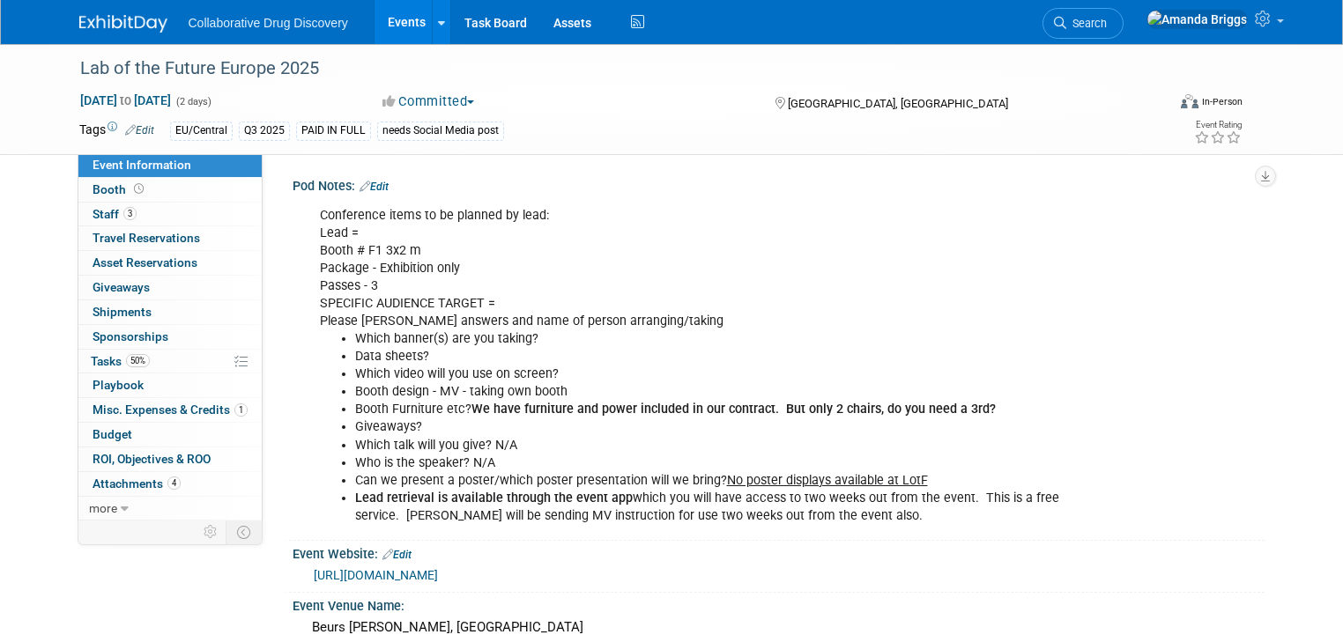
click at [377, 186] on div "Pod Notes: Edit" at bounding box center [779, 184] width 972 height 23
click at [373, 189] on link "Edit" at bounding box center [373, 187] width 29 height 12
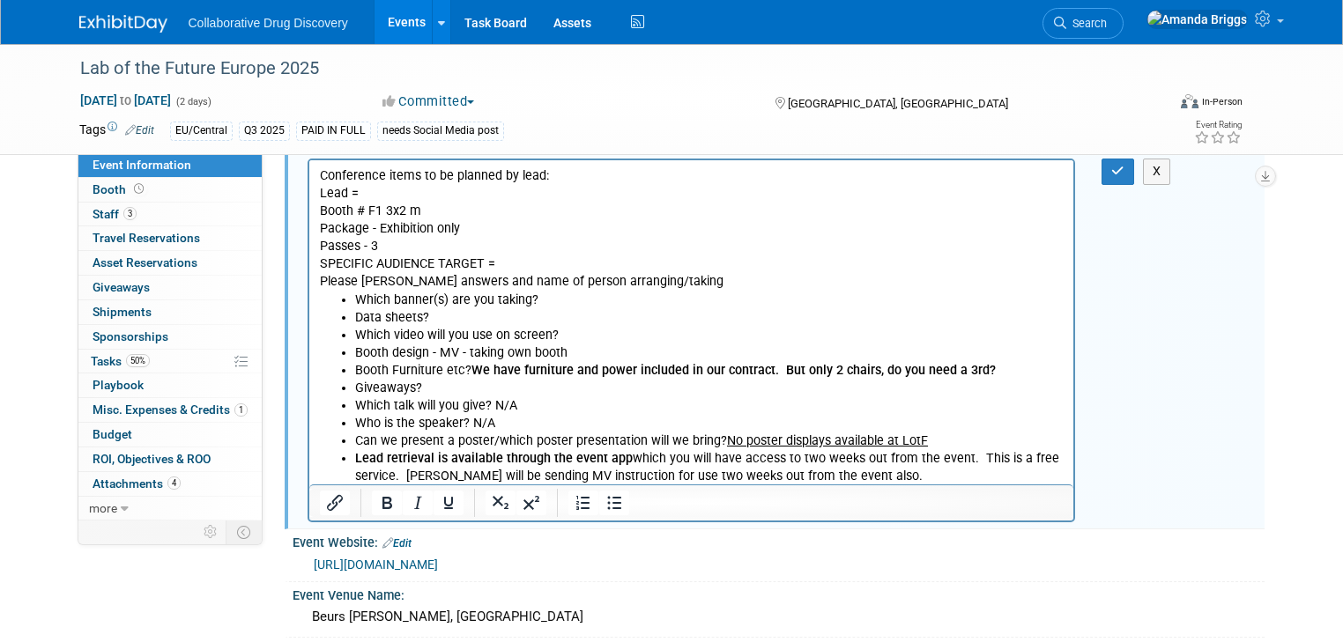
scroll to position [70, 0]
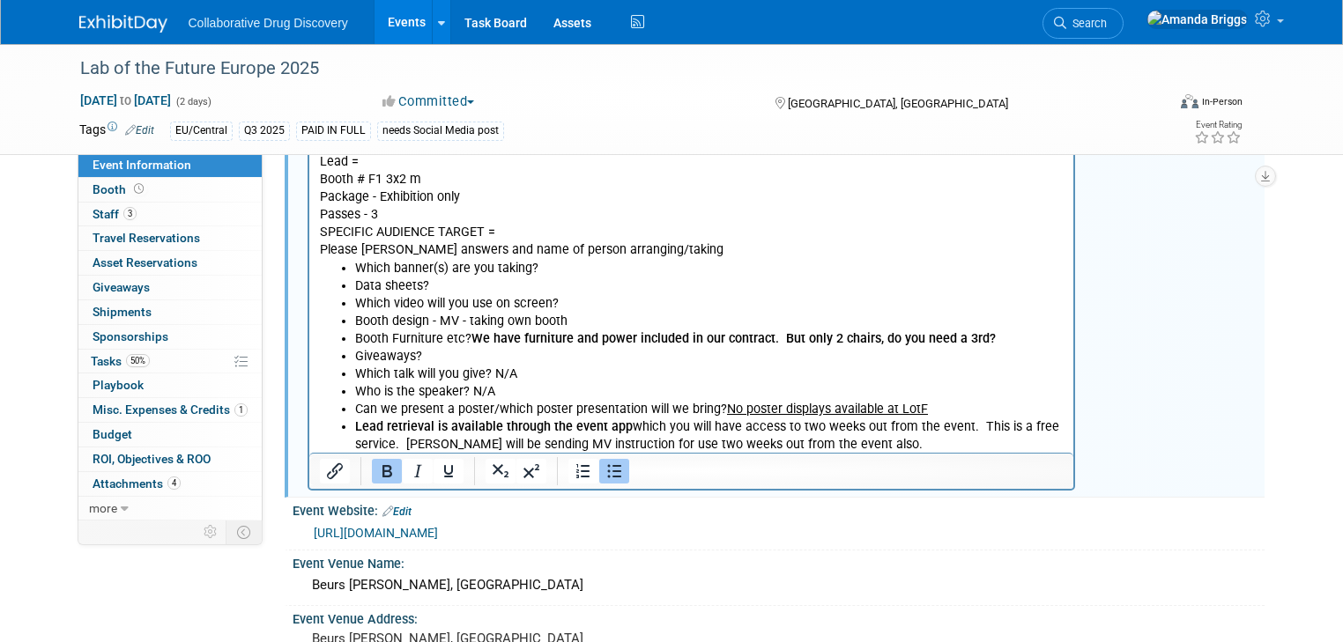
click at [998, 341] on li "Booth Furniture etc? We have furniture and power included in our contract. But …" at bounding box center [708, 339] width 709 height 18
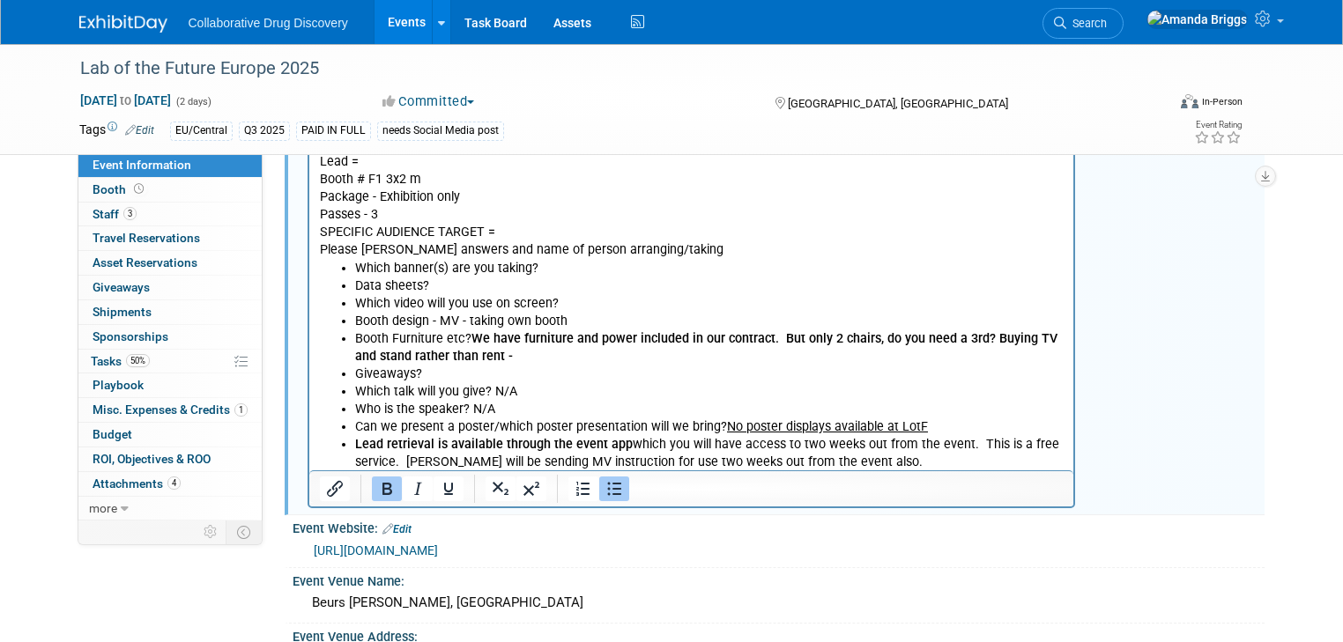
scroll to position [0, 0]
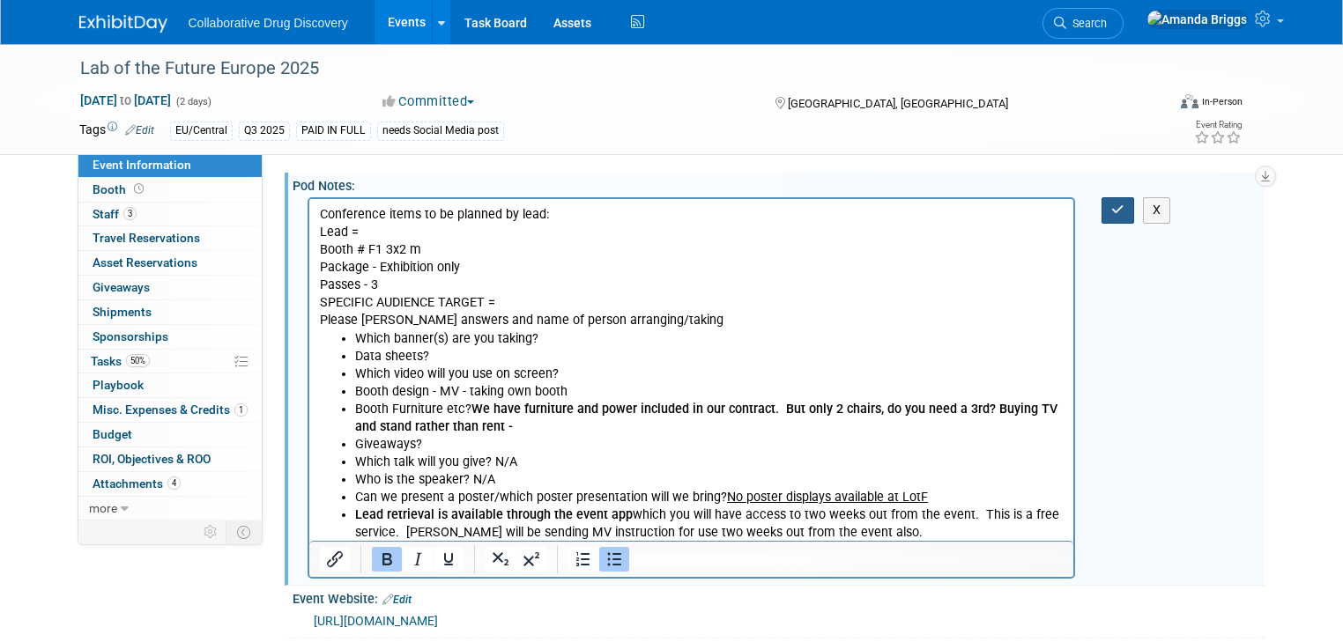
click at [1071, 210] on icon "button" at bounding box center [1117, 210] width 13 height 12
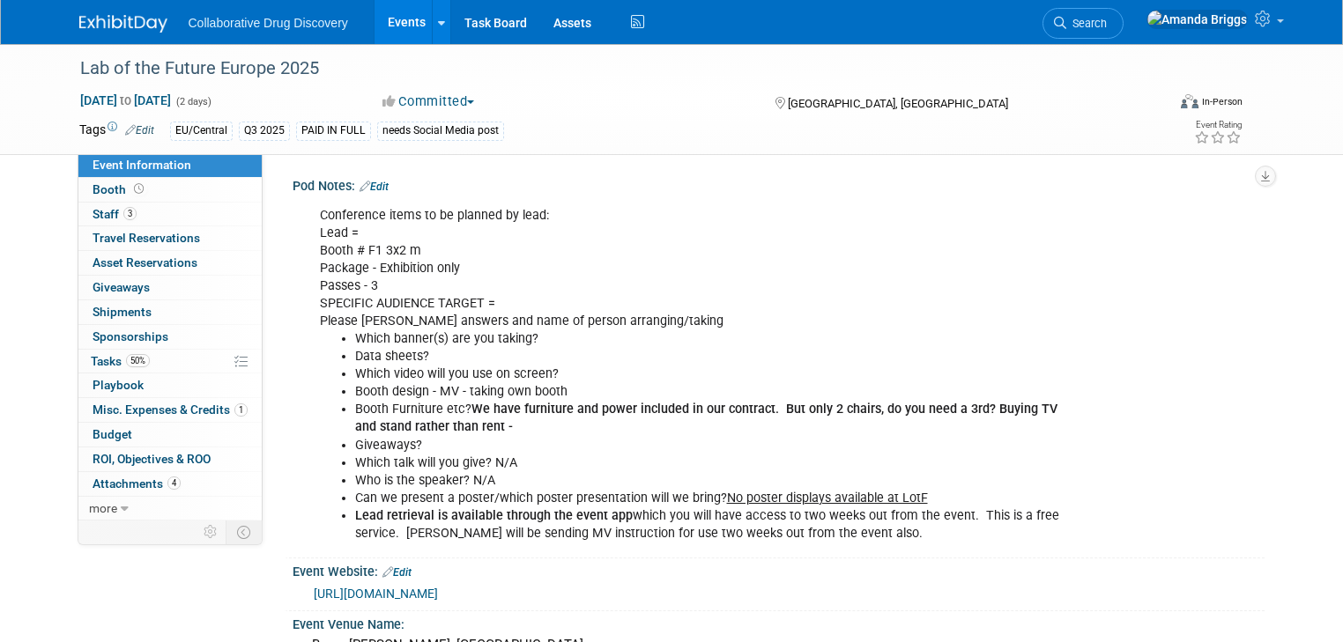
click at [367, 190] on link "Edit" at bounding box center [373, 187] width 29 height 12
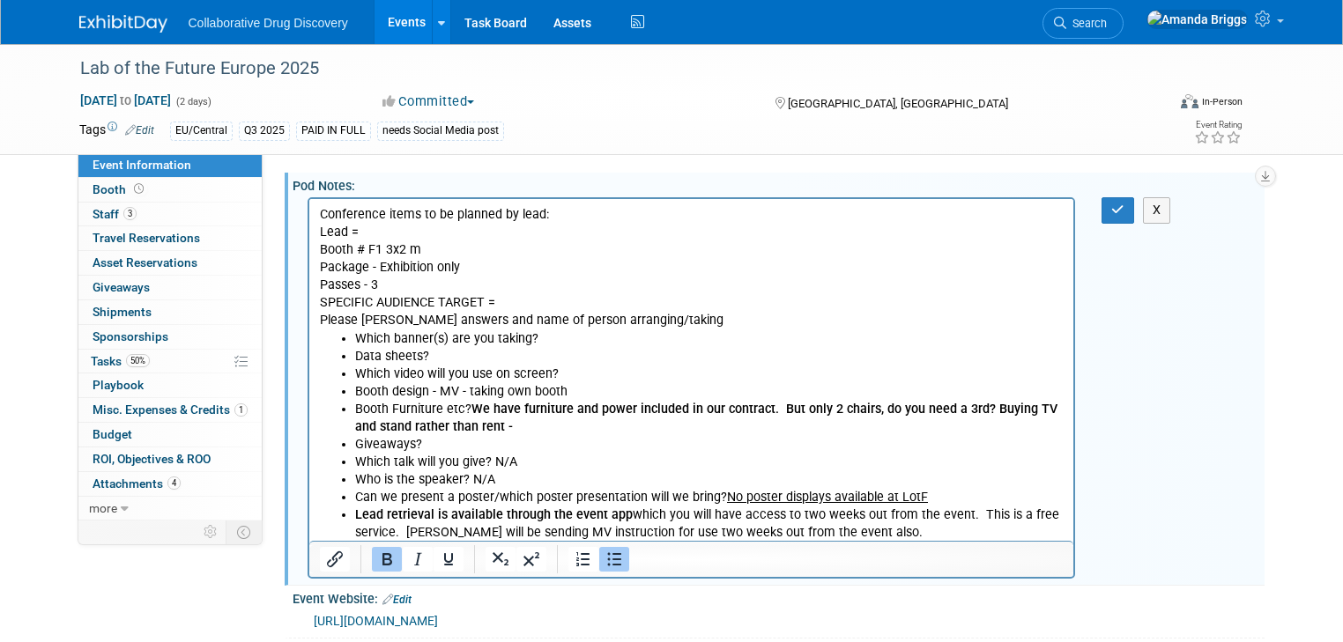
click at [511, 431] on li "Booth Furniture etc? We have furniture and power included in our contract. But …" at bounding box center [708, 418] width 709 height 35
click at [1071, 211] on icon "button" at bounding box center [1117, 210] width 13 height 12
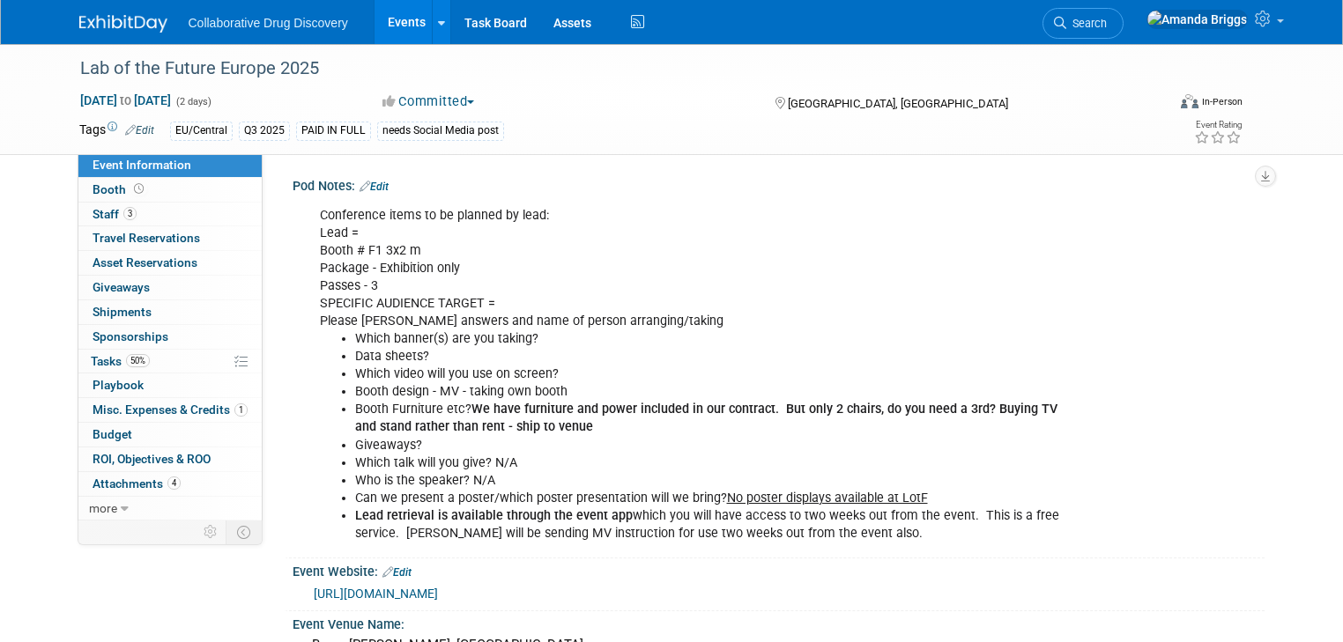
click at [557, 430] on li "Booth Furniture etc? We have furniture and power included in our contract. But …" at bounding box center [710, 418] width 710 height 35
click at [375, 185] on link "Edit" at bounding box center [373, 187] width 29 height 12
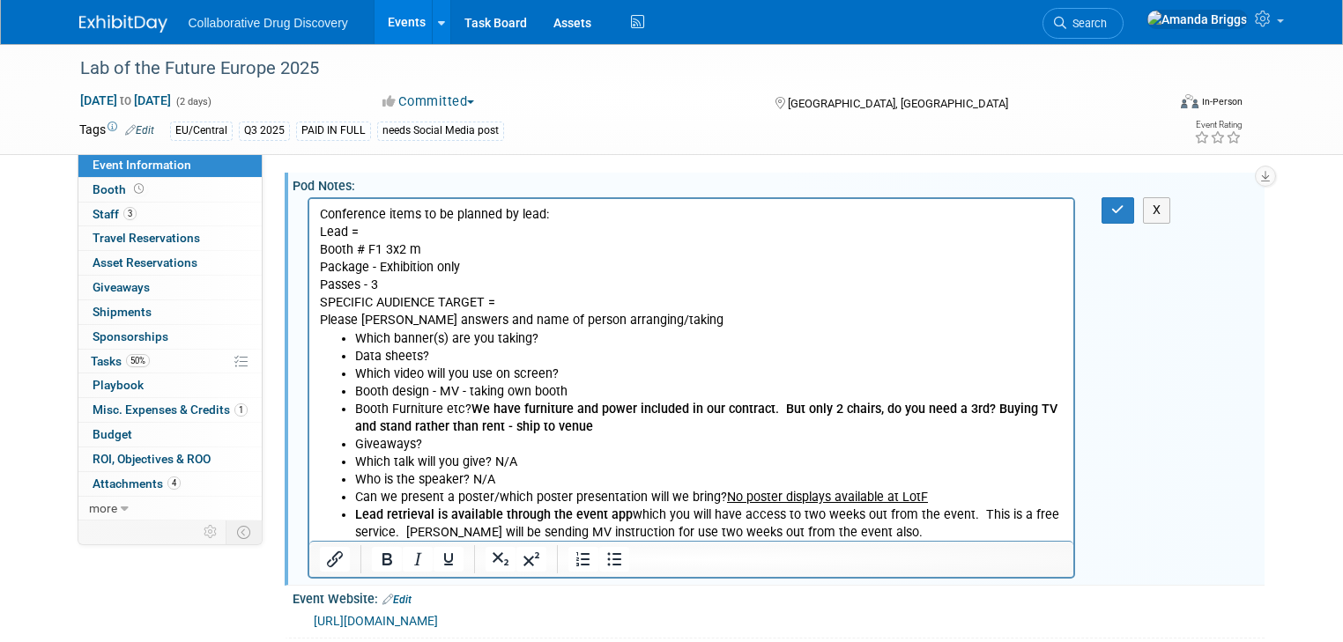
scroll to position [70, 0]
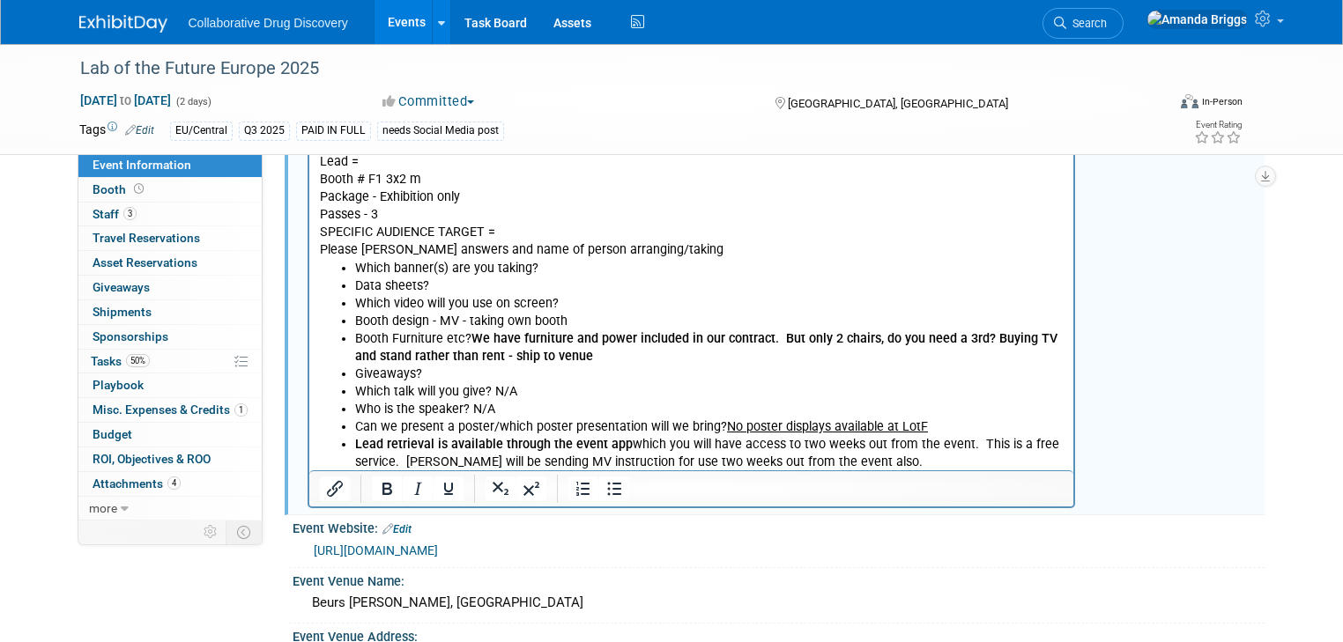
click at [574, 357] on li "Booth Furniture etc? We have furniture and power included in our contract. But …" at bounding box center [708, 347] width 709 height 35
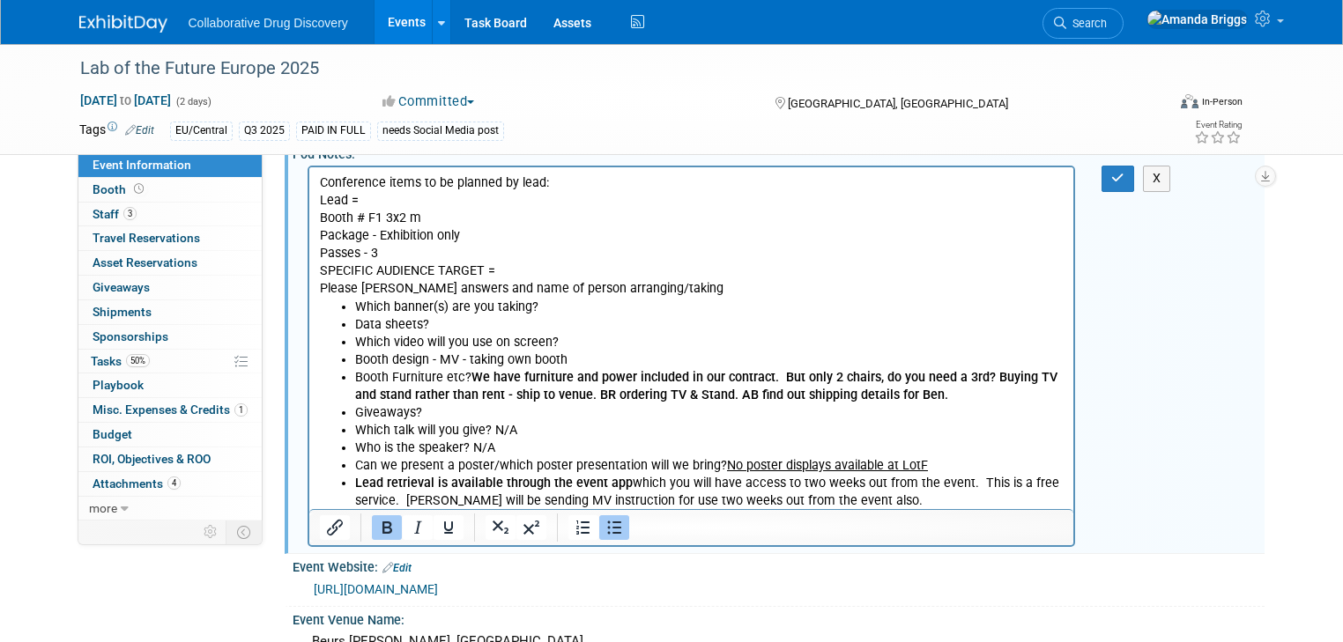
scroll to position [0, 0]
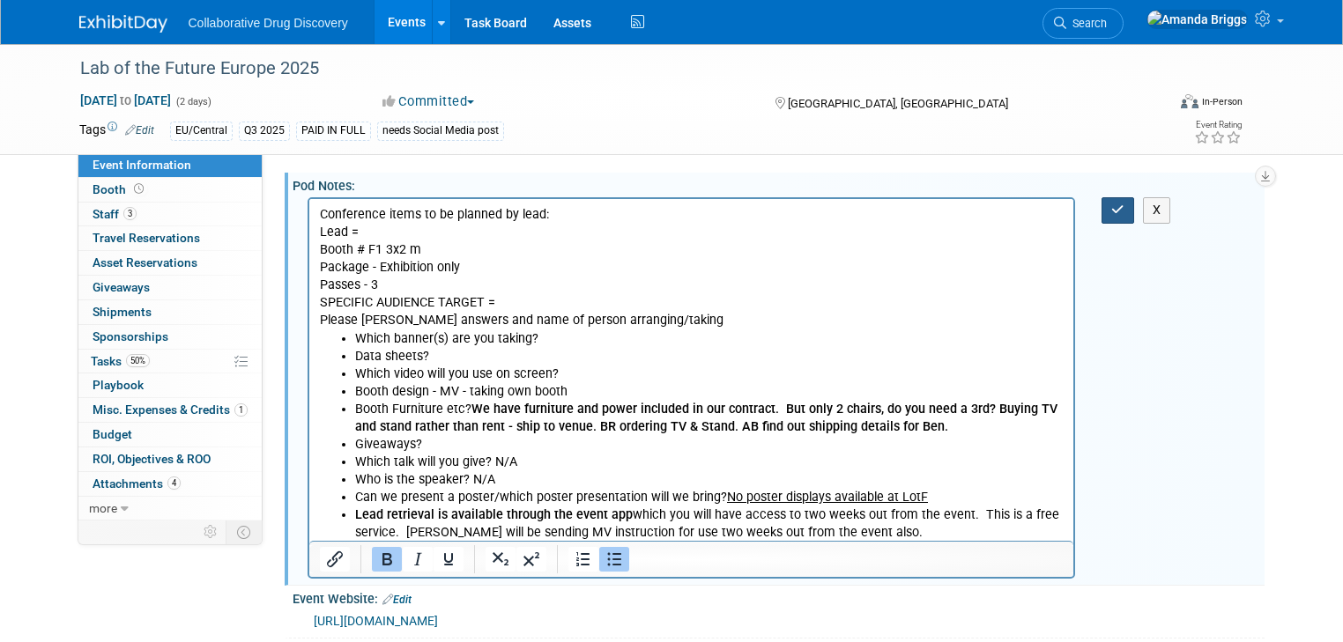
click at [1071, 208] on icon "button" at bounding box center [1117, 210] width 13 height 12
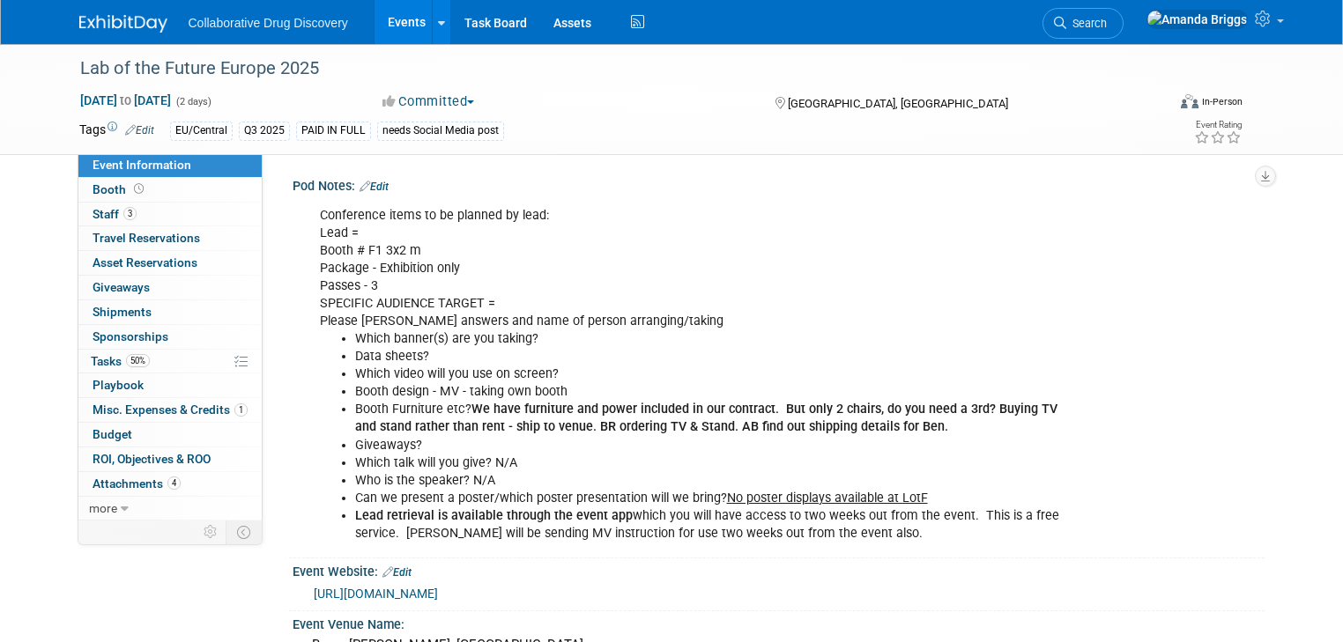
click at [371, 187] on link "Edit" at bounding box center [373, 187] width 29 height 12
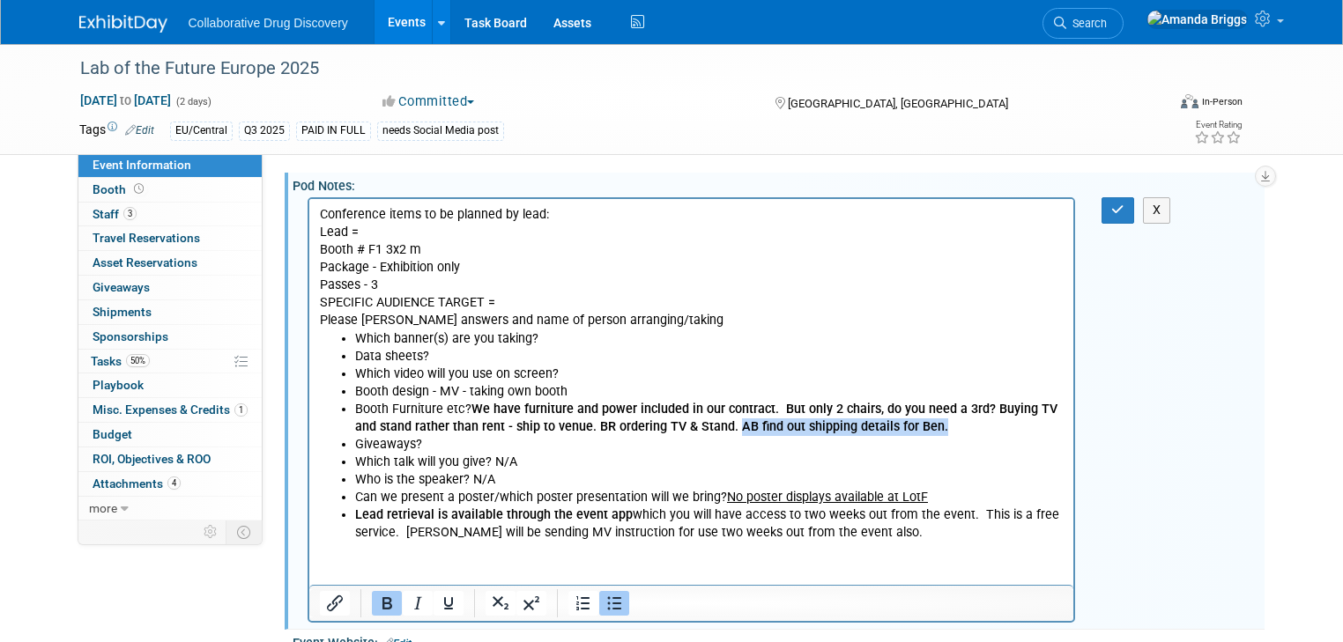
drag, startPoint x: 910, startPoint y: 425, endPoint x: 709, endPoint y: 428, distance: 200.9
click at [709, 428] on b "We have furniture and power included in our contract. But only 2 chairs, do you…" at bounding box center [705, 418] width 702 height 33
click at [1071, 209] on icon "button" at bounding box center [1117, 210] width 13 height 12
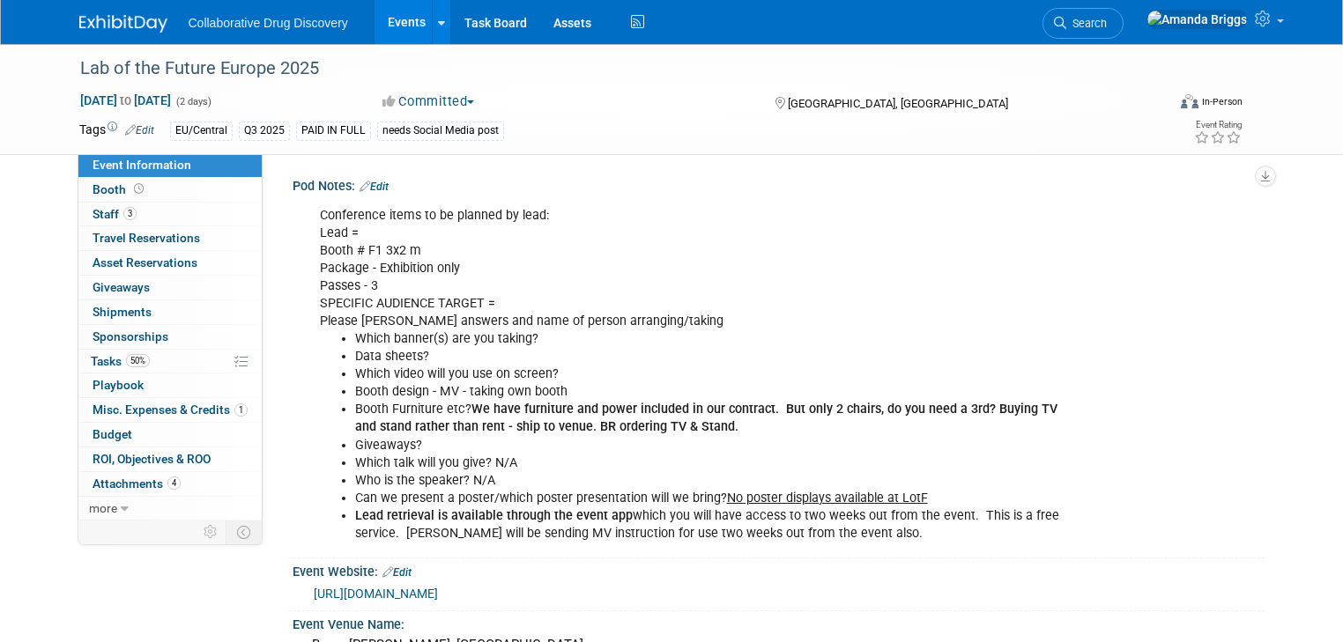
click at [374, 185] on link "Edit" at bounding box center [373, 187] width 29 height 12
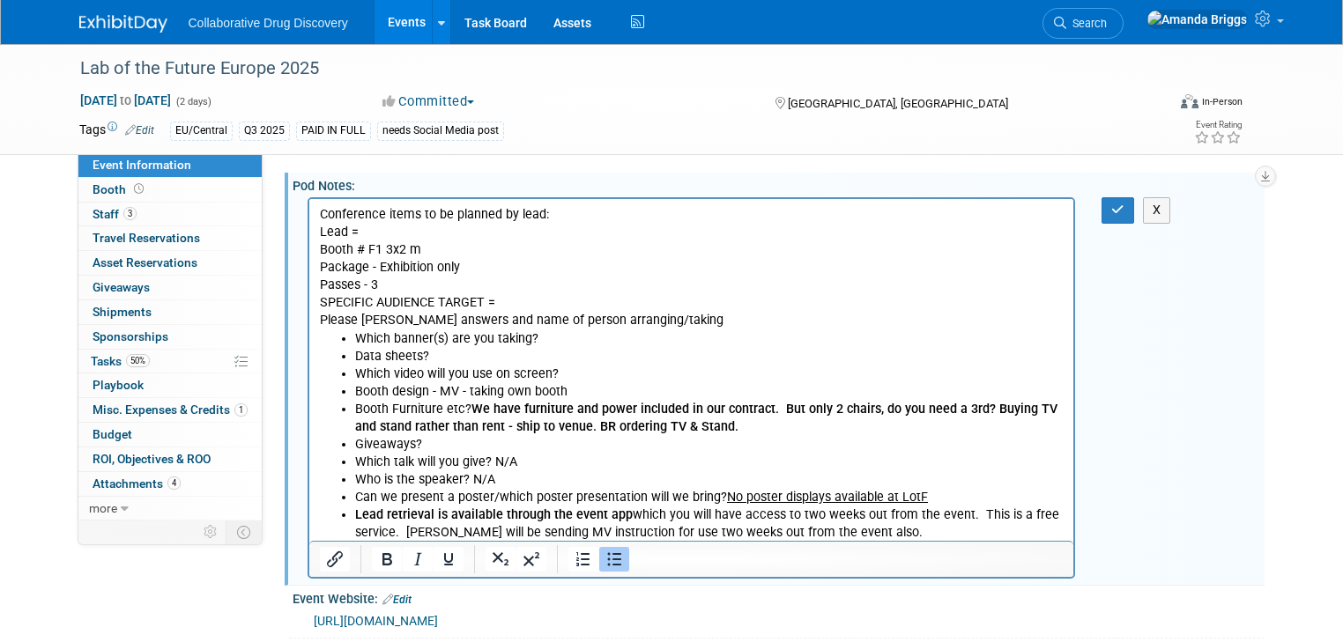
click at [569, 337] on li "Which banner(s) are you taking?" at bounding box center [708, 339] width 709 height 18
drag, startPoint x: 722, startPoint y: 342, endPoint x: 538, endPoint y: 342, distance: 183.3
click at [538, 342] on li "Which banner(s) are you taking? Mariana organising light banners." at bounding box center [708, 339] width 709 height 18
click at [376, 557] on icon "Bold" at bounding box center [386, 559] width 21 height 21
click at [662, 398] on li "Booth design - MV - taking own booth" at bounding box center [708, 392] width 709 height 18
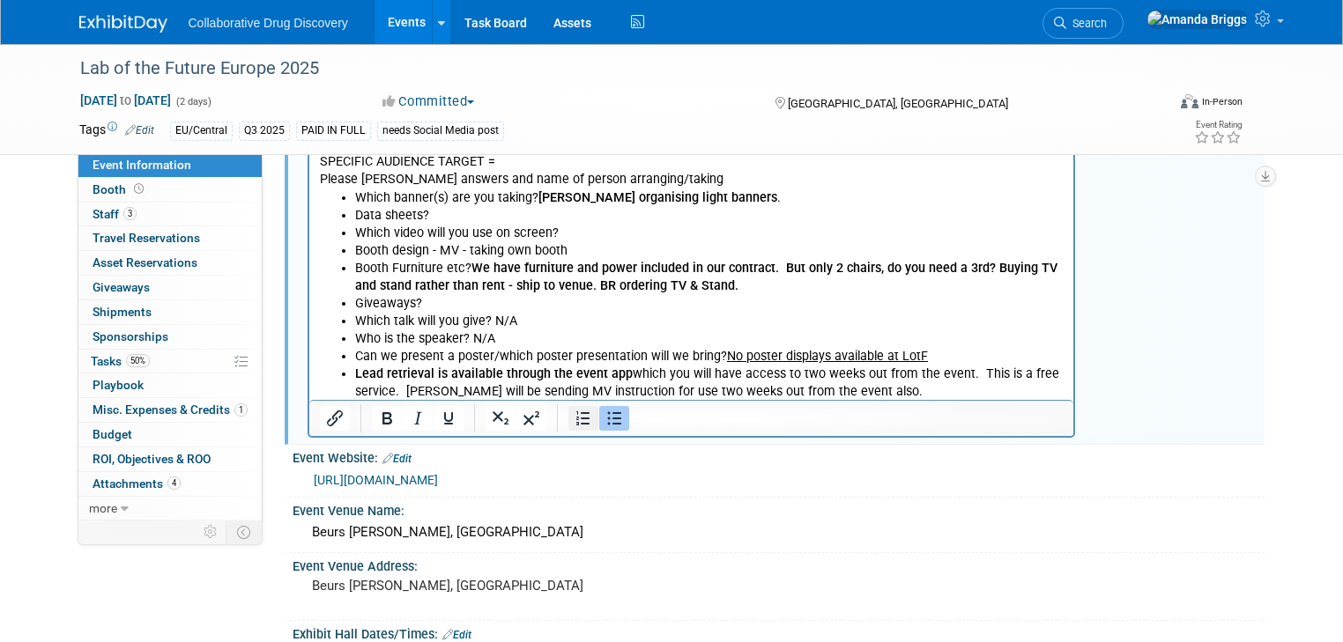
scroll to position [70, 0]
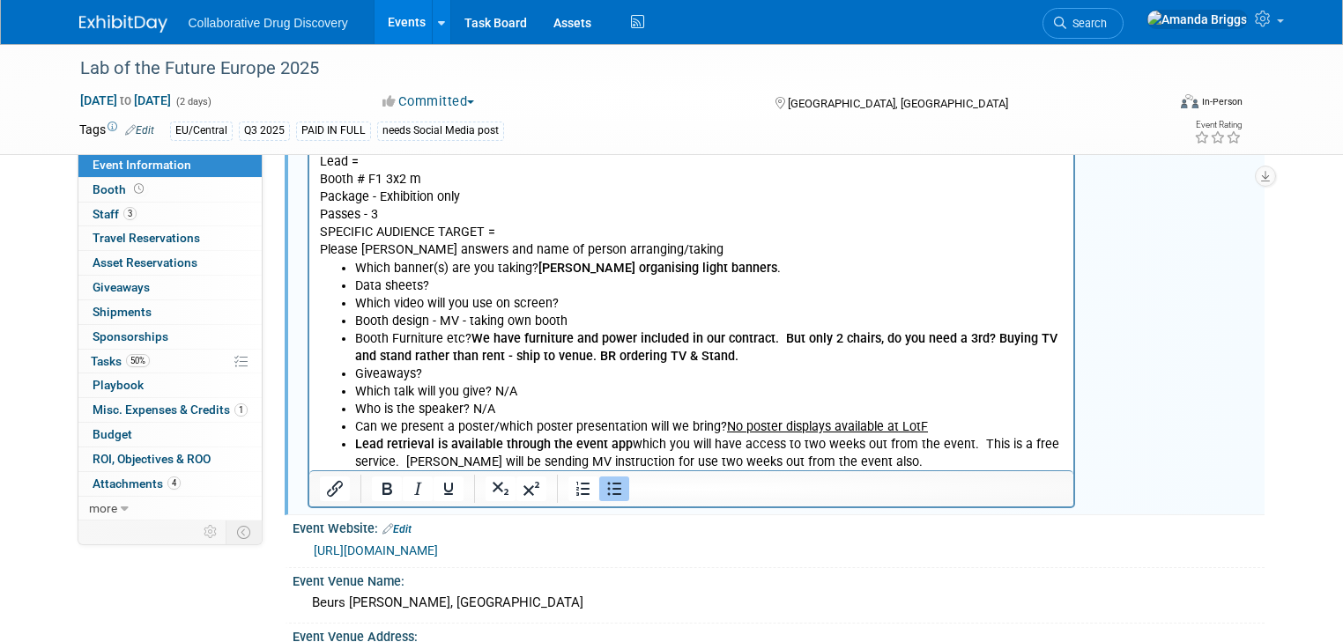
click at [651, 268] on b "Mariana organising light banners" at bounding box center [656, 268] width 239 height 15
click at [769, 269] on li "Which banner(s) are you taking? Mariana organising 2 x light banners ." at bounding box center [708, 269] width 709 height 18
click at [654, 263] on b "Mariana organising 2 x light banners and graphics" at bounding box center [705, 268] width 336 height 15
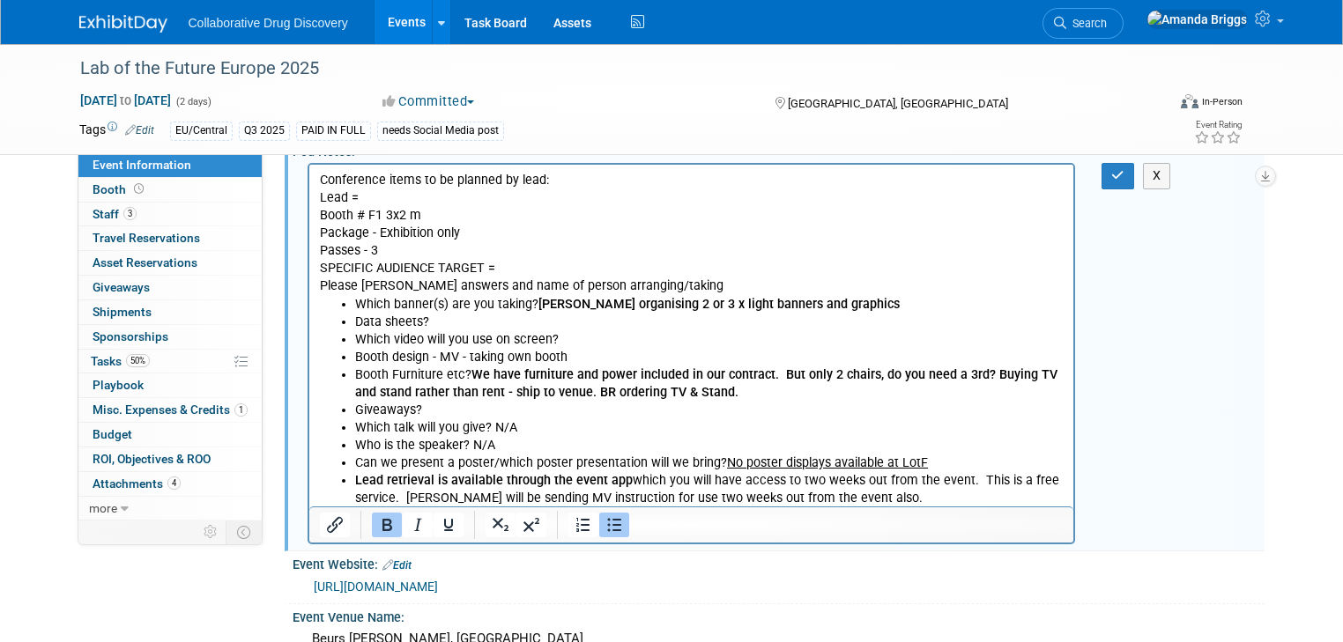
scroll to position [0, 0]
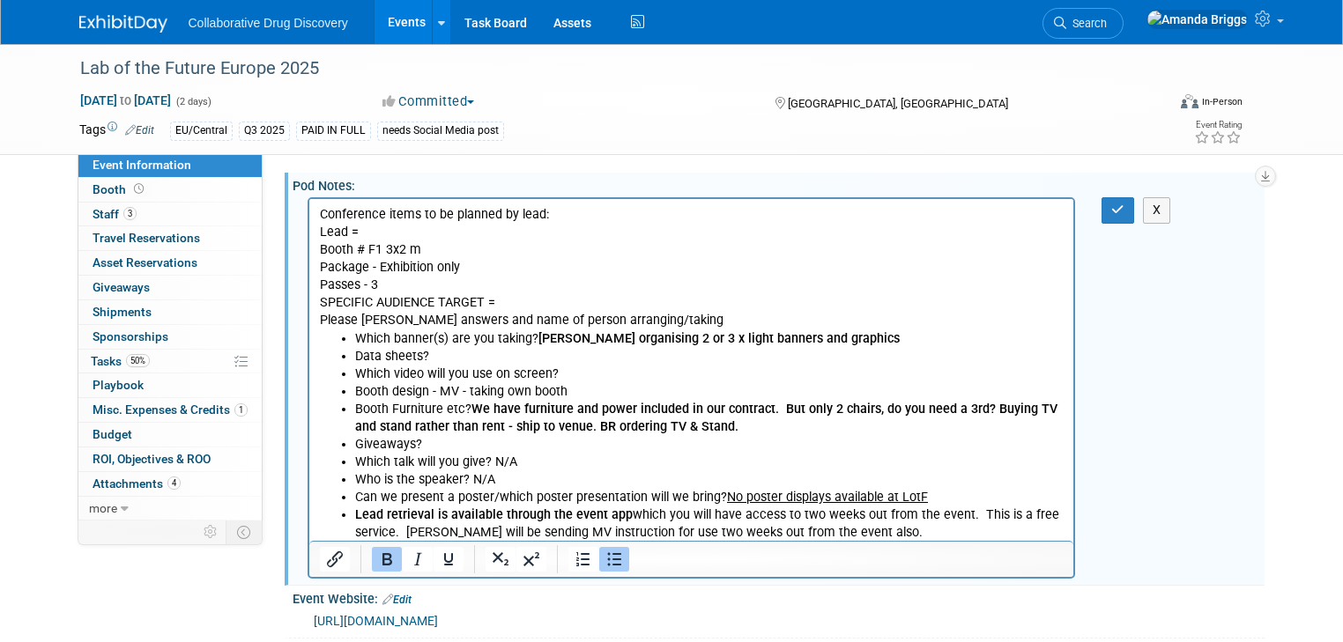
click at [382, 230] on p "Conference items to be planned by lead: Lead = Booth # F1 3x2 m Package - Exhib…" at bounding box center [691, 268] width 745 height 124
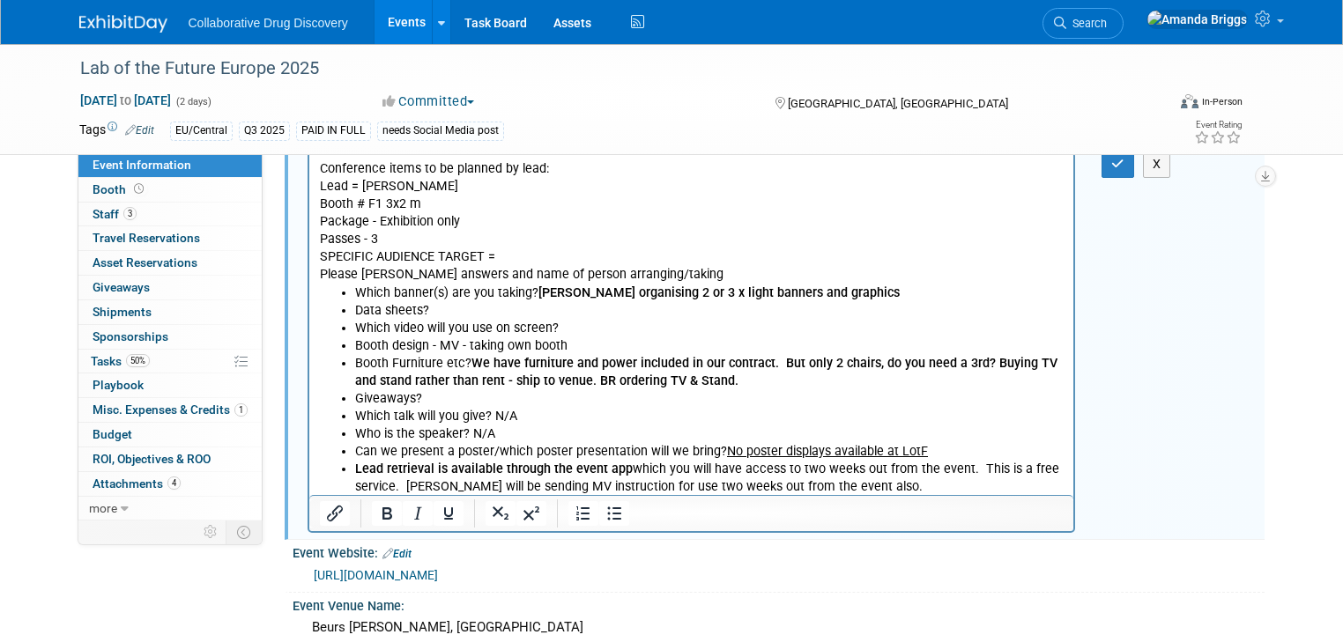
scroll to position [70, 0]
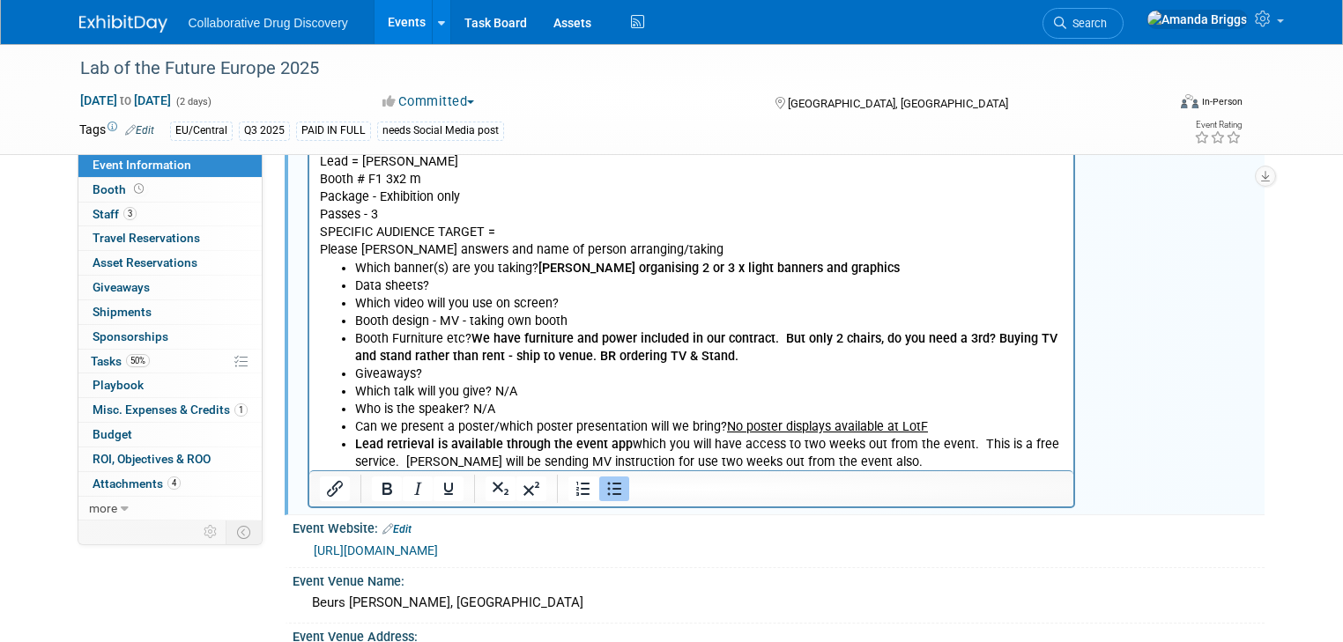
click at [432, 284] on li "Data sheets?" at bounding box center [708, 287] width 709 height 18
click at [537, 233] on p "Conference items to be planned by lead: Lead = Ben Booth # F1 3x2 m Package - E…" at bounding box center [691, 198] width 745 height 124
click at [477, 283] on li "Data sheets?" at bounding box center [708, 287] width 709 height 18
click at [558, 303] on li "Which video will you use on screen?" at bounding box center [708, 304] width 709 height 18
click at [713, 305] on li "Which video will you use on screen? Biologics, automation, ai?" at bounding box center [708, 304] width 709 height 18
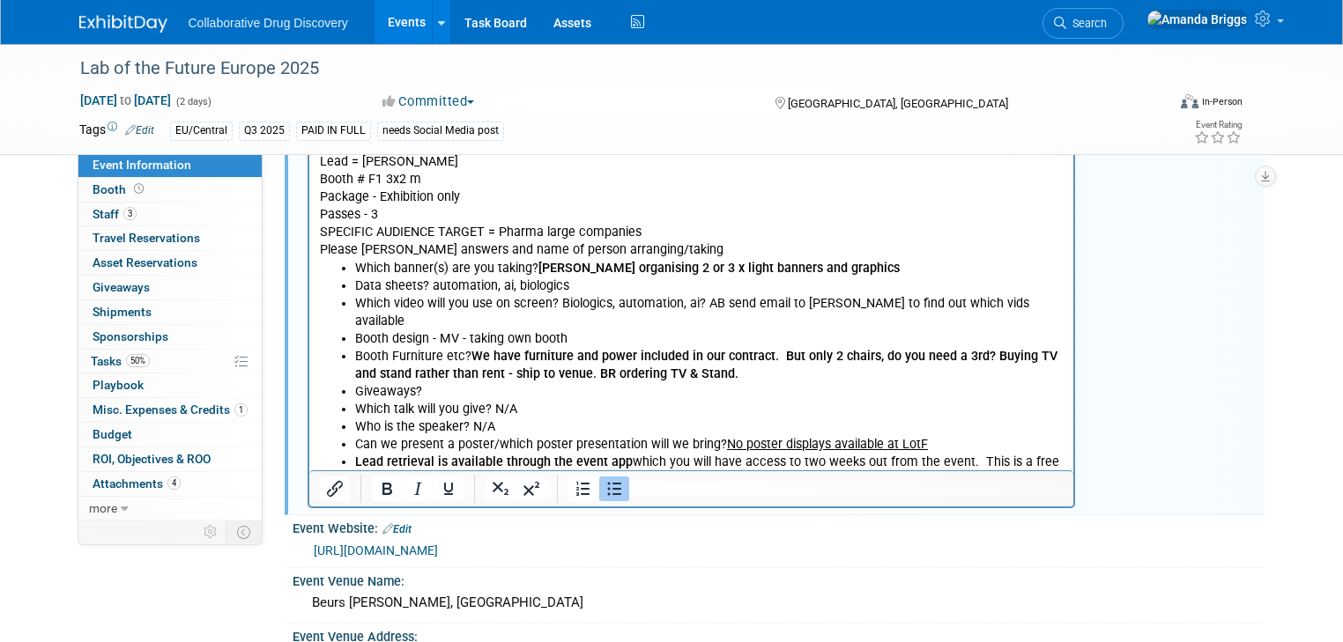
click at [825, 304] on li "Which video will you use on screen? Biologics, automation, ai? AB send email to…" at bounding box center [708, 312] width 709 height 35
click at [726, 360] on li "Booth Furniture etc? We have furniture and power included in our contract. But …" at bounding box center [708, 365] width 709 height 35
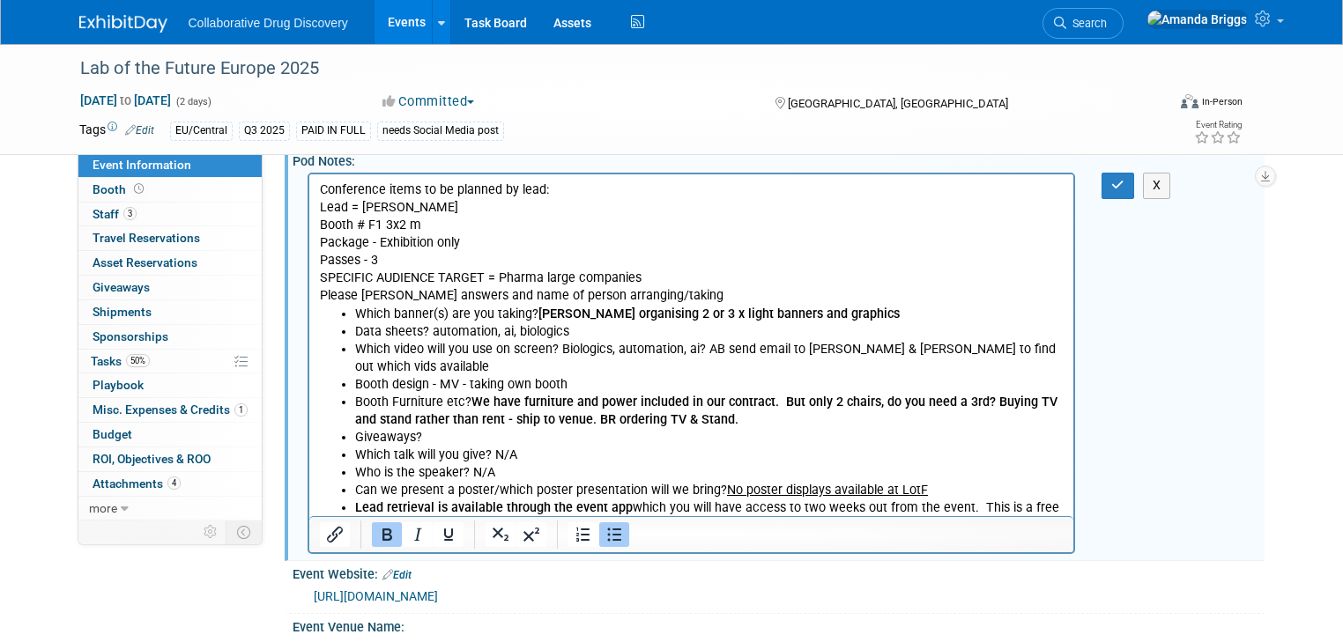
scroll to position [0, 0]
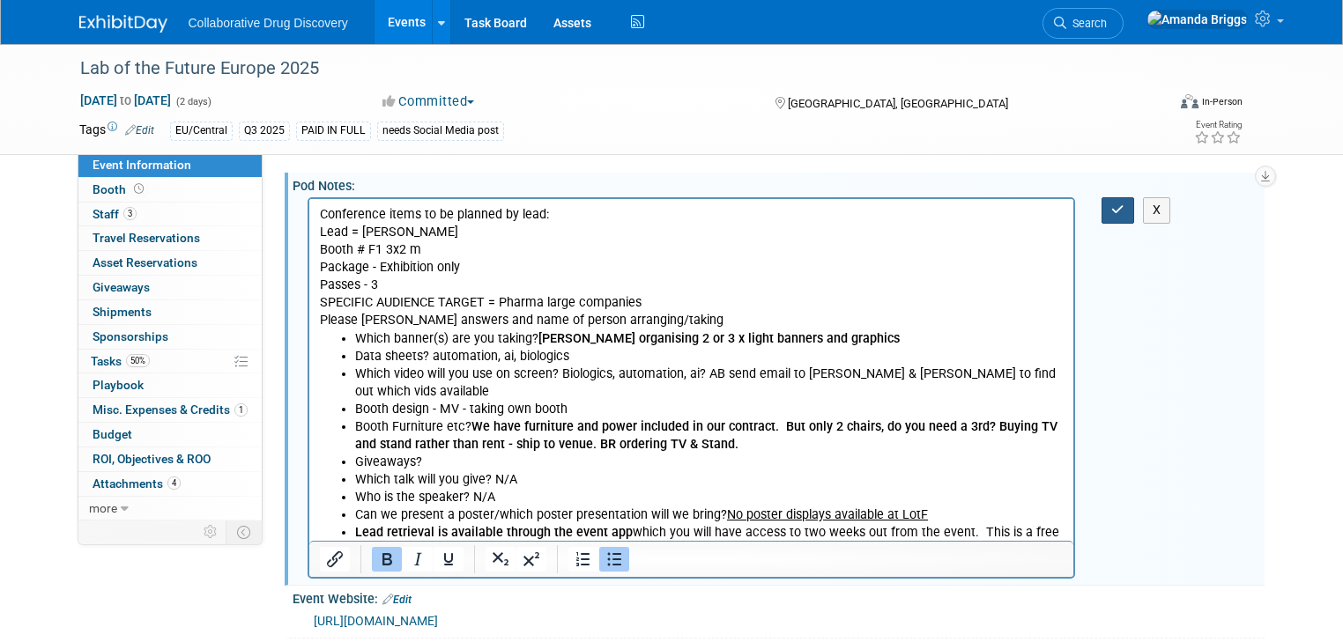
click at [1071, 216] on button "button" at bounding box center [1117, 210] width 33 height 26
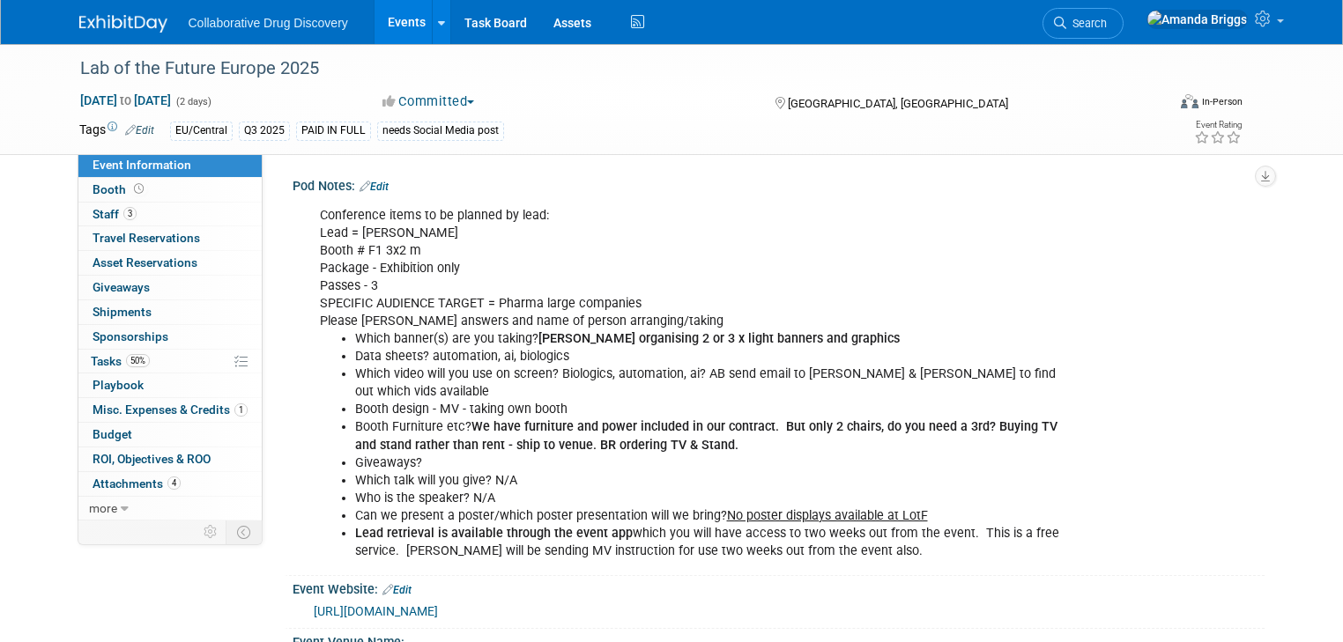
click at [373, 184] on link "Edit" at bounding box center [373, 187] width 29 height 12
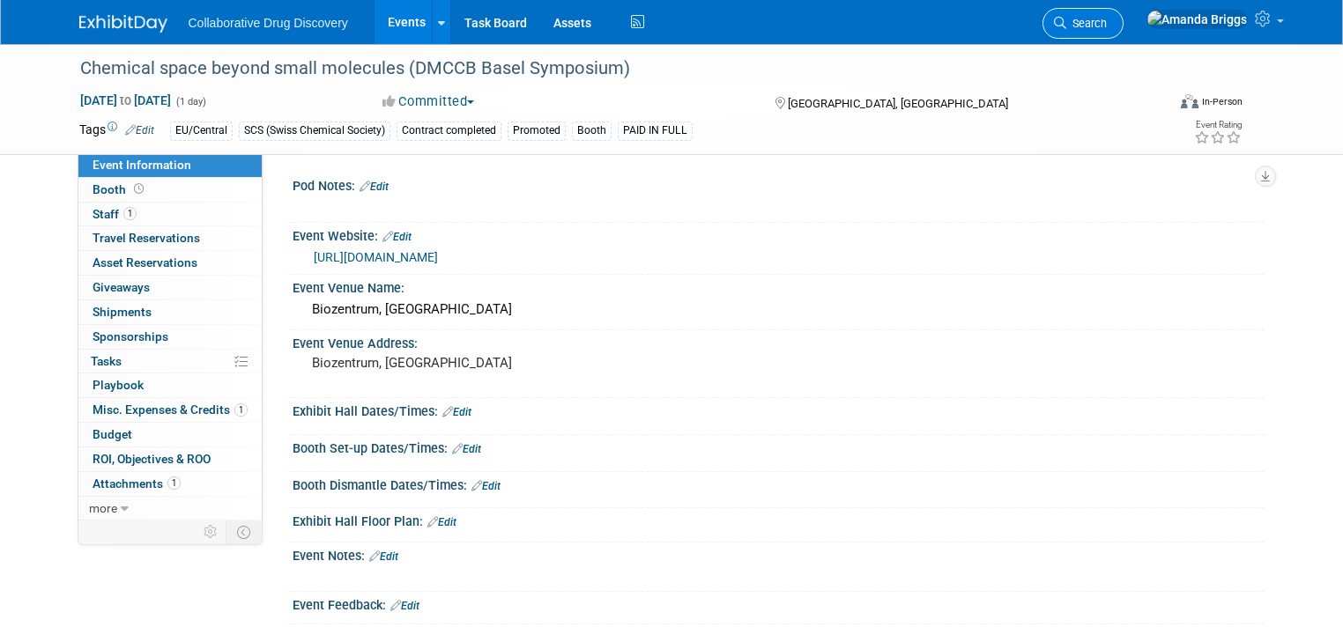
click at [1107, 23] on span "Search" at bounding box center [1086, 23] width 41 height 13
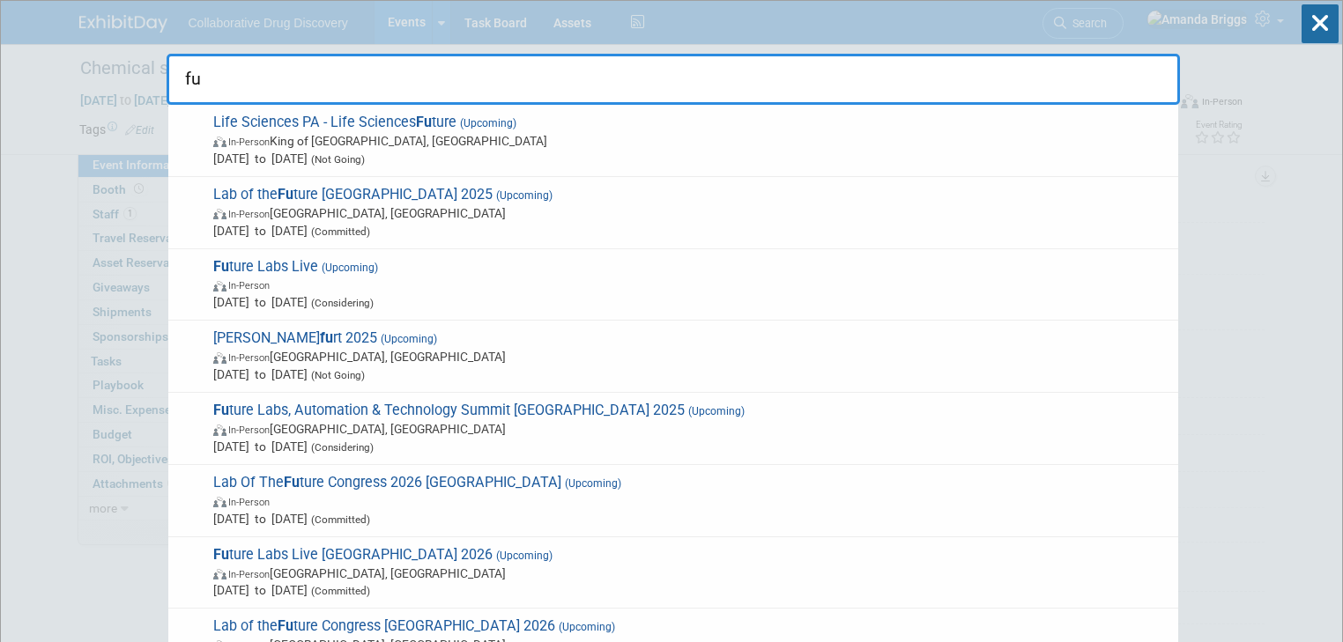
type input "f"
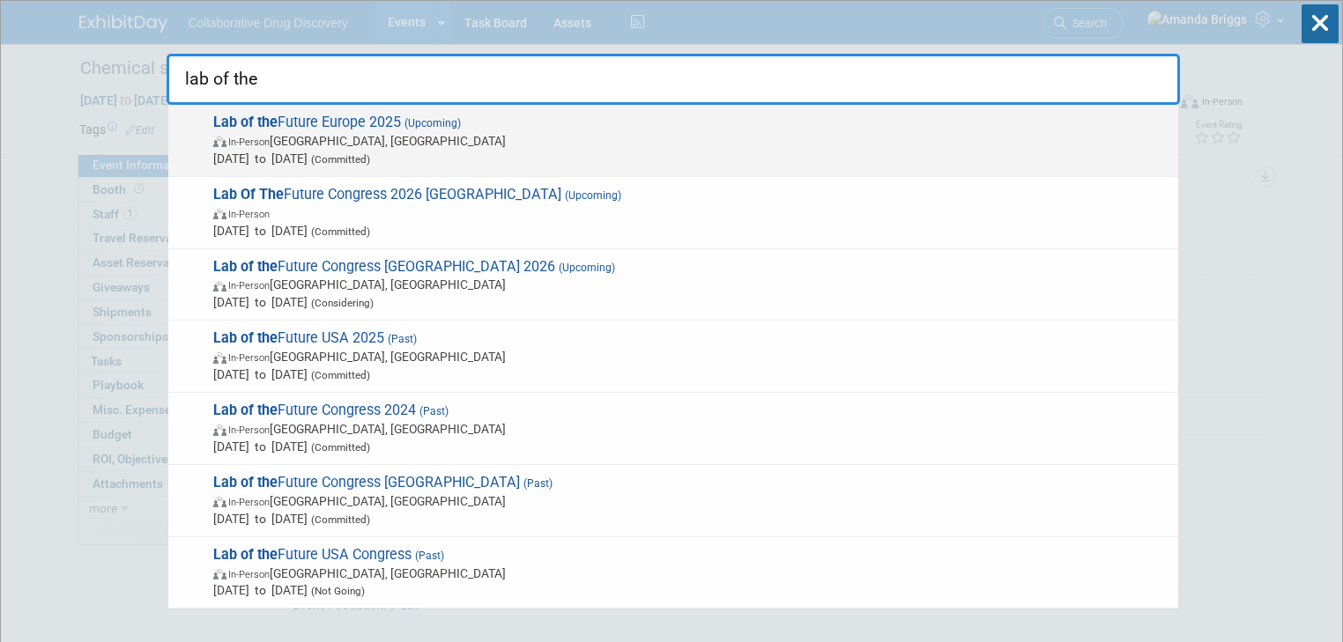
type input "lab of the"
click at [367, 118] on span "Lab of the Future Europe 2025 (Upcoming) In-Person [GEOGRAPHIC_DATA], [GEOGRAPH…" at bounding box center [688, 141] width 961 height 54
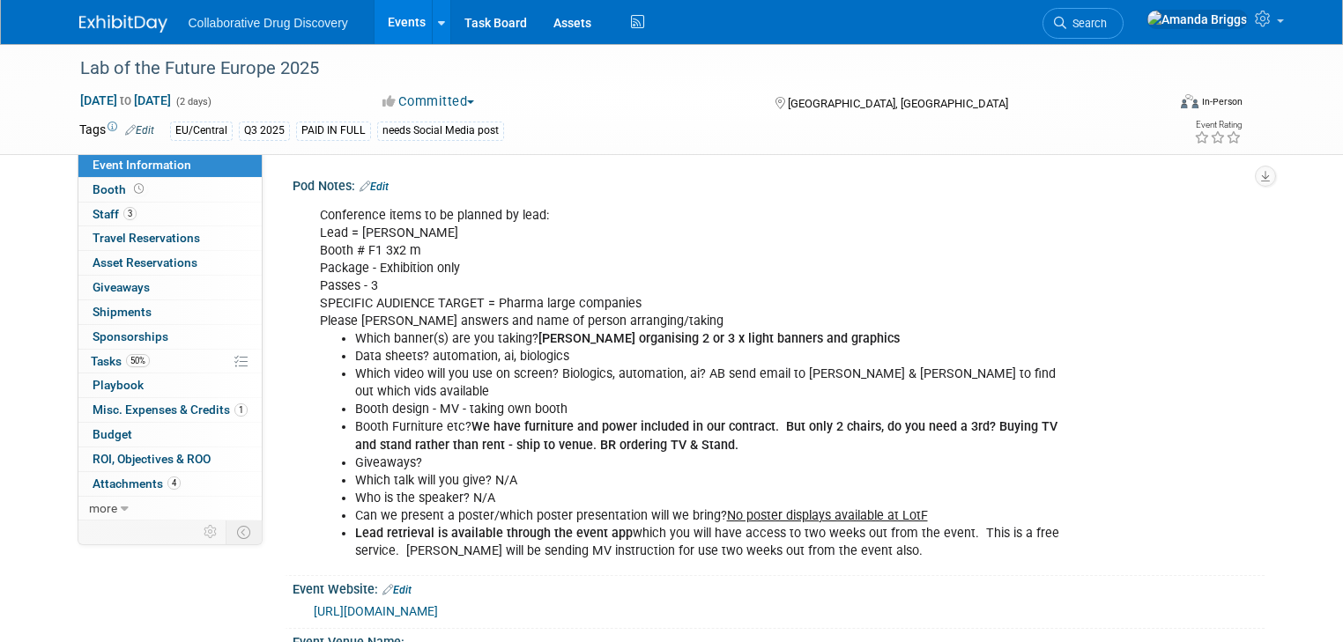
scroll to position [70, 0]
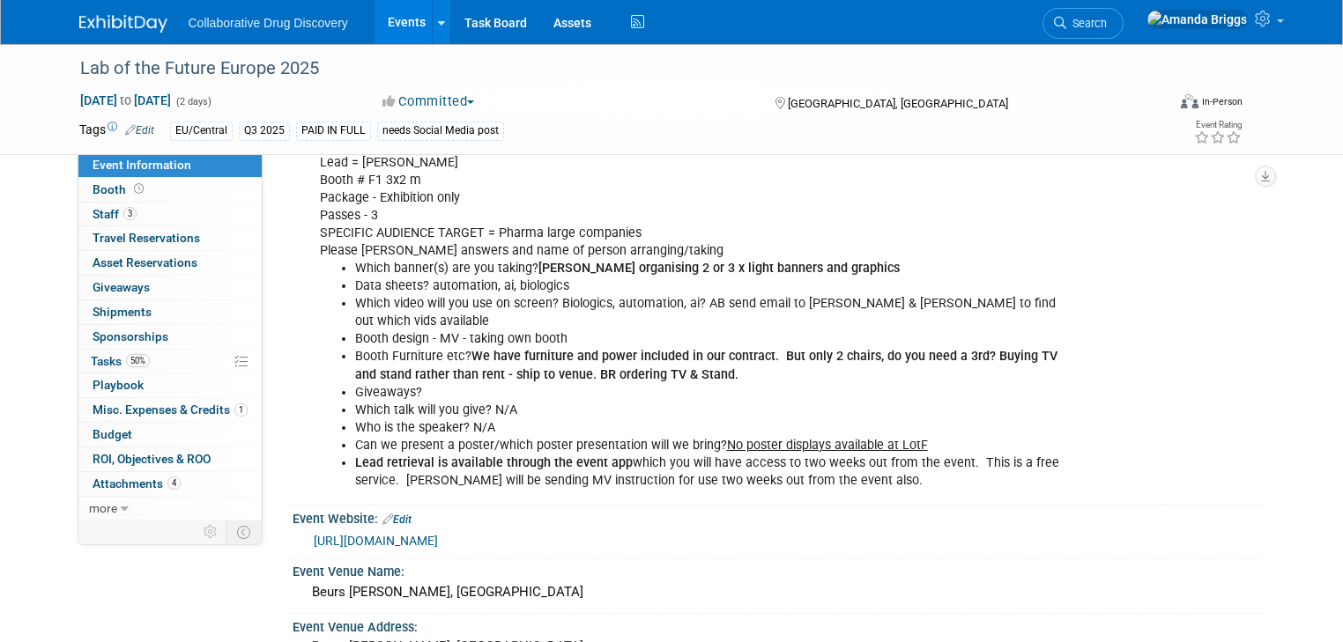
click at [429, 384] on li "Giveaways?" at bounding box center [710, 393] width 710 height 18
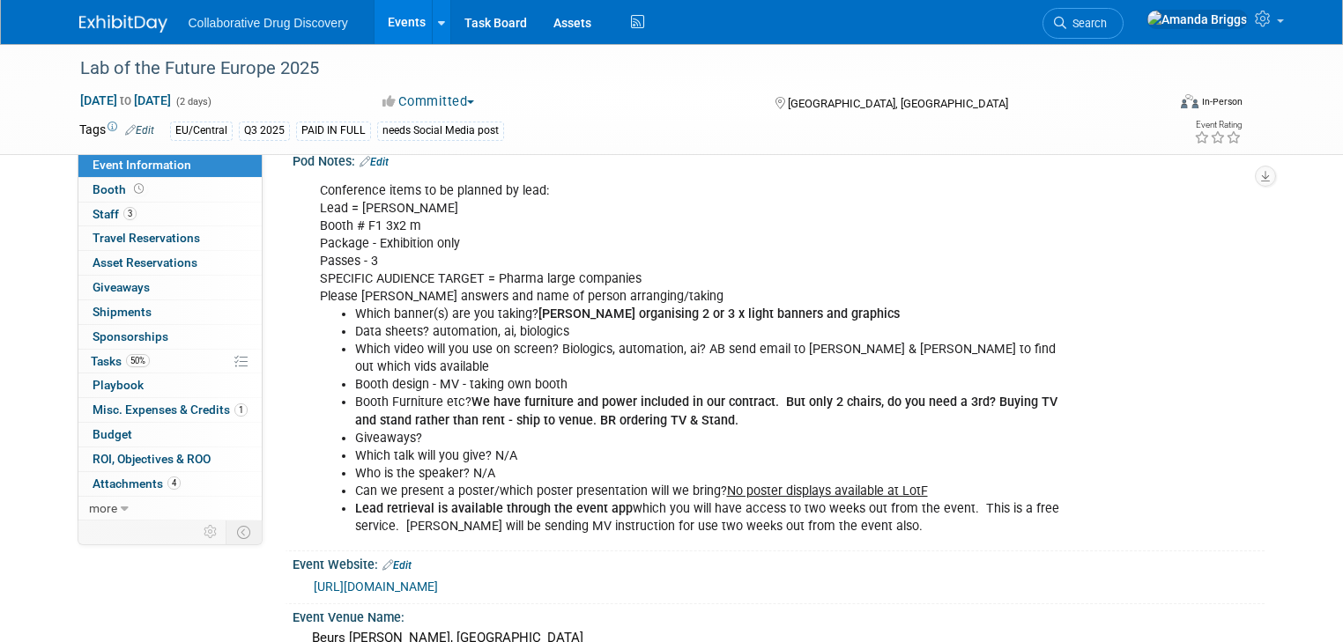
scroll to position [0, 0]
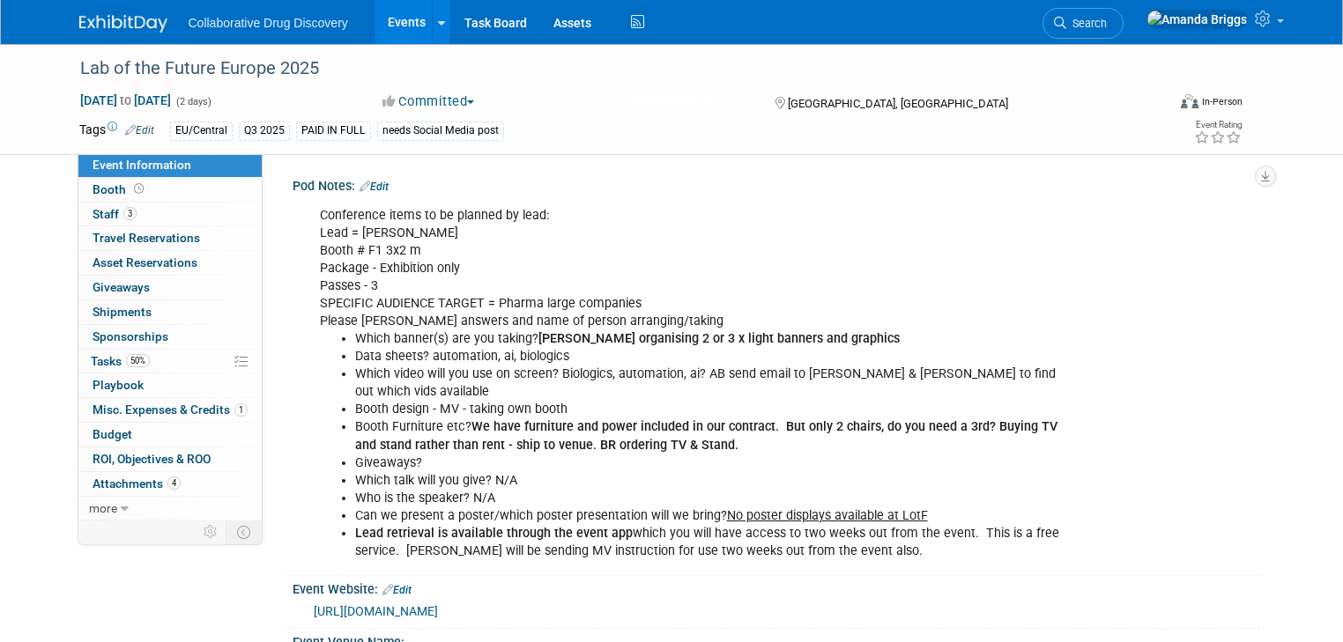
click at [374, 189] on link "Edit" at bounding box center [373, 187] width 29 height 12
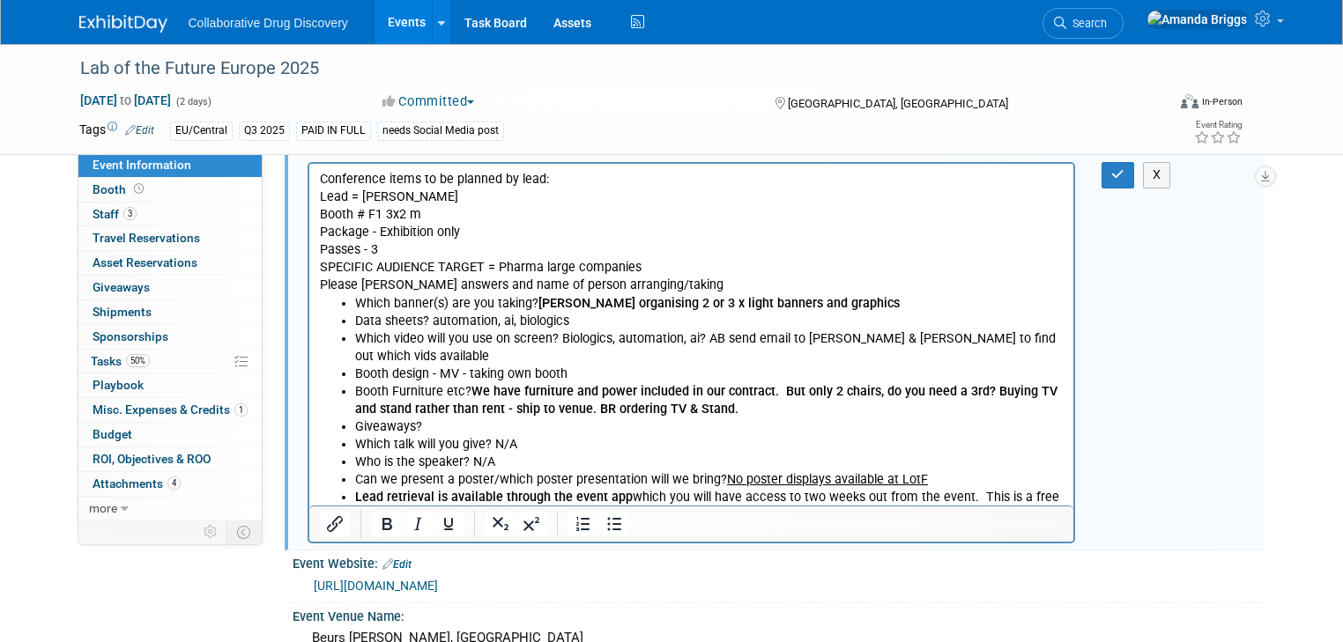
scroll to position [70, 0]
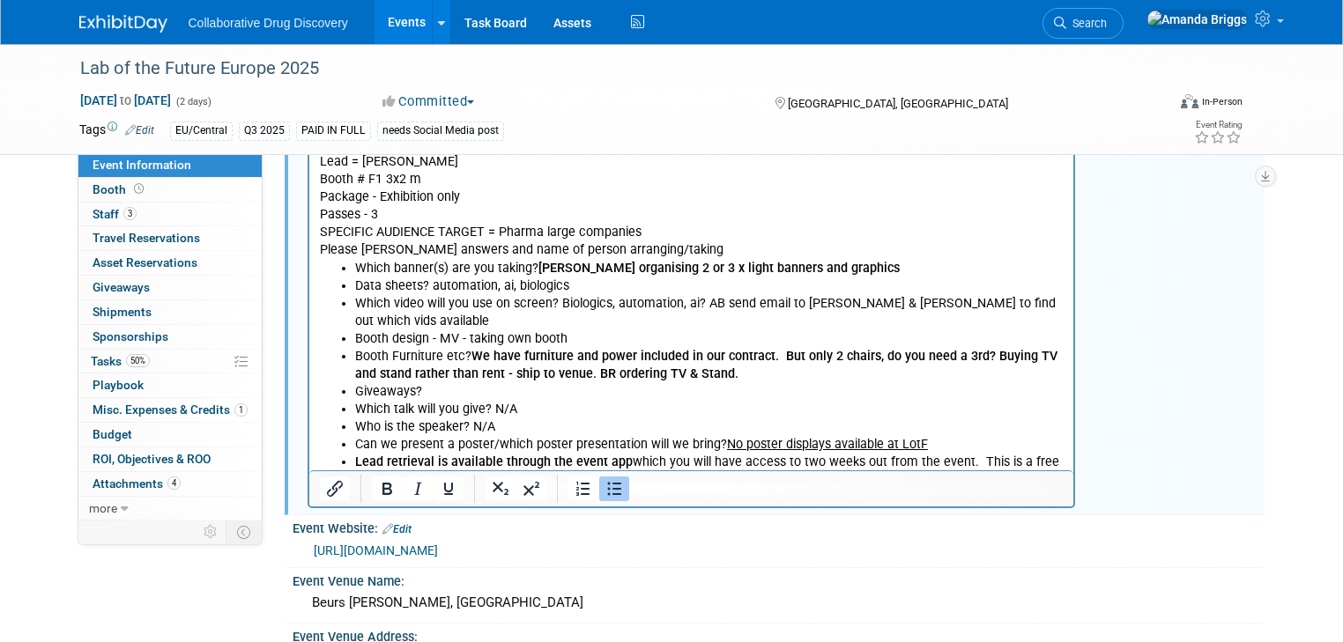
click at [445, 383] on li "Giveaways?" at bounding box center [708, 392] width 709 height 18
click at [596, 401] on li "Which talk will you give? N/A" at bounding box center [708, 410] width 709 height 18
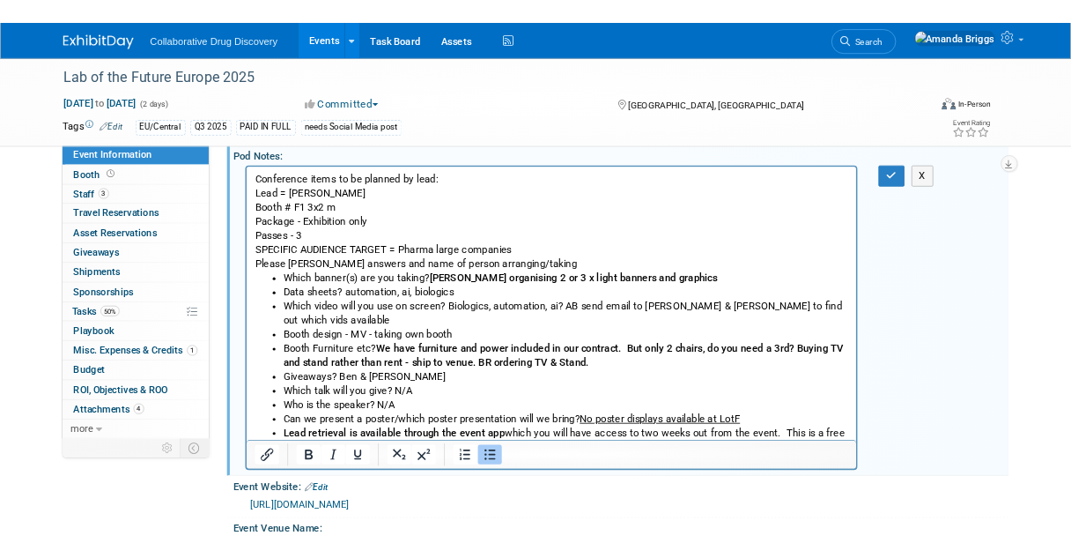
scroll to position [0, 0]
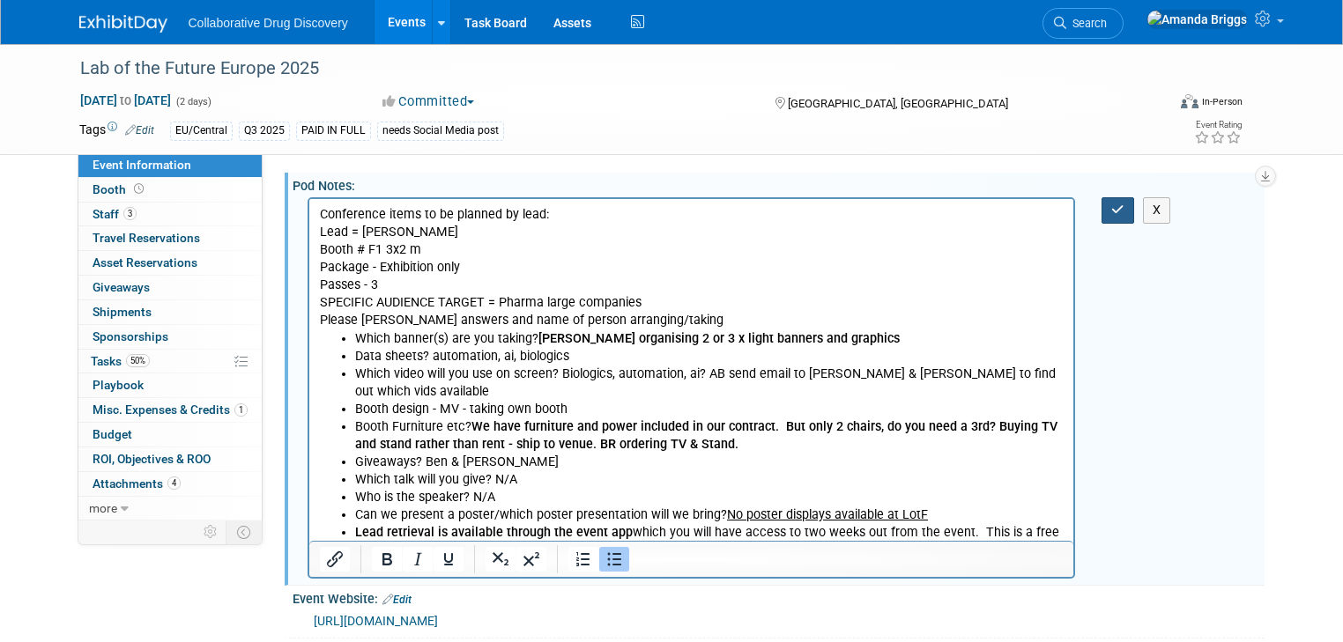
click at [1119, 214] on button "button" at bounding box center [1117, 210] width 33 height 26
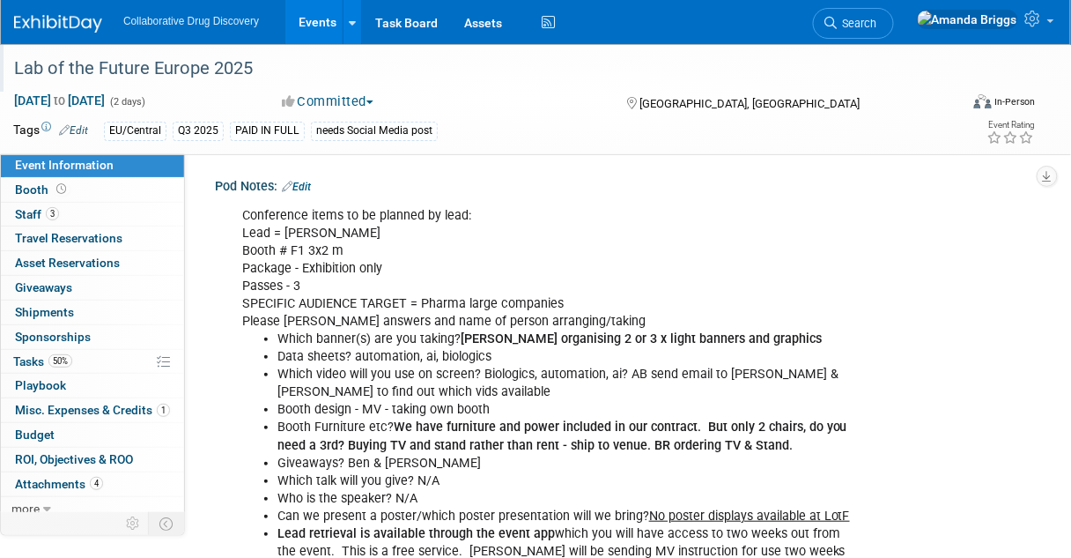
click at [308, 74] on div "Lab of the Future Europe 2025" at bounding box center [478, 69] width 941 height 32
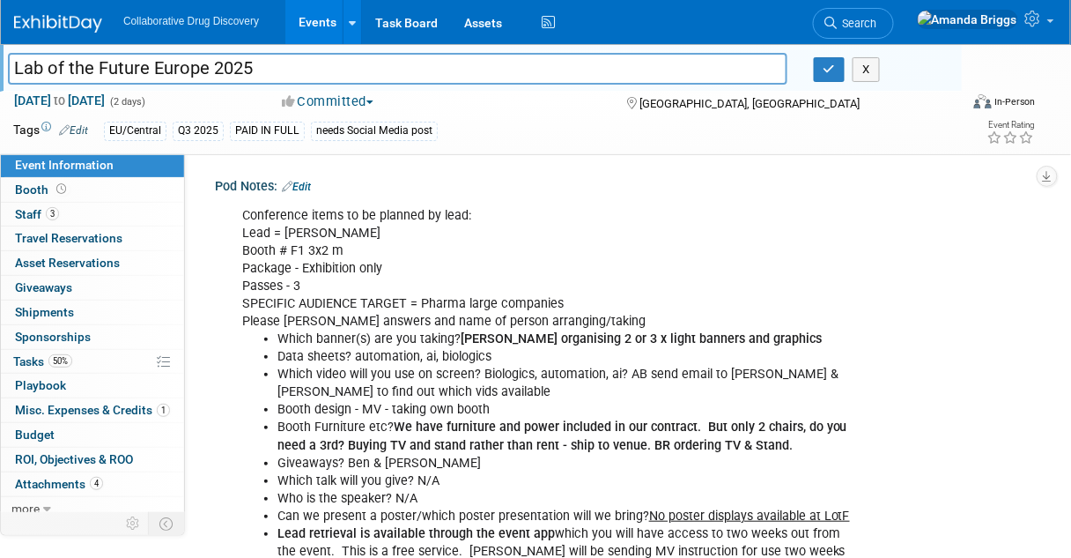
drag, startPoint x: 268, startPoint y: 66, endPoint x: 8, endPoint y: 66, distance: 259.9
click at [8, 66] on input "Lab of the Future Europe 2025" at bounding box center [398, 68] width 780 height 31
drag, startPoint x: 493, startPoint y: 356, endPoint x: 354, endPoint y: 361, distance: 139.3
click at [354, 361] on li "Data sheets? automation, ai, biologics" at bounding box center [570, 357] width 584 height 18
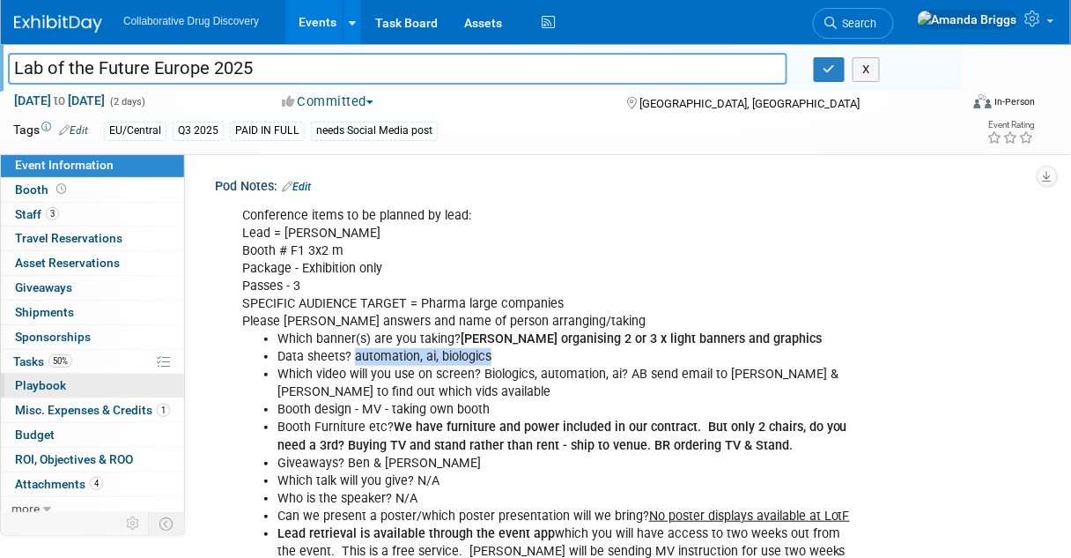
copy li "automation, ai, biologics"
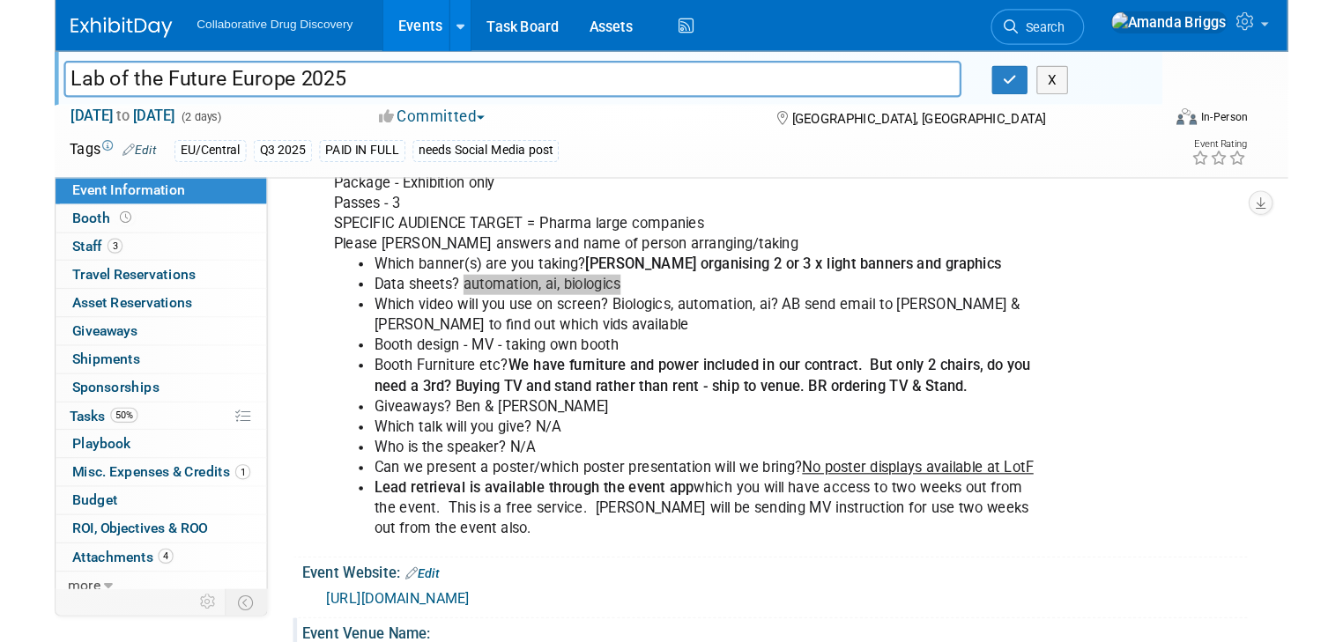
scroll to position [70, 0]
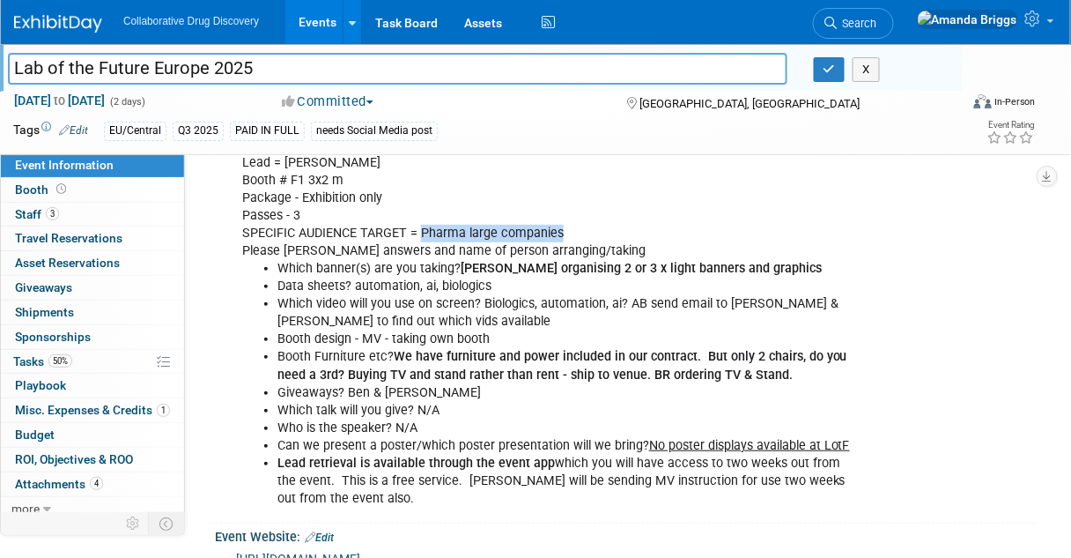
drag, startPoint x: 560, startPoint y: 231, endPoint x: 422, endPoint y: 227, distance: 138.4
click at [422, 227] on div "Conference items to be planned by lead: Lead = Ben Booth # F1 3x2 m Package - E…" at bounding box center [551, 322] width 642 height 389
copy div "Pharma large companies"
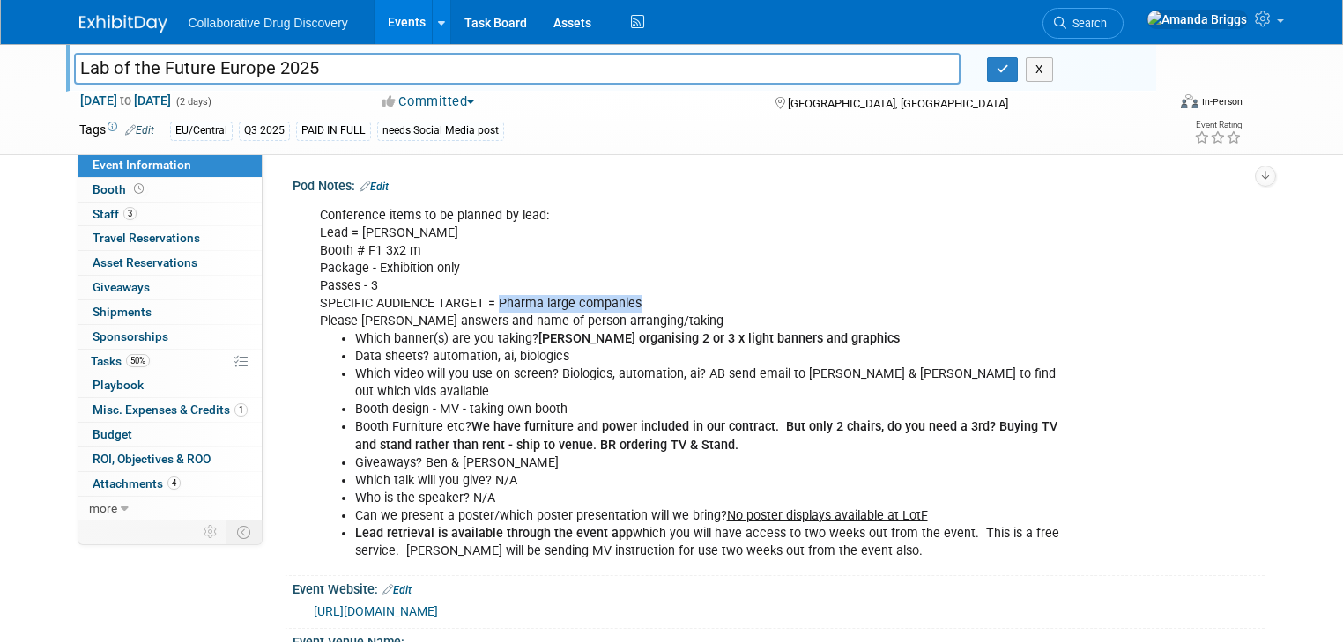
scroll to position [0, 0]
click at [362, 183] on link "Edit" at bounding box center [373, 187] width 29 height 12
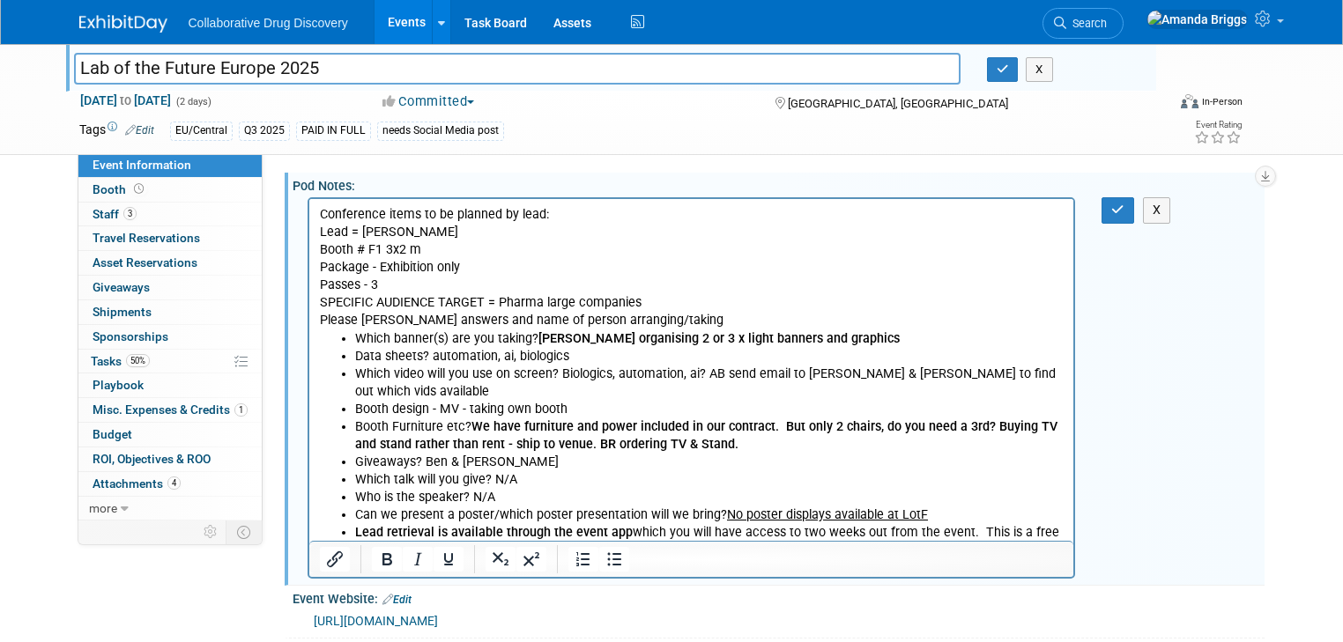
click at [749, 374] on li "Which video will you use on screen? Biologics, automation, ai? AB send email to…" at bounding box center [708, 383] width 709 height 35
click at [1046, 377] on li "Which video will you use on screen? Biologics, automation, ai? AB sent email to…" at bounding box center [708, 383] width 709 height 35
click at [706, 374] on li "Which video will you use on screen? Biologics, automation, ai? AB sent email to…" at bounding box center [708, 383] width 709 height 35
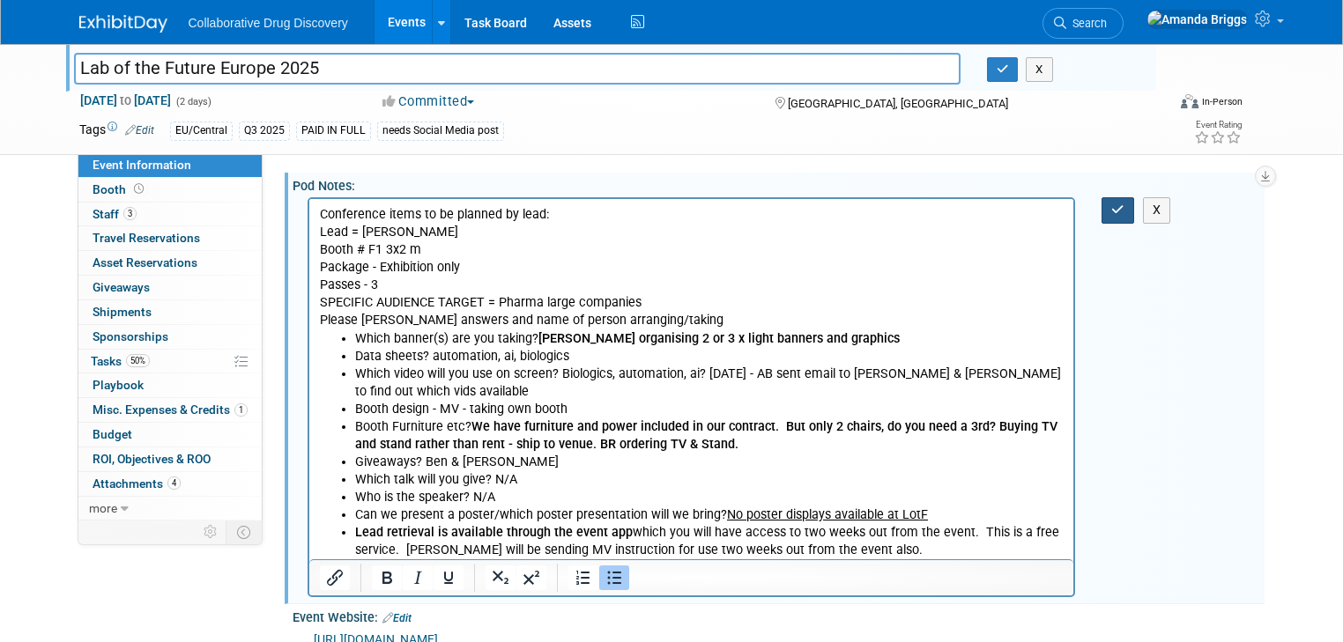
click at [1134, 213] on button "button" at bounding box center [1117, 210] width 33 height 26
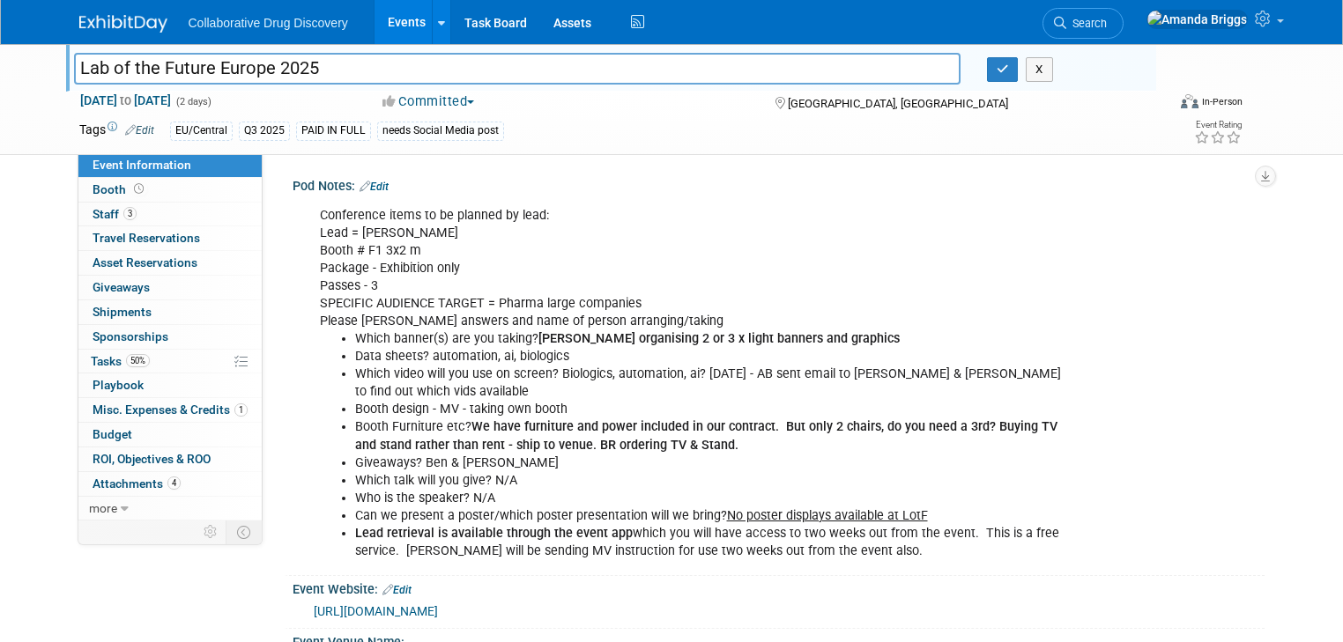
click at [363, 184] on link "Edit" at bounding box center [373, 187] width 29 height 12
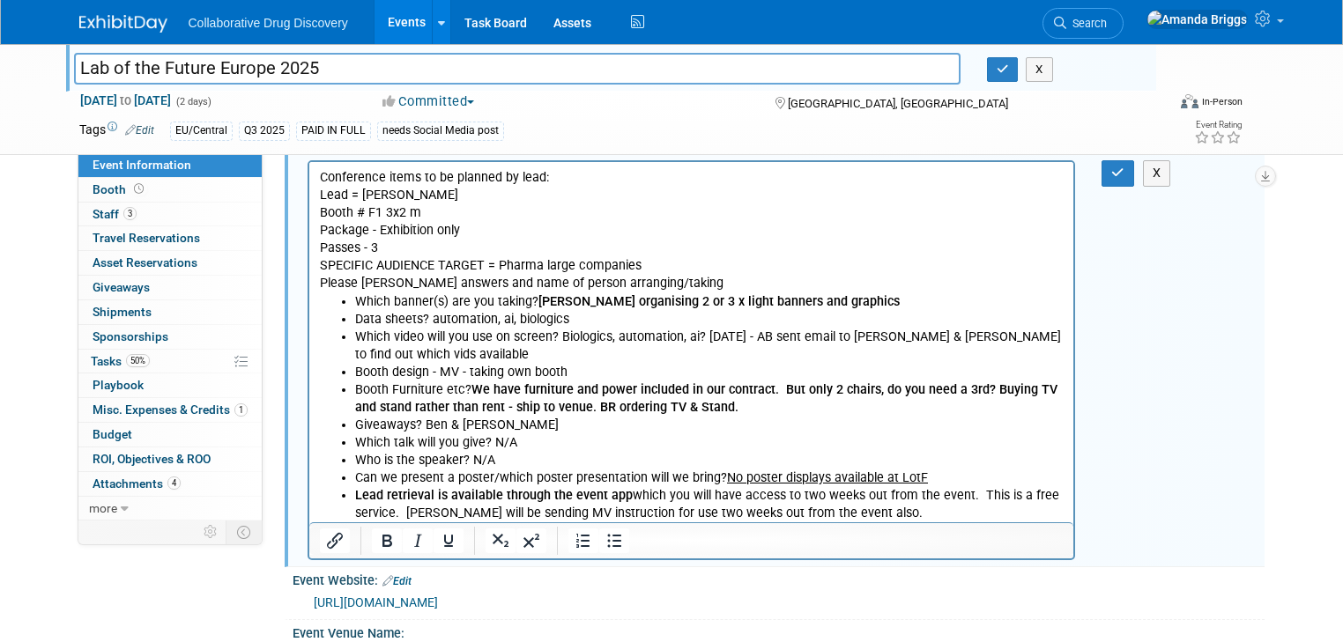
scroll to position [70, 0]
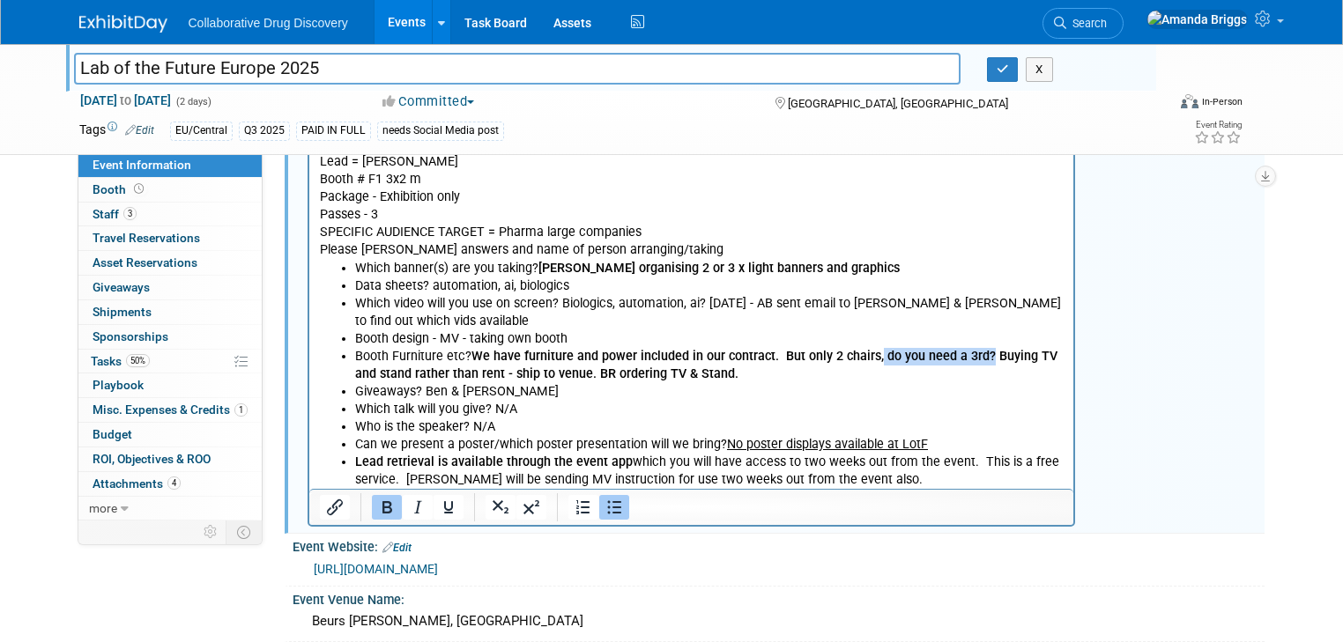
drag, startPoint x: 982, startPoint y: 357, endPoint x: 875, endPoint y: 359, distance: 106.6
click at [875, 359] on b "We have furniture and power included in our contract. But only 2 chairs, do you…" at bounding box center [705, 365] width 702 height 33
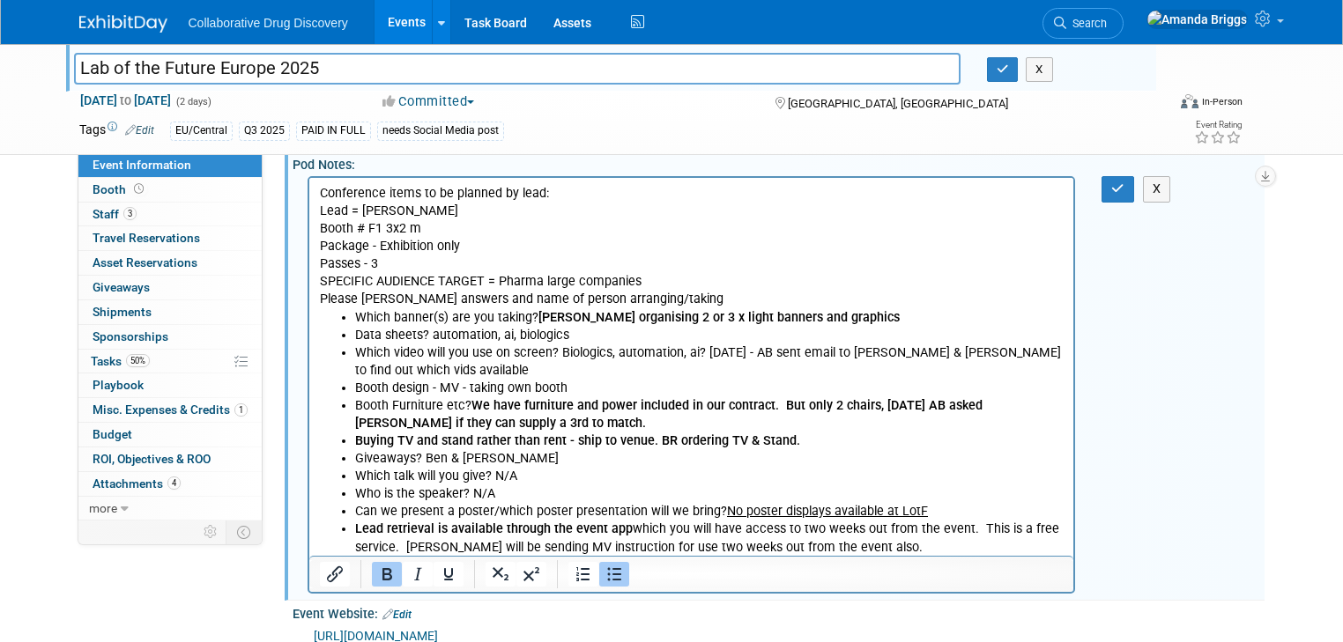
scroll to position [0, 0]
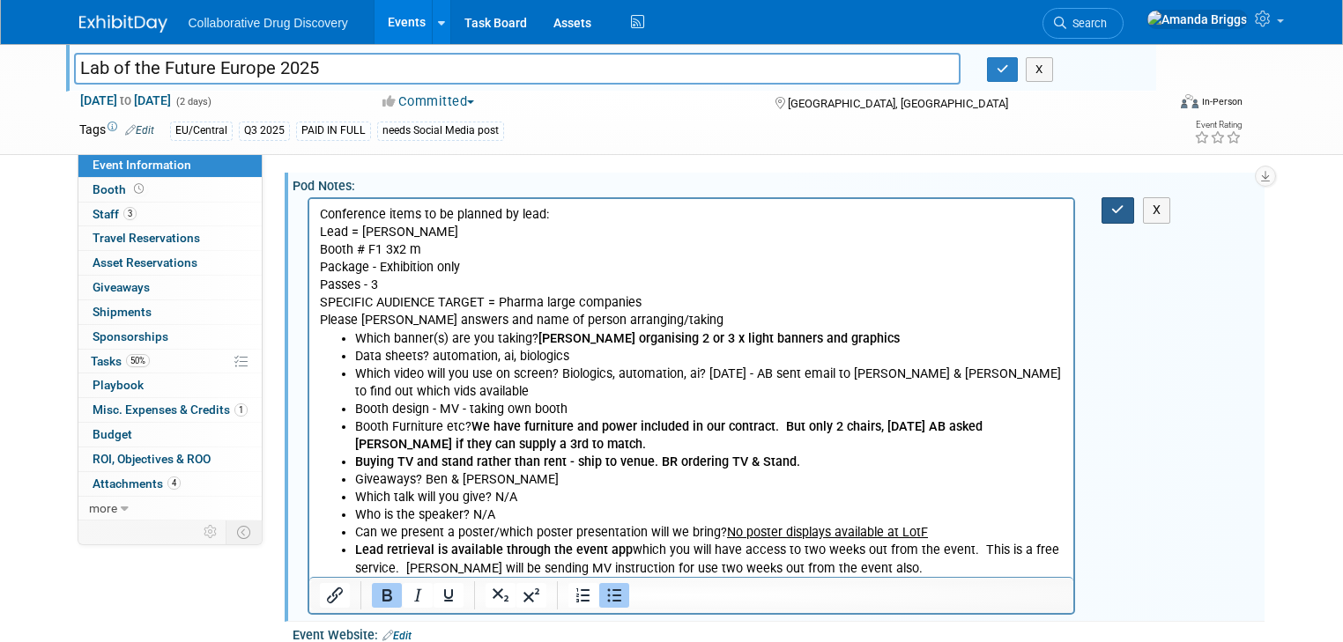
click at [1120, 208] on button "button" at bounding box center [1117, 210] width 33 height 26
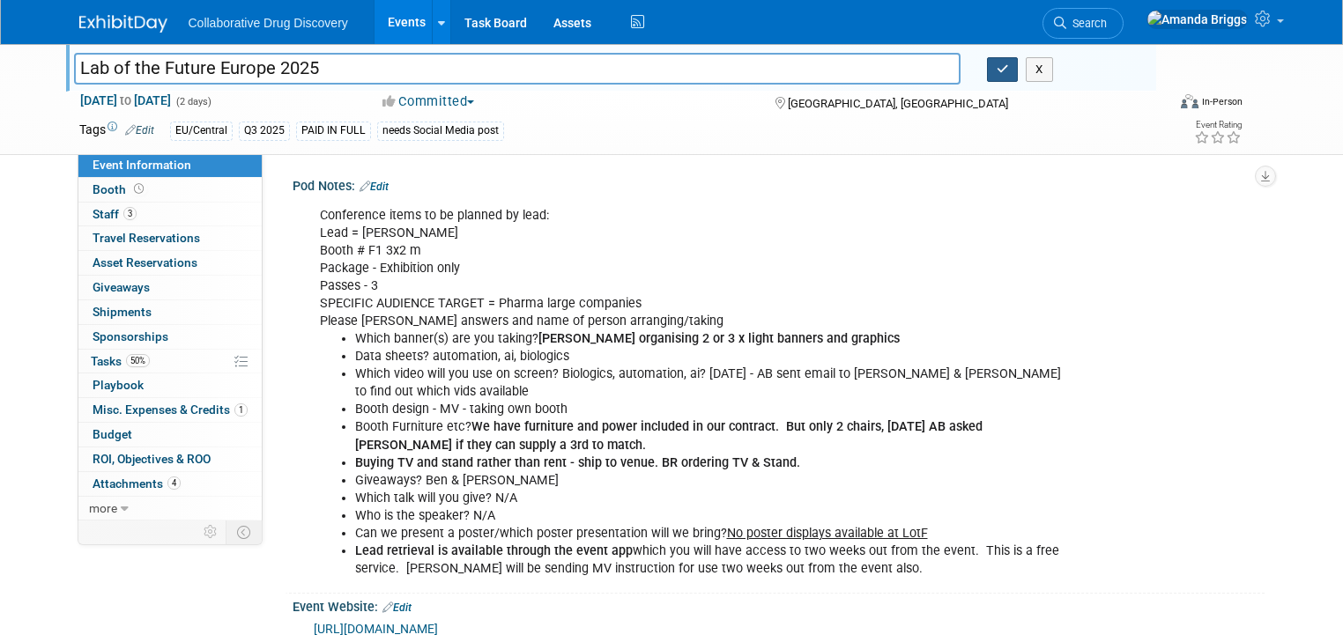
click at [1009, 67] on icon "button" at bounding box center [1002, 68] width 12 height 11
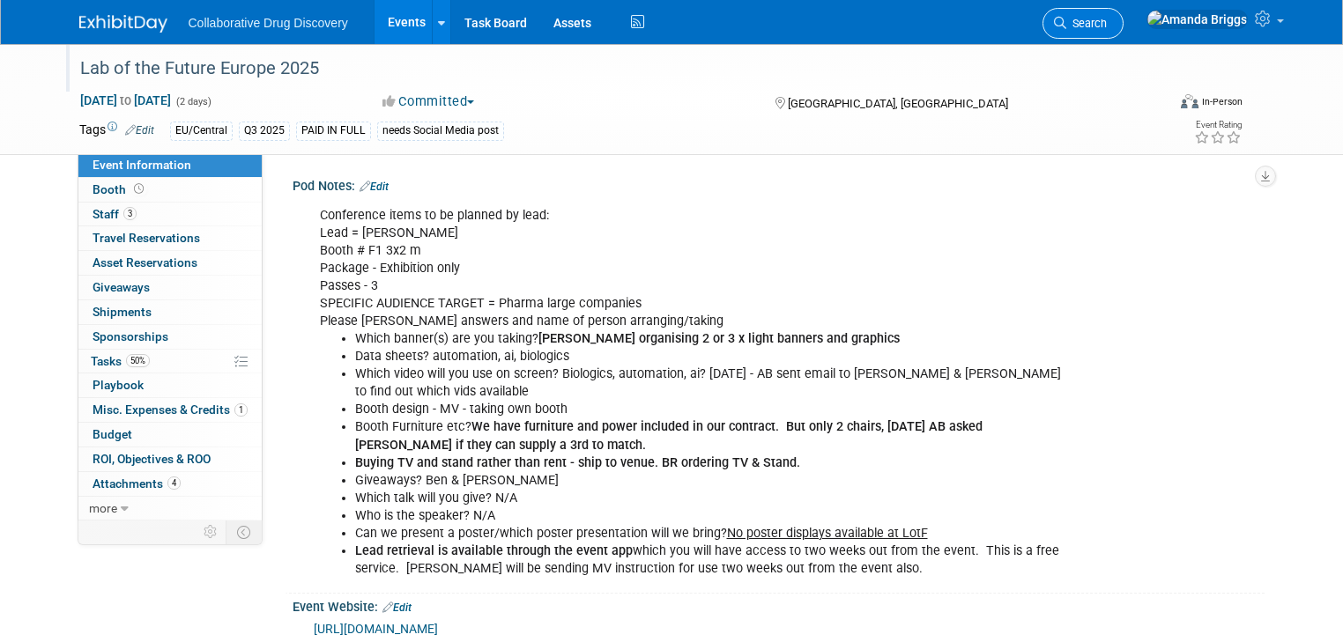
click at [1107, 26] on span "Search" at bounding box center [1086, 23] width 41 height 13
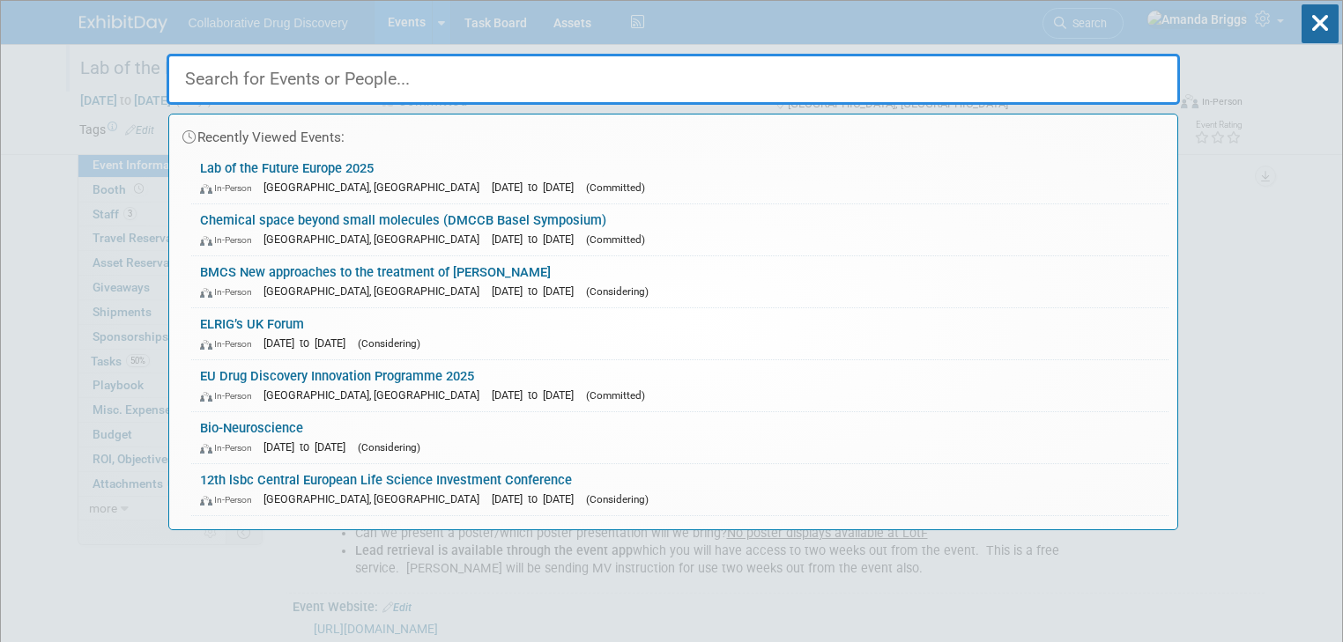
click at [397, 83] on input "text" at bounding box center [673, 79] width 1013 height 51
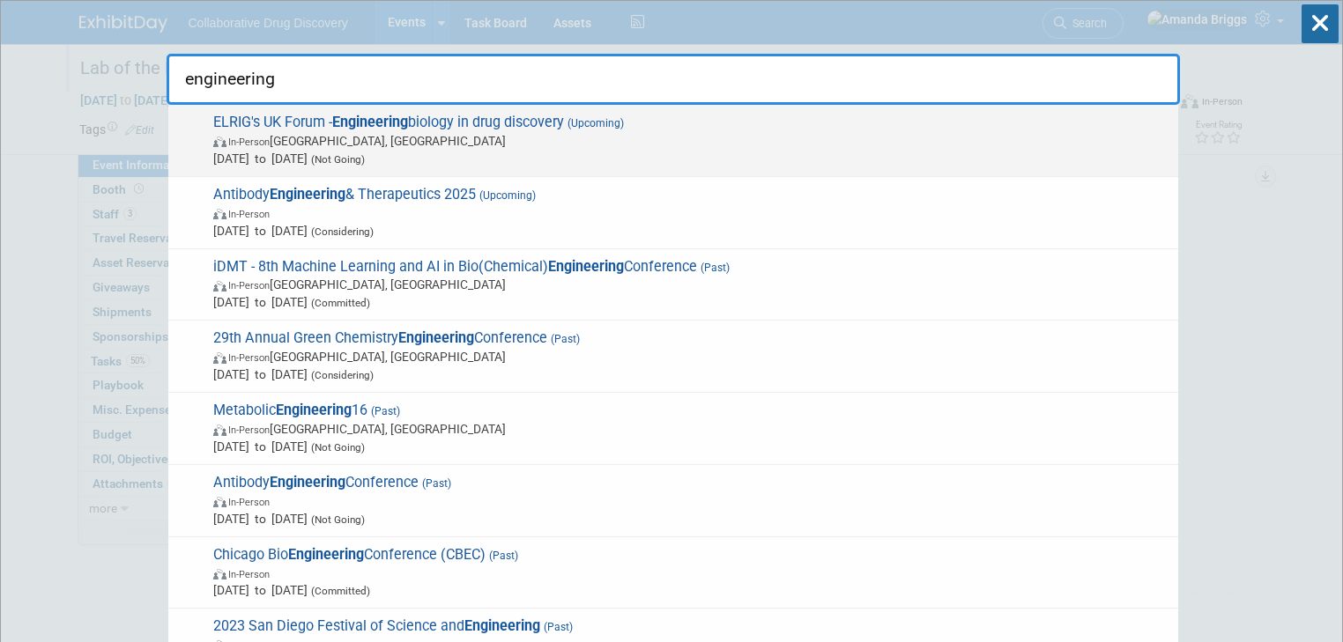
type input "engineering"
click at [374, 116] on strong "Engineering" at bounding box center [370, 122] width 76 height 17
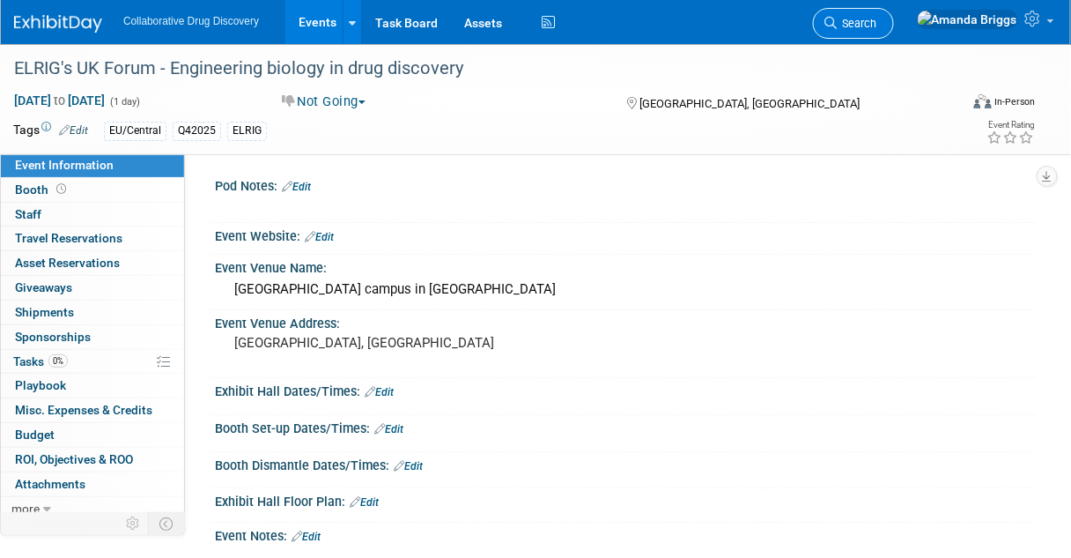
click at [878, 20] on span "Search" at bounding box center [857, 23] width 41 height 13
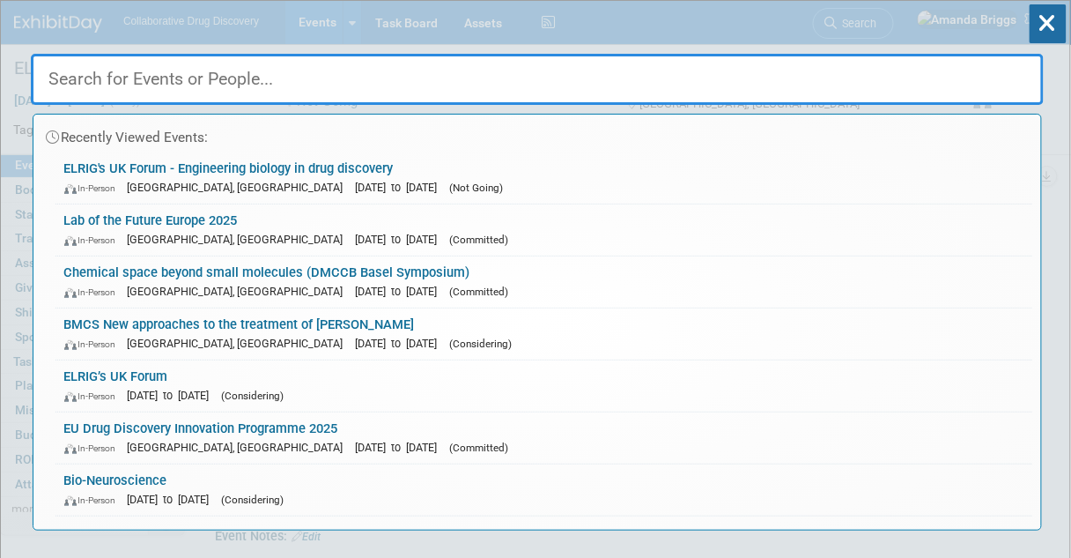
click at [178, 81] on input "text" at bounding box center [537, 79] width 1013 height 51
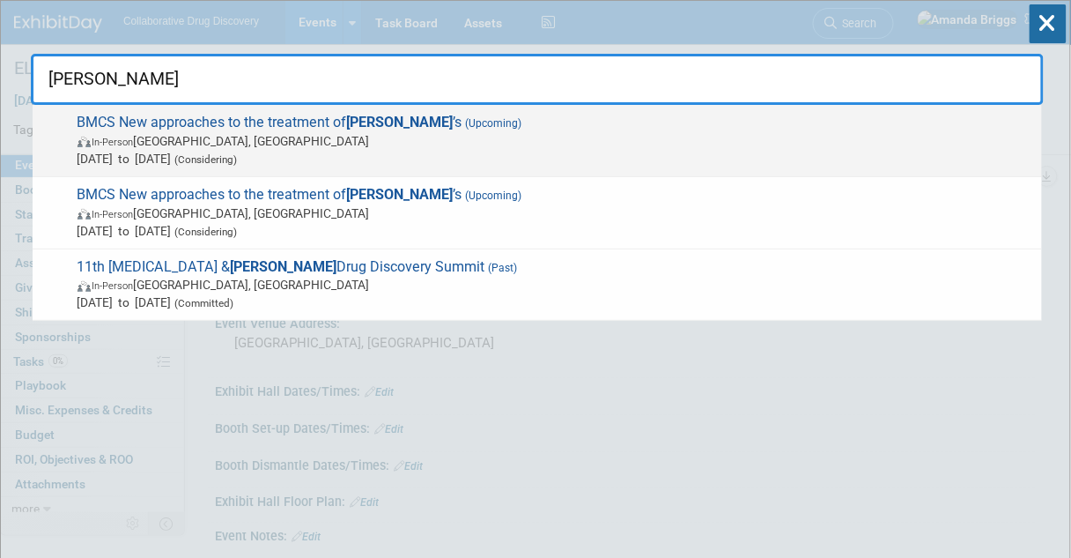
type input "[PERSON_NAME]"
click at [280, 122] on span "BMCS New approaches to the treatment of [PERSON_NAME] ’s (Upcoming) In-Person […" at bounding box center [552, 141] width 961 height 54
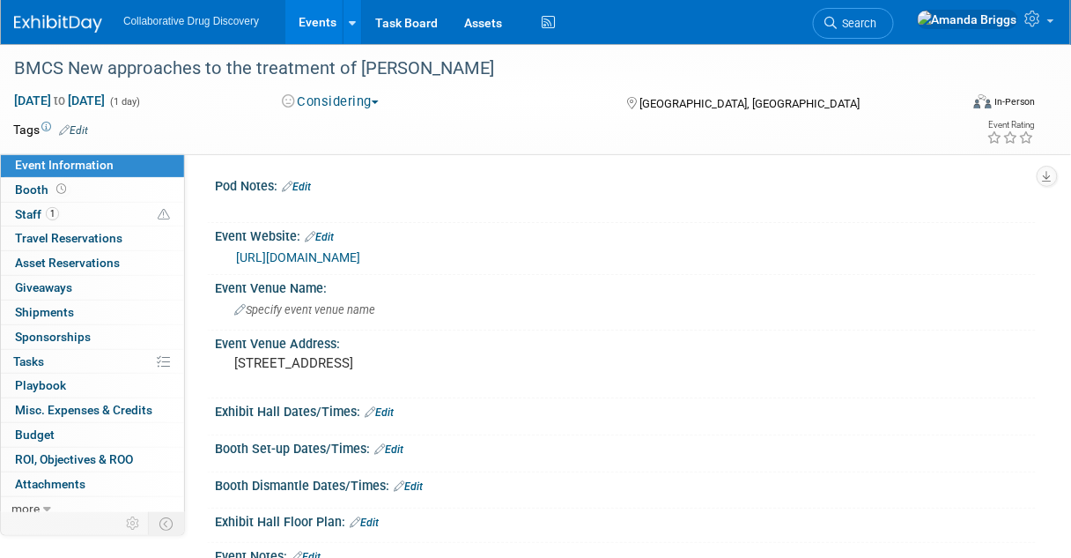
click at [379, 103] on span "button" at bounding box center [375, 102] width 7 height 4
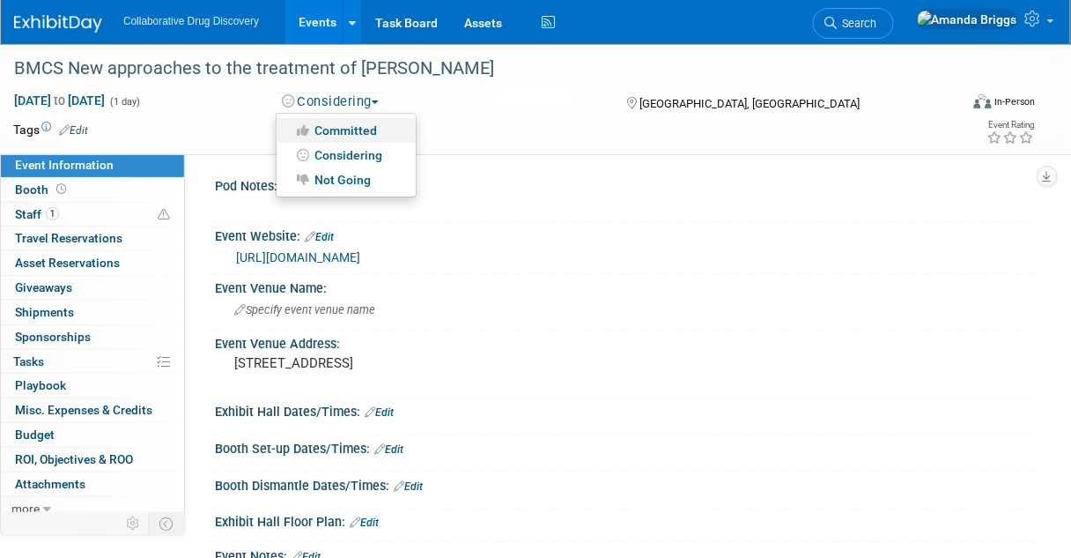
click at [352, 131] on link "Committed" at bounding box center [346, 130] width 139 height 25
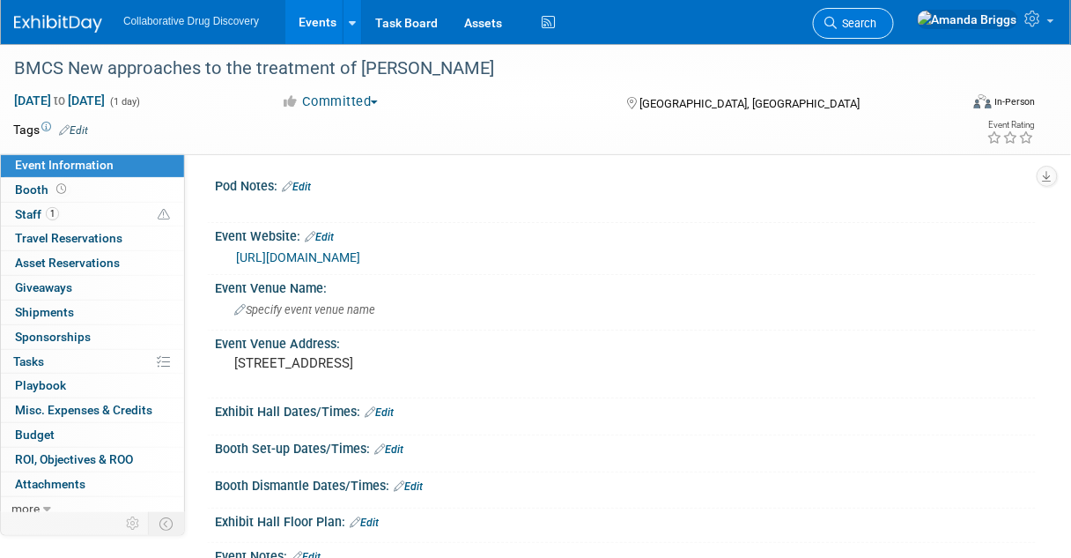
click at [878, 21] on span "Search" at bounding box center [857, 23] width 41 height 13
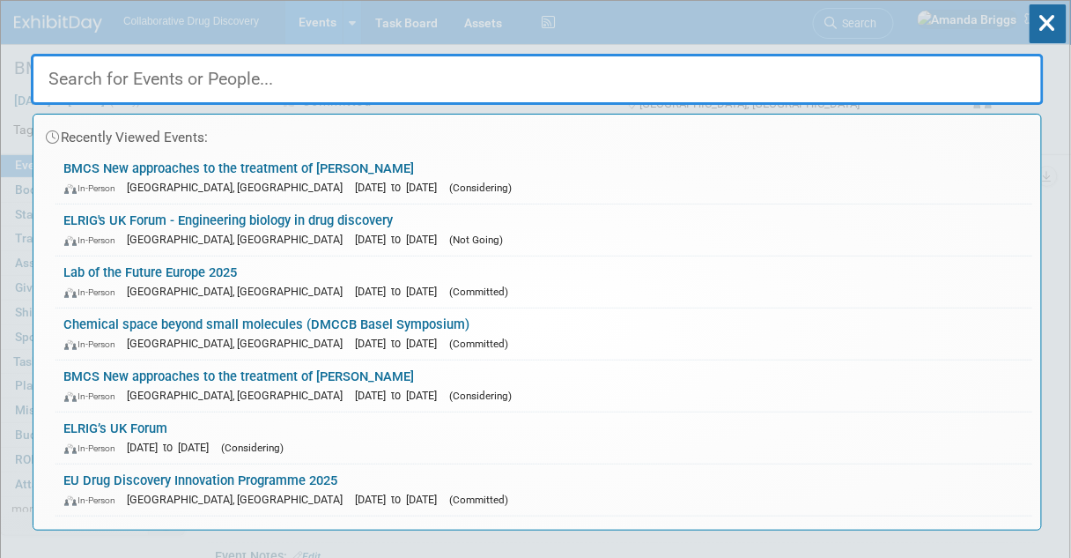
click at [200, 84] on input "text" at bounding box center [537, 79] width 1013 height 51
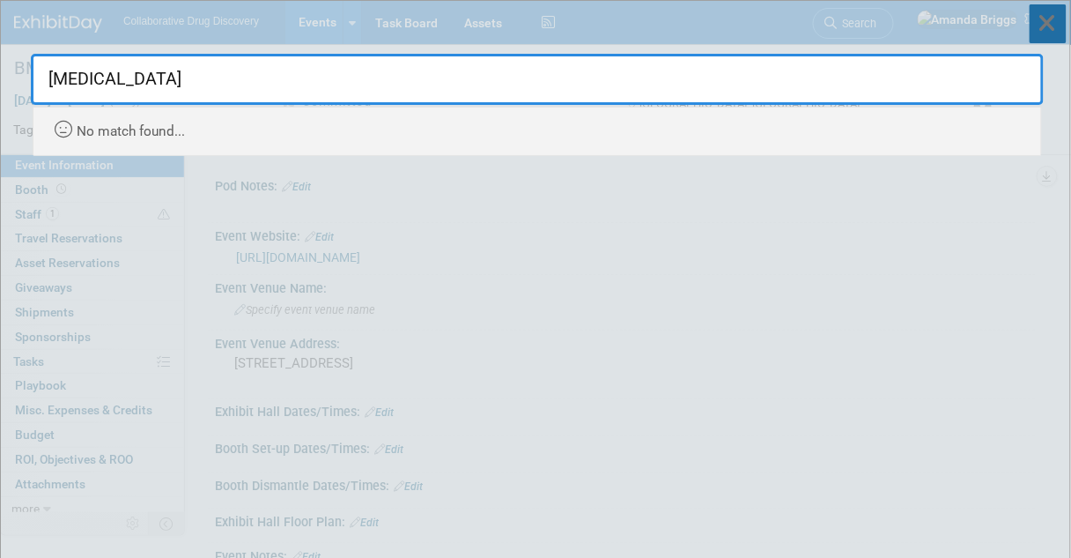
type input "[MEDICAL_DATA]"
click at [1041, 28] on icon at bounding box center [1048, 23] width 37 height 39
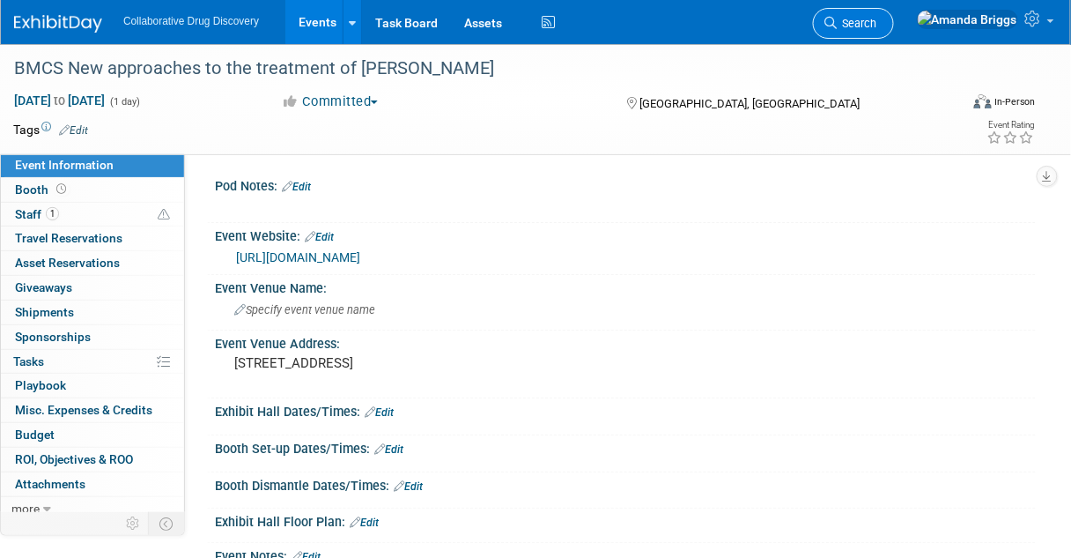
click at [878, 26] on span "Search" at bounding box center [857, 23] width 41 height 13
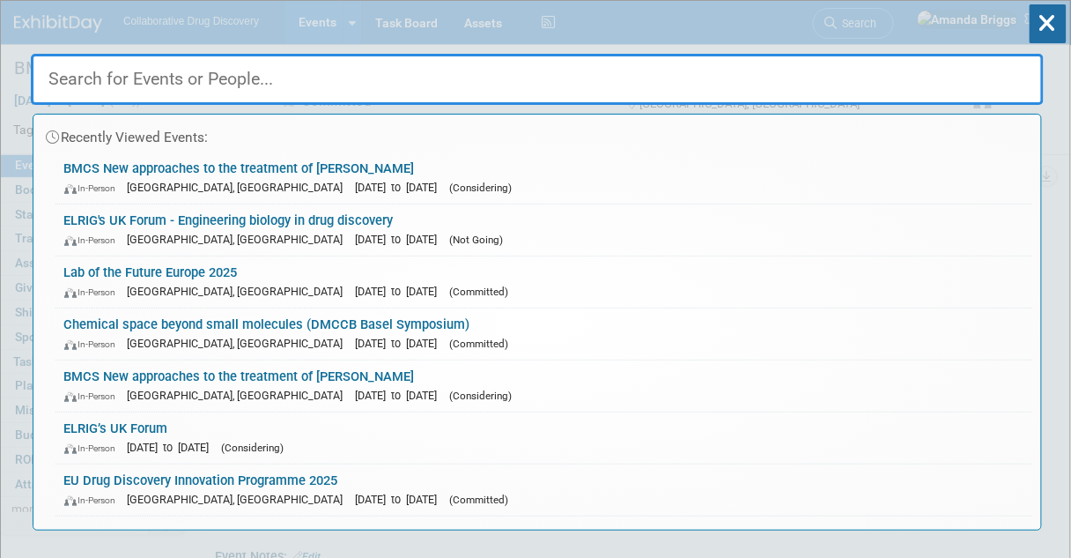
click at [270, 70] on input "text" at bounding box center [537, 79] width 1013 height 51
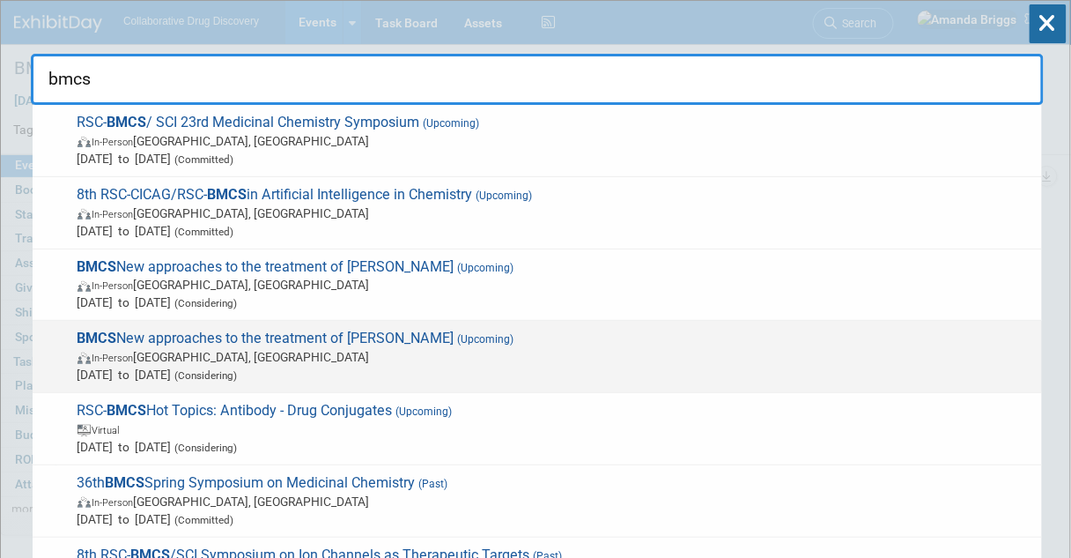
type input "bmcs"
click at [215, 338] on span "BMCS New approaches to the treatment of [PERSON_NAME] (Upcoming) In-Person [GEO…" at bounding box center [552, 357] width 961 height 54
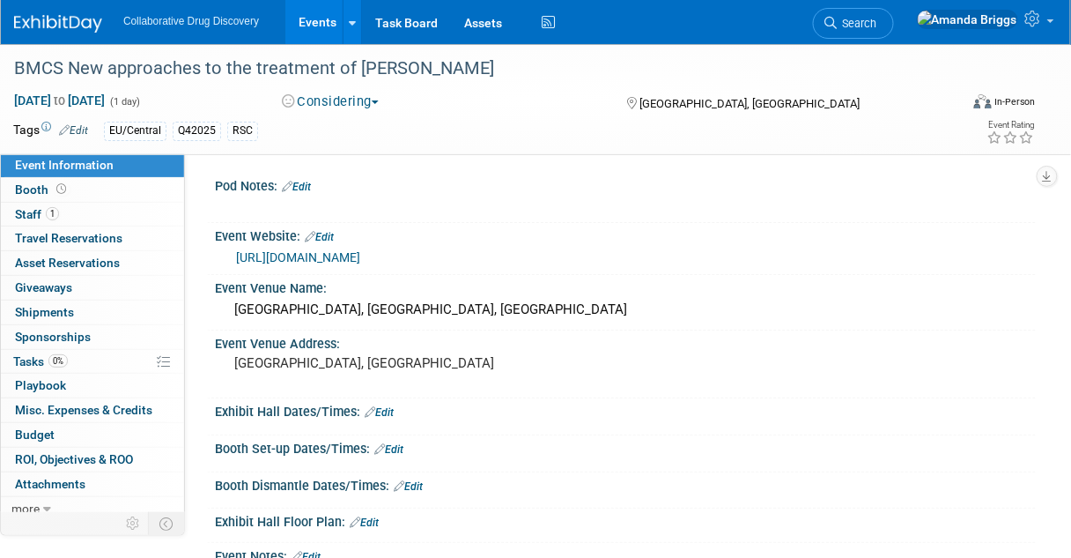
click at [378, 100] on span "button" at bounding box center [375, 102] width 7 height 4
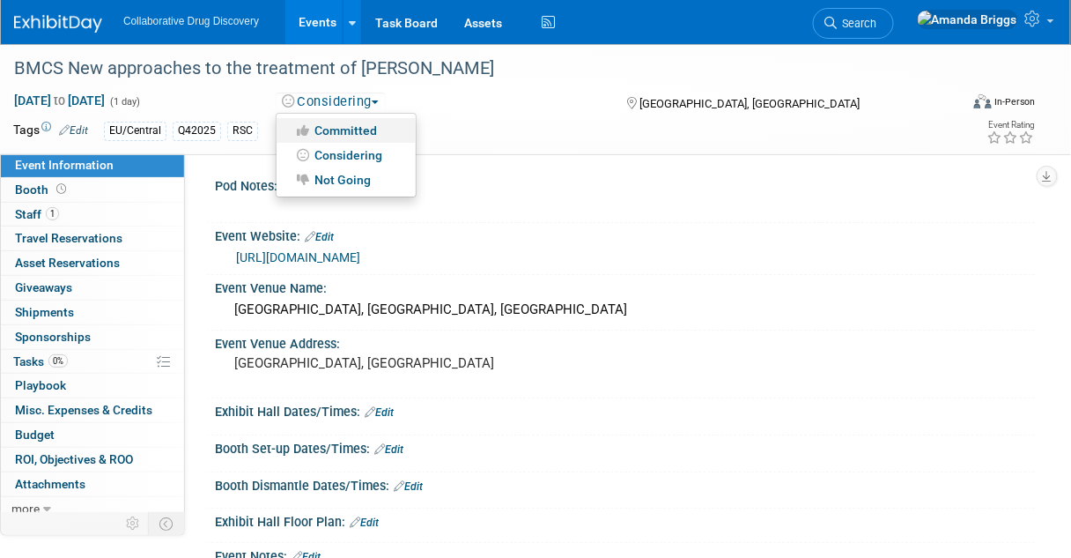
click at [363, 131] on link "Committed" at bounding box center [346, 130] width 139 height 25
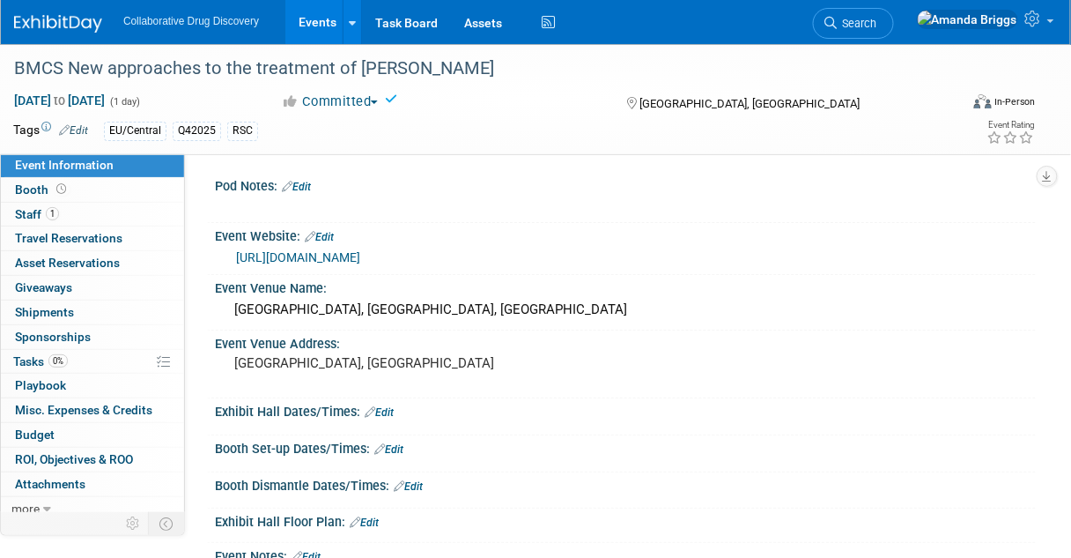
click at [85, 130] on link "Edit" at bounding box center [73, 130] width 29 height 12
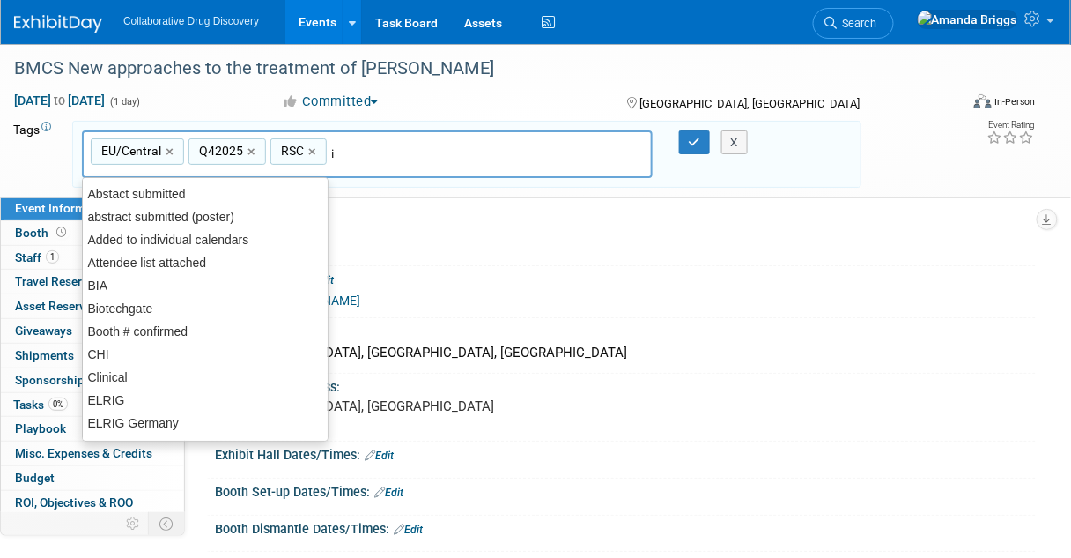
type input "in"
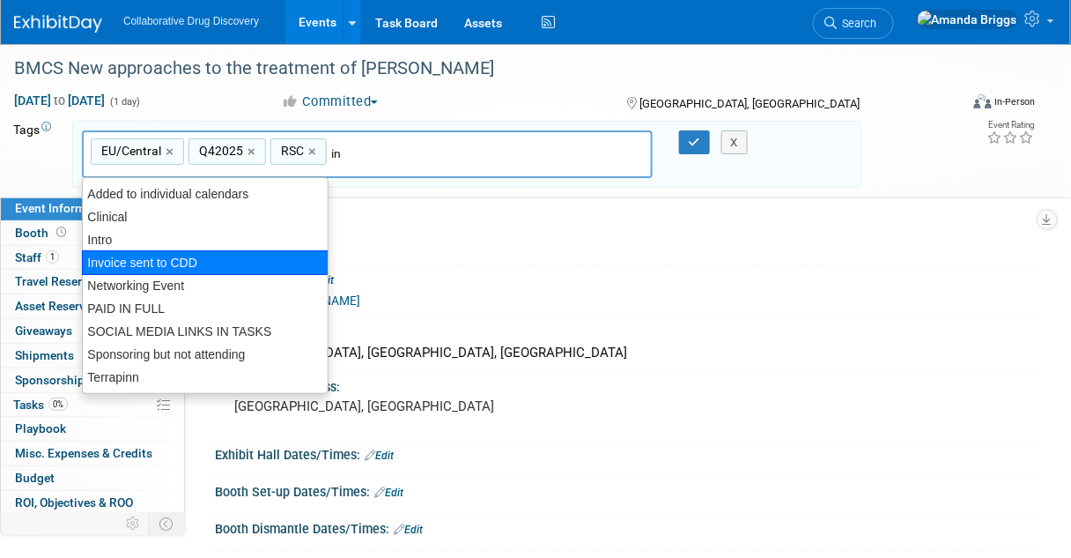
click at [183, 262] on div "Invoice sent to CDD" at bounding box center [205, 262] width 247 height 25
type input "EU/Central, Q42025, RSC, Invoice sent to CDD"
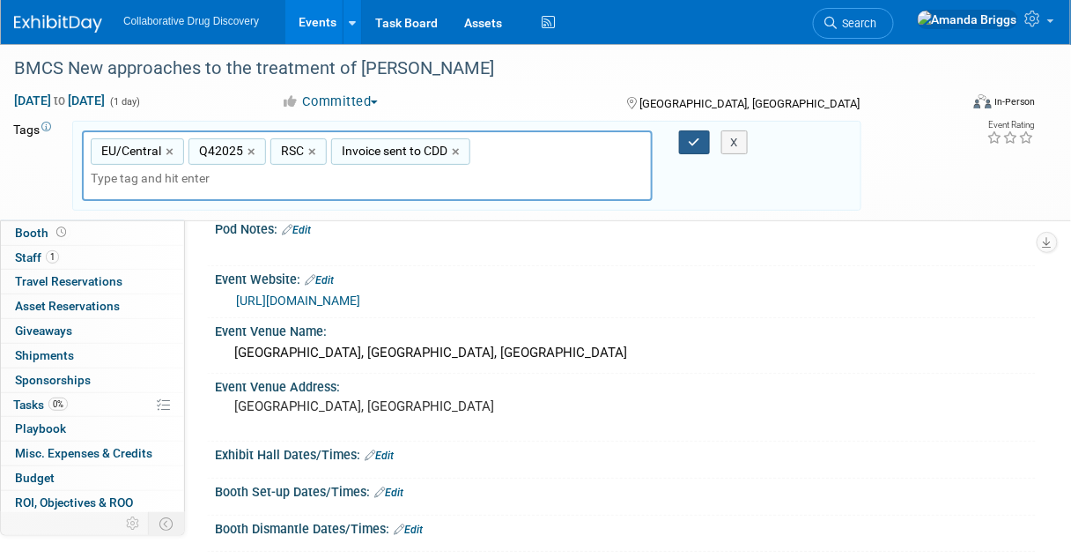
click at [685, 144] on button "button" at bounding box center [695, 142] width 32 height 25
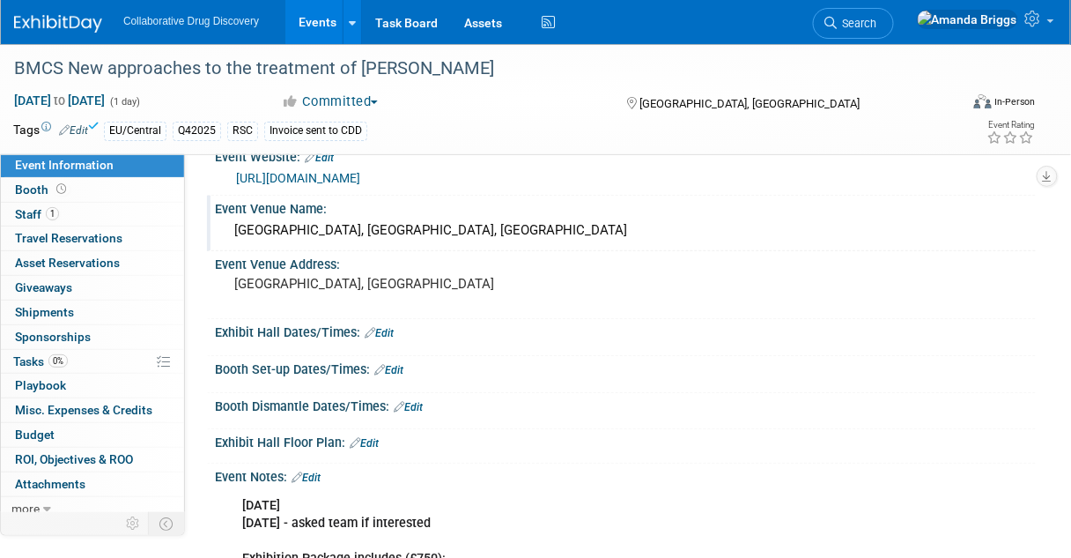
scroll to position [141, 0]
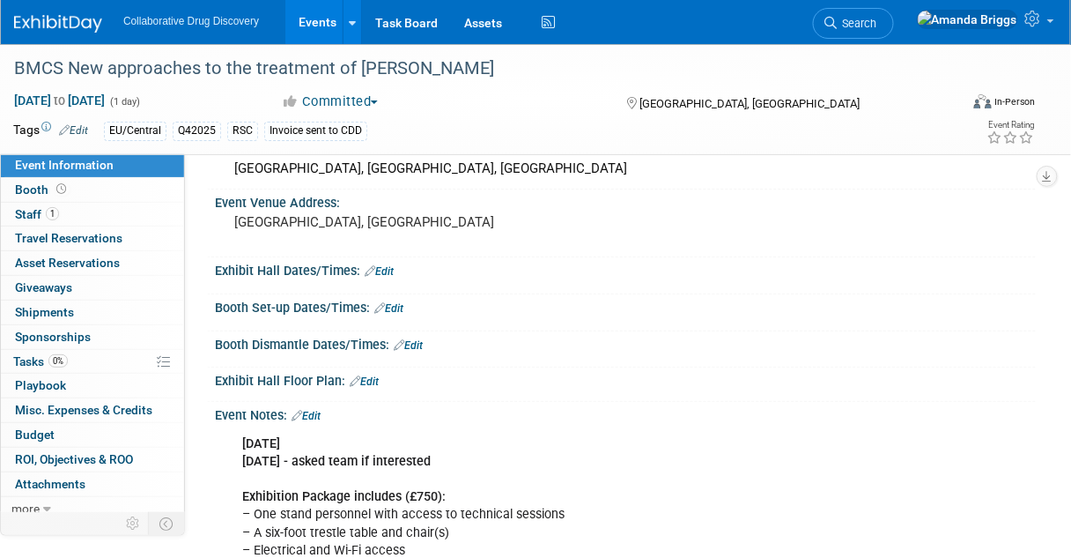
click at [315, 412] on link "Edit" at bounding box center [306, 416] width 29 height 12
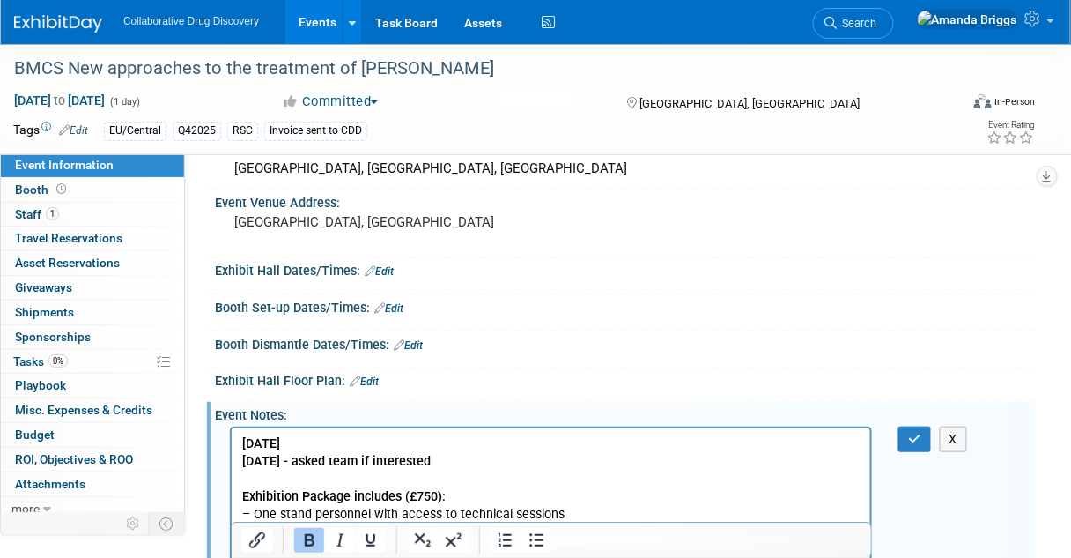
scroll to position [0, 0]
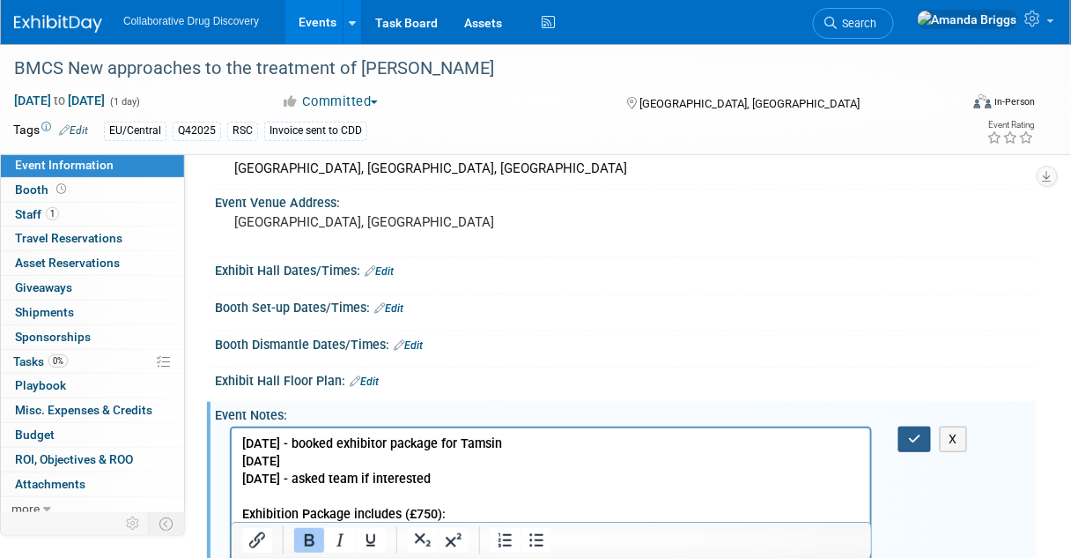
click at [916, 433] on icon "button" at bounding box center [914, 439] width 13 height 12
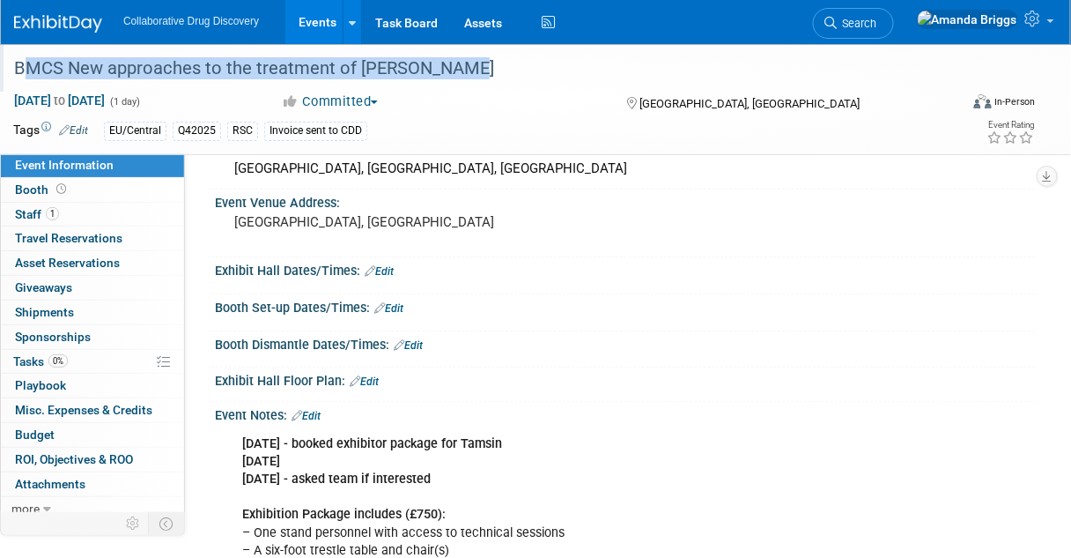
drag, startPoint x: 463, startPoint y: 73, endPoint x: 13, endPoint y: 56, distance: 450.6
click at [13, 56] on div "BMCS New approaches to the treatment of [PERSON_NAME]" at bounding box center [478, 69] width 941 height 32
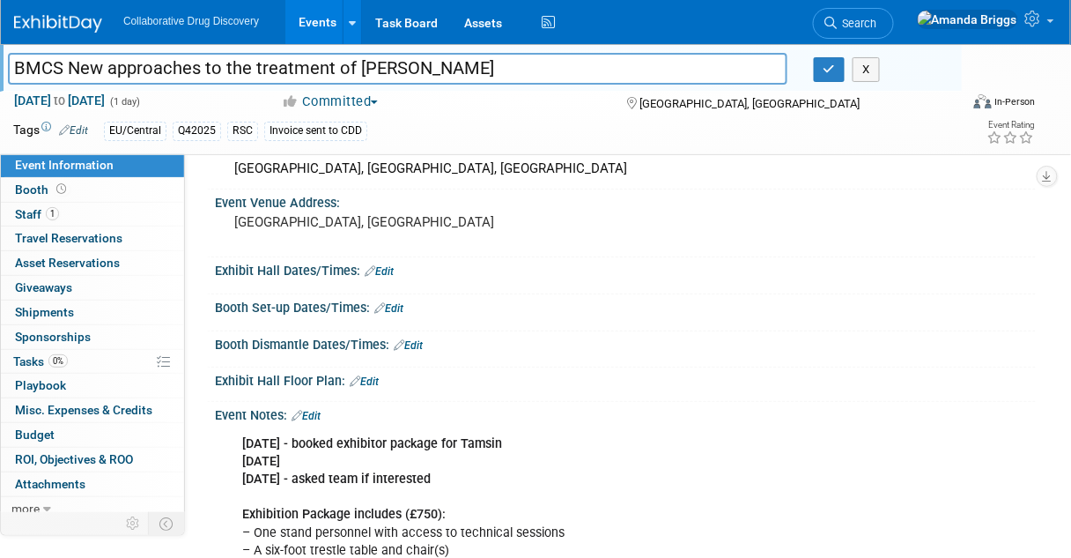
drag, startPoint x: 468, startPoint y: 70, endPoint x: 14, endPoint y: 73, distance: 453.8
click at [14, 73] on input "BMCS New approaches to the treatment of [PERSON_NAME]" at bounding box center [398, 68] width 780 height 31
click at [51, 406] on span "Misc. Expenses & Credits 0" at bounding box center [83, 410] width 137 height 14
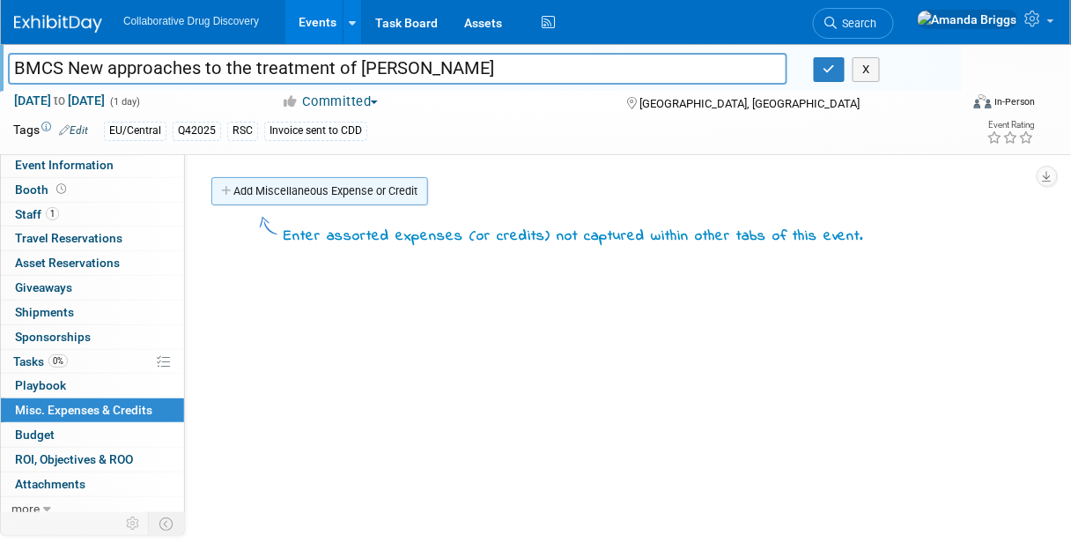
click at [283, 192] on link "Add Miscellaneous Expense or Credit" at bounding box center [319, 191] width 217 height 28
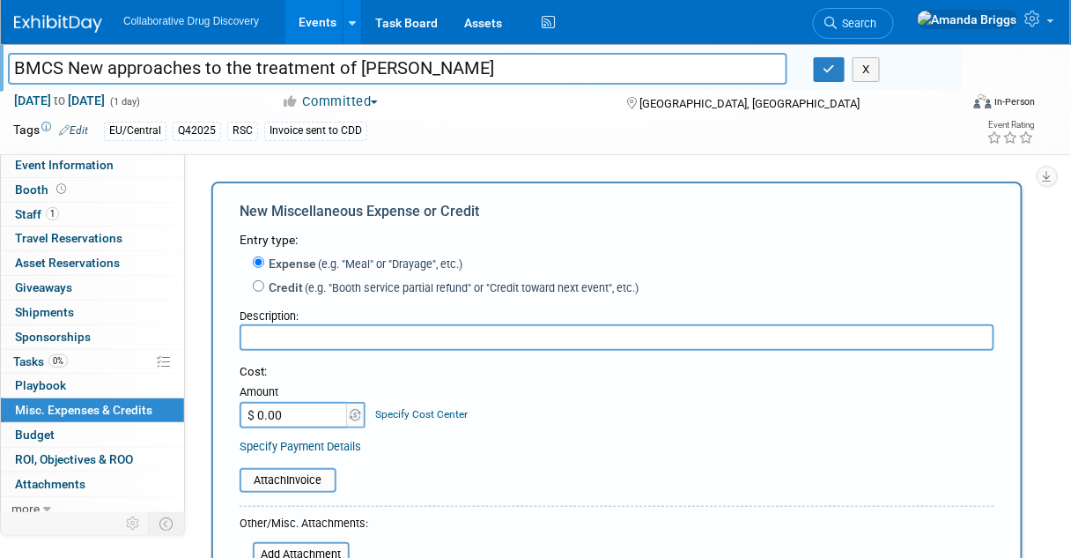
scroll to position [70, 0]
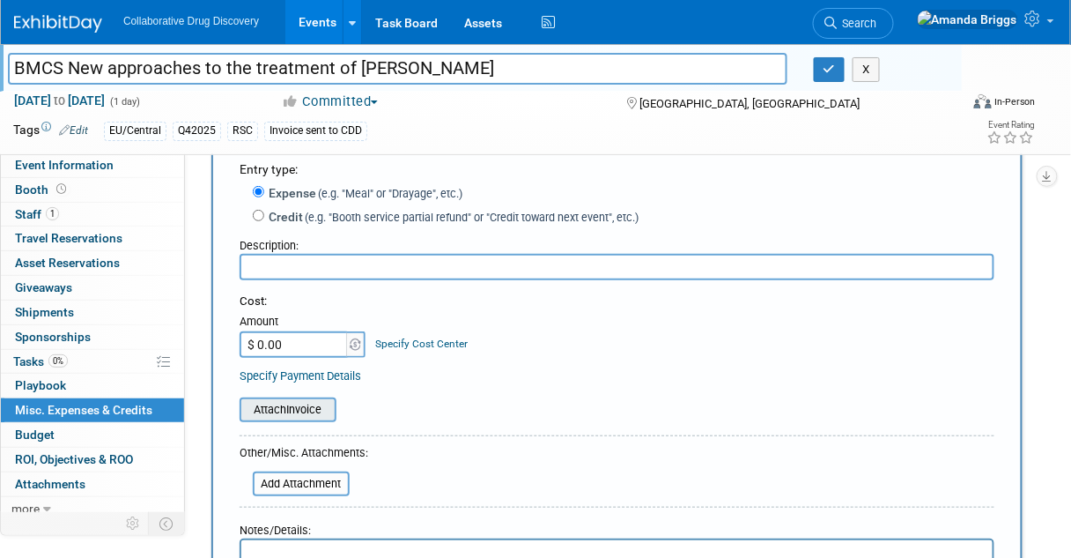
click at [304, 411] on input "file" at bounding box center [230, 409] width 210 height 21
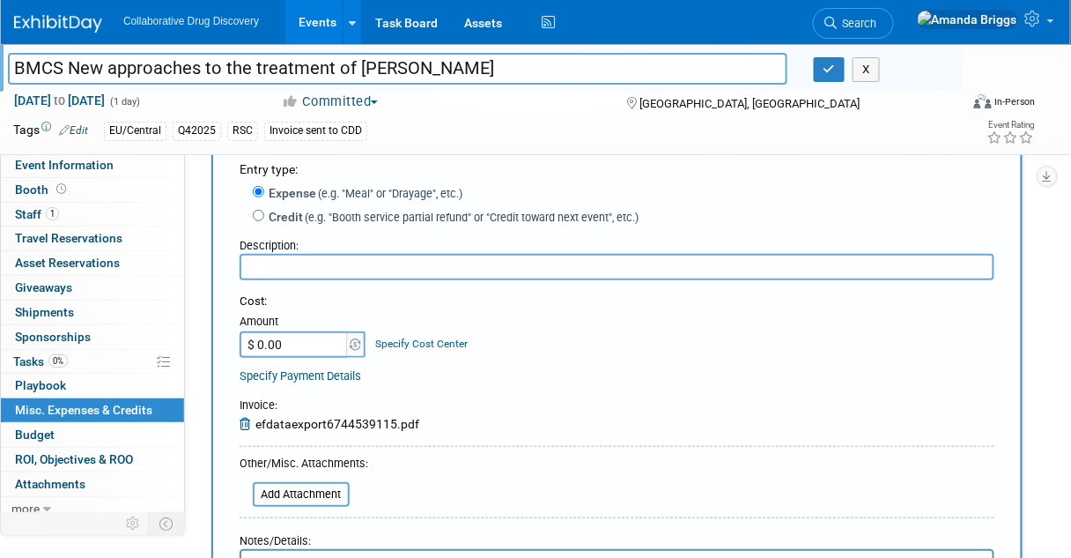
click at [344, 269] on input "text" at bounding box center [617, 267] width 755 height 26
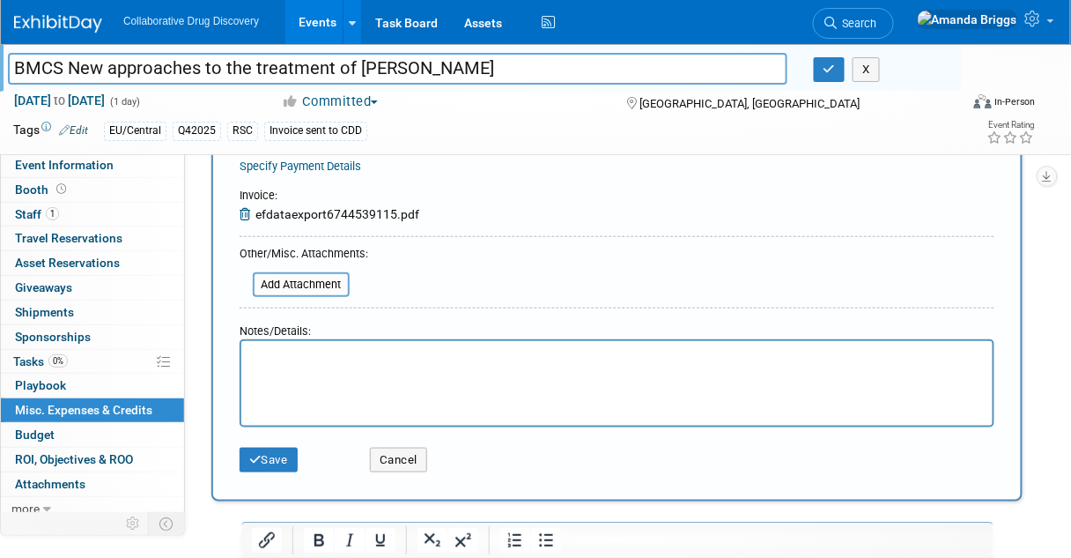
scroll to position [282, 0]
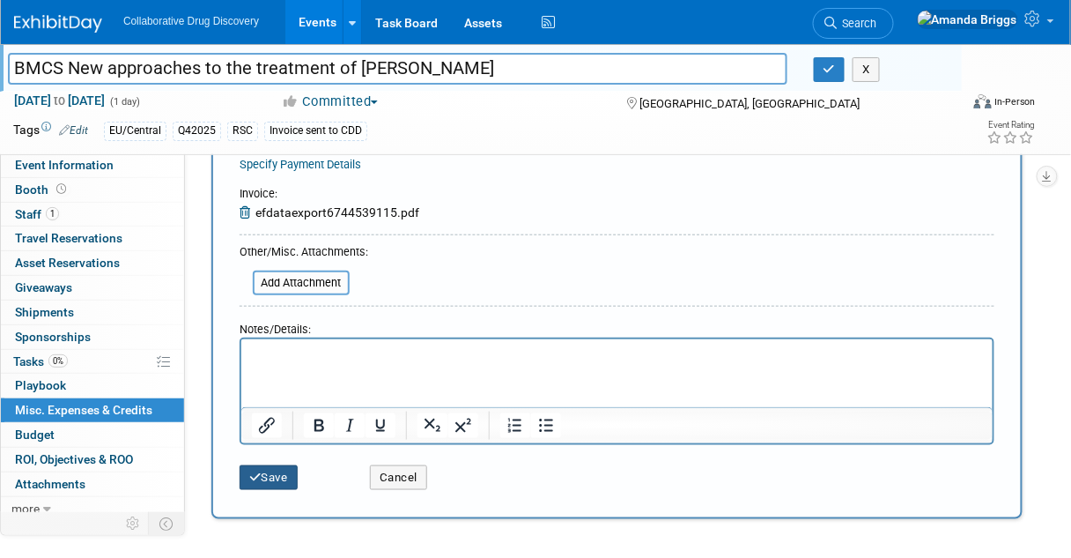
type input "Exhibitor inv GBP 750.00 sent to CDD [DATE]"
click at [294, 478] on button "Save" at bounding box center [269, 477] width 58 height 25
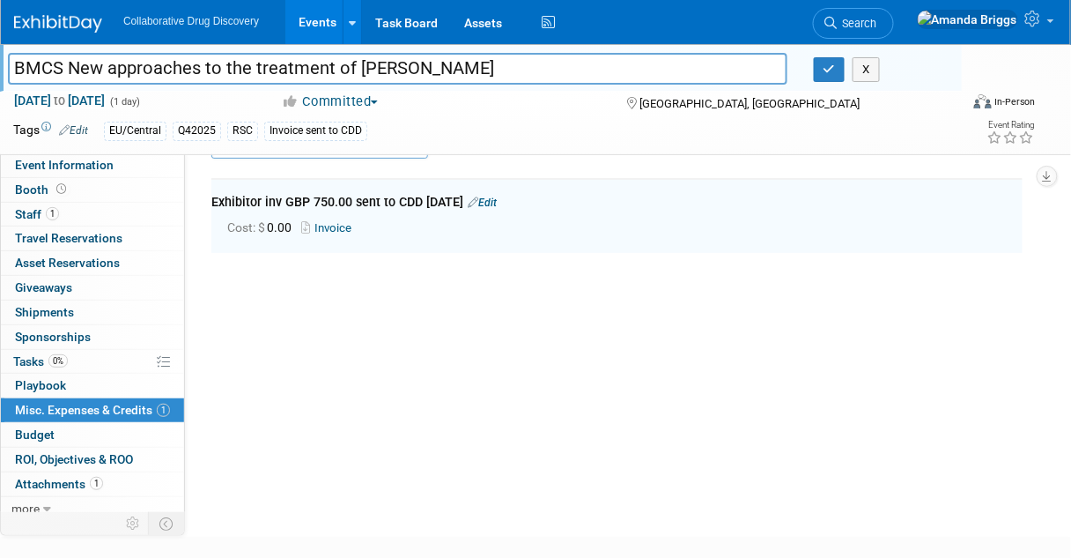
scroll to position [38, 0]
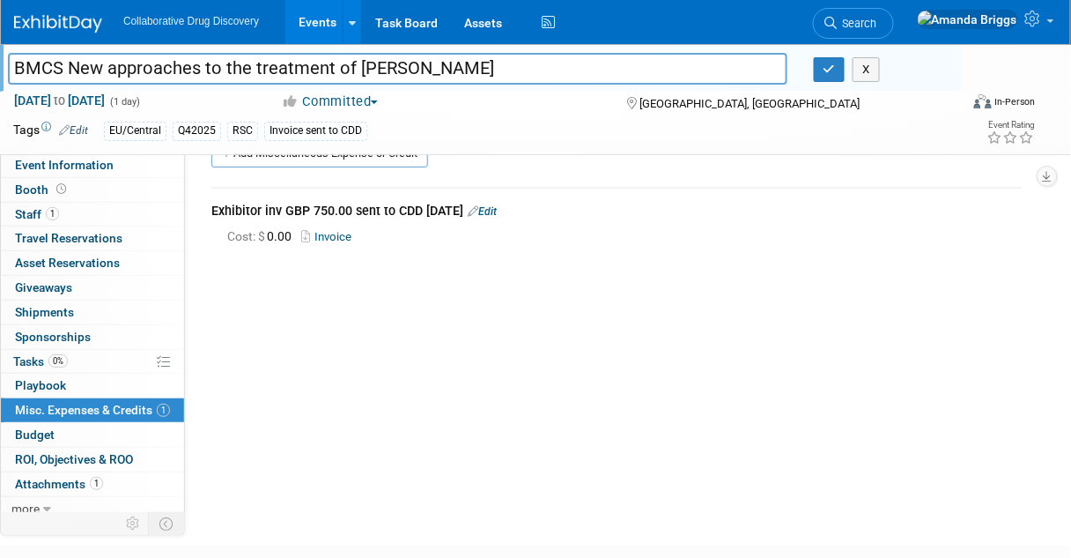
click at [470, 65] on input "BMCS New approaches to the treatment of [PERSON_NAME]" at bounding box center [398, 68] width 780 height 31
drag, startPoint x: 470, startPoint y: 68, endPoint x: 16, endPoint y: 90, distance: 454.3
click at [16, 90] on div "BMCS New approaches to the treatment of [PERSON_NAME] BMCS New approaches to th…" at bounding box center [535, 99] width 1071 height 110
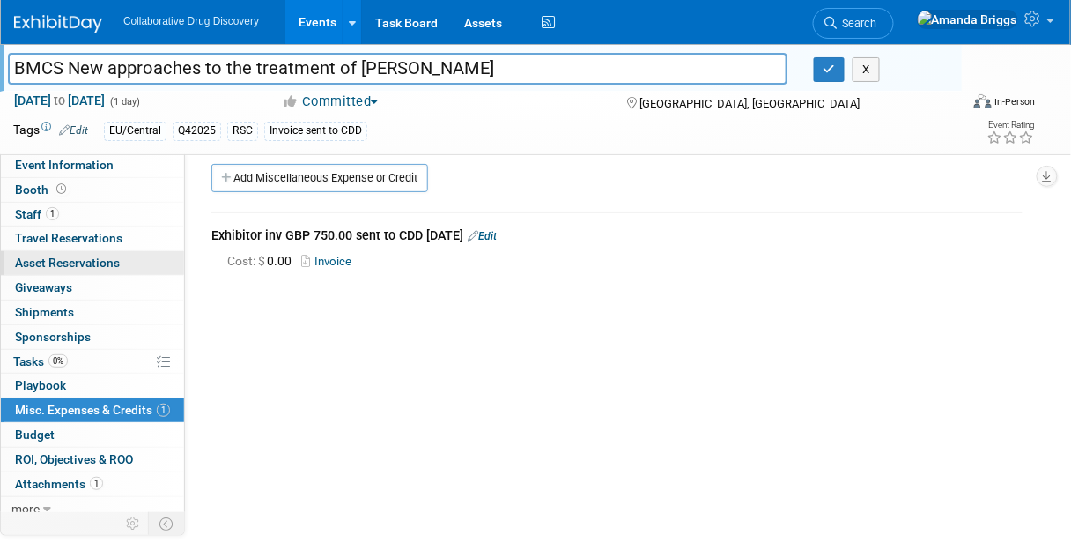
scroll to position [0, 0]
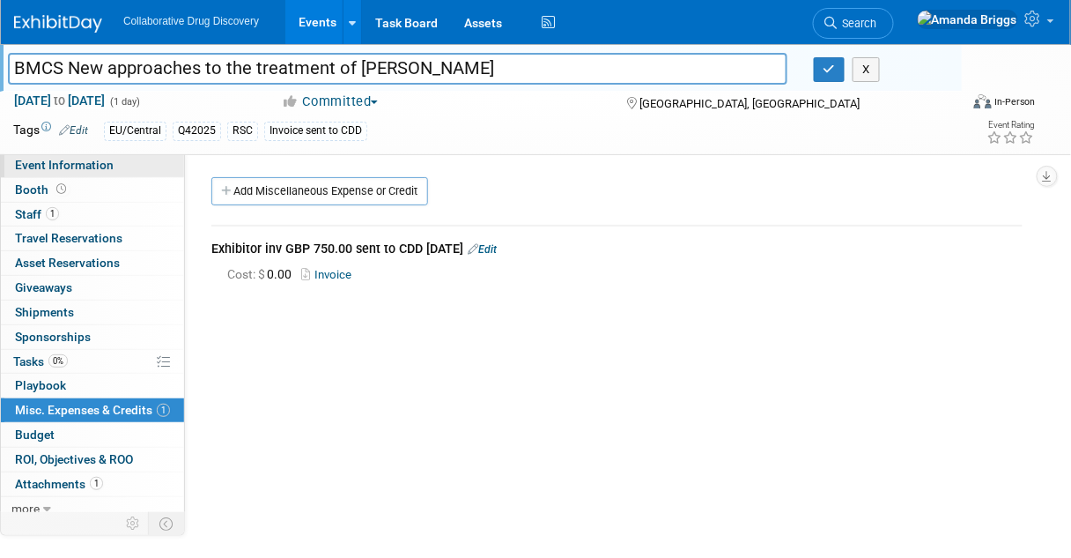
click at [55, 166] on span "Event Information" at bounding box center [64, 165] width 99 height 14
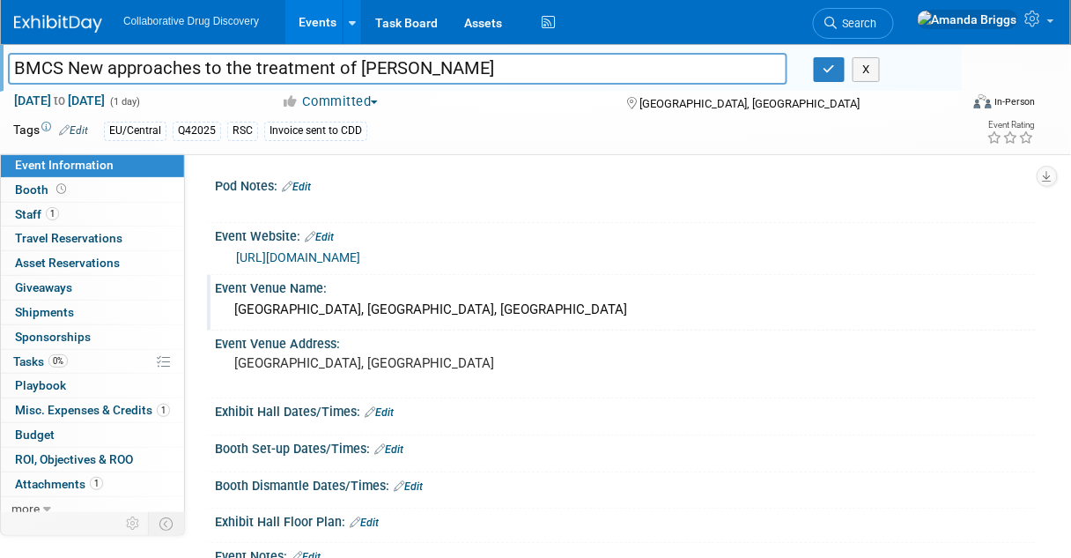
drag, startPoint x: 454, startPoint y: 307, endPoint x: 224, endPoint y: 309, distance: 230.0
click at [224, 309] on div "[GEOGRAPHIC_DATA], [GEOGRAPHIC_DATA], [GEOGRAPHIC_DATA]" at bounding box center [625, 310] width 821 height 29
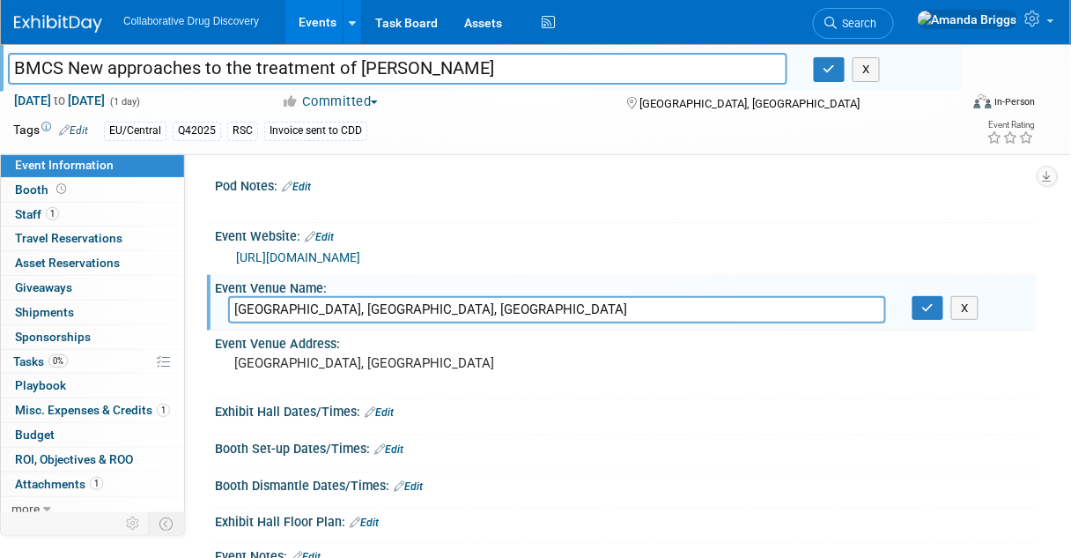
click at [470, 314] on input "[GEOGRAPHIC_DATA], [GEOGRAPHIC_DATA], [GEOGRAPHIC_DATA]" at bounding box center [557, 309] width 658 height 27
drag, startPoint x: 466, startPoint y: 307, endPoint x: 202, endPoint y: 301, distance: 264.4
click at [202, 301] on div "Pod Notes: Edit X Edit" at bounding box center [610, 334] width 851 height 363
click at [937, 310] on button "button" at bounding box center [929, 308] width 32 height 25
